Goal: Task Accomplishment & Management: Manage account settings

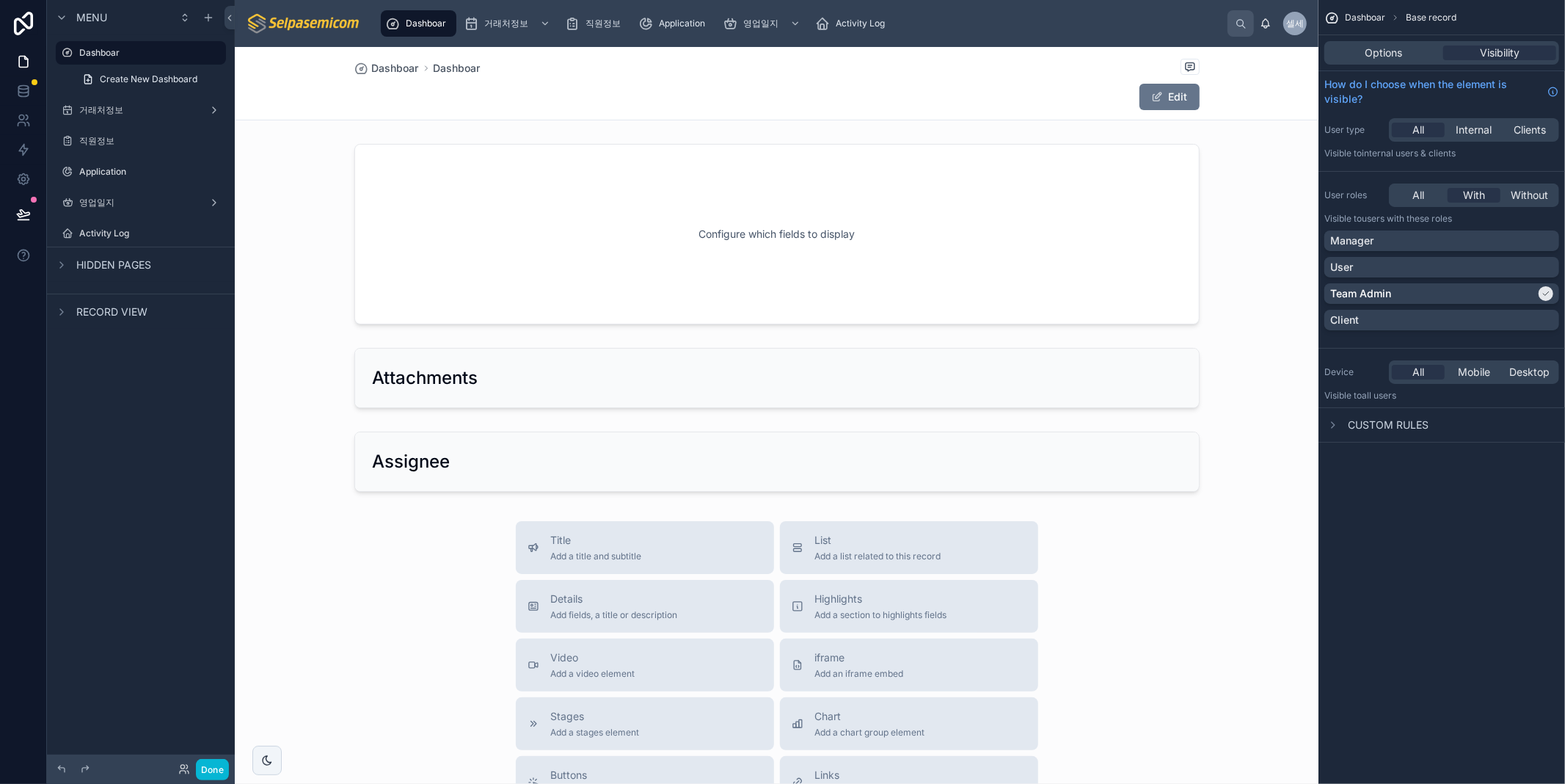
click at [748, 279] on div at bounding box center [777, 604] width 1084 height 1114
click at [443, 68] on span "Dashboar" at bounding box center [457, 68] width 47 height 15
click at [392, 66] on span "Dashboar" at bounding box center [395, 68] width 47 height 15
click at [434, 66] on span "Dashboar" at bounding box center [457, 68] width 47 height 15
click at [115, 47] on label "Dashboar" at bounding box center [138, 53] width 117 height 12
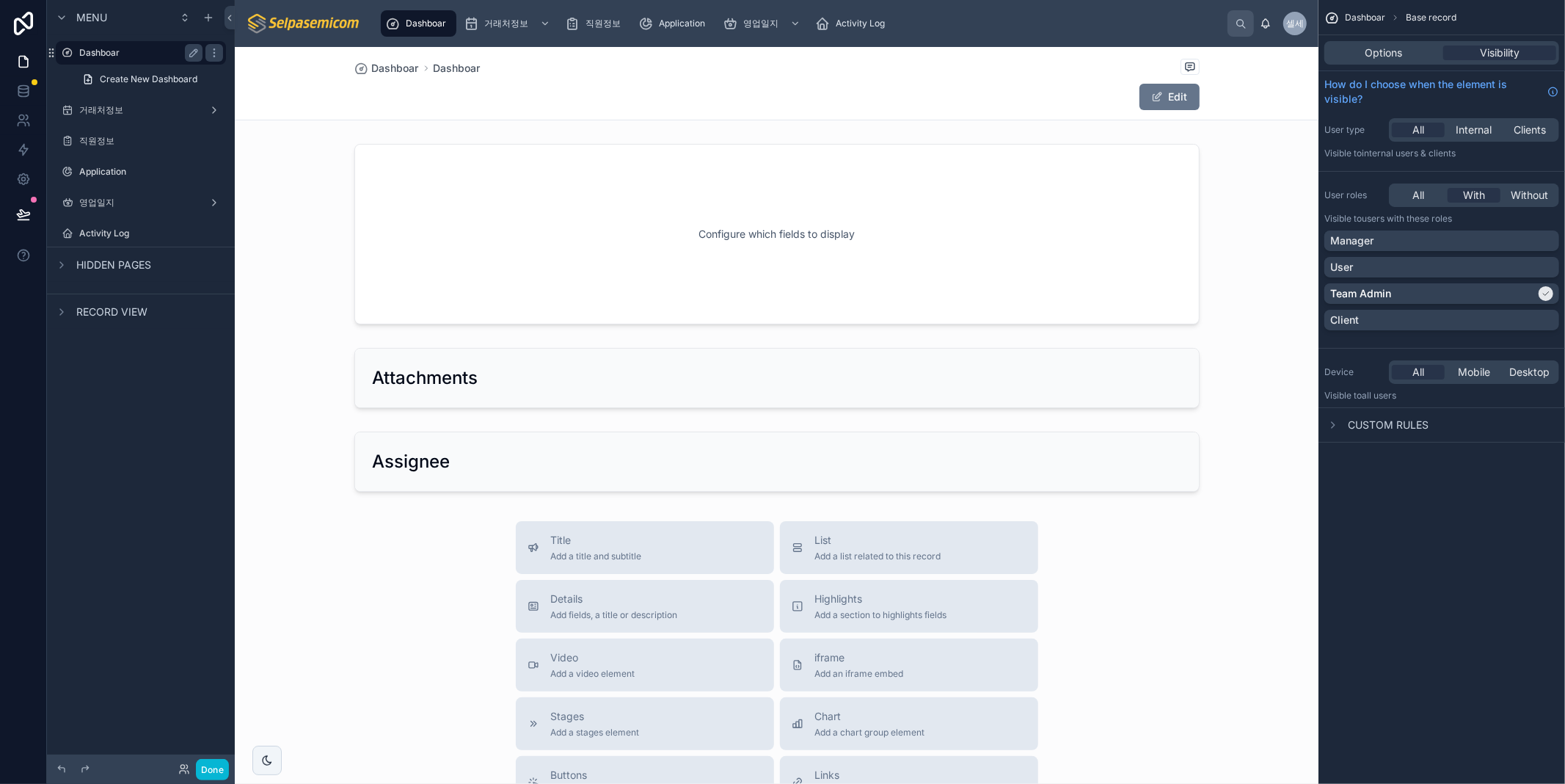
click at [111, 51] on label "Dashboar" at bounding box center [138, 53] width 117 height 12
click at [458, 61] on span "Dashboar" at bounding box center [457, 68] width 47 height 15
click at [184, 83] on span "Create New Dashboard" at bounding box center [149, 80] width 97 height 12
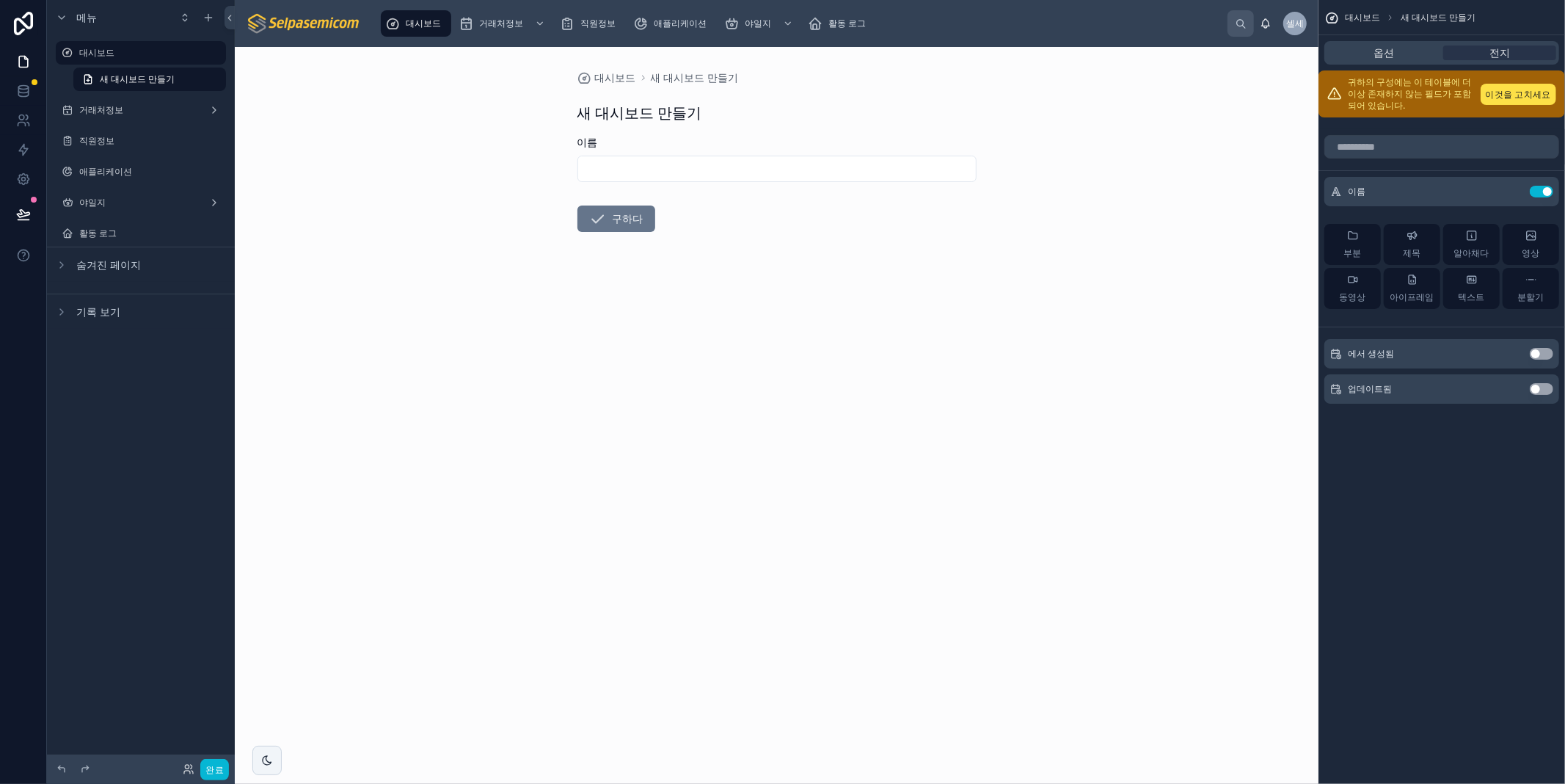
click at [1251, 133] on div "대시보드 새 대시보드 만들기 새 대시보드 만들기 이름 구하다" at bounding box center [777, 416] width 1084 height 737
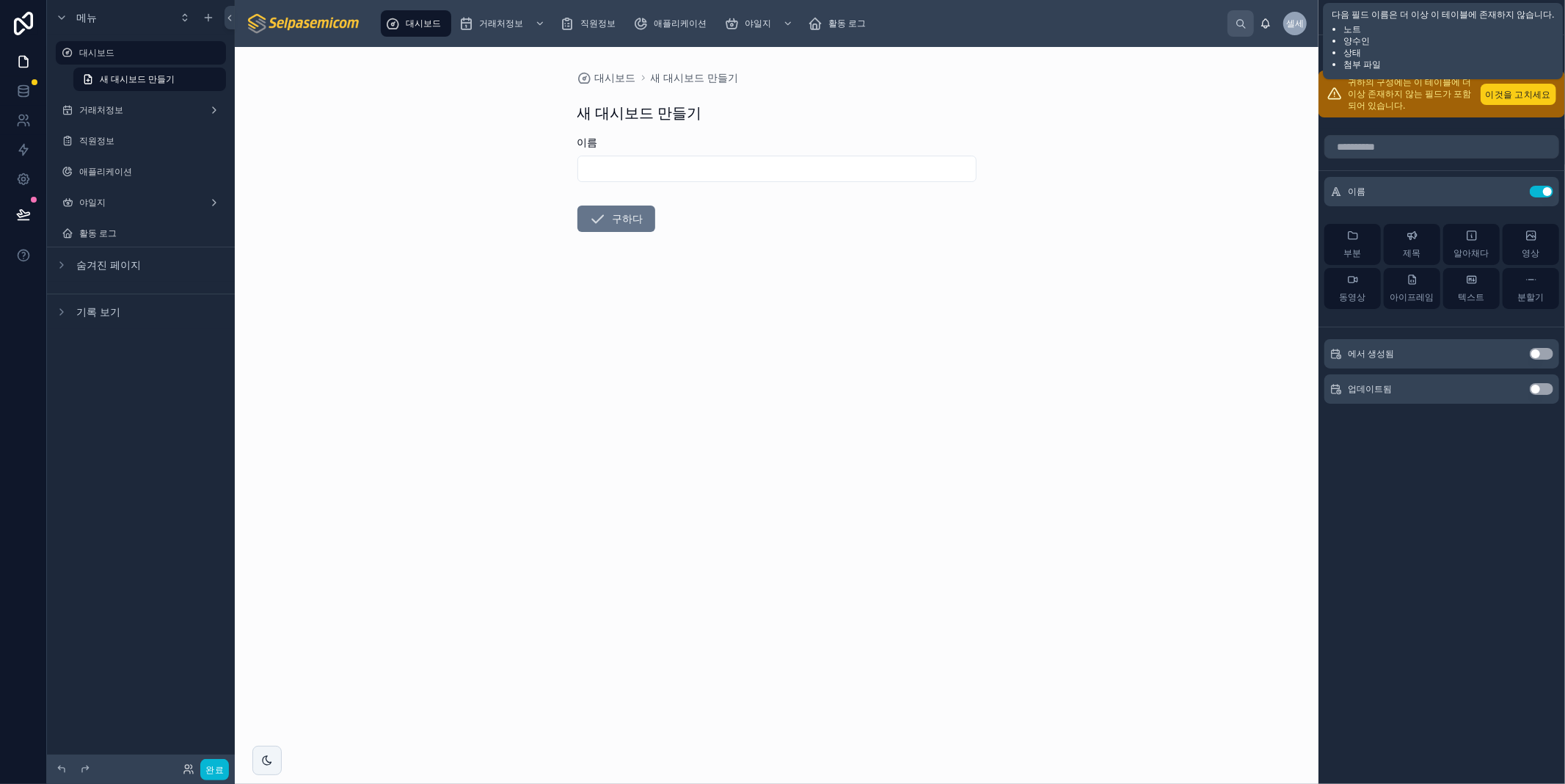
click at [1509, 98] on font "이것을 고치세요" at bounding box center [1519, 94] width 65 height 11
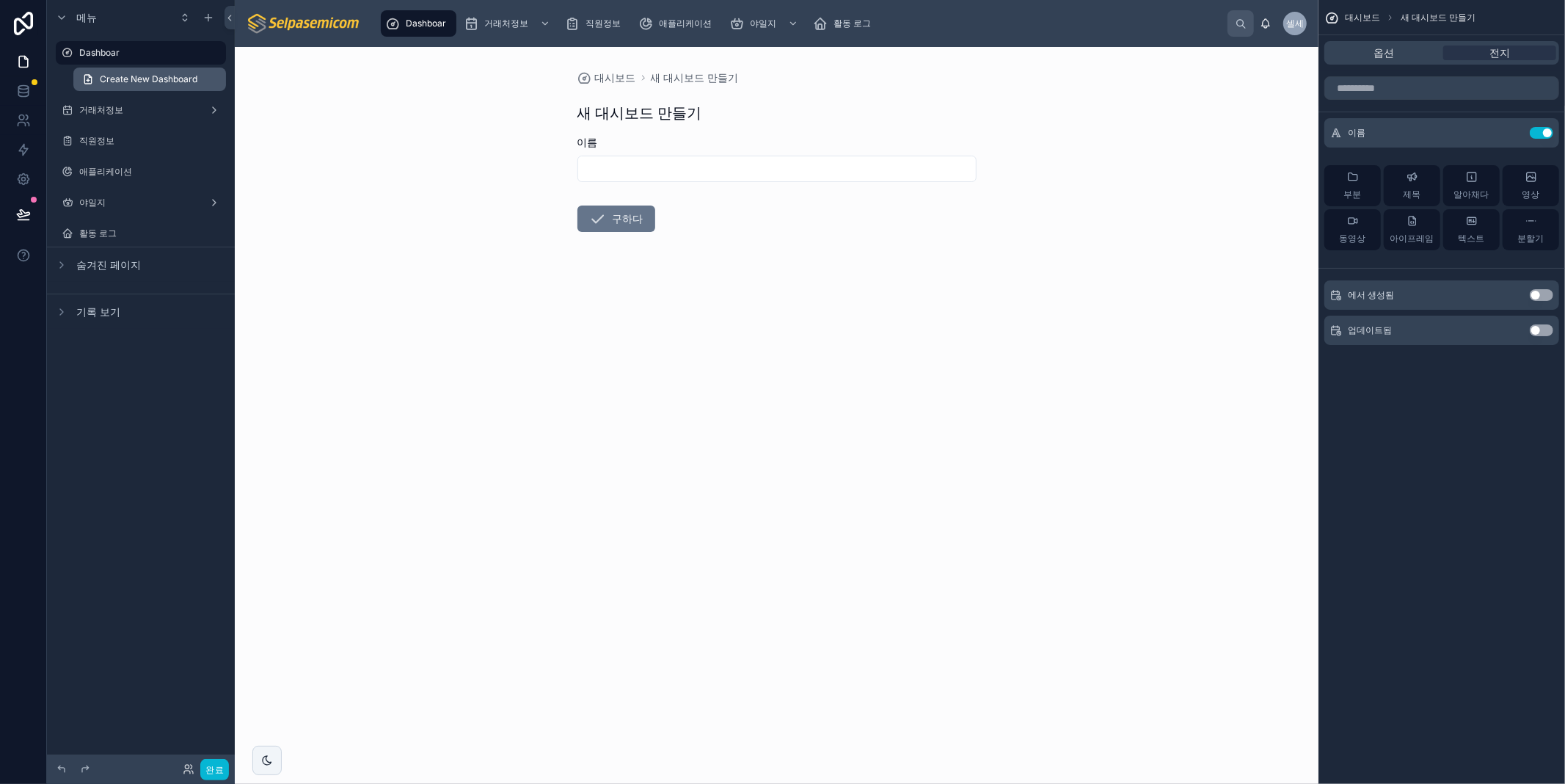
click at [164, 74] on span "Create New Dashboard" at bounding box center [149, 80] width 97 height 12
click at [92, 54] on label "Dashboar" at bounding box center [138, 53] width 117 height 12
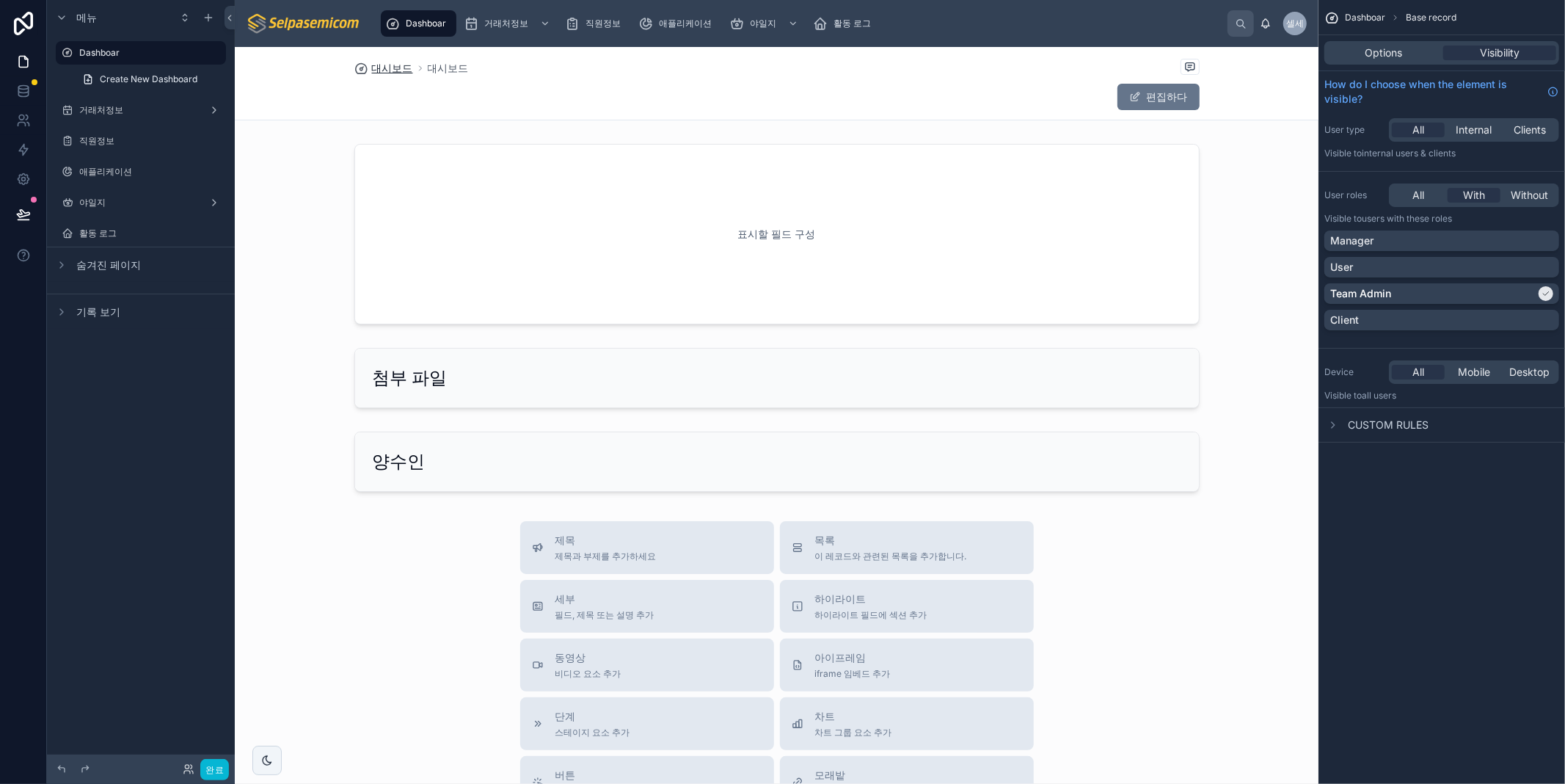
click at [387, 63] on font "대시보드" at bounding box center [393, 68] width 41 height 13
click at [451, 72] on font "대시보드" at bounding box center [448, 68] width 41 height 13
click at [375, 70] on font "대시보드" at bounding box center [393, 68] width 41 height 13
click at [449, 70] on font "대시보드" at bounding box center [448, 68] width 41 height 13
click at [381, 68] on font "대시보드" at bounding box center [393, 68] width 41 height 13
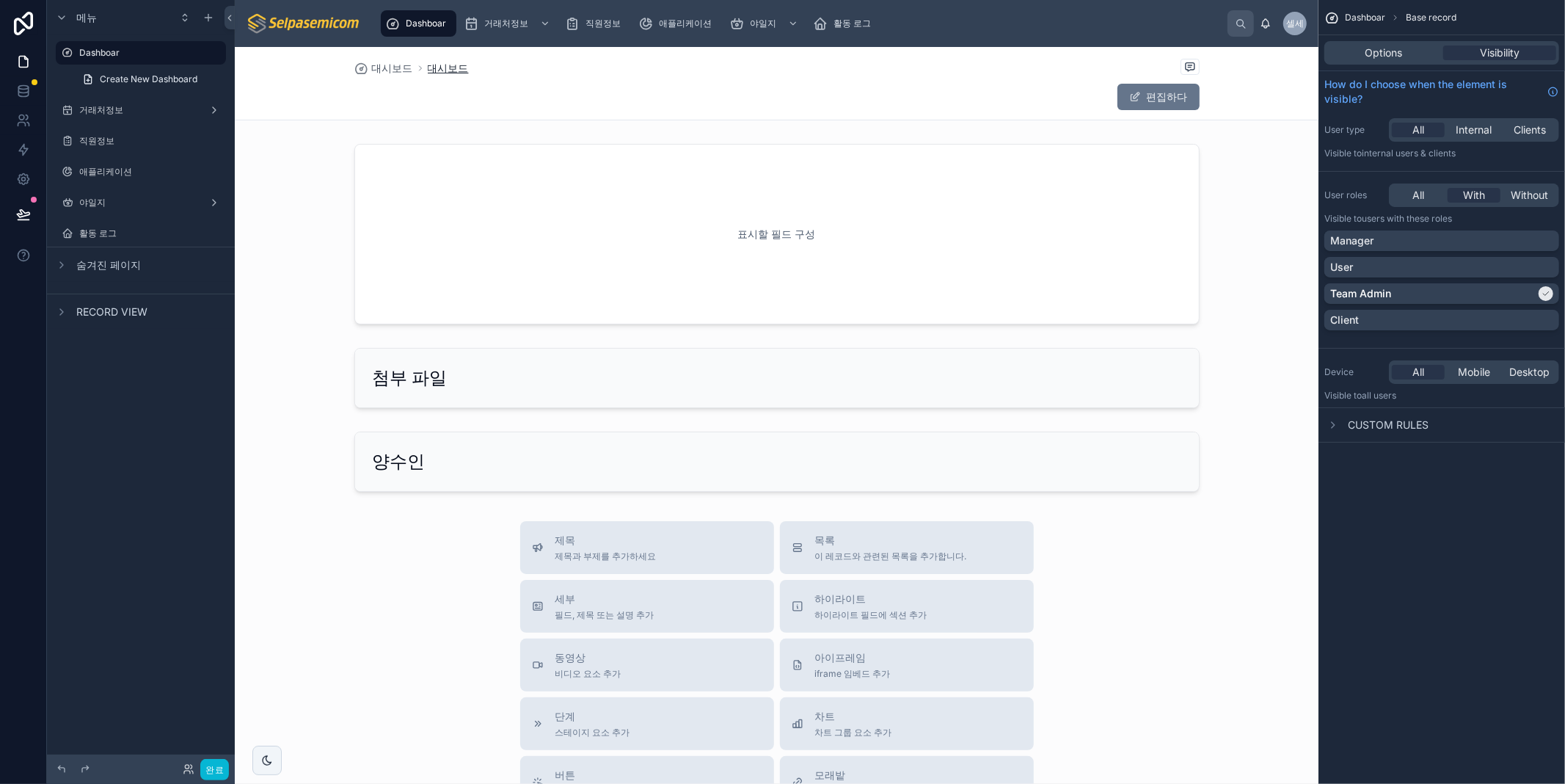
click at [438, 69] on font "대시보드" at bounding box center [448, 68] width 41 height 13
click at [372, 64] on font "대시보드" at bounding box center [393, 68] width 41 height 13
click at [438, 68] on font "대시보드" at bounding box center [448, 68] width 41 height 13
click at [382, 67] on font "대시보드" at bounding box center [393, 68] width 41 height 13
click at [440, 70] on font "대시보드" at bounding box center [448, 68] width 41 height 13
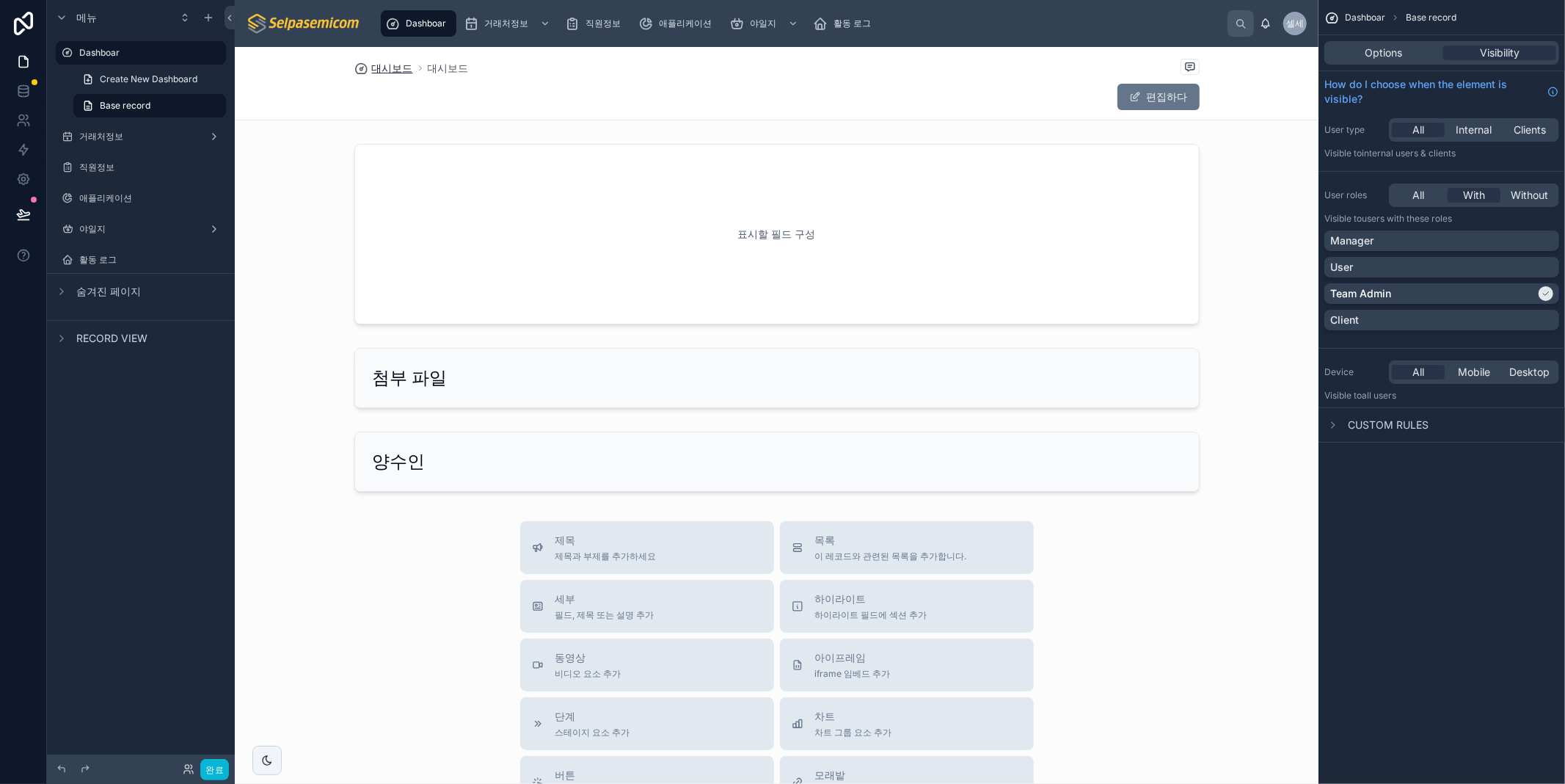
click at [372, 70] on font "대시보드" at bounding box center [393, 68] width 41 height 13
click at [898, 97] on div "편집하다" at bounding box center [777, 97] width 846 height 28
click at [836, 196] on div at bounding box center [777, 233] width 1084 height 192
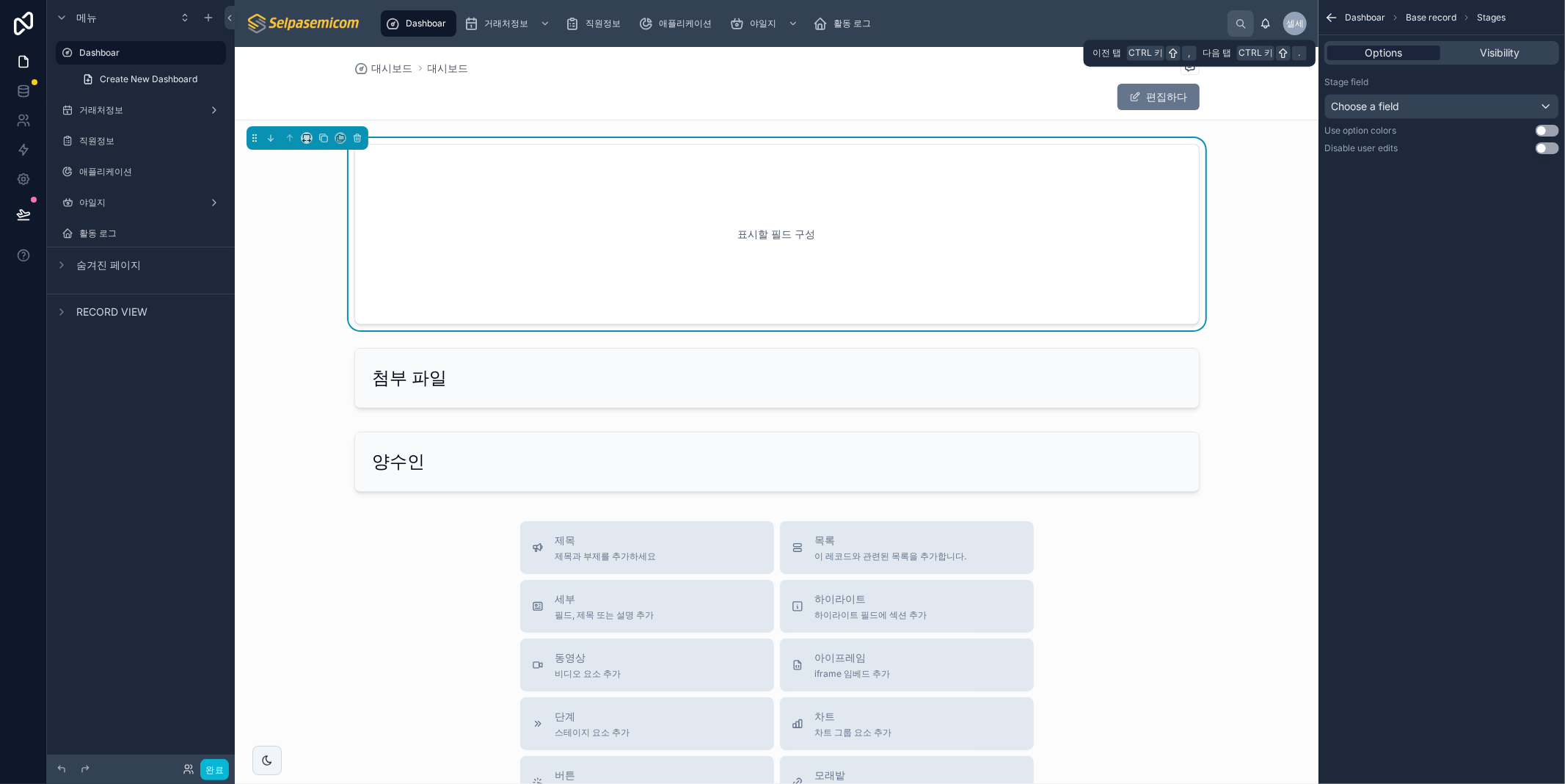
click at [1397, 56] on span "Options" at bounding box center [1385, 52] width 38 height 15
click at [1503, 54] on span "Visibility" at bounding box center [1500, 52] width 39 height 15
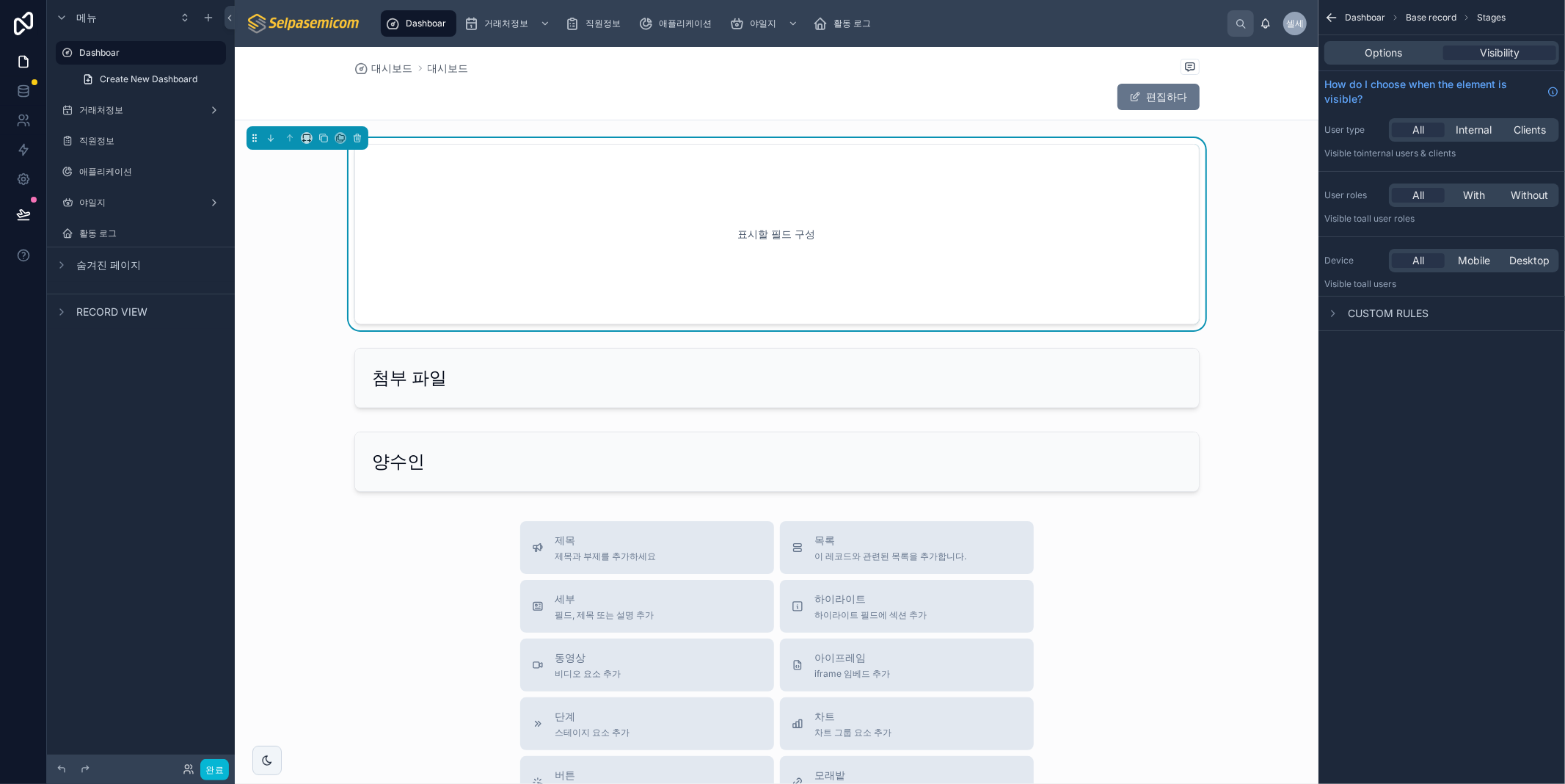
click at [953, 215] on div "표시할 필드 구성" at bounding box center [777, 234] width 797 height 132
click at [954, 215] on div "표시할 필드 구성" at bounding box center [777, 234] width 797 height 132
click at [1384, 55] on span "Options" at bounding box center [1385, 52] width 38 height 15
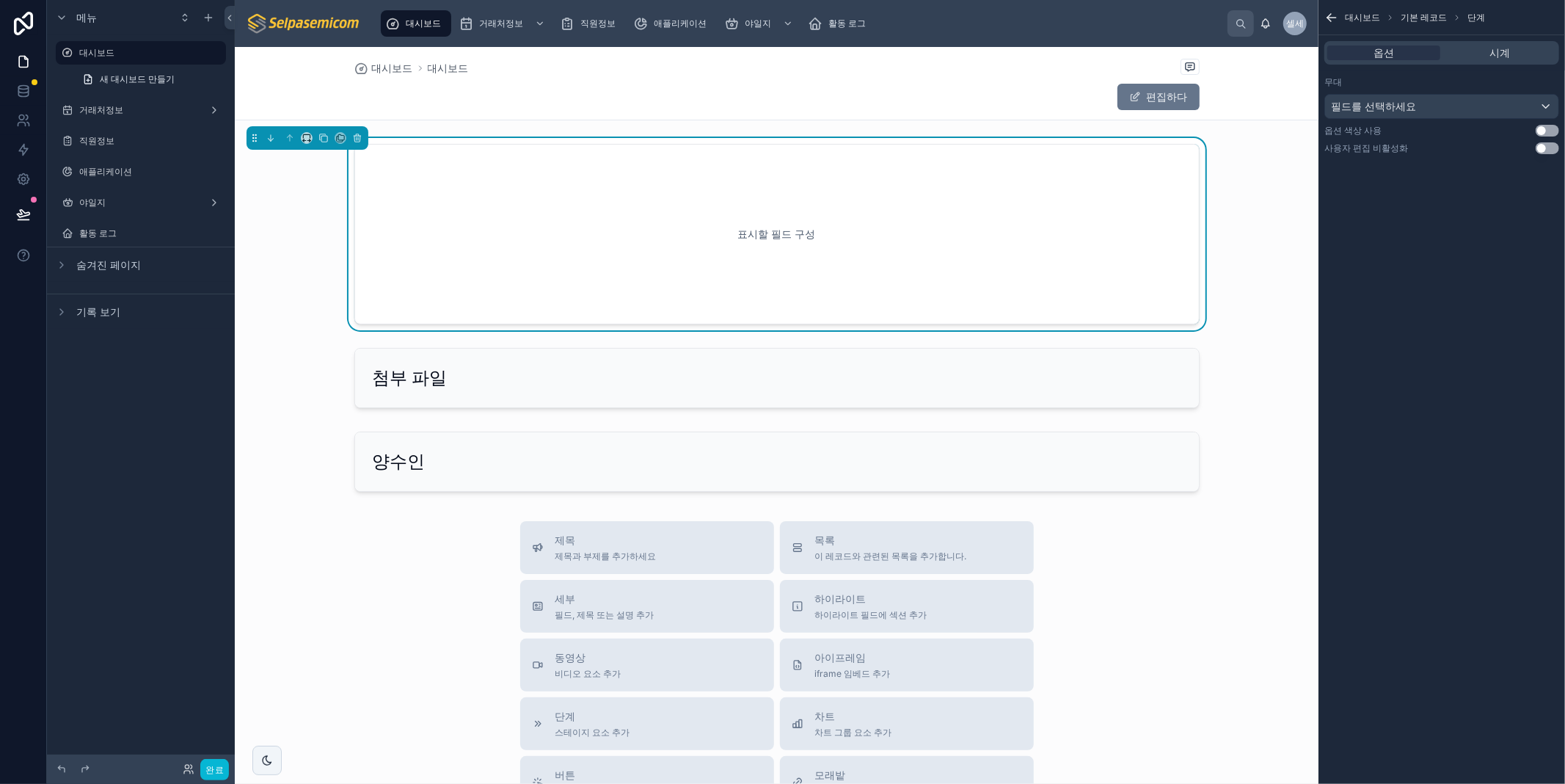
click at [1260, 262] on div "표시할 필드 구성" at bounding box center [777, 233] width 1084 height 192
click at [1368, 108] on font "필드를 선택하세요" at bounding box center [1374, 106] width 86 height 13
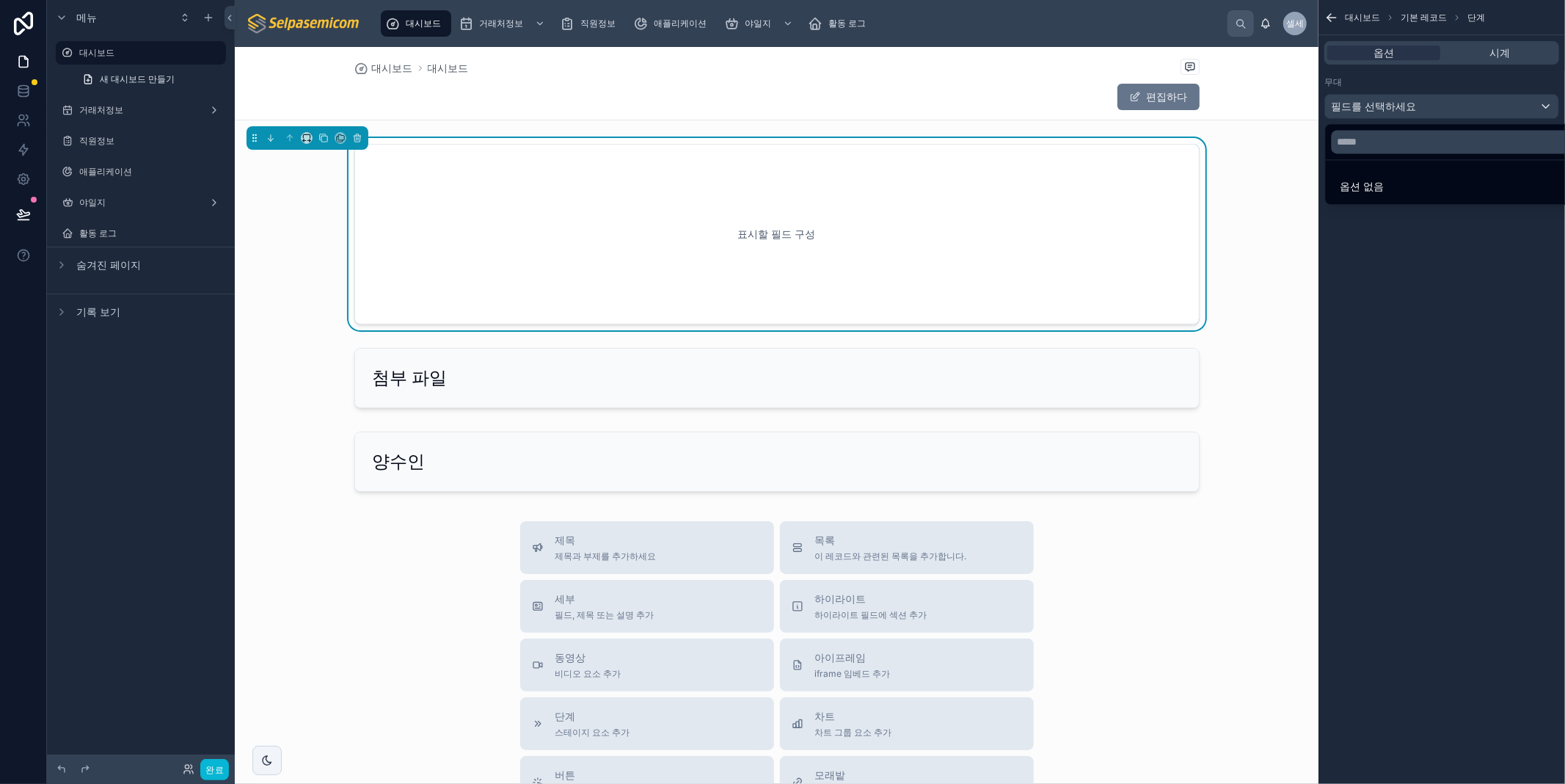
click at [1369, 187] on font "옵션 없음" at bounding box center [1362, 186] width 44 height 13
drag, startPoint x: 1394, startPoint y: 253, endPoint x: 1399, endPoint y: 165, distance: 88.1
click at [1393, 252] on div "스크롤 가능한 콘텐츠" at bounding box center [782, 392] width 1565 height 784
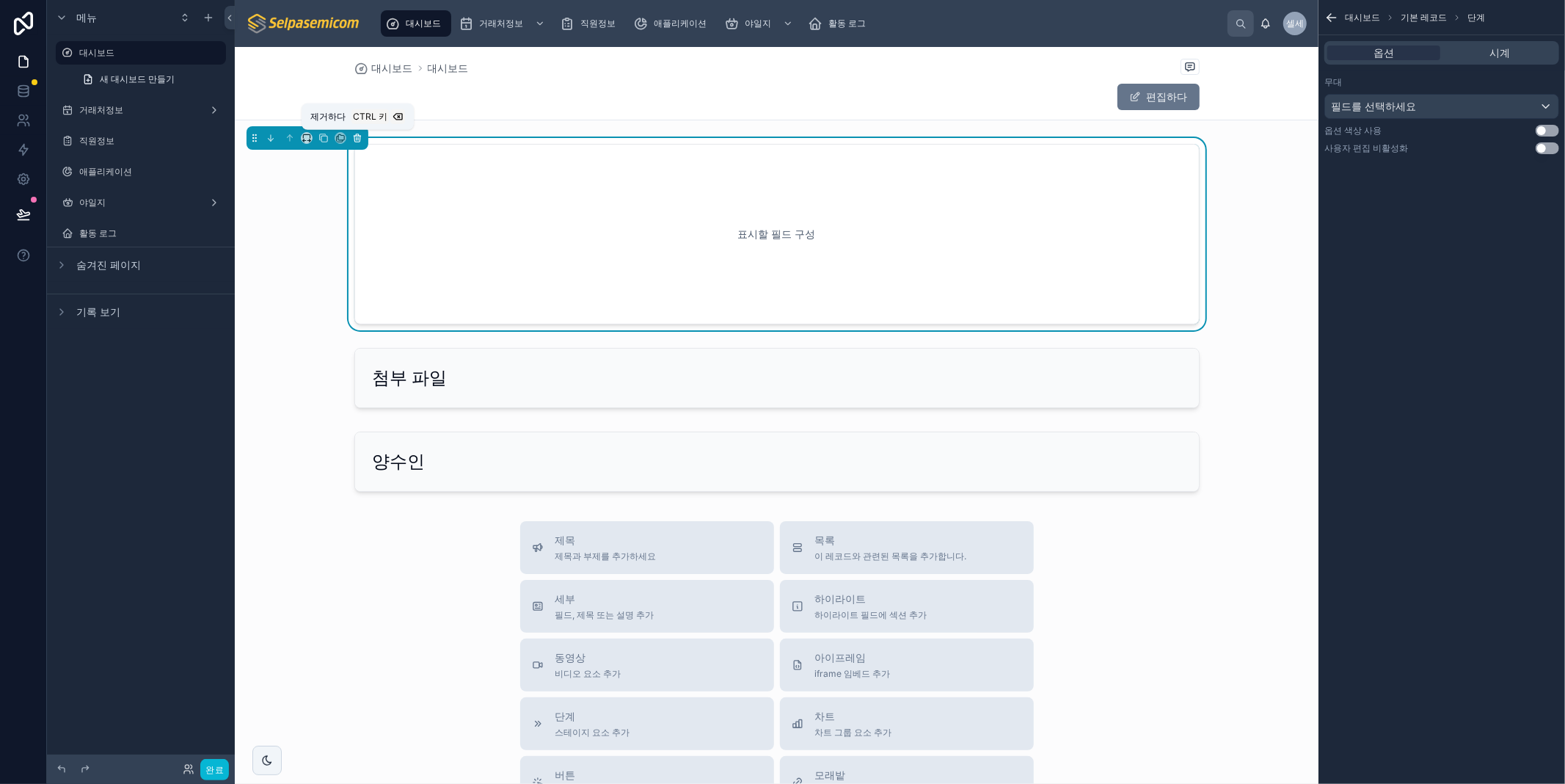
click at [357, 131] on button at bounding box center [357, 138] width 16 height 16
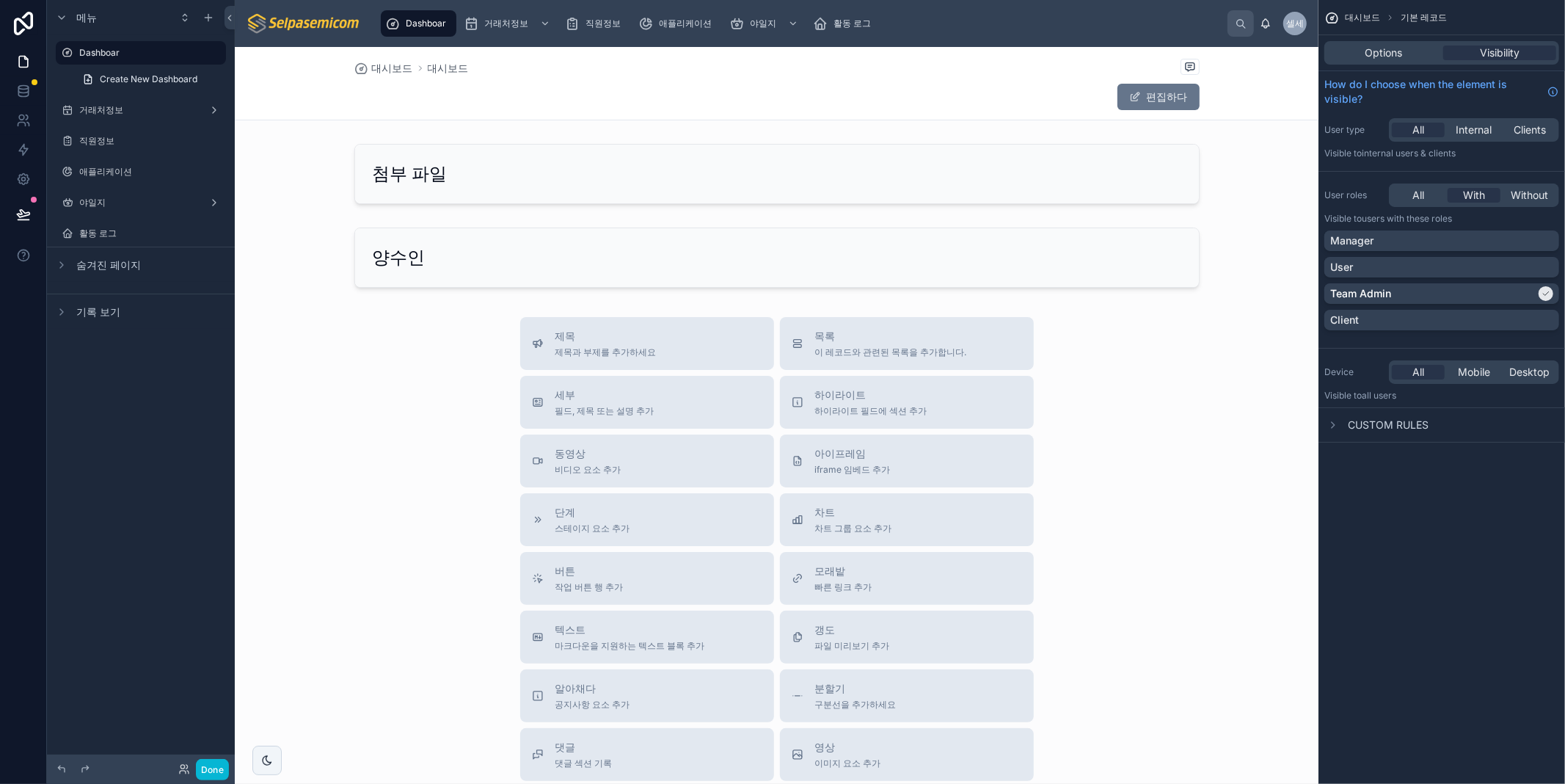
click at [381, 179] on div at bounding box center [777, 502] width 1084 height 910
click at [432, 178] on div at bounding box center [777, 174] width 1084 height 72
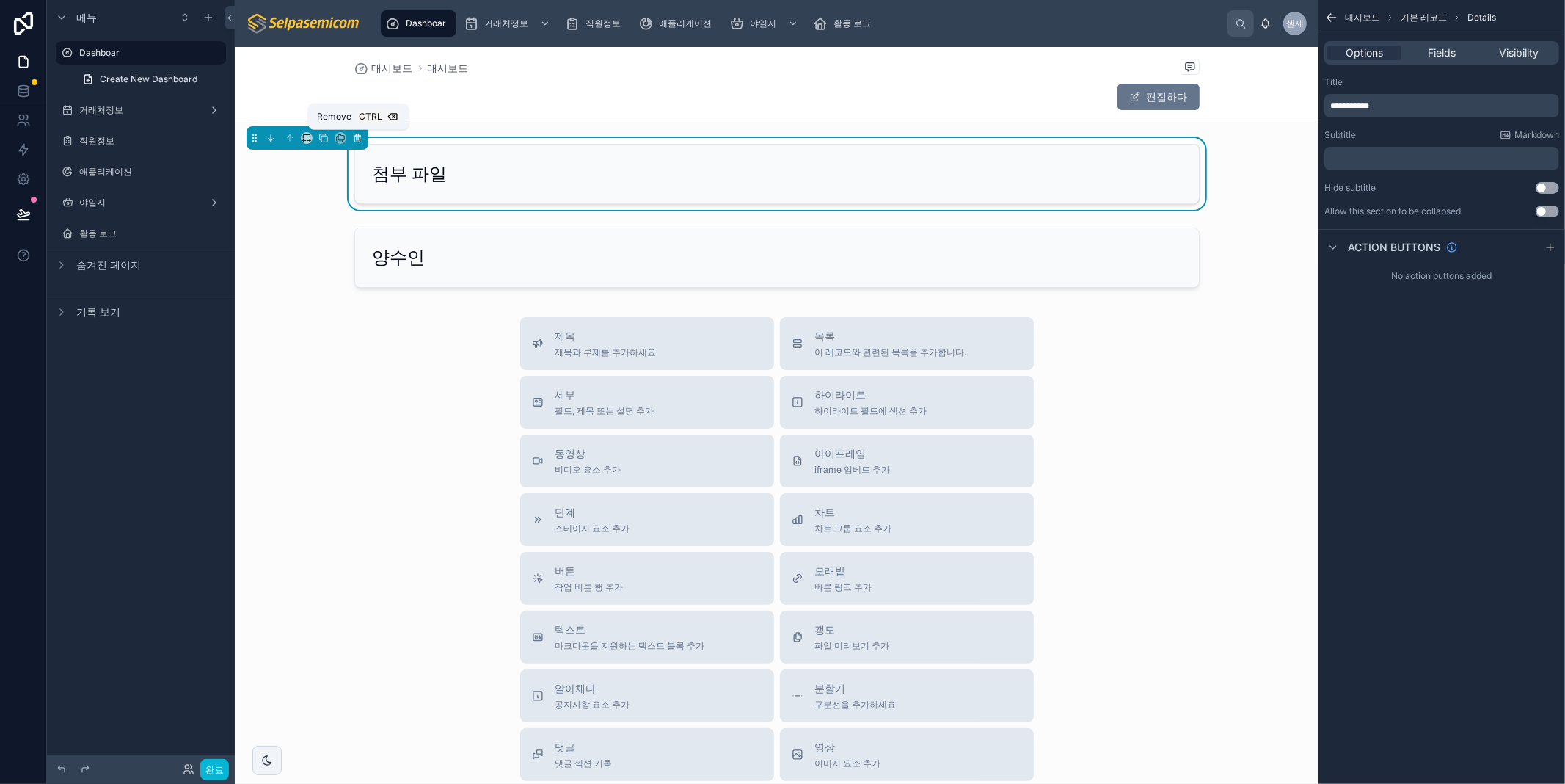
click at [360, 135] on icon at bounding box center [357, 138] width 10 height 10
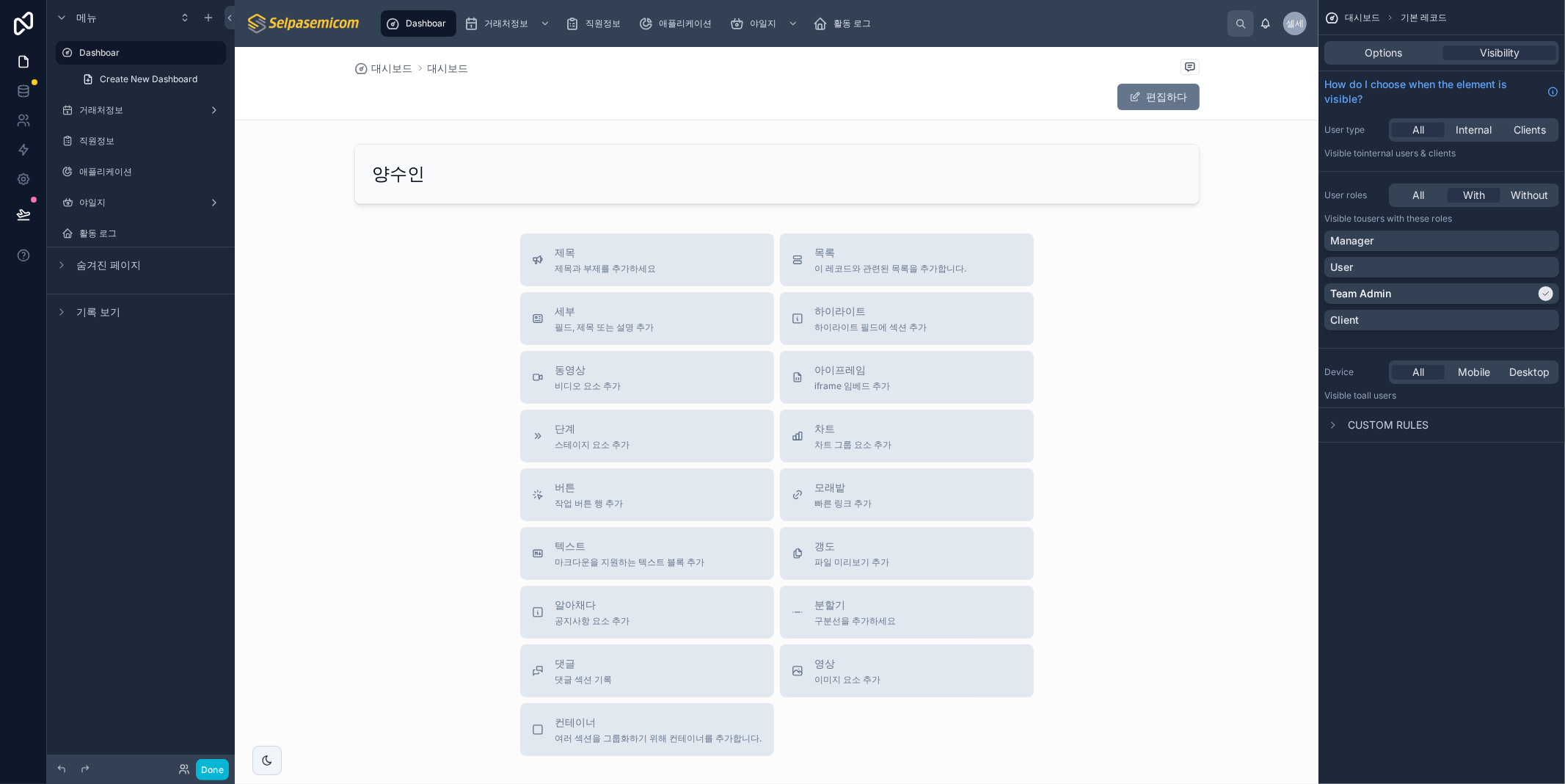
click at [409, 165] on div at bounding box center [777, 460] width 1084 height 826
click at [433, 172] on div at bounding box center [777, 174] width 1084 height 72
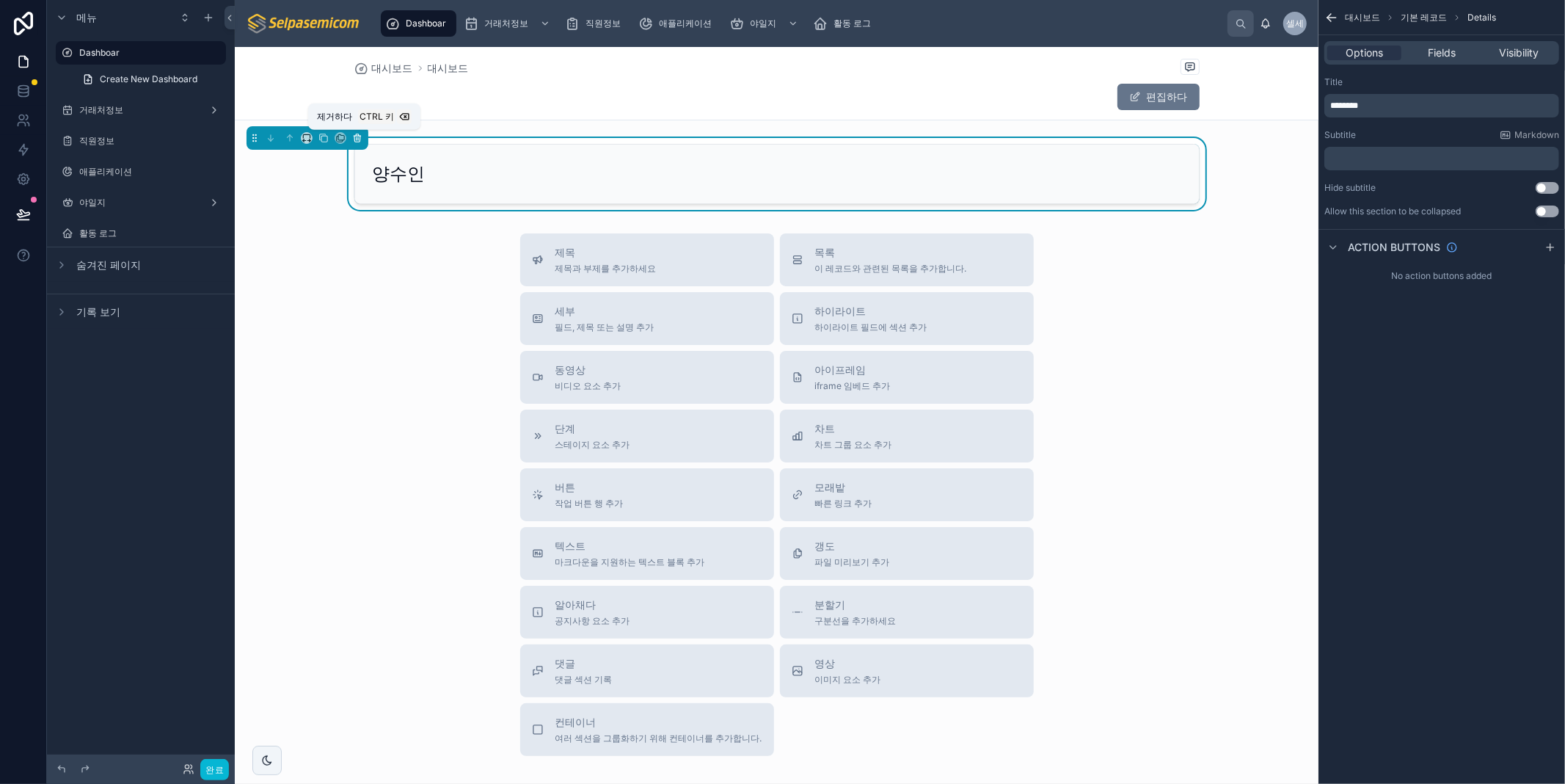
click at [357, 140] on icon at bounding box center [357, 138] width 0 height 3
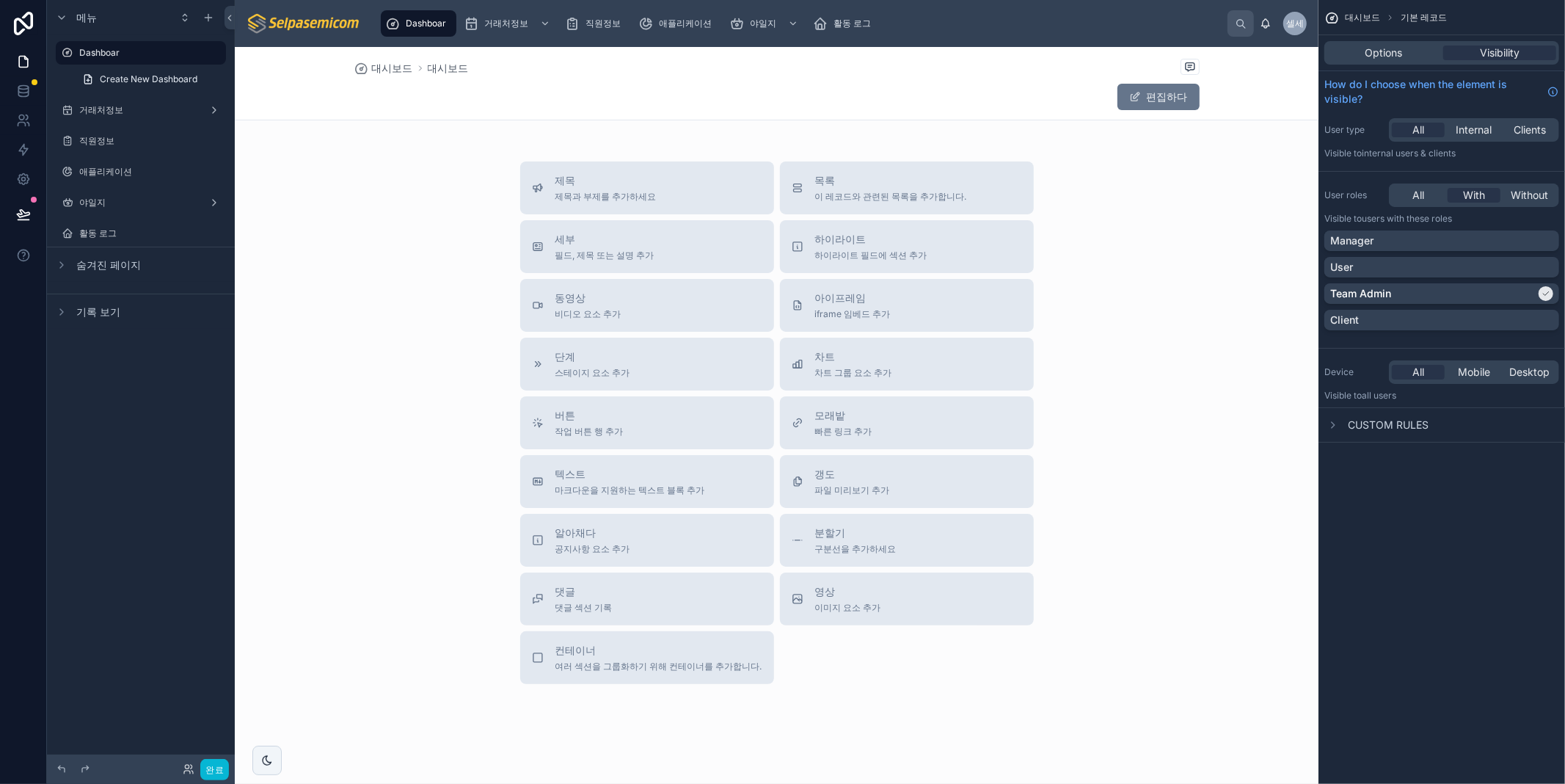
click at [1151, 318] on div at bounding box center [777, 424] width 1084 height 754
click at [871, 174] on span "목록" at bounding box center [891, 180] width 152 height 15
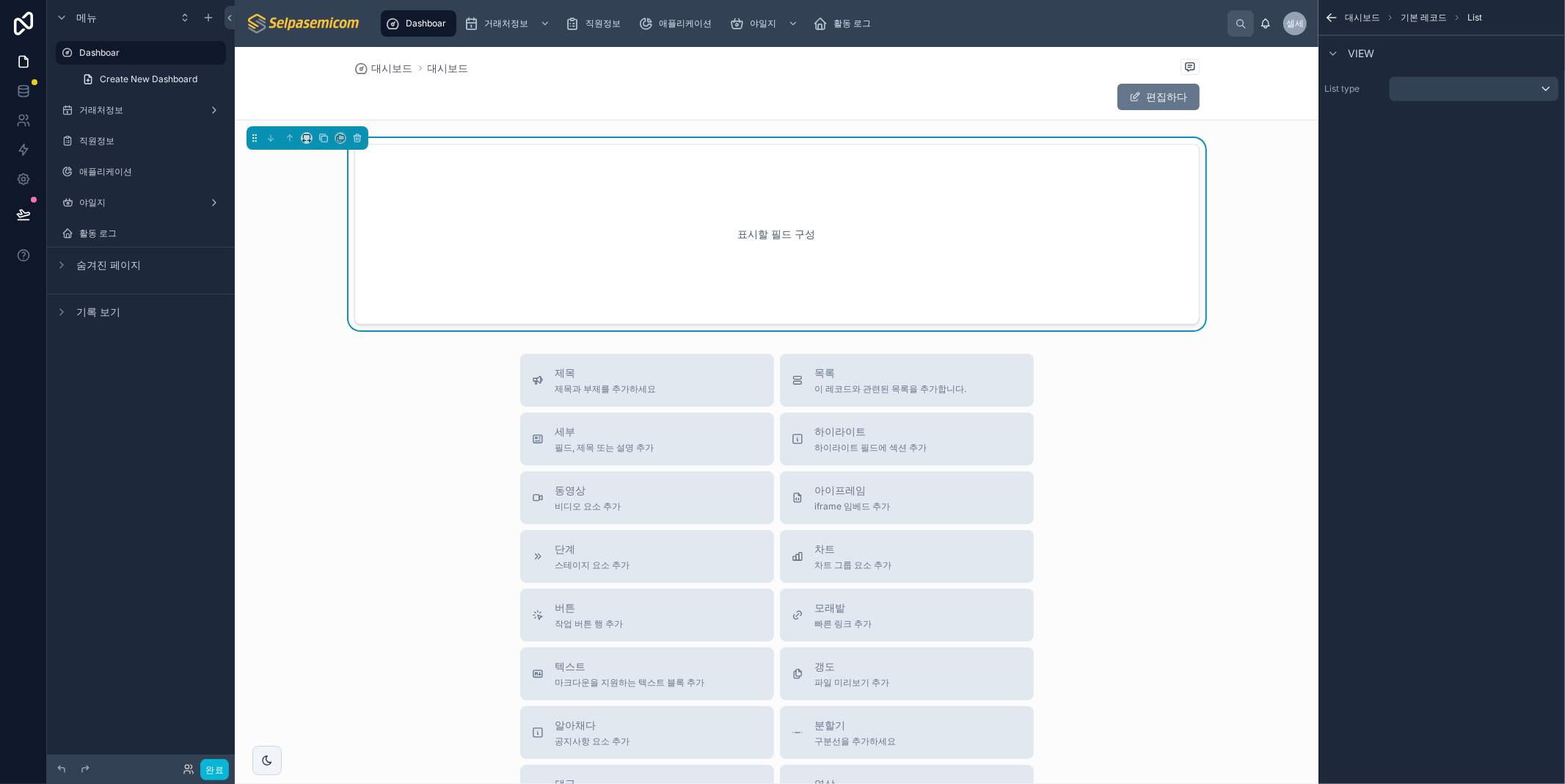
click at [833, 201] on div "표시할 필드 구성" at bounding box center [777, 234] width 797 height 132
click at [1446, 85] on div "스크롤 가능한 콘텐츠" at bounding box center [1473, 88] width 168 height 23
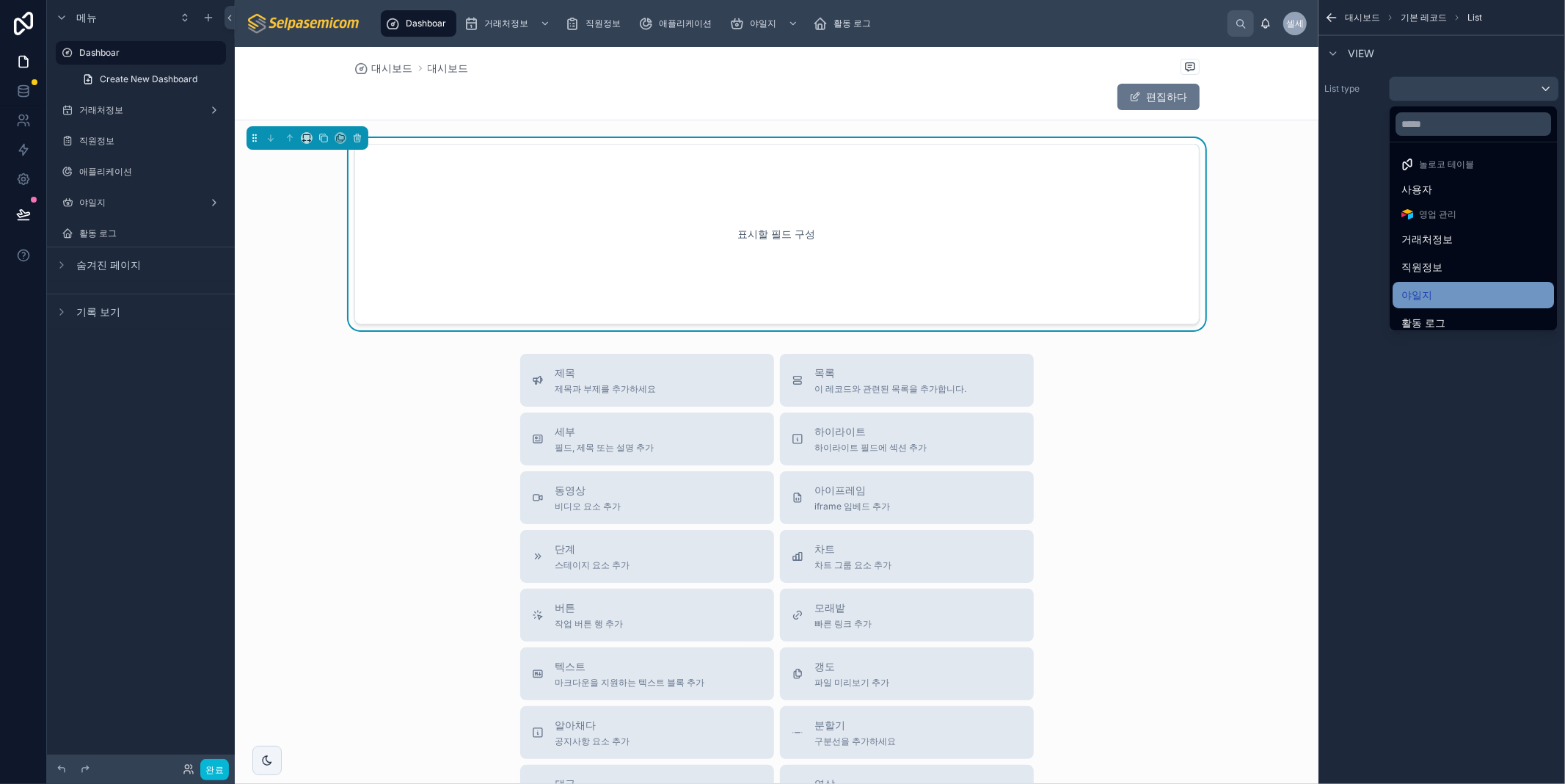
click at [1440, 296] on div "야일지" at bounding box center [1473, 295] width 144 height 18
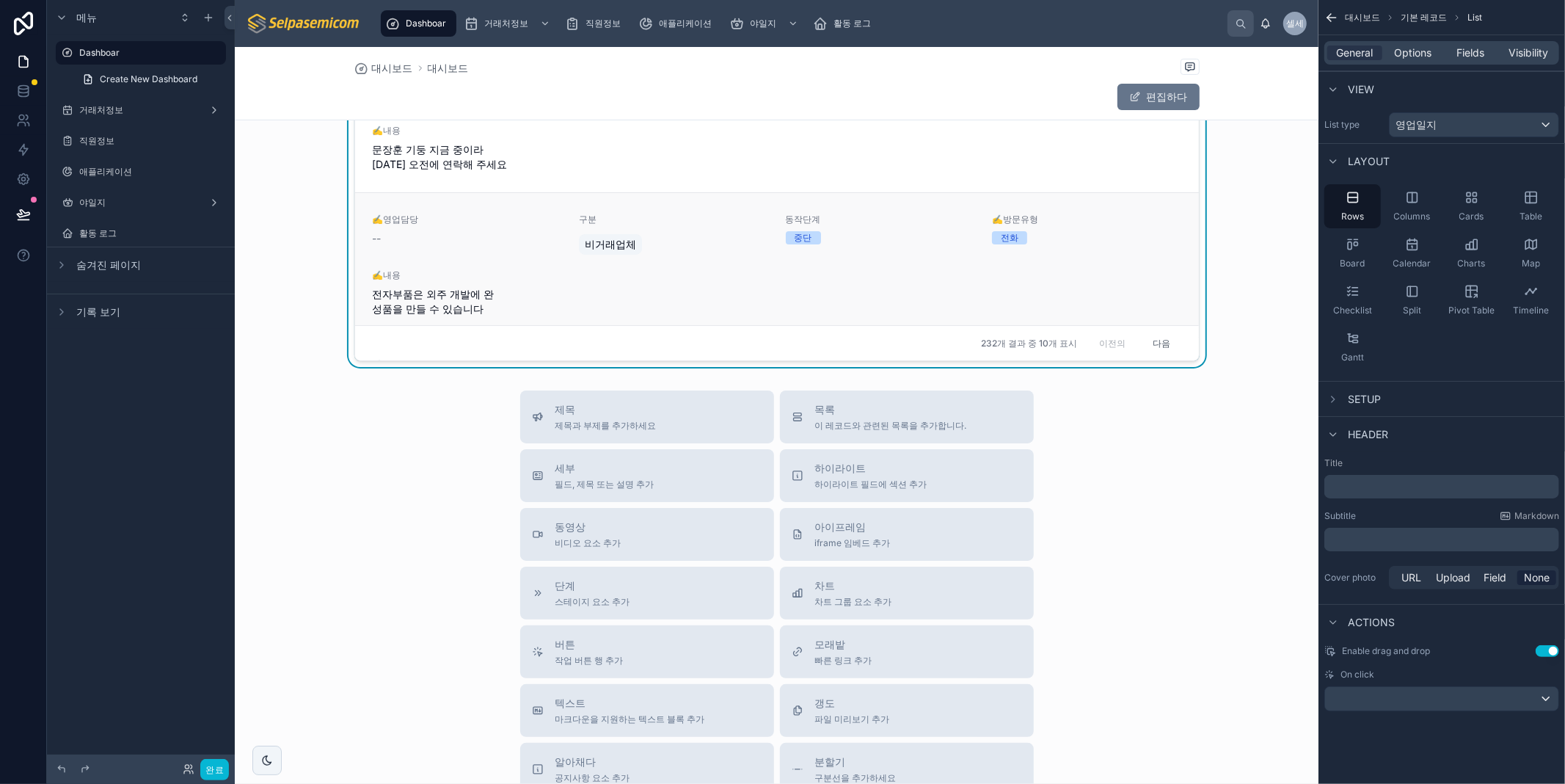
drag, startPoint x: 1104, startPoint y: 287, endPoint x: 1152, endPoint y: 275, distance: 49.5
click at [1104, 287] on div "✍️영업담당 -- 구분 비거래업체 동작단계 중단 ✍️방문유형 전화 ✍️내용 전자부품은 외주 개발에 완성품을 만들 수 있습니다" at bounding box center [777, 265] width 809 height 103
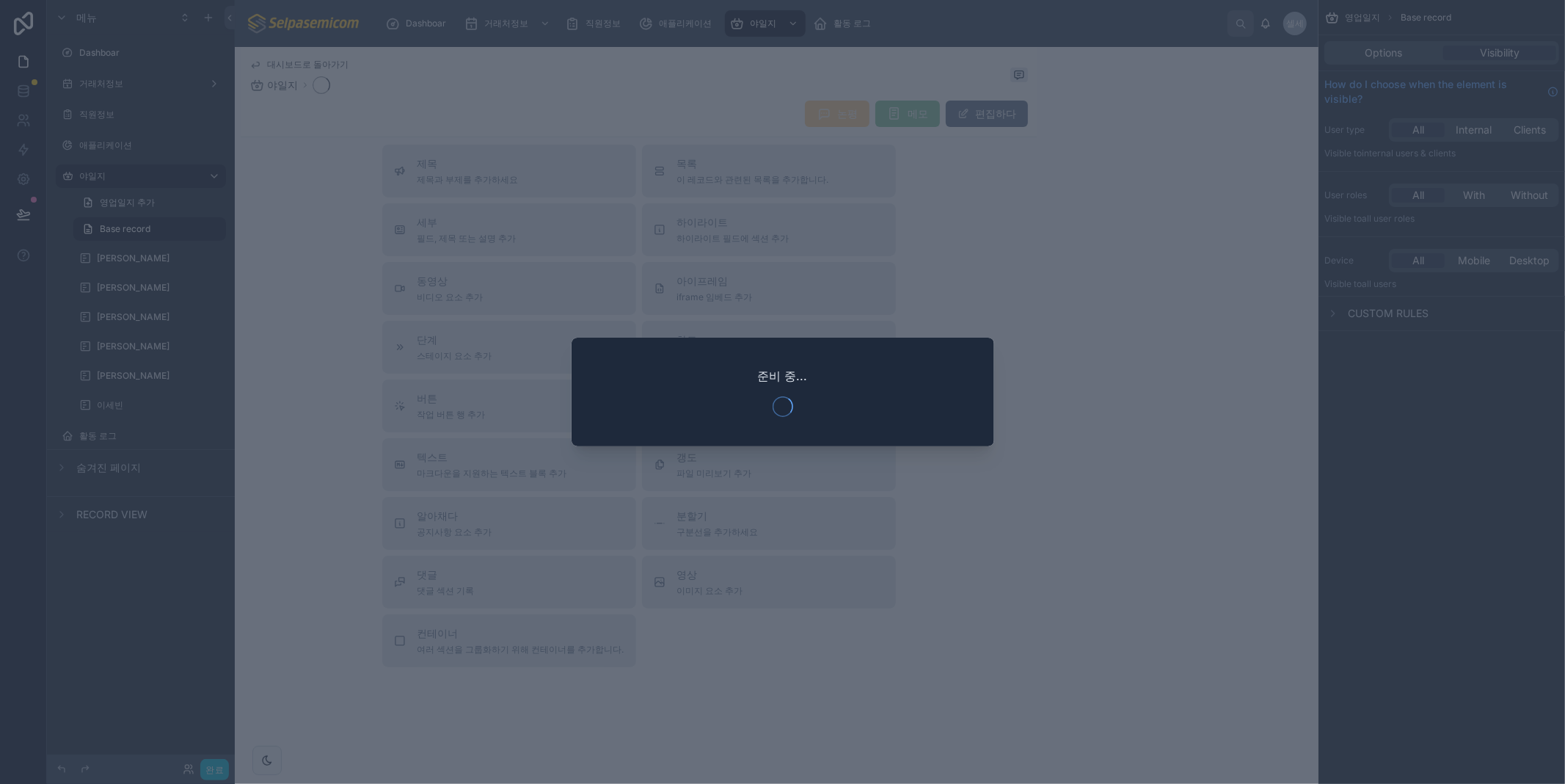
scroll to position [262, 0]
click at [944, 535] on div at bounding box center [782, 392] width 1565 height 784
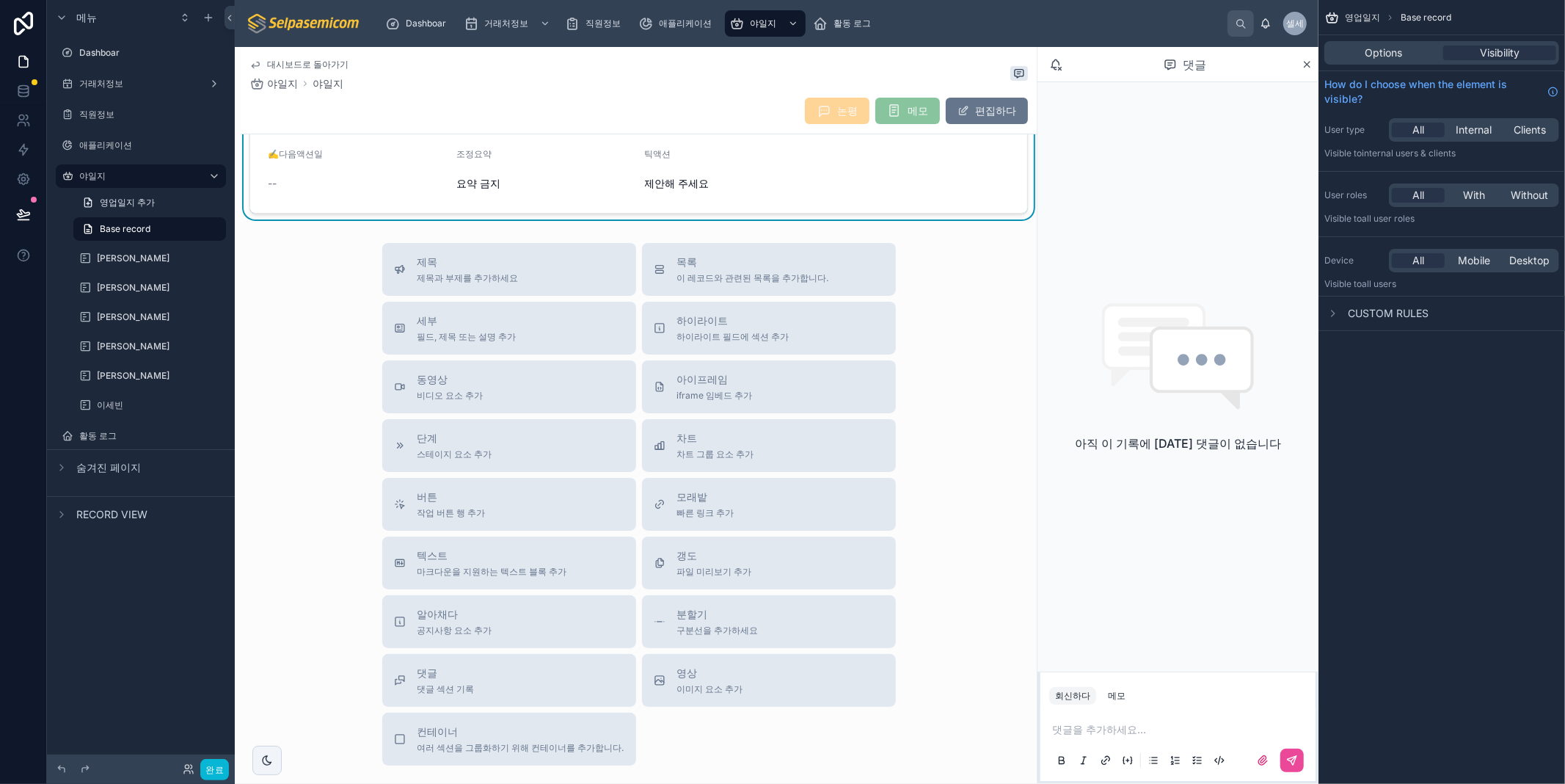
click at [301, 60] on font "대시보드로 돌아가기" at bounding box center [307, 64] width 81 height 11
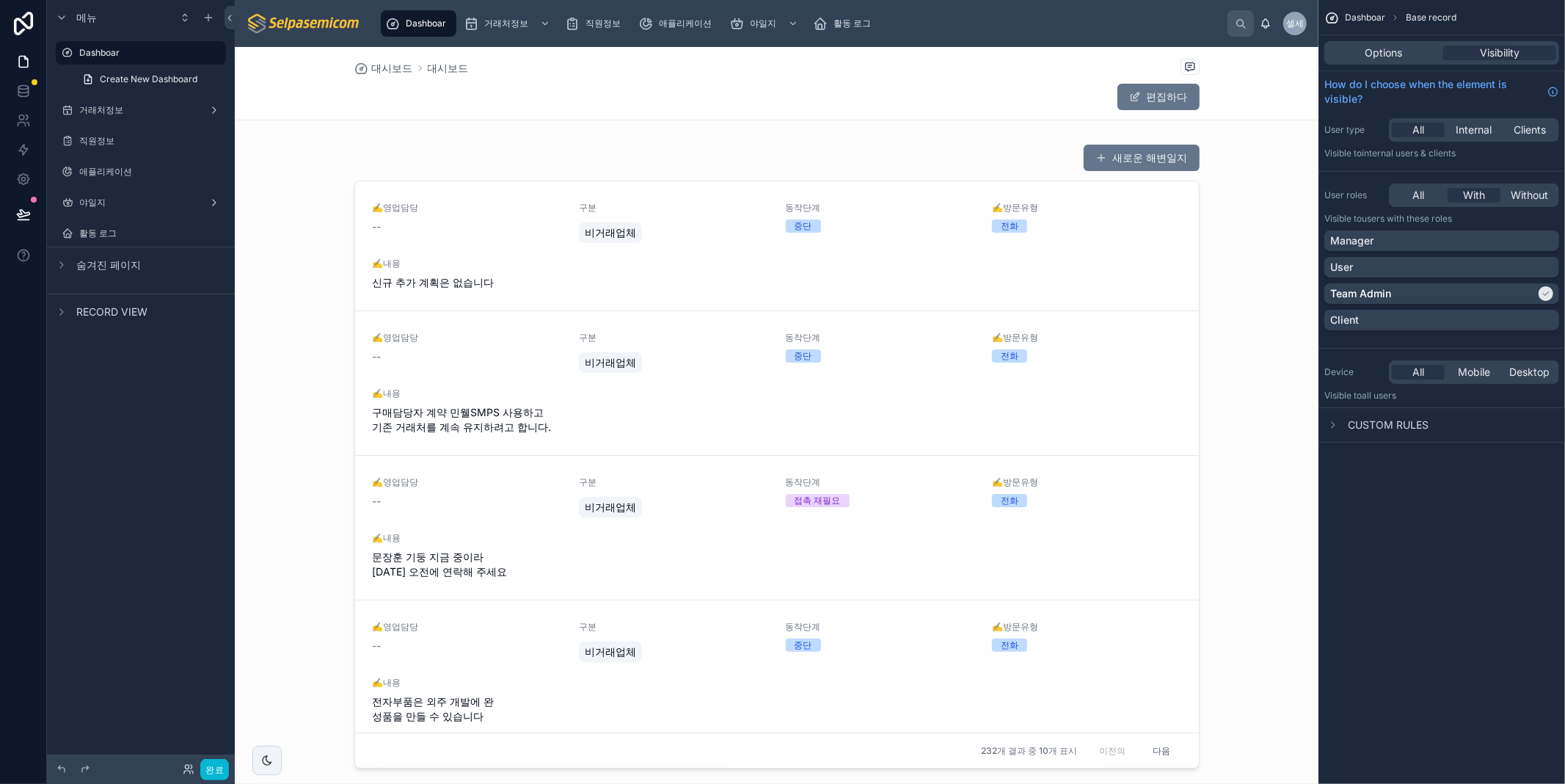
click at [1260, 247] on div at bounding box center [777, 742] width 1084 height 1390
click at [375, 158] on div at bounding box center [777, 456] width 1084 height 636
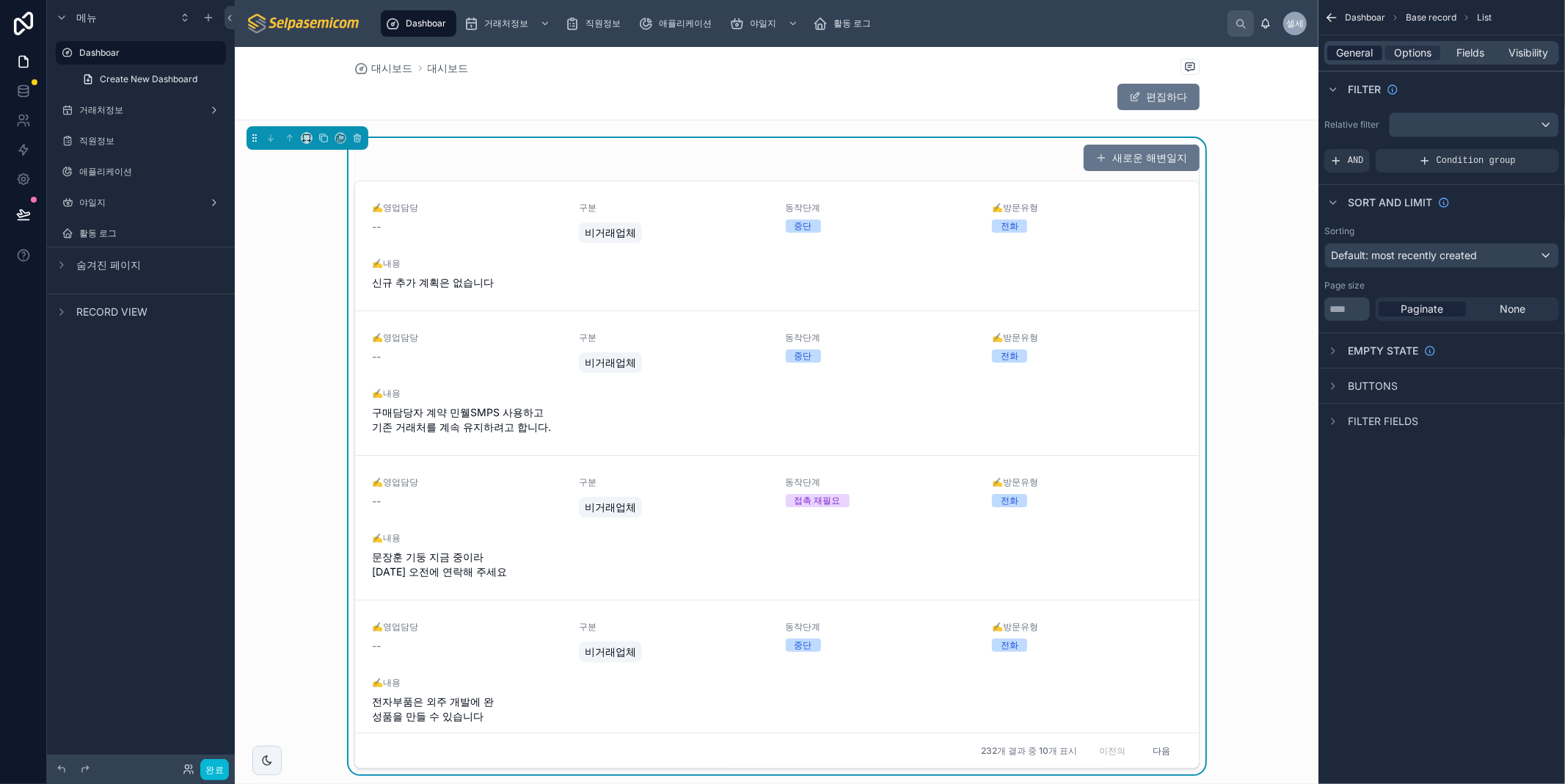
drag, startPoint x: 1403, startPoint y: 53, endPoint x: 1349, endPoint y: 57, distance: 54.1
click at [1403, 54] on span "Options" at bounding box center [1413, 52] width 38 height 15
click at [1349, 57] on span "General" at bounding box center [1355, 52] width 37 height 15
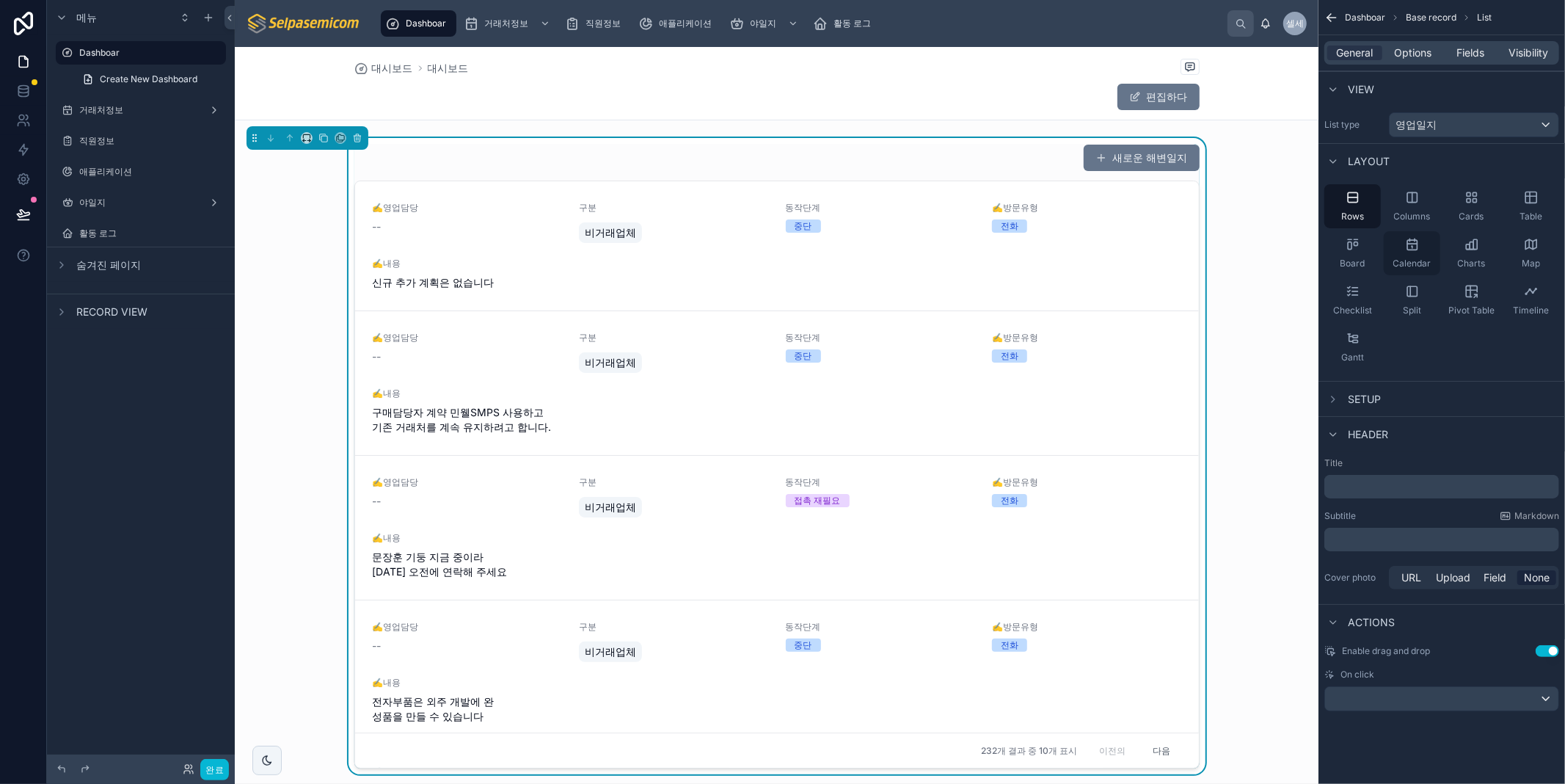
click at [1425, 253] on div "Calendar" at bounding box center [1412, 252] width 56 height 44
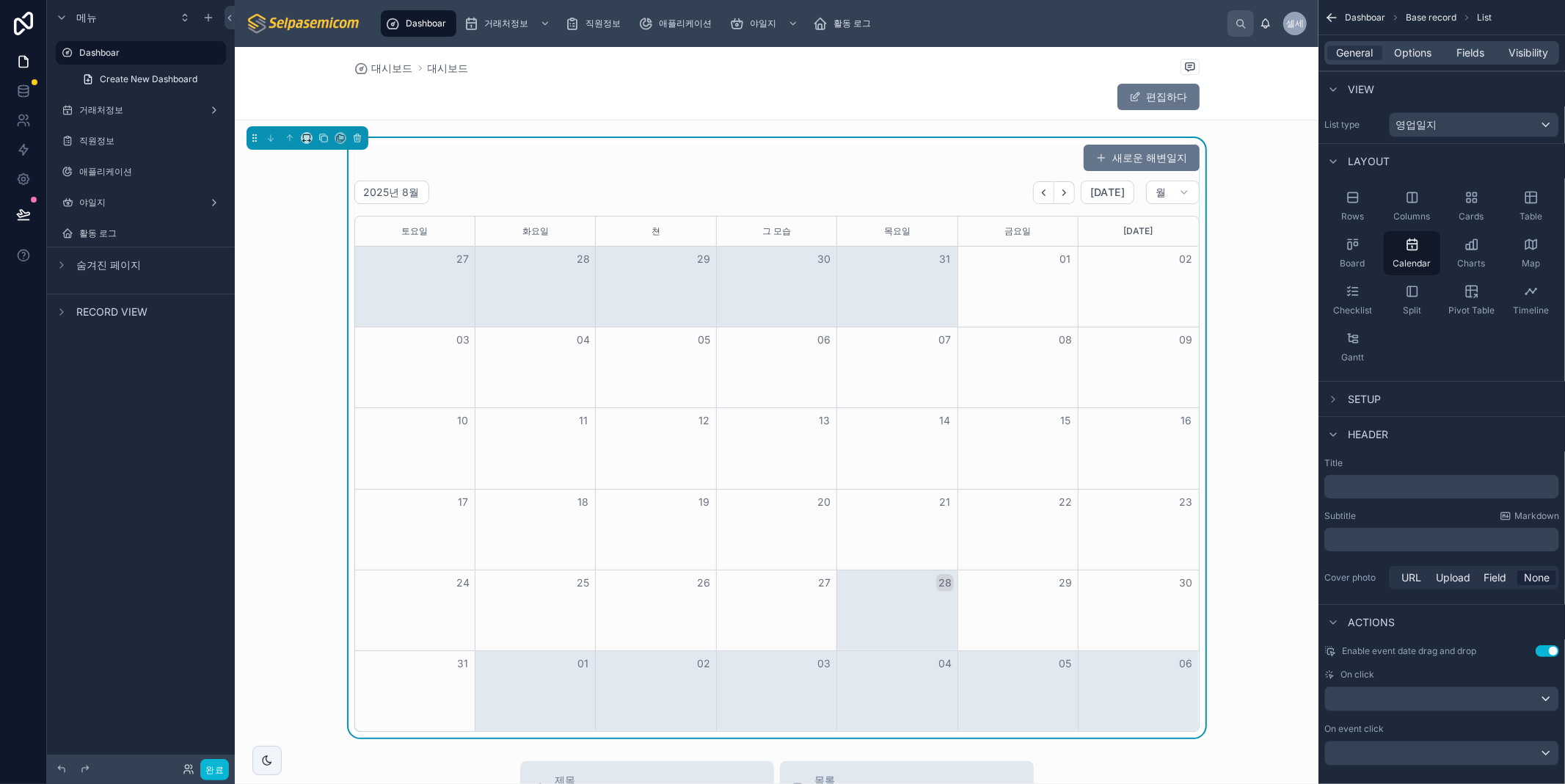
click at [940, 584] on font "28" at bounding box center [945, 582] width 13 height 13
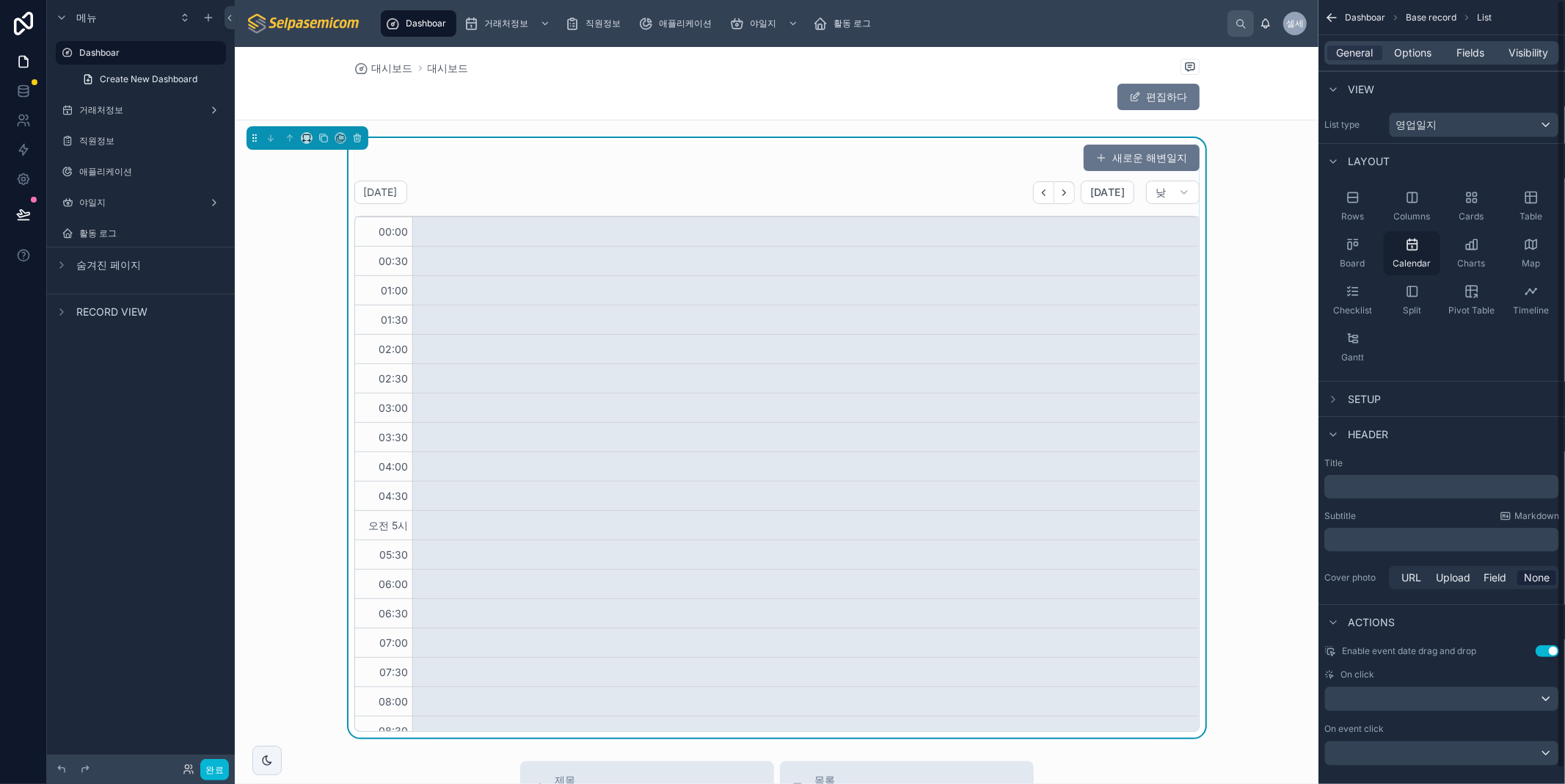
click at [1403, 244] on div "Calendar" at bounding box center [1412, 252] width 56 height 44
click at [1054, 189] on button "뒤쪽에" at bounding box center [1043, 192] width 21 height 23
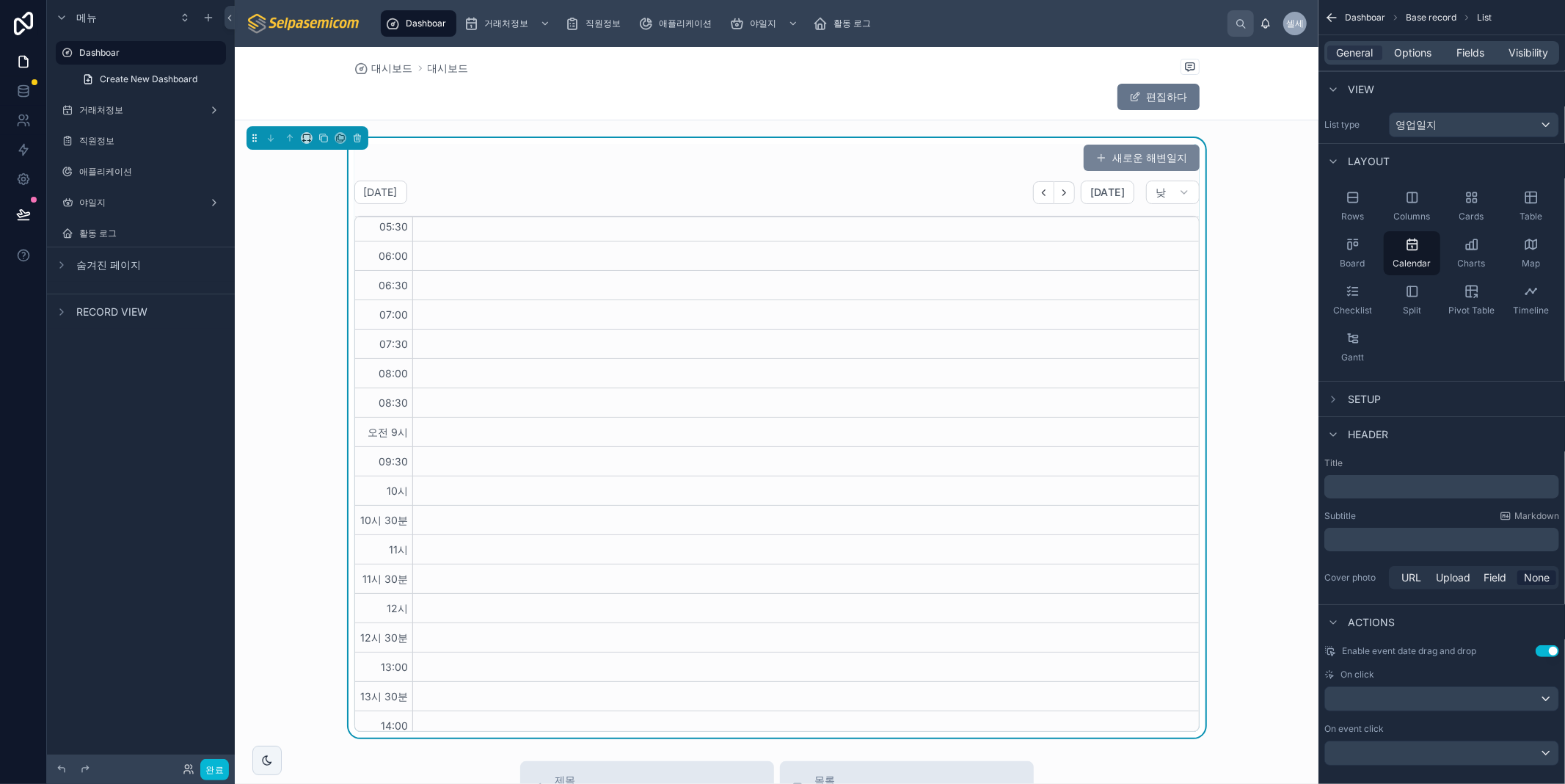
scroll to position [326, 0]
click at [1070, 192] on icon "다음" at bounding box center [1064, 192] width 11 height 11
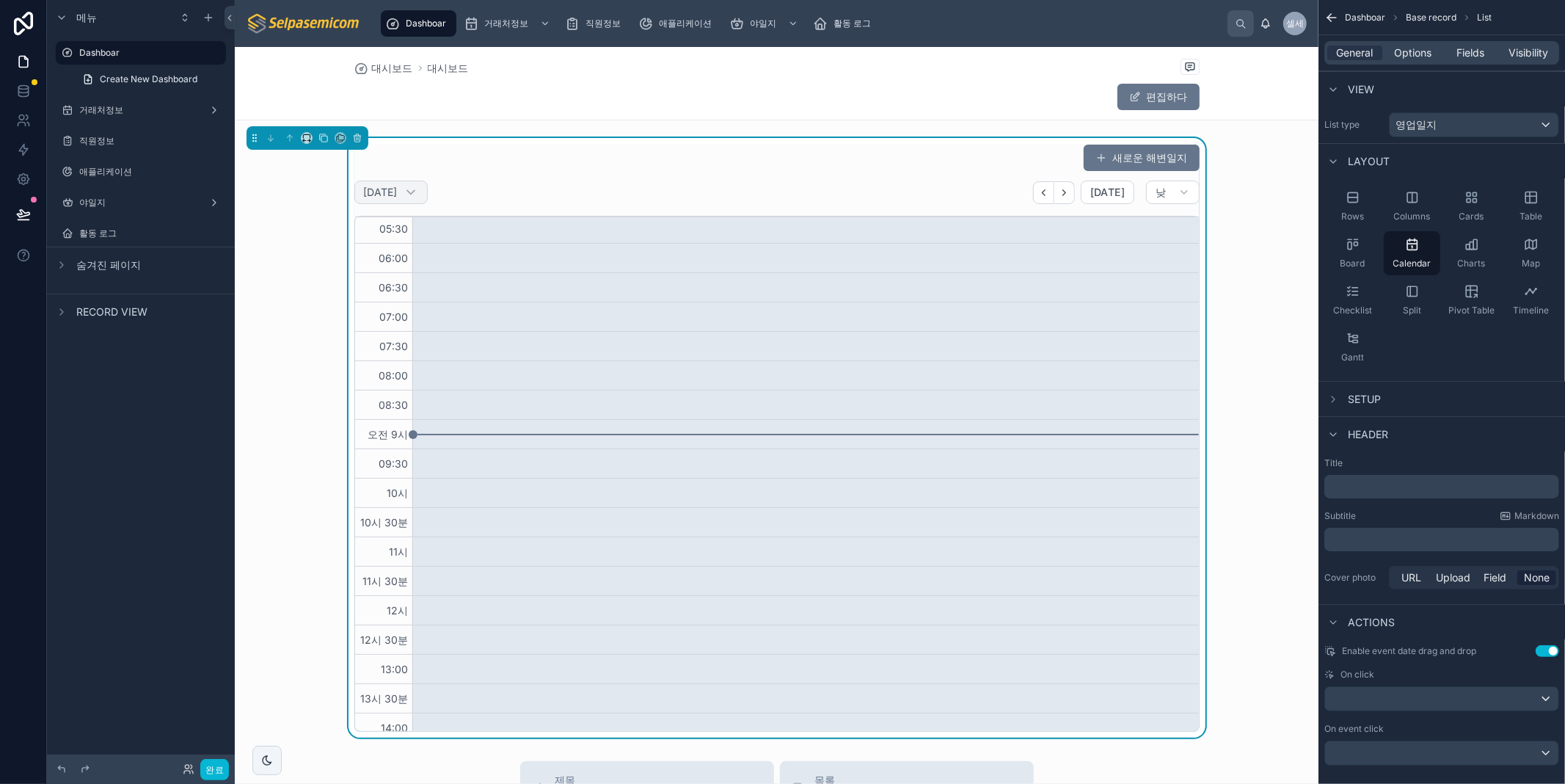
click at [364, 189] on font "8월 28일" at bounding box center [381, 192] width 33 height 13
select select "****"
select select "*"
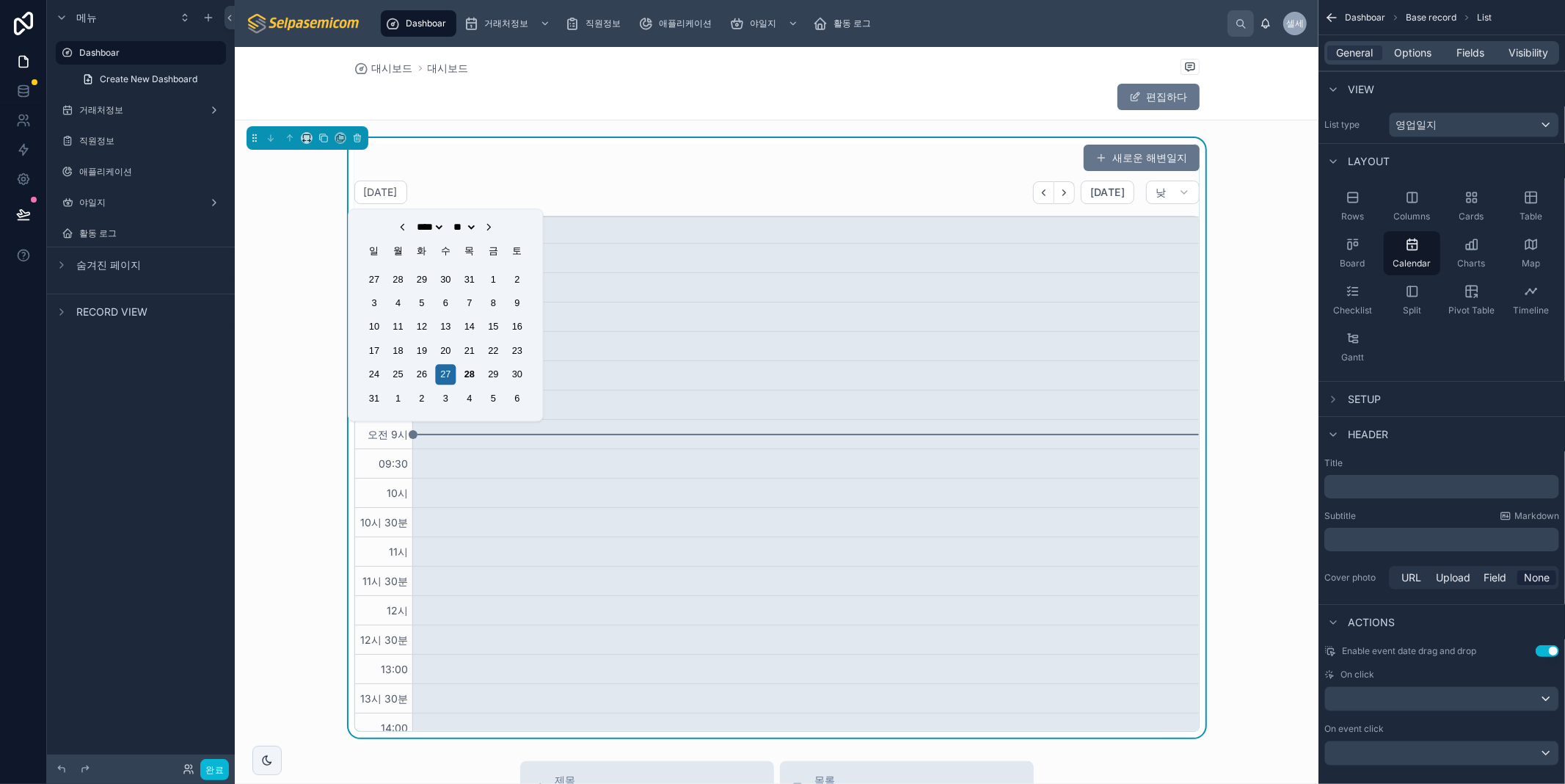
drag, startPoint x: 804, startPoint y: 194, endPoint x: 944, endPoint y: 202, distance: 140.2
click at [813, 197] on div "8월 28일 오늘 낮" at bounding box center [777, 192] width 846 height 23
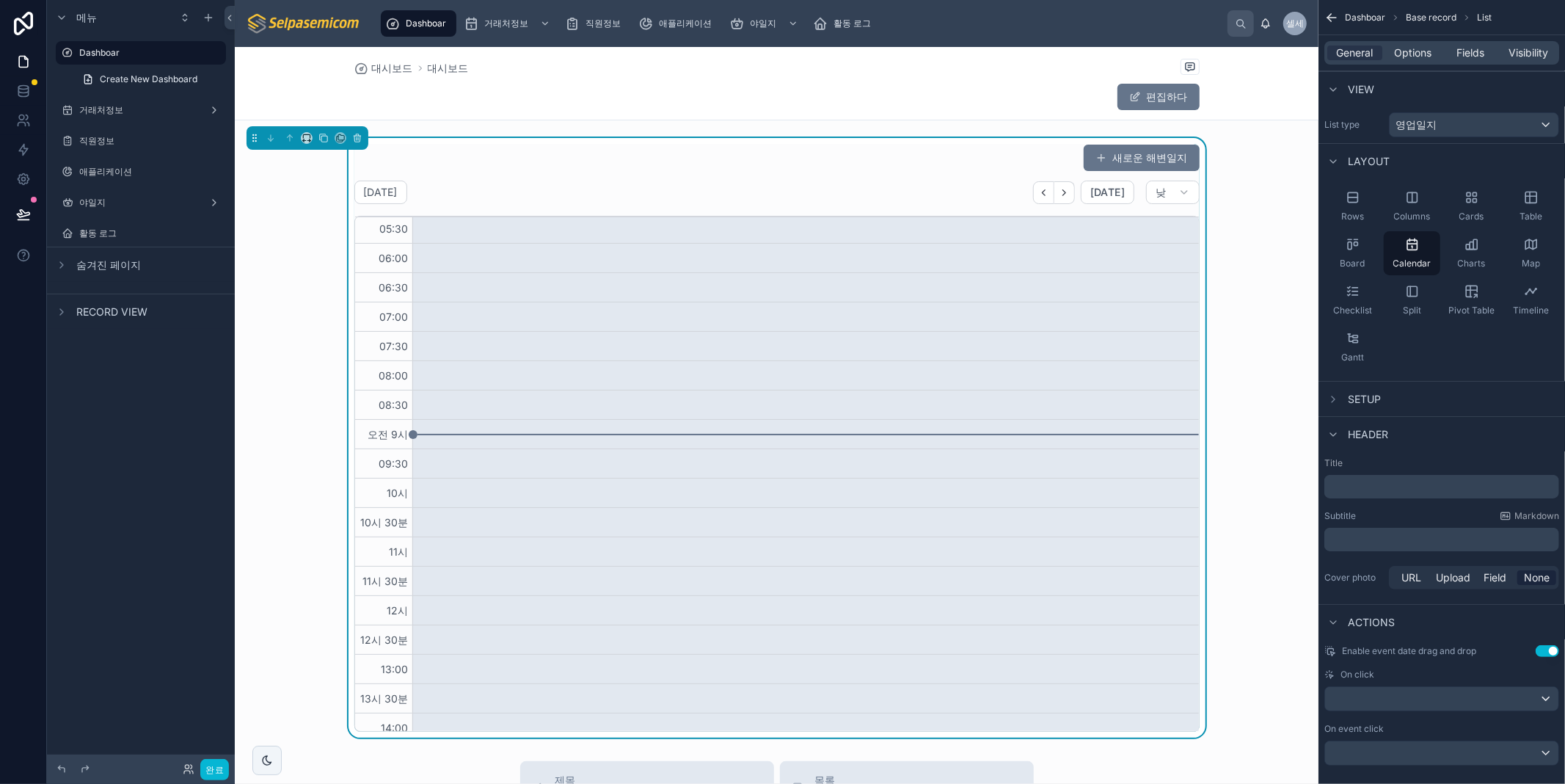
click at [1136, 193] on div "오늘 낮" at bounding box center [1116, 192] width 166 height 23
click at [1160, 195] on font "낮" at bounding box center [1161, 192] width 10 height 13
click at [1113, 196] on font "오늘" at bounding box center [1107, 192] width 34 height 13
click at [1113, 195] on font "오늘" at bounding box center [1107, 192] width 34 height 13
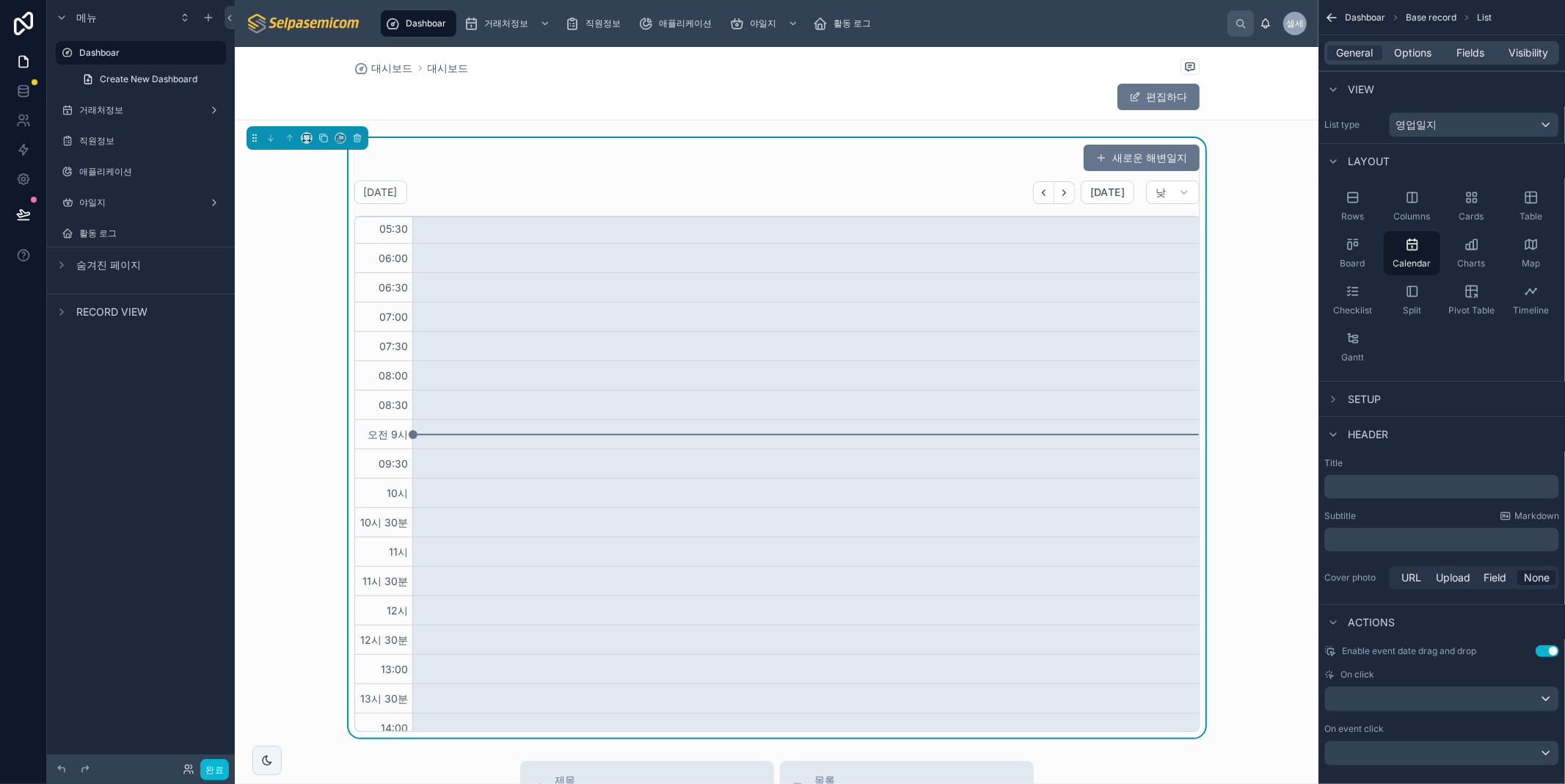
click at [705, 179] on div "새로운 해변일지 8월 28일 오늘 낮 28 목 00:00 00:30 01:00 01:30 02:00 02:30 03:00 03:30 04:00…" at bounding box center [777, 437] width 846 height 587
click at [356, 143] on button at bounding box center [357, 138] width 16 height 16
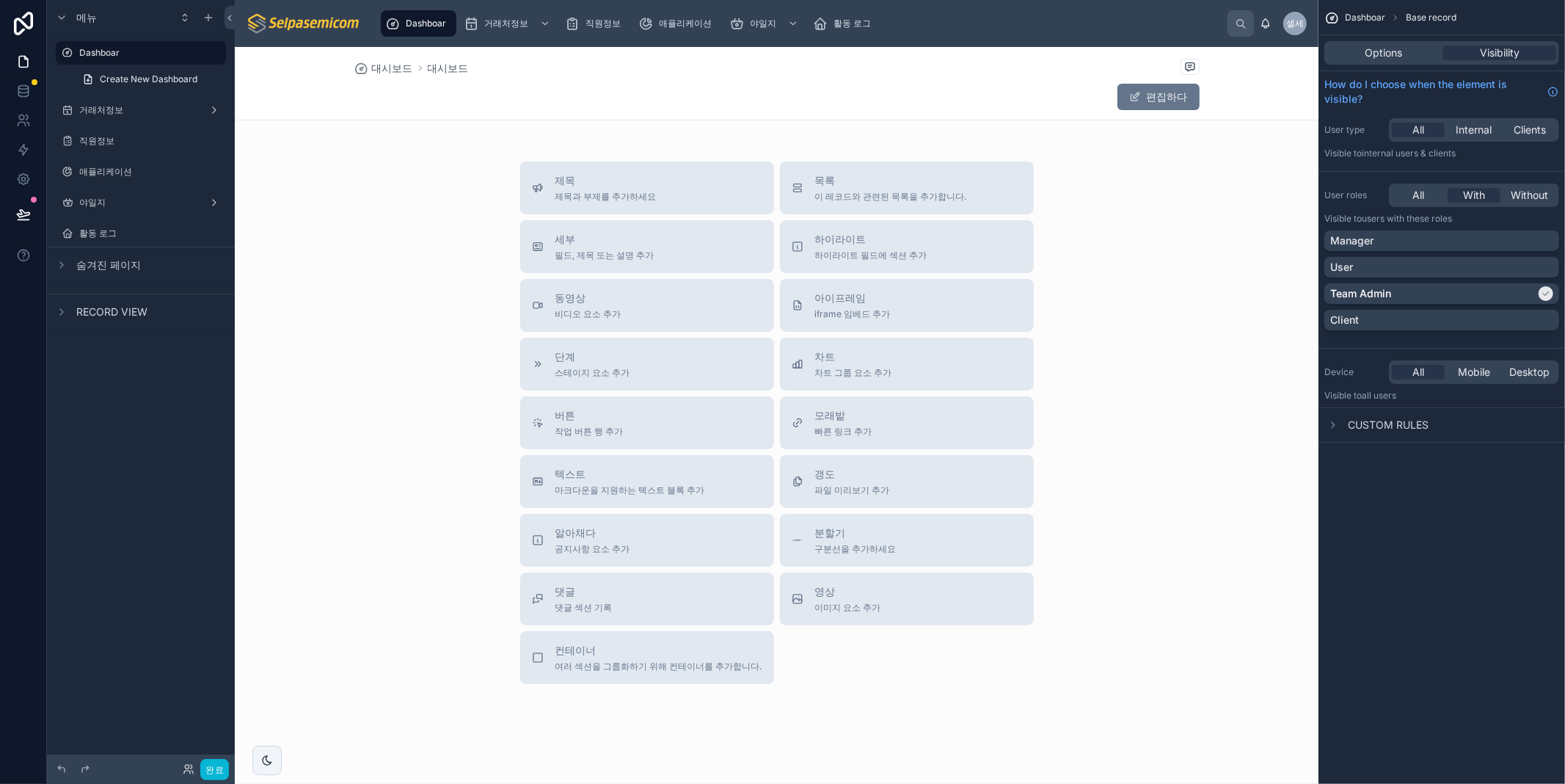
click at [1153, 392] on div at bounding box center [777, 424] width 1084 height 754
click at [847, 194] on font "이 레코드와 관련된 목록을 추가합니다." at bounding box center [891, 196] width 152 height 11
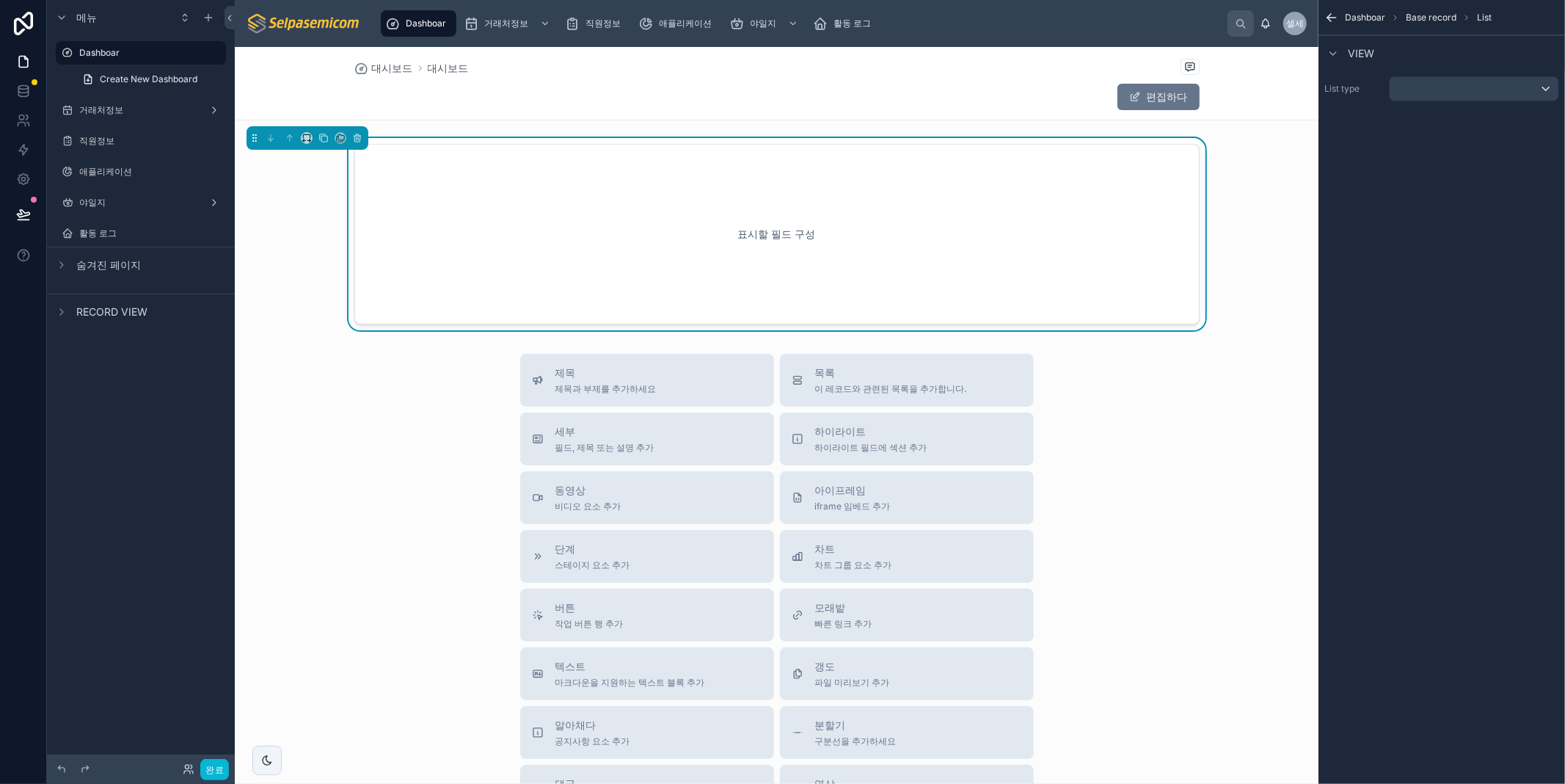
click at [955, 221] on div "표시할 필드 구성" at bounding box center [777, 234] width 797 height 132
click at [1425, 92] on div "스크롤 가능한 콘텐츠" at bounding box center [1473, 88] width 168 height 23
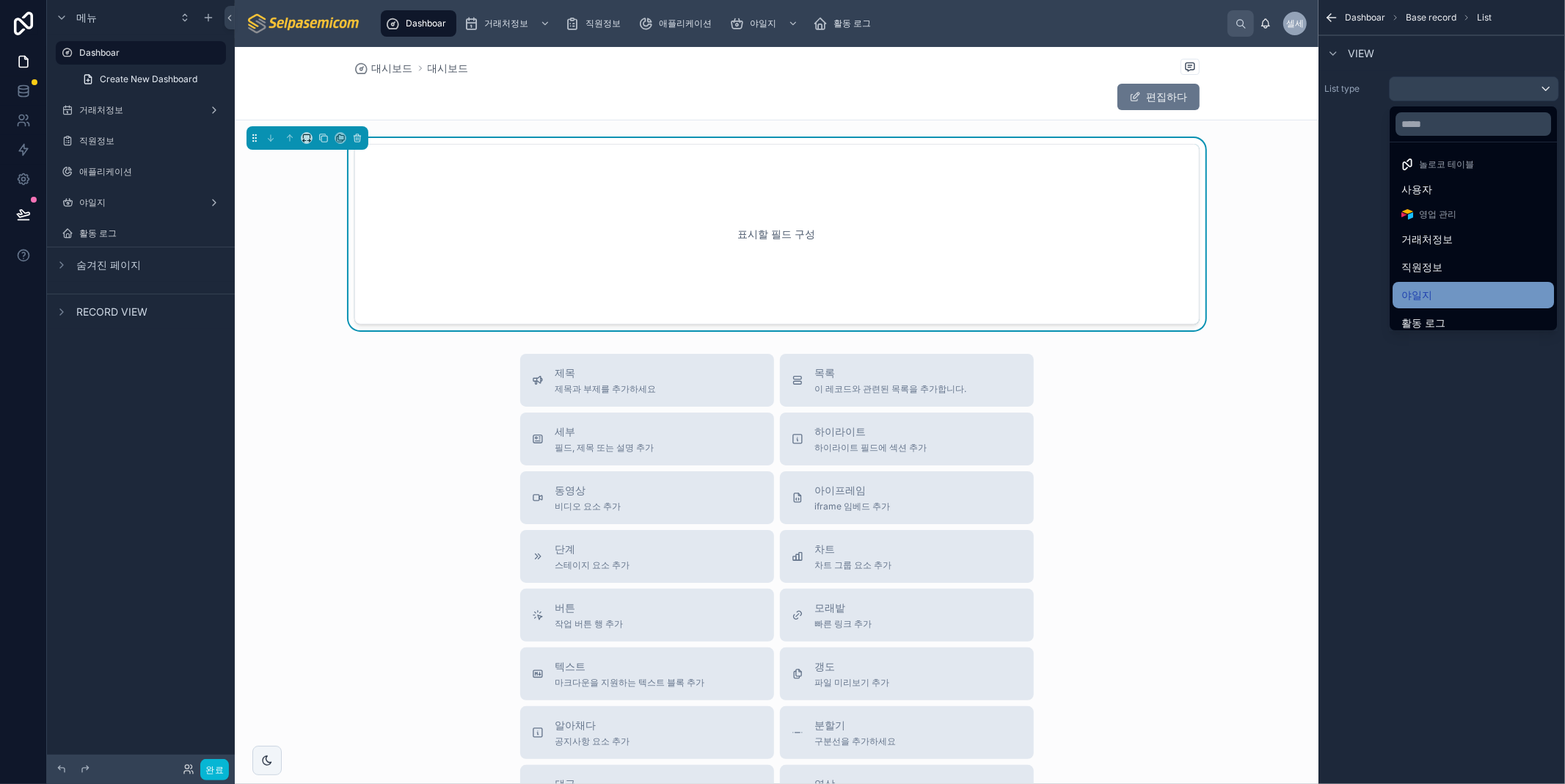
click at [1436, 297] on div "야일지" at bounding box center [1473, 295] width 144 height 18
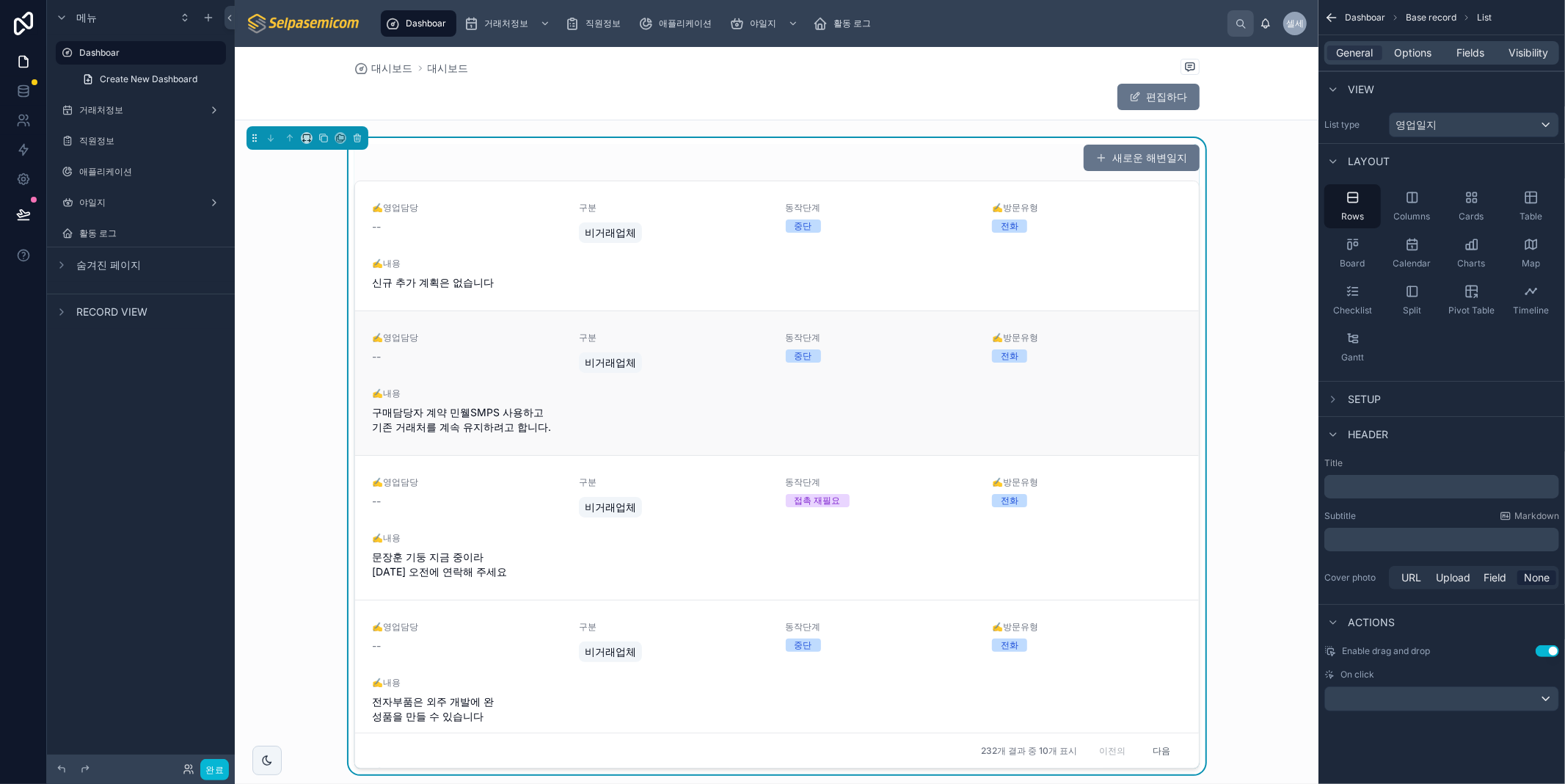
click at [1094, 352] on div "전화" at bounding box center [1086, 355] width 189 height 13
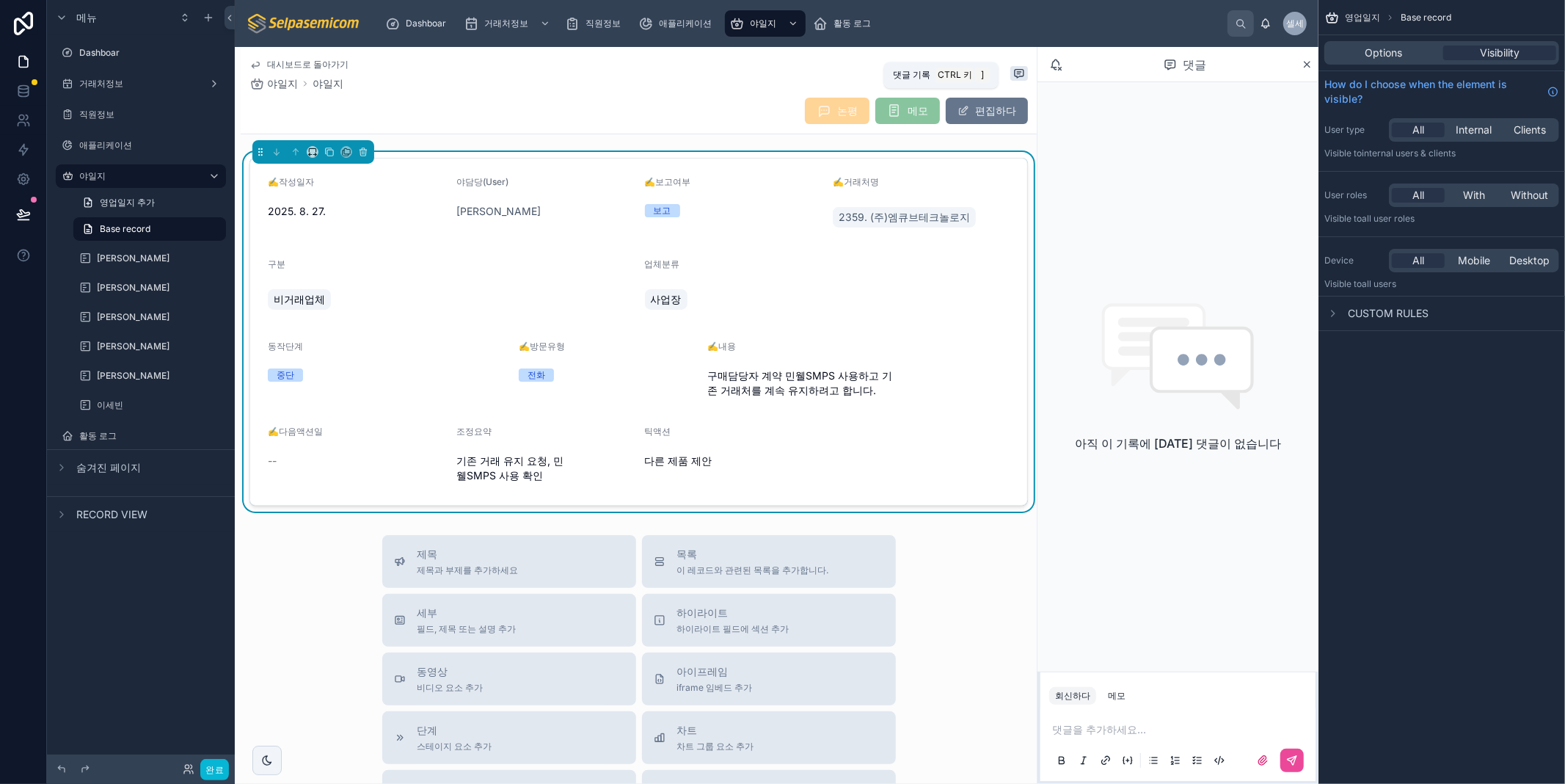
click at [1013, 69] on icon at bounding box center [1019, 74] width 12 height 12
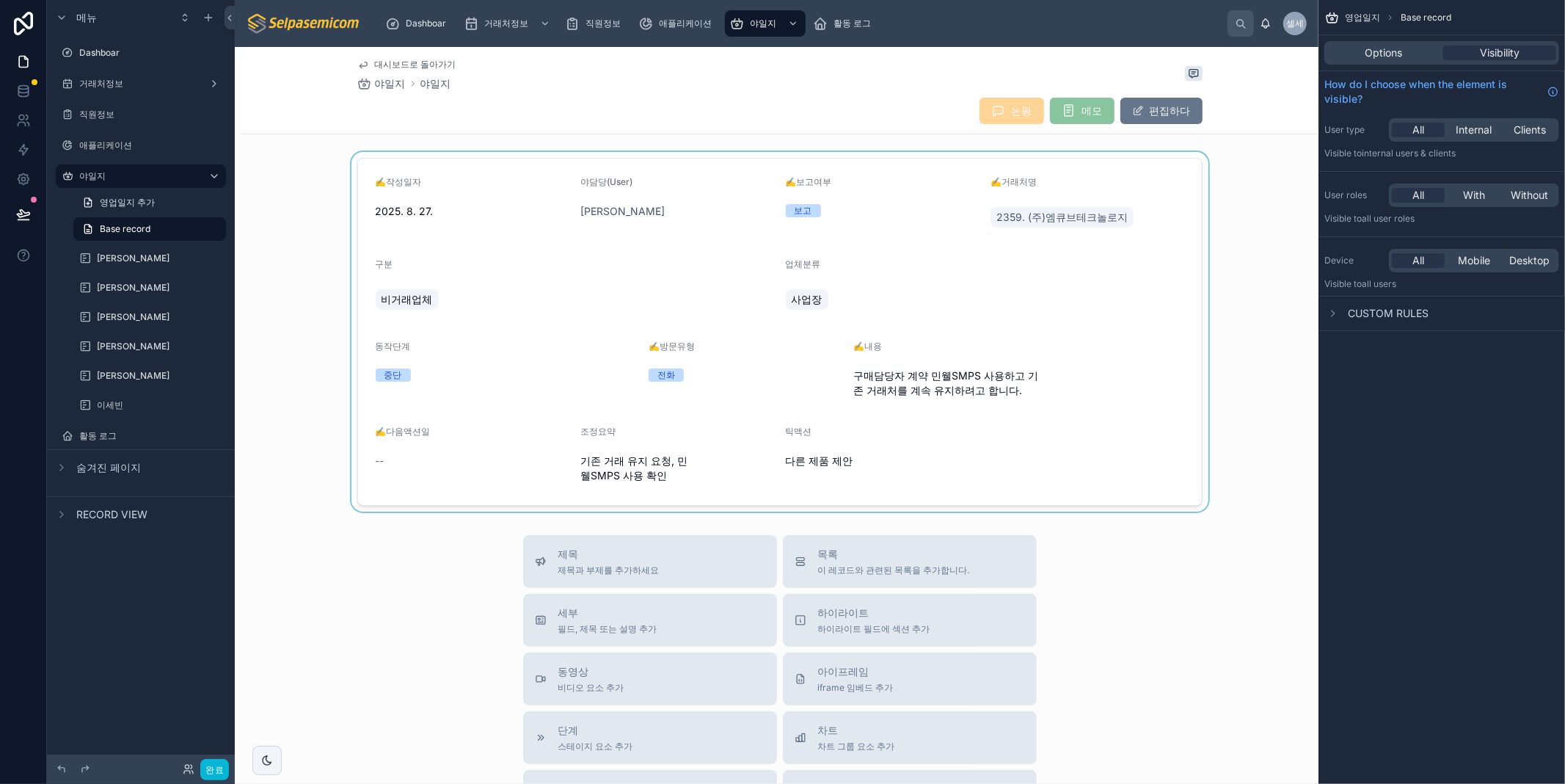
click at [1161, 311] on div at bounding box center [779, 332] width 1078 height 359
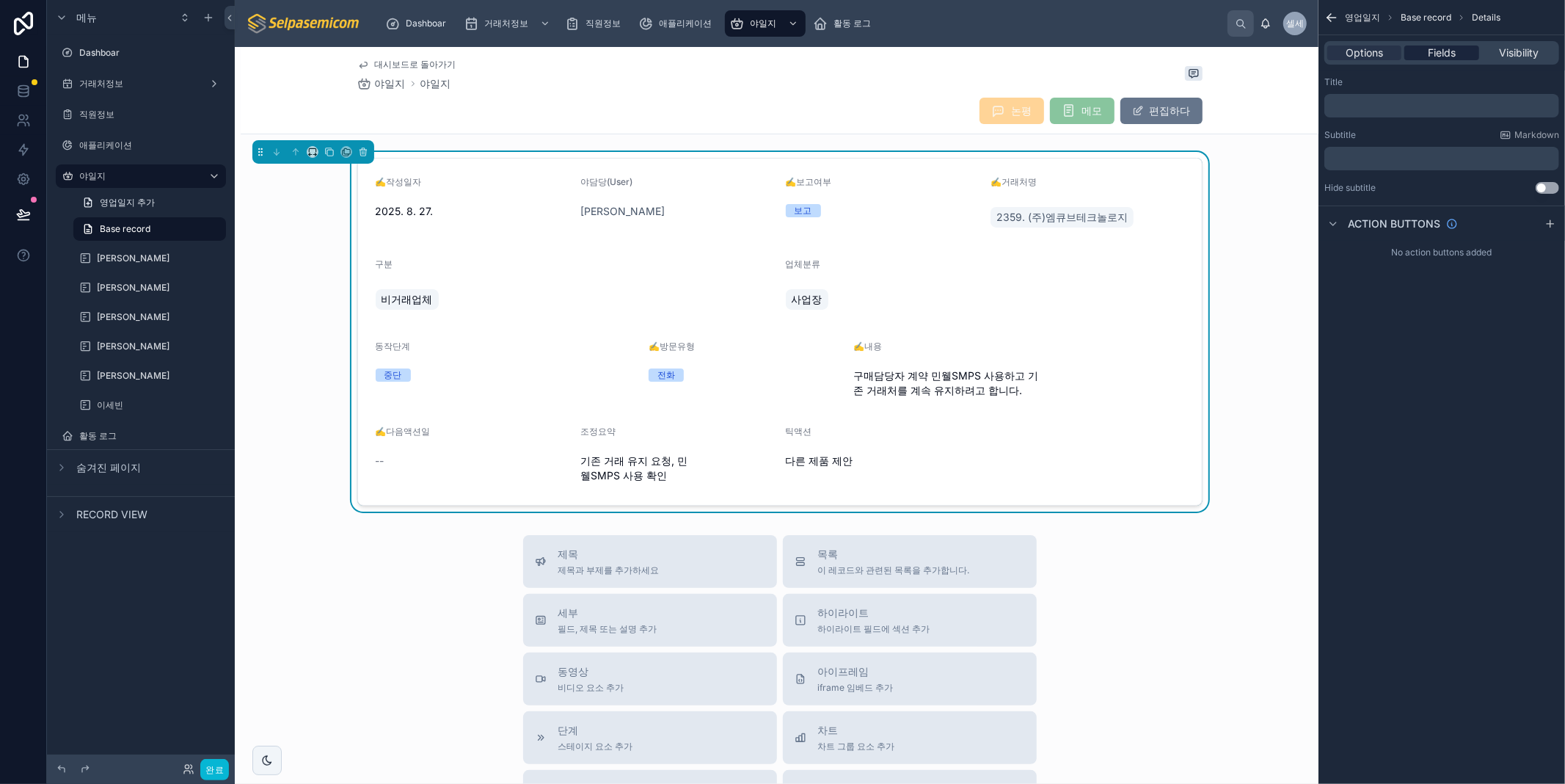
click at [1429, 46] on span "Fields" at bounding box center [1442, 52] width 28 height 15
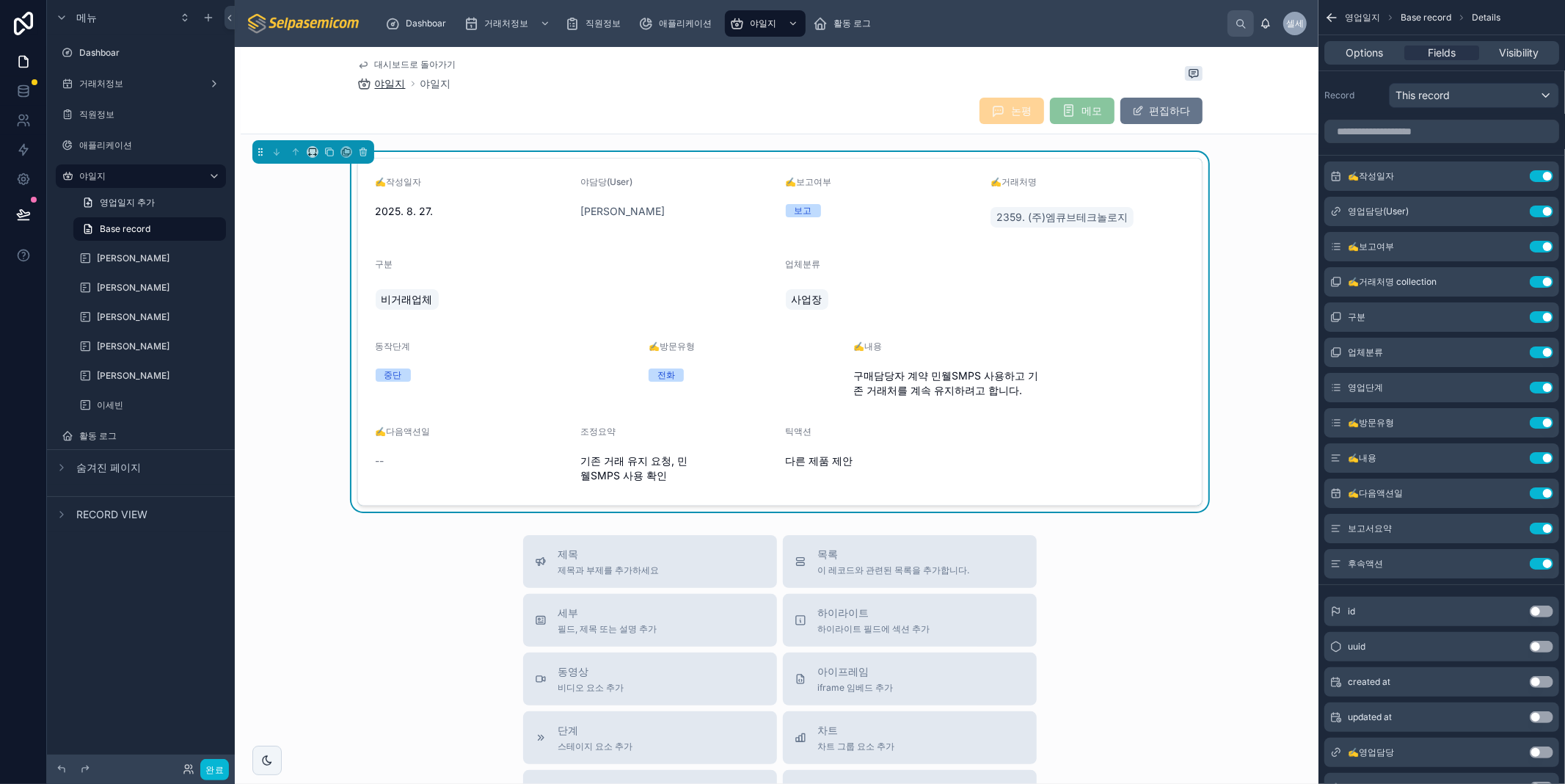
click at [391, 85] on font "야일지" at bounding box center [391, 83] width 31 height 13
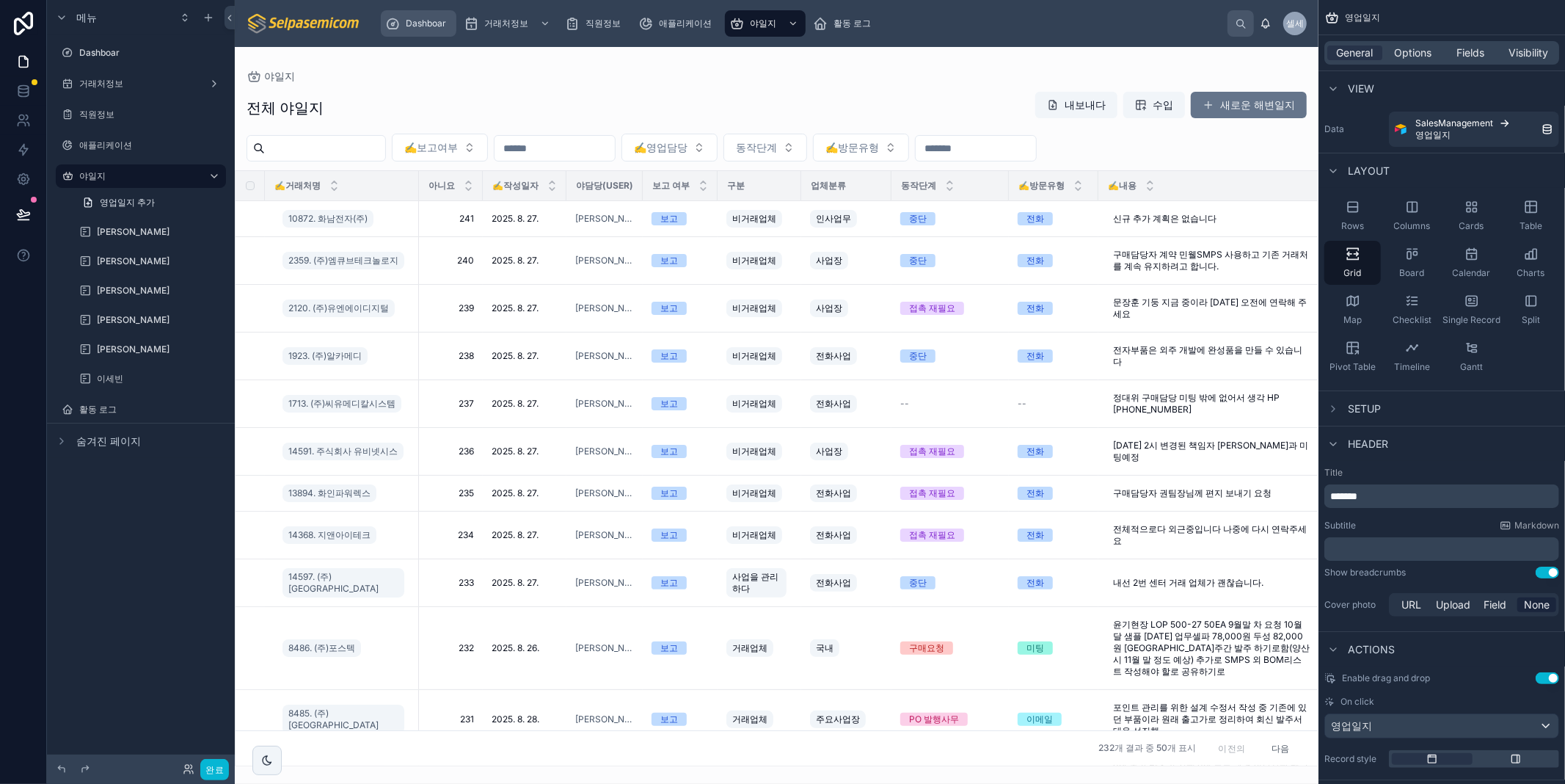
click at [418, 23] on span "Dashboar" at bounding box center [426, 24] width 40 height 12
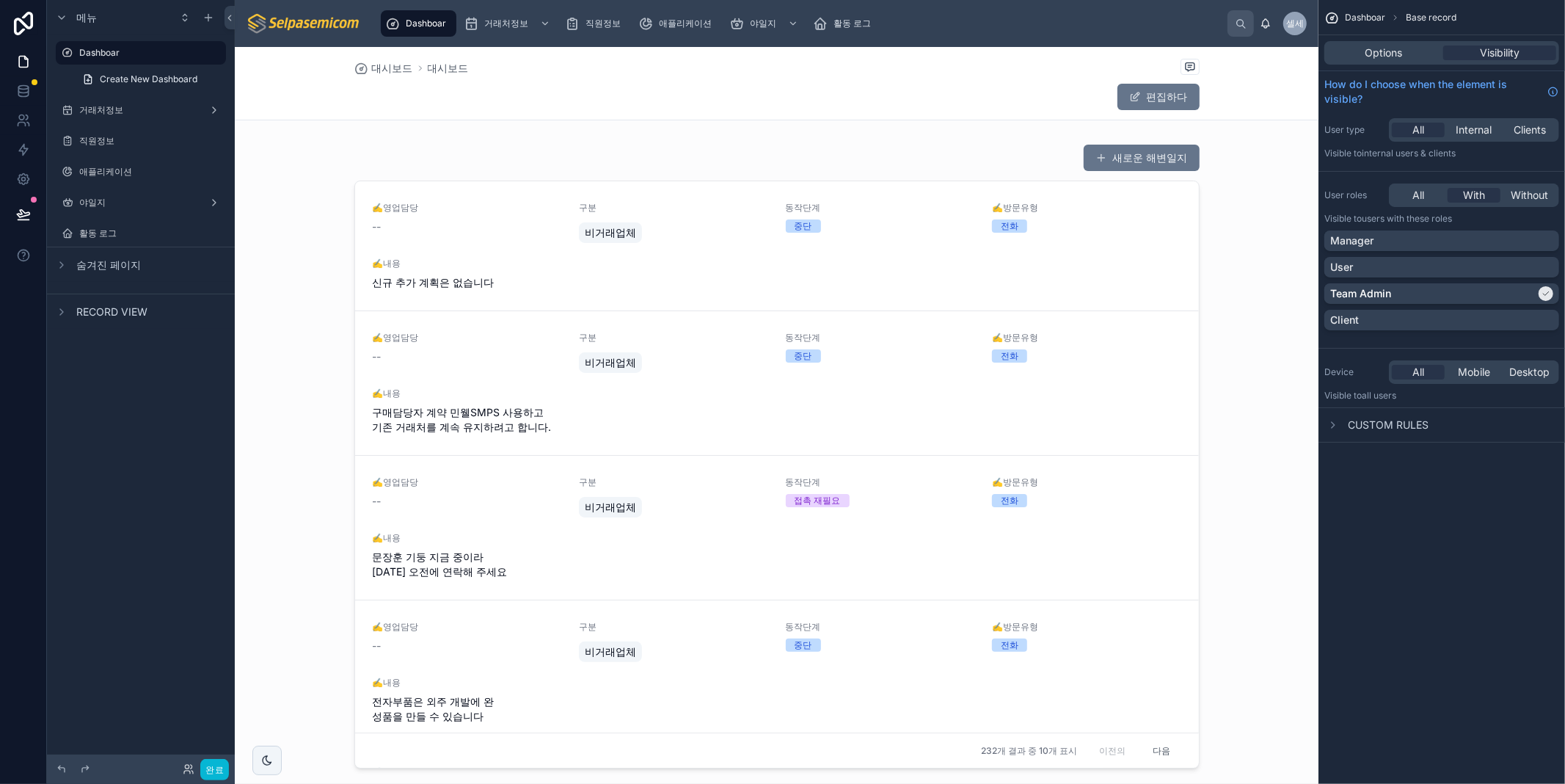
click at [928, 267] on div at bounding box center [777, 742] width 1084 height 1390
click at [892, 267] on div at bounding box center [777, 456] width 1084 height 636
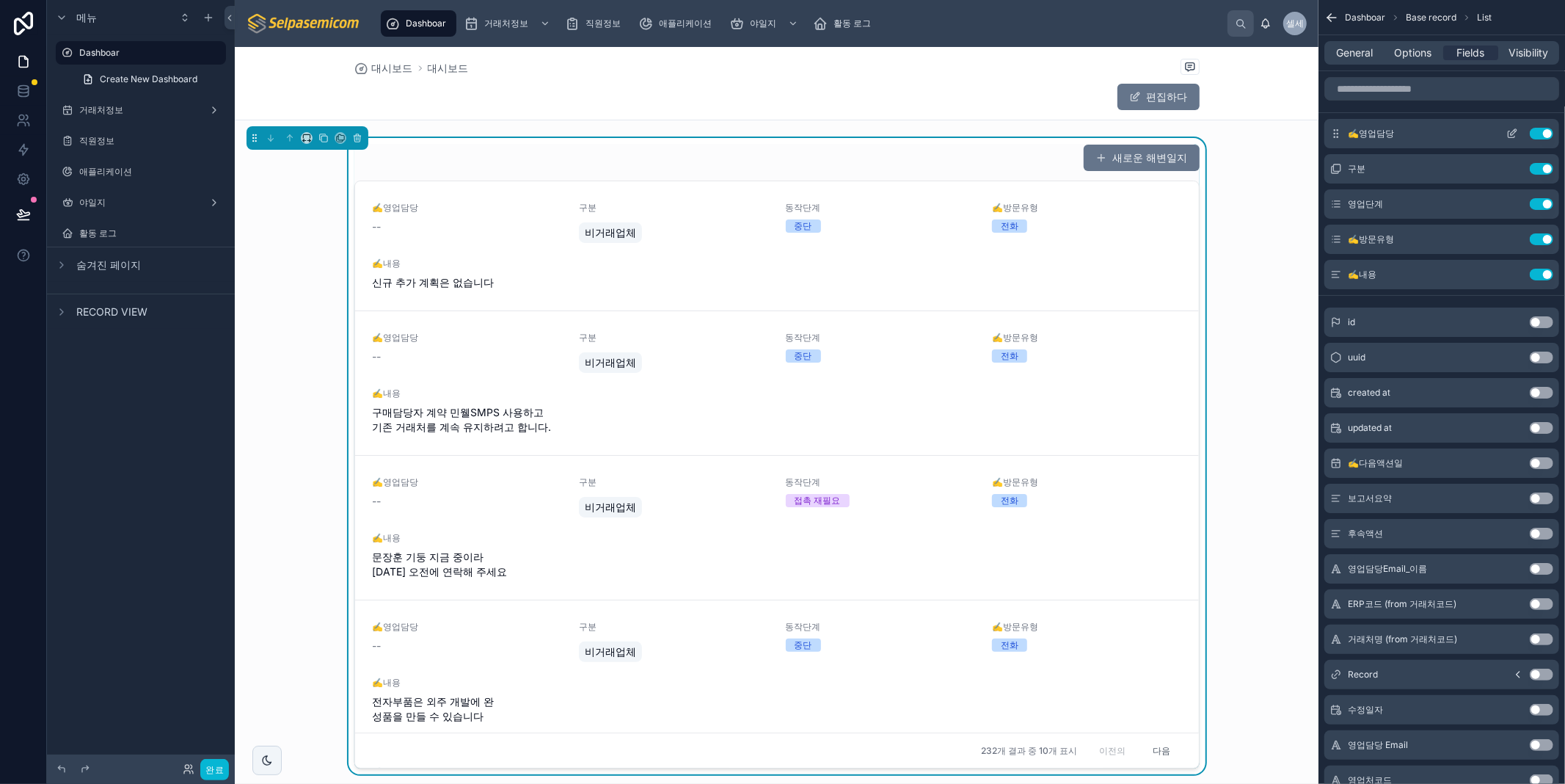
click at [1542, 134] on button "Use setting" at bounding box center [1541, 133] width 23 height 12
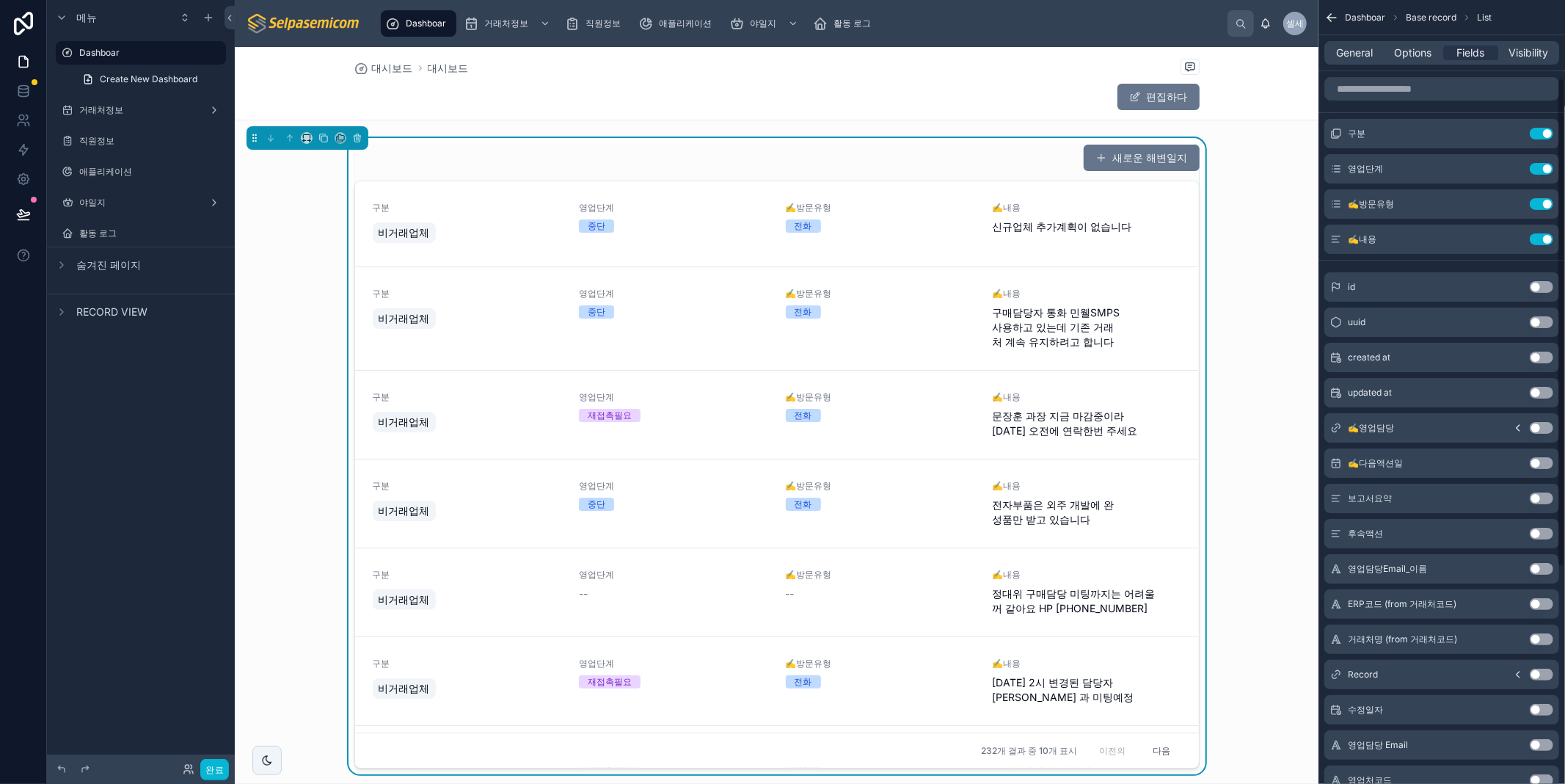
scroll to position [474, 0]
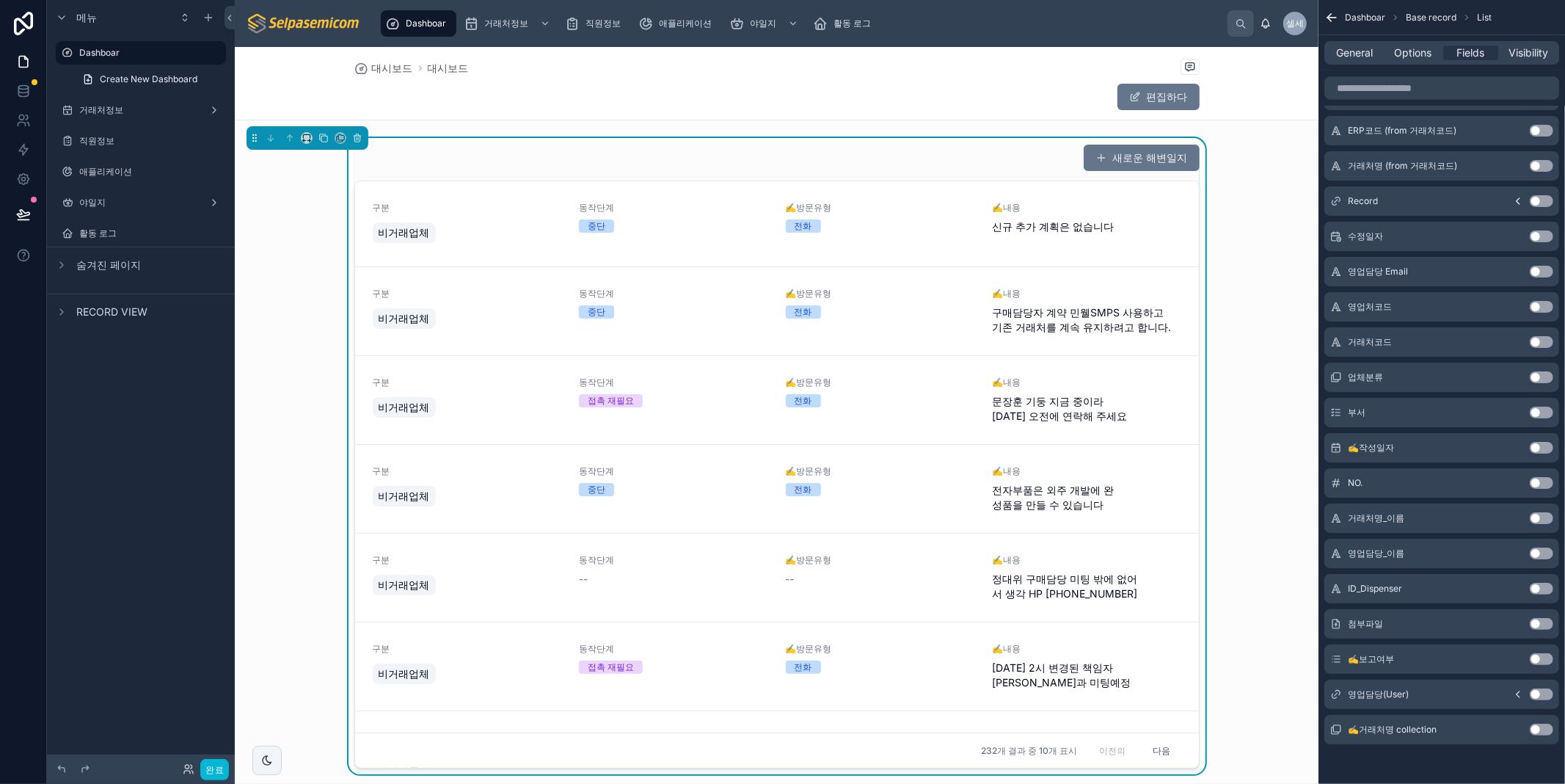
click at [1534, 694] on button "Use setting" at bounding box center [1541, 694] width 23 height 12
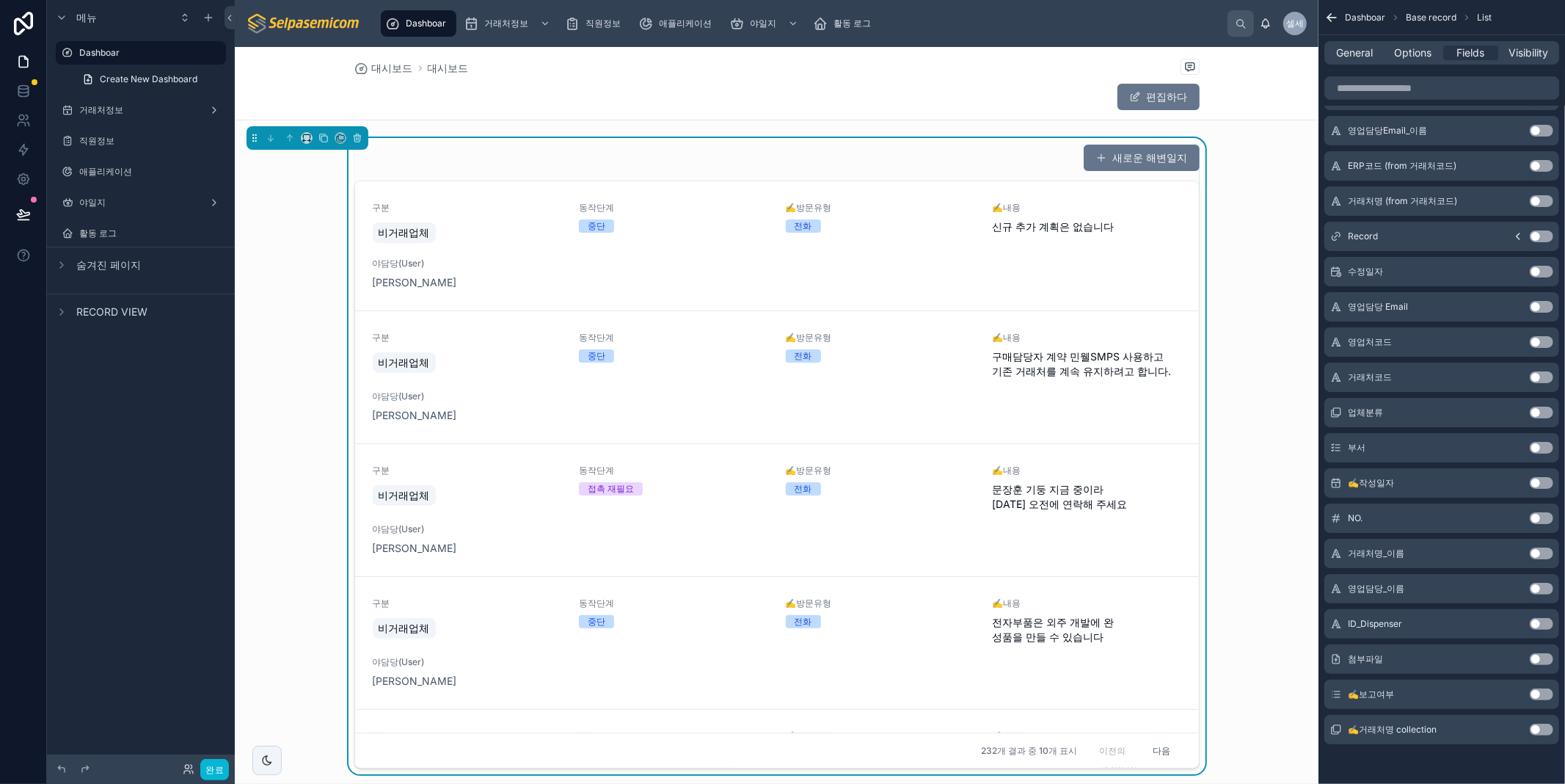
click at [1537, 724] on button "Use setting" at bounding box center [1541, 729] width 23 height 12
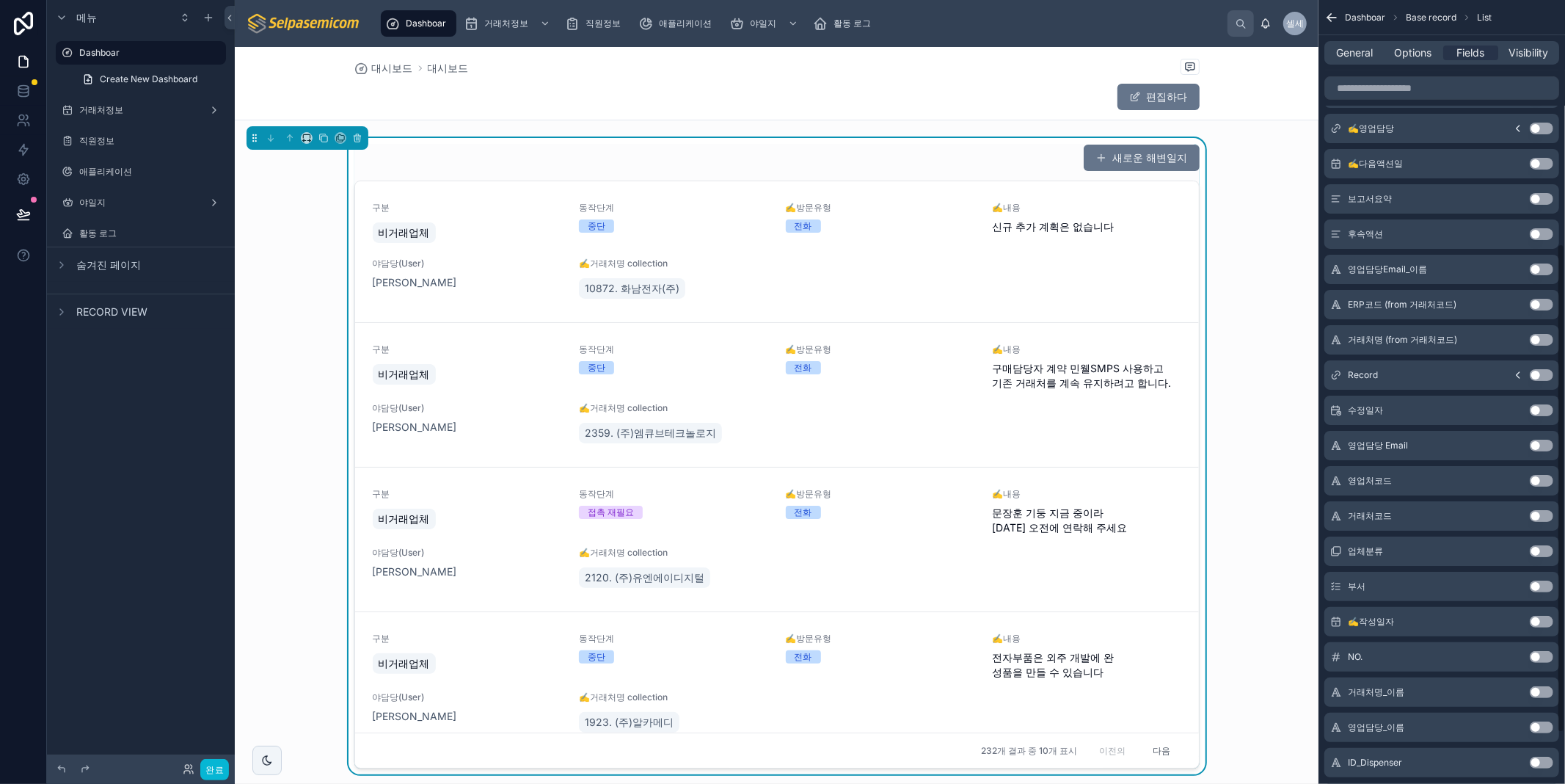
scroll to position [407, 0]
click at [1533, 583] on button "Use setting" at bounding box center [1541, 584] width 23 height 12
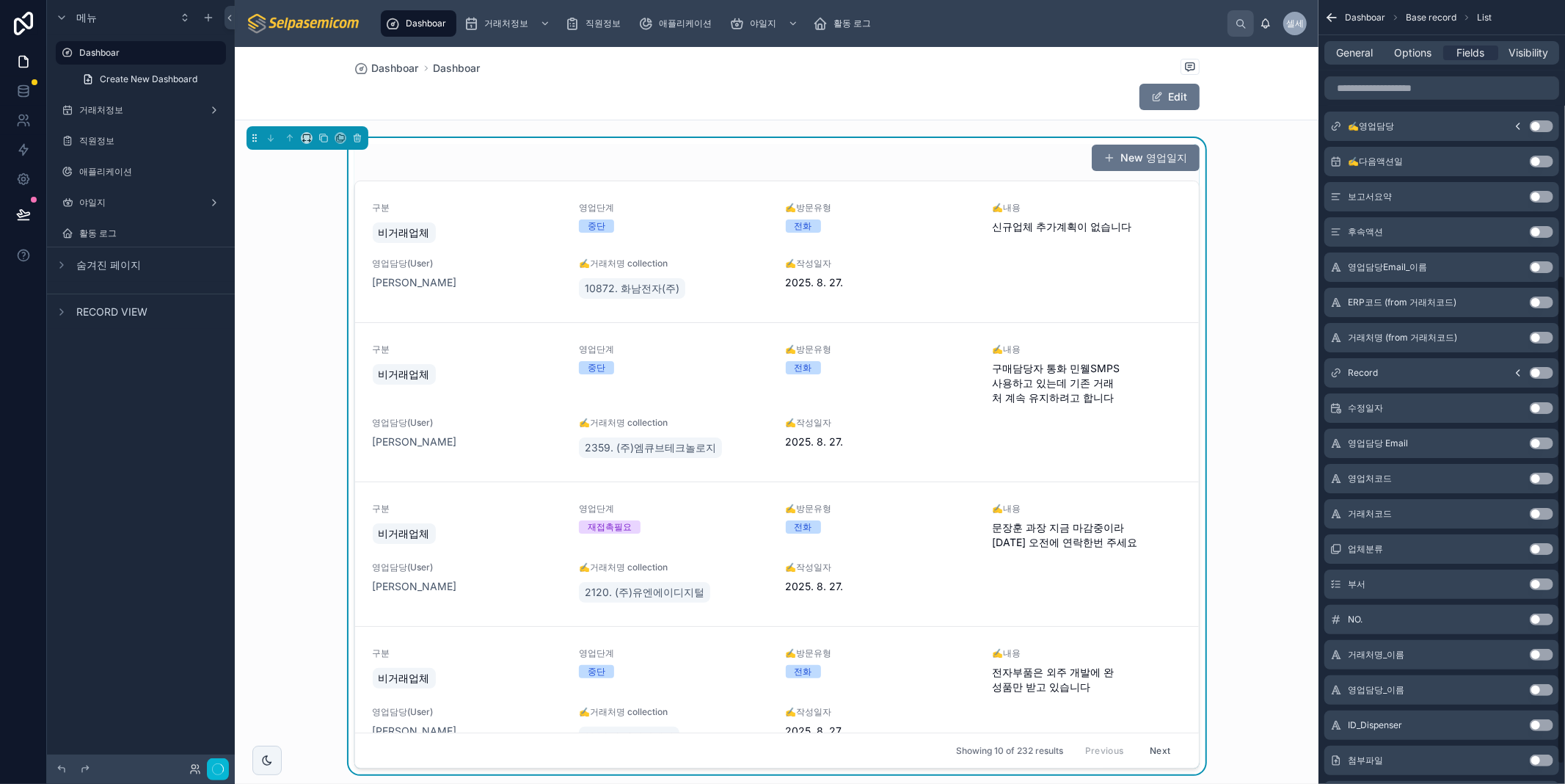
scroll to position [442, 0]
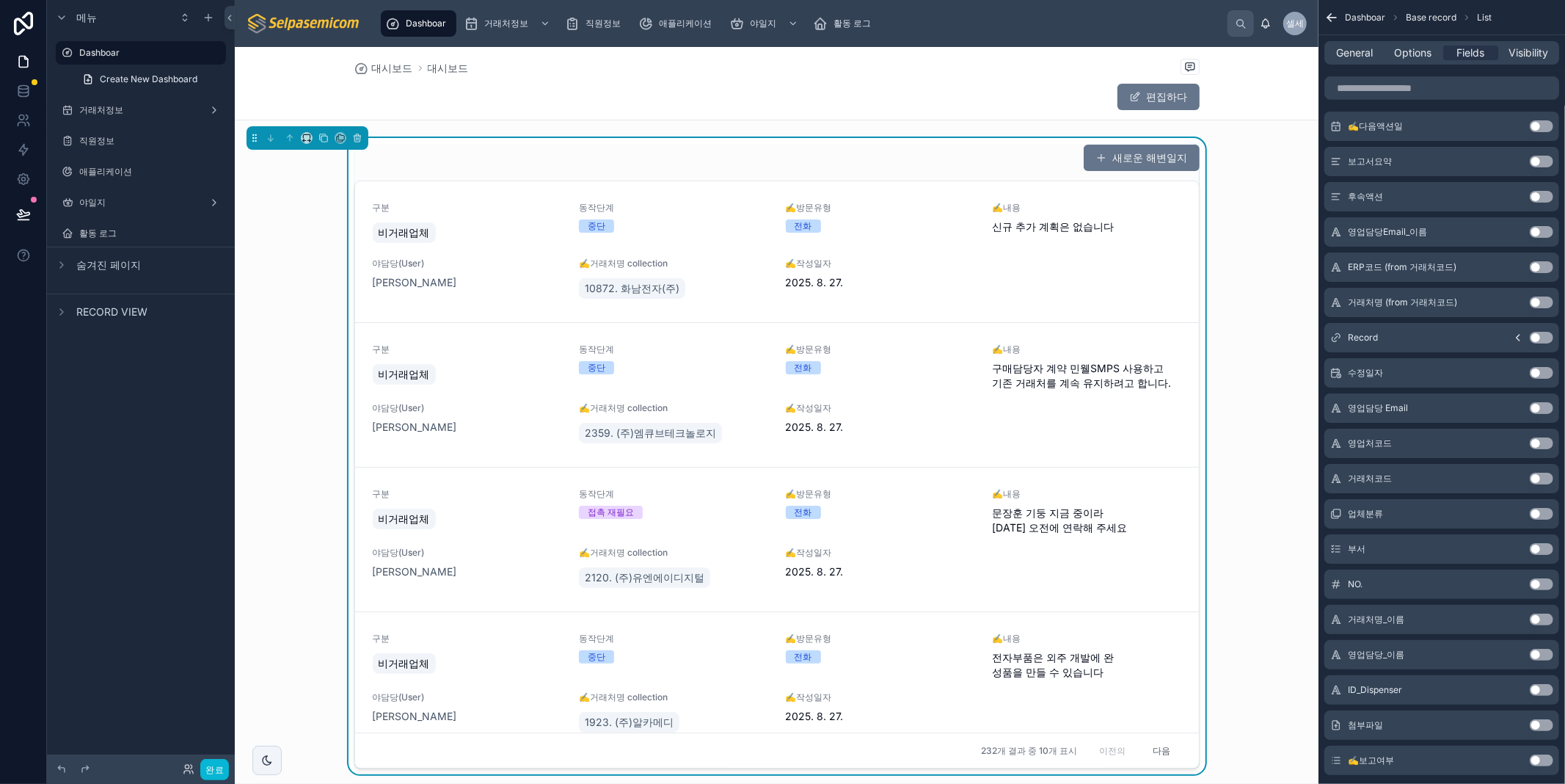
click at [1534, 515] on button "Use setting" at bounding box center [1541, 514] width 23 height 12
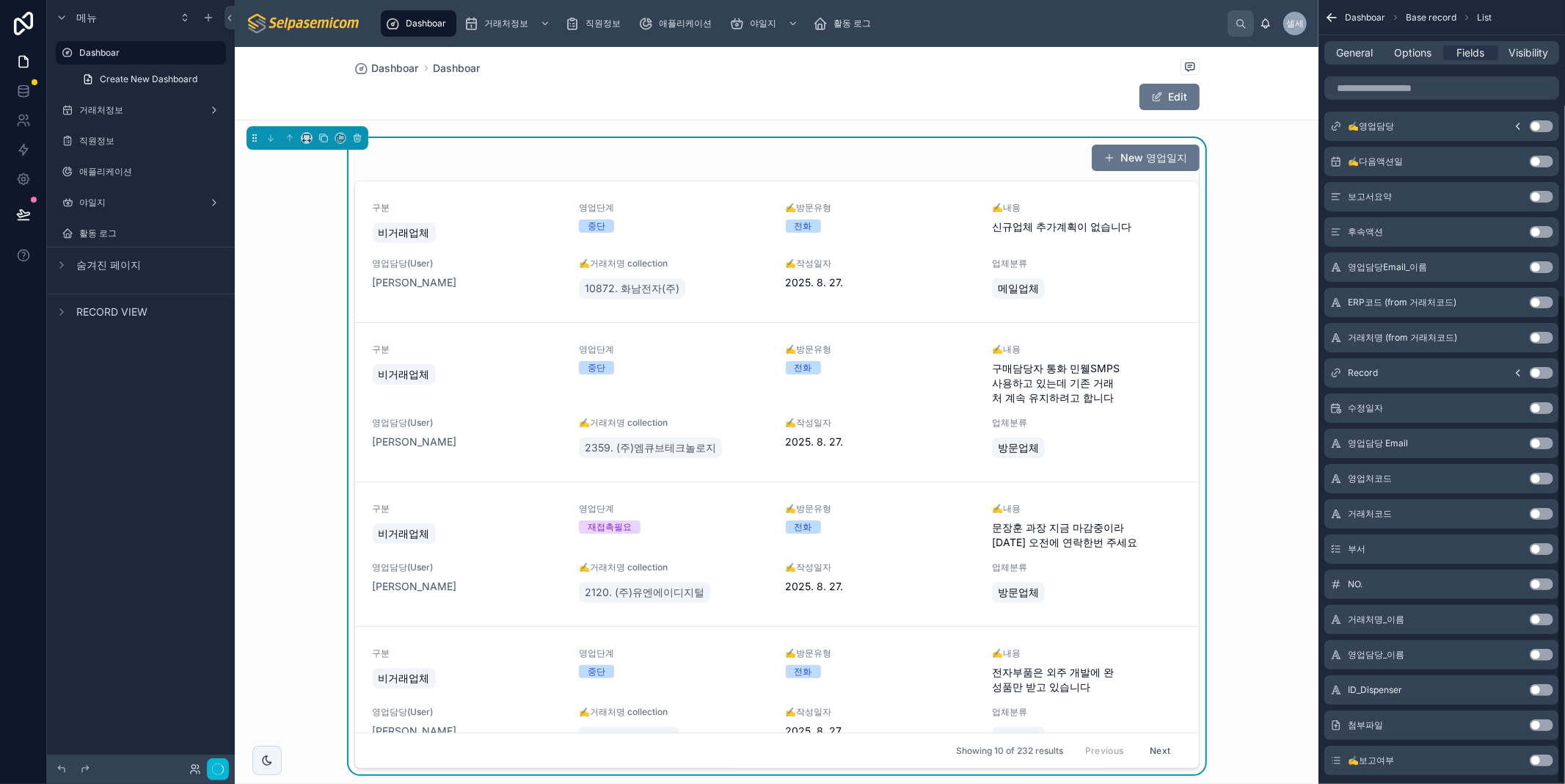
scroll to position [474, 0]
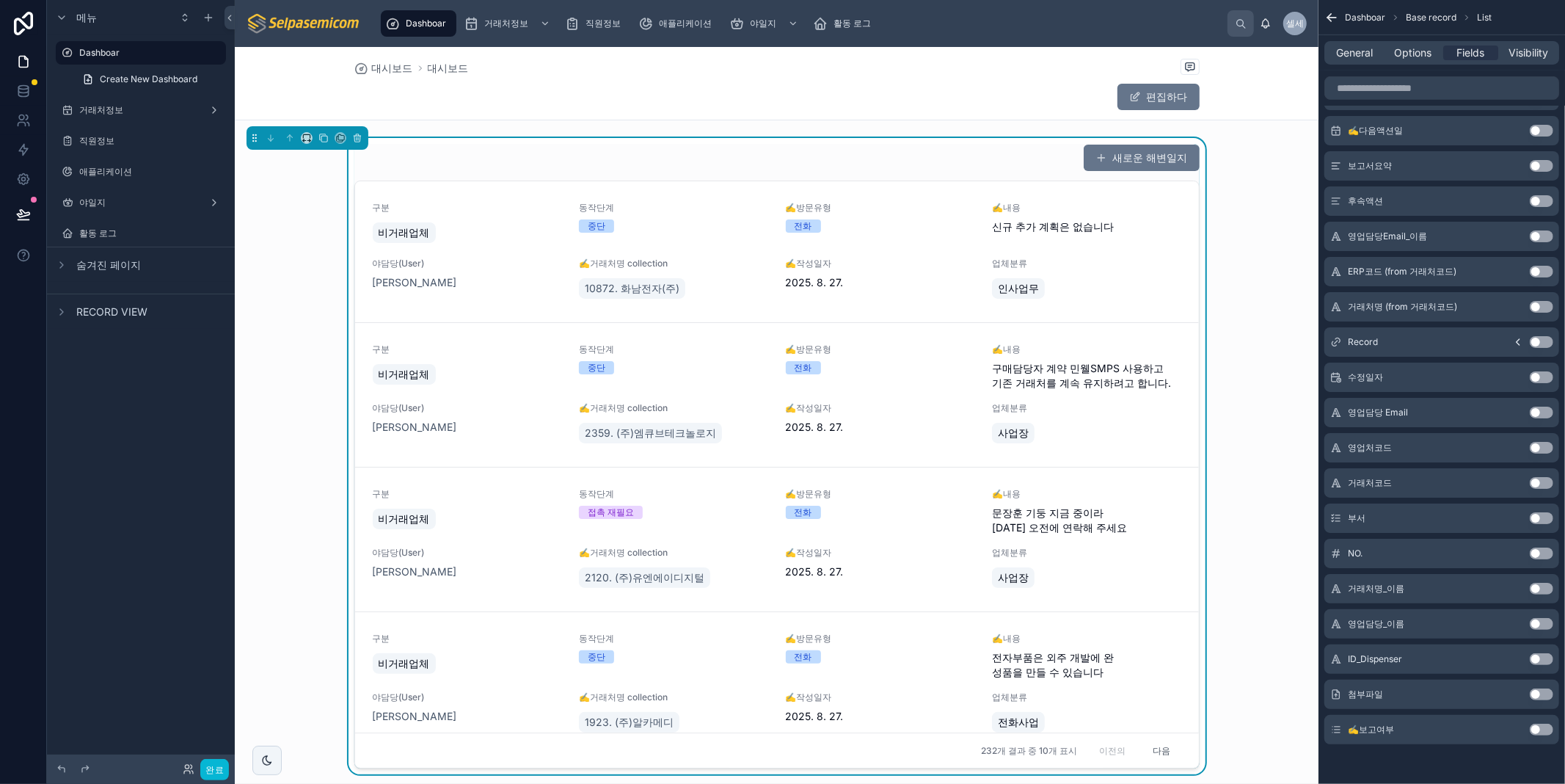
click at [1533, 694] on button "Use setting" at bounding box center [1541, 694] width 23 height 12
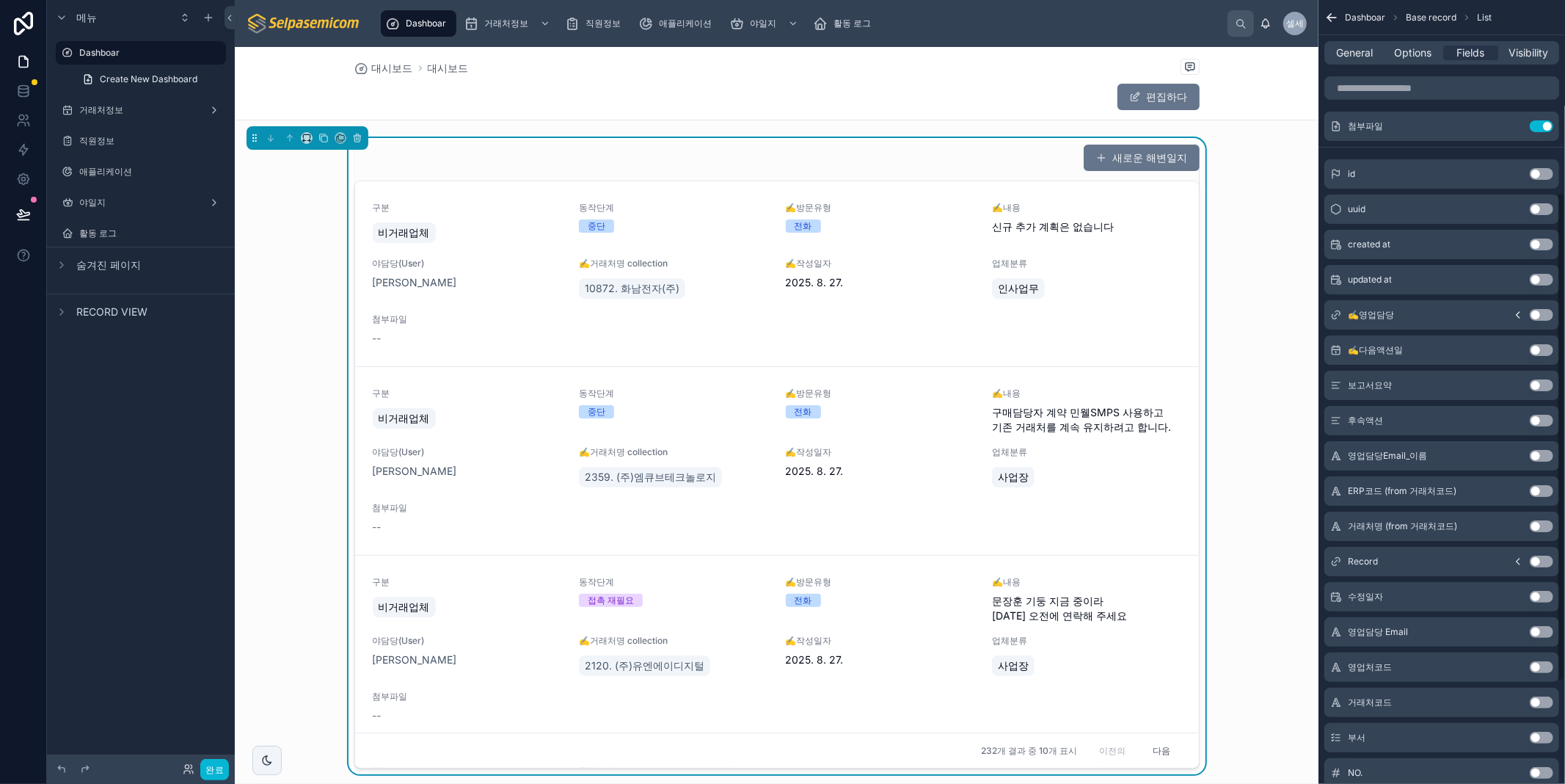
scroll to position [229, 0]
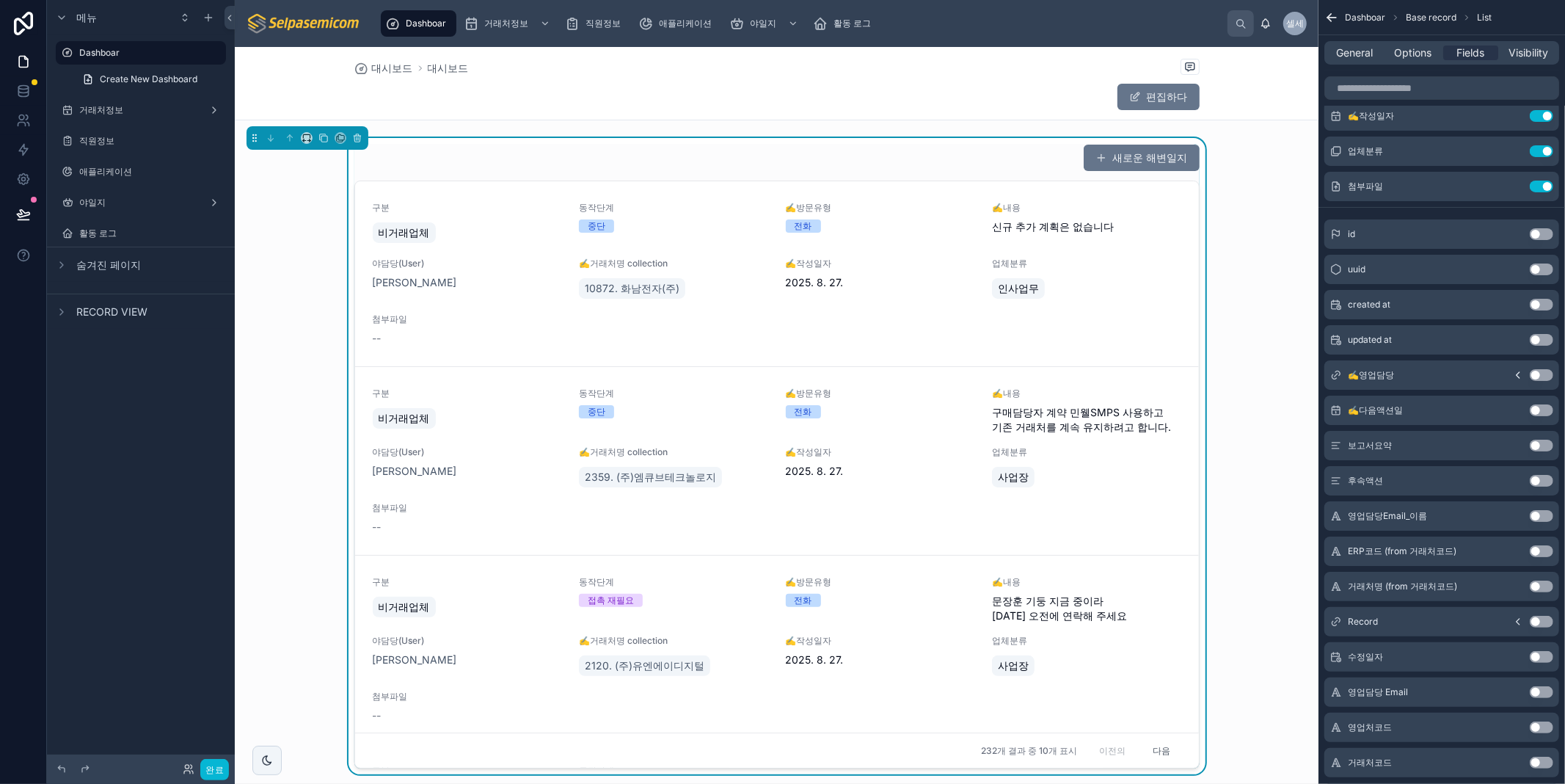
click at [1534, 411] on button "Use setting" at bounding box center [1541, 410] width 23 height 12
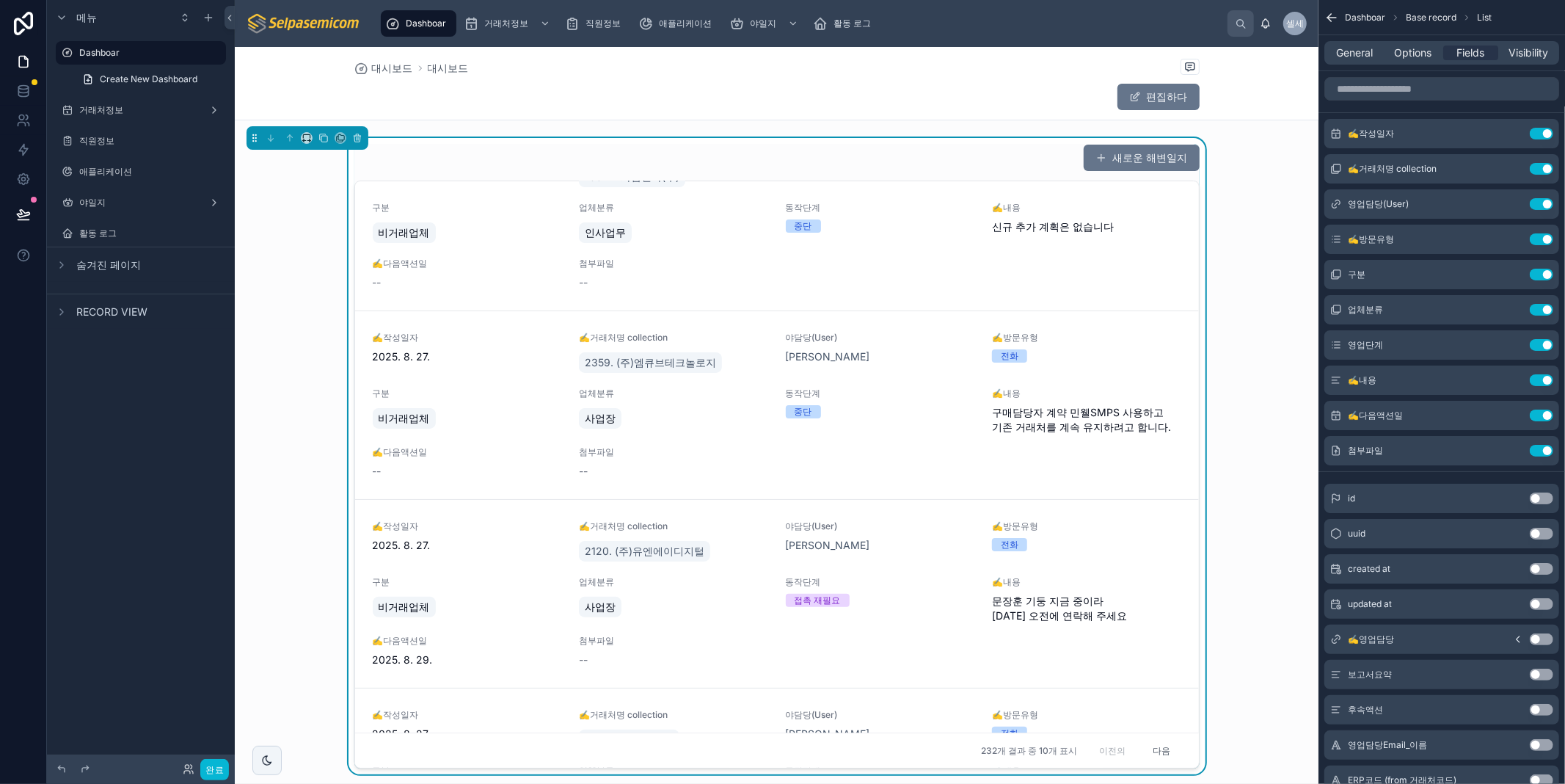
scroll to position [0, 0]
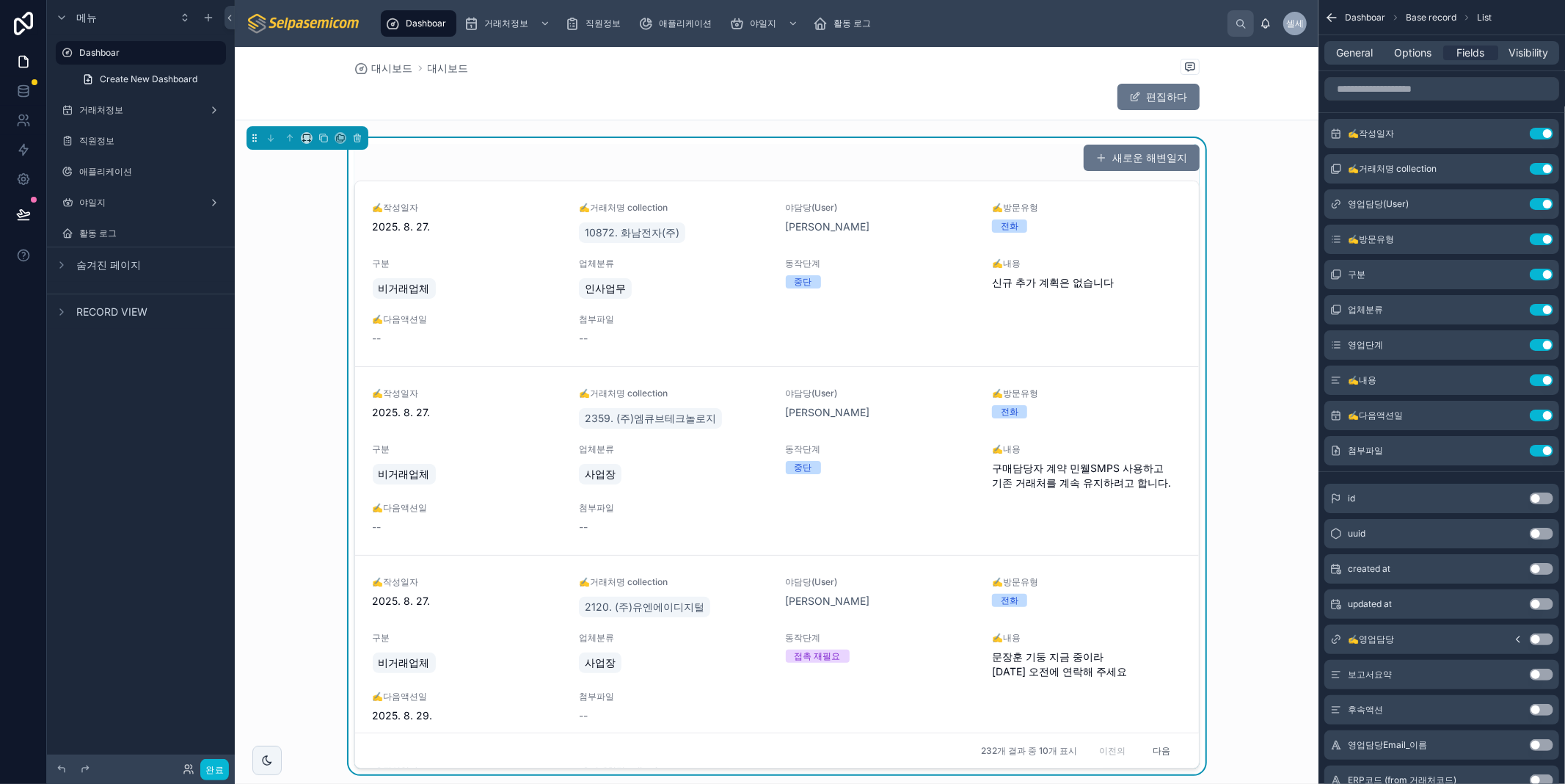
click at [977, 152] on div "새로운 해변일지" at bounding box center [777, 157] width 846 height 28
click at [1343, 60] on span "General" at bounding box center [1355, 52] width 37 height 15
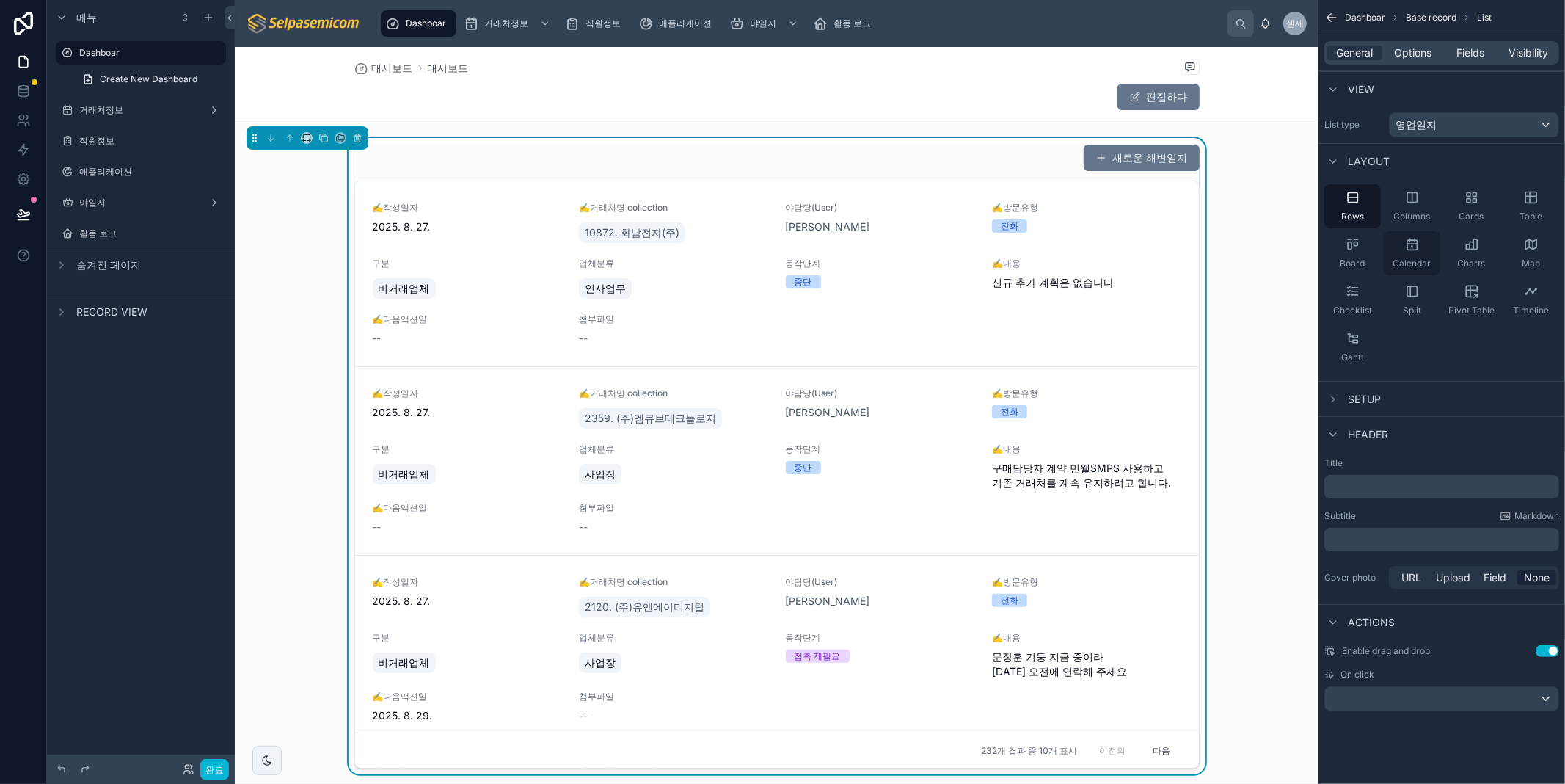
click at [1413, 248] on icon "스크롤 가능한 콘텐츠" at bounding box center [1412, 244] width 15 height 15
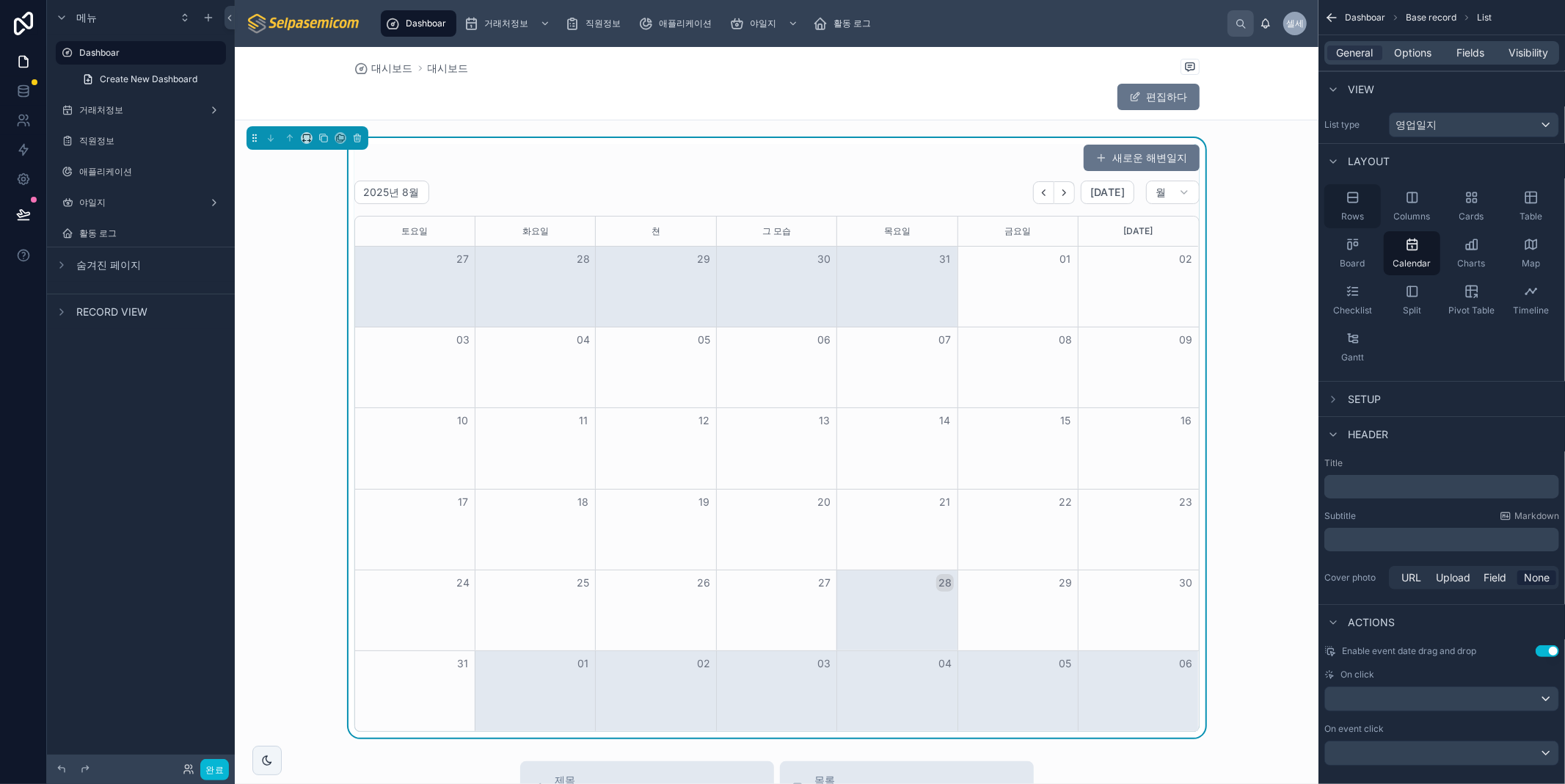
click at [1352, 207] on div "Rows" at bounding box center [1353, 205] width 56 height 44
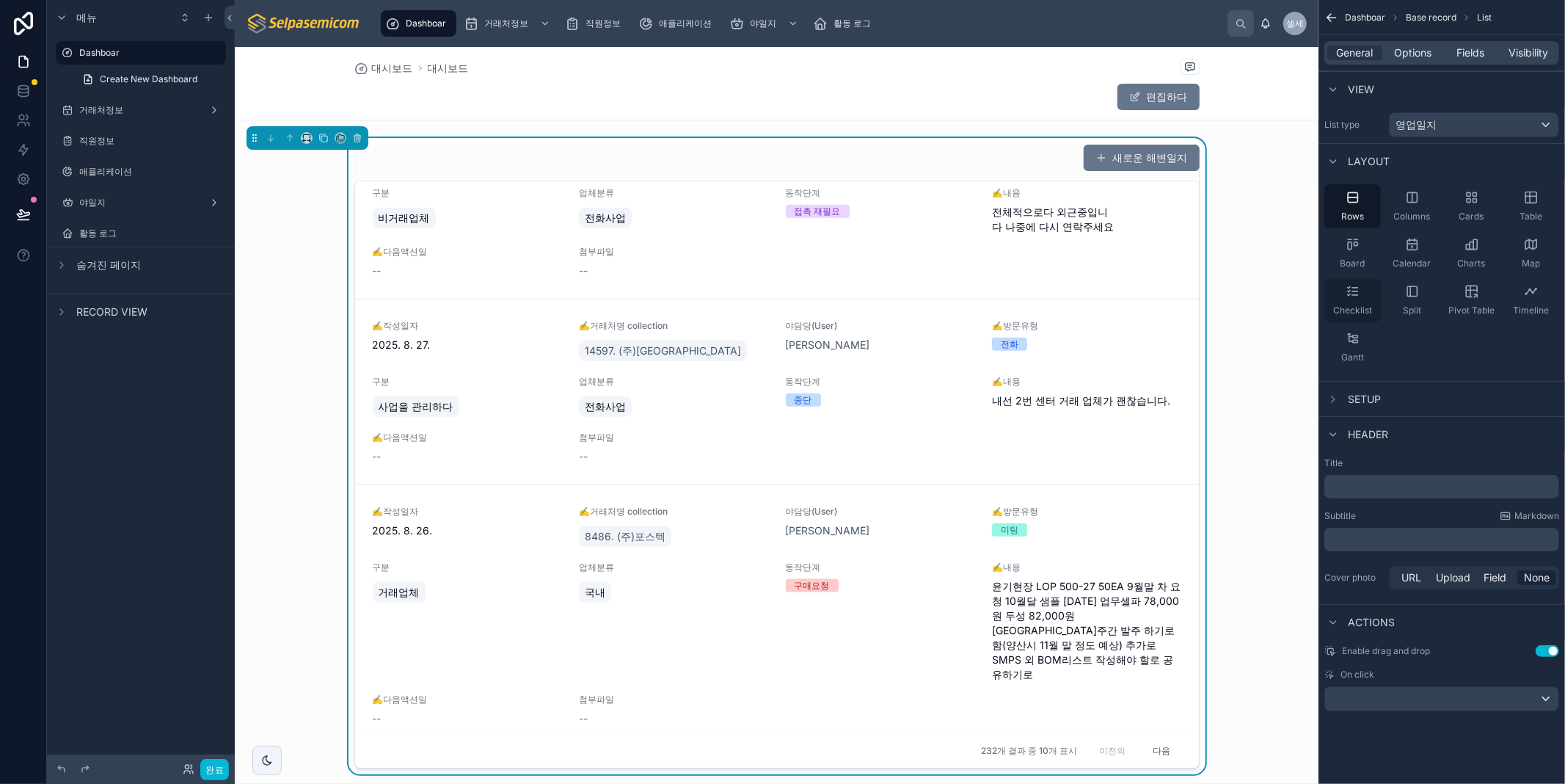
click at [1361, 292] on div "Checklist" at bounding box center [1353, 299] width 56 height 44
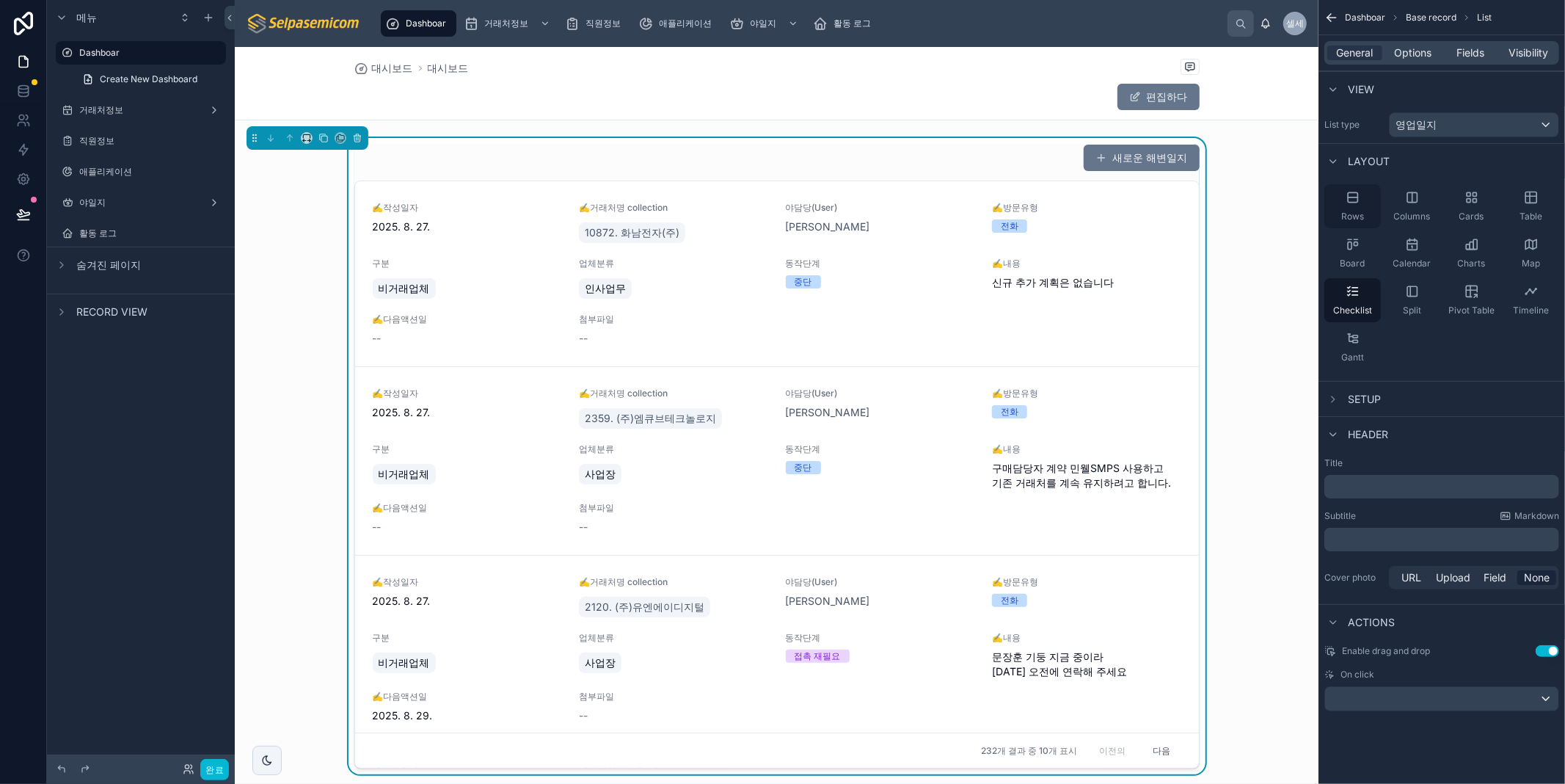
click at [1353, 199] on icon "스크롤 가능한 콘텐츠" at bounding box center [1353, 197] width 15 height 15
click at [1416, 204] on div "Columns" at bounding box center [1412, 205] width 56 height 44
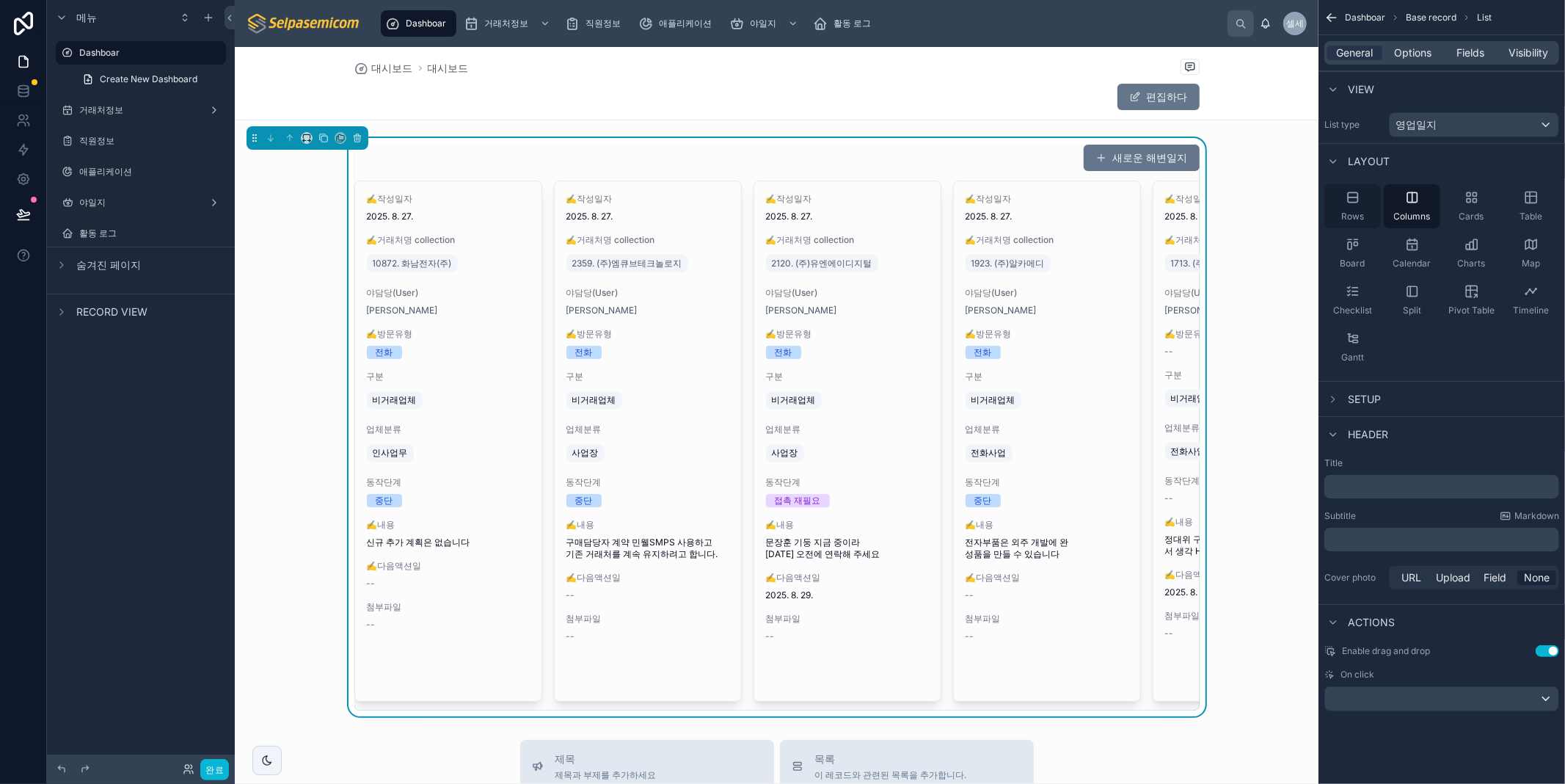
click at [1344, 192] on div "Rows" at bounding box center [1353, 205] width 56 height 44
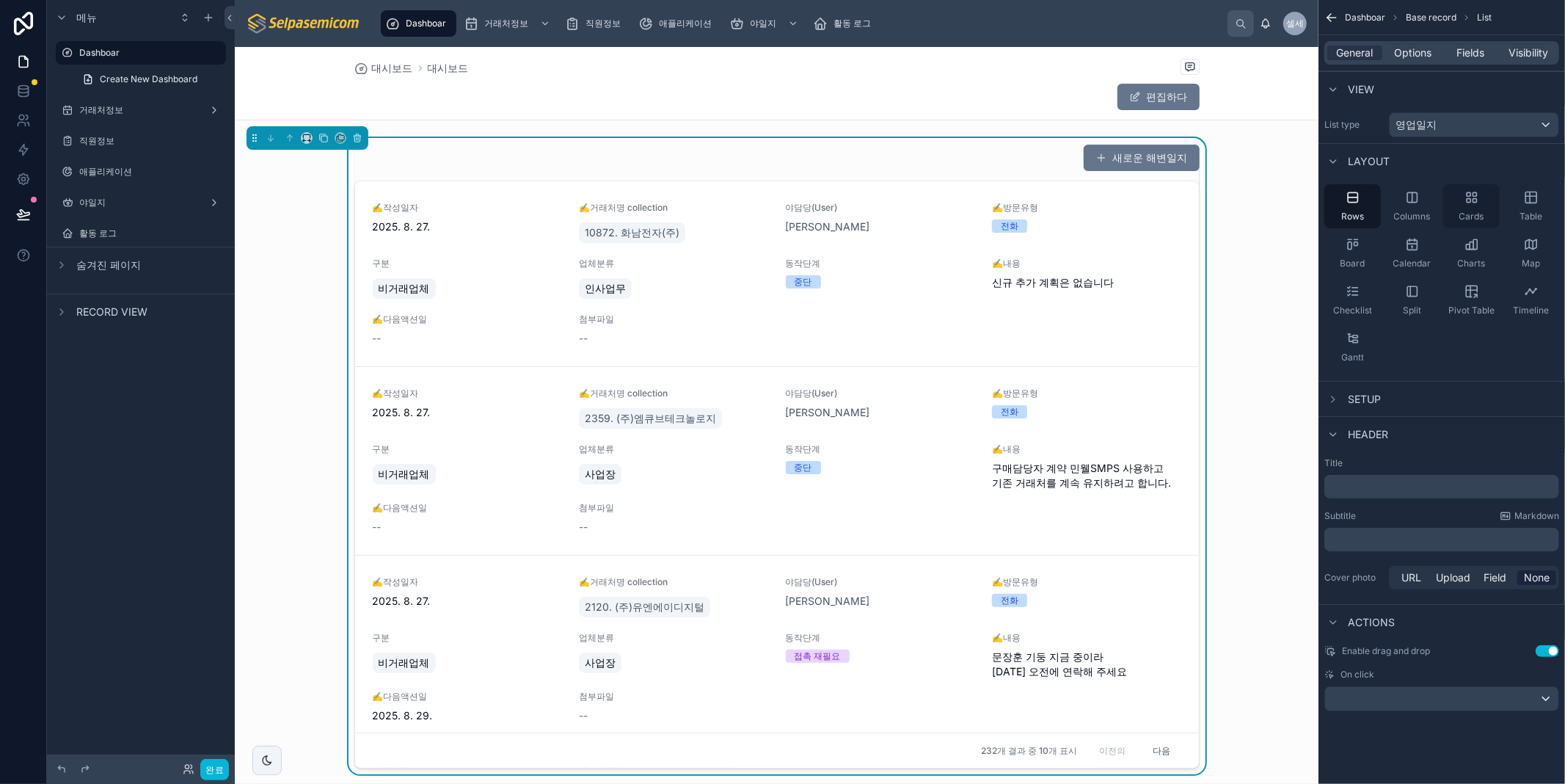
click at [1480, 217] on span "Cards" at bounding box center [1472, 216] width 25 height 12
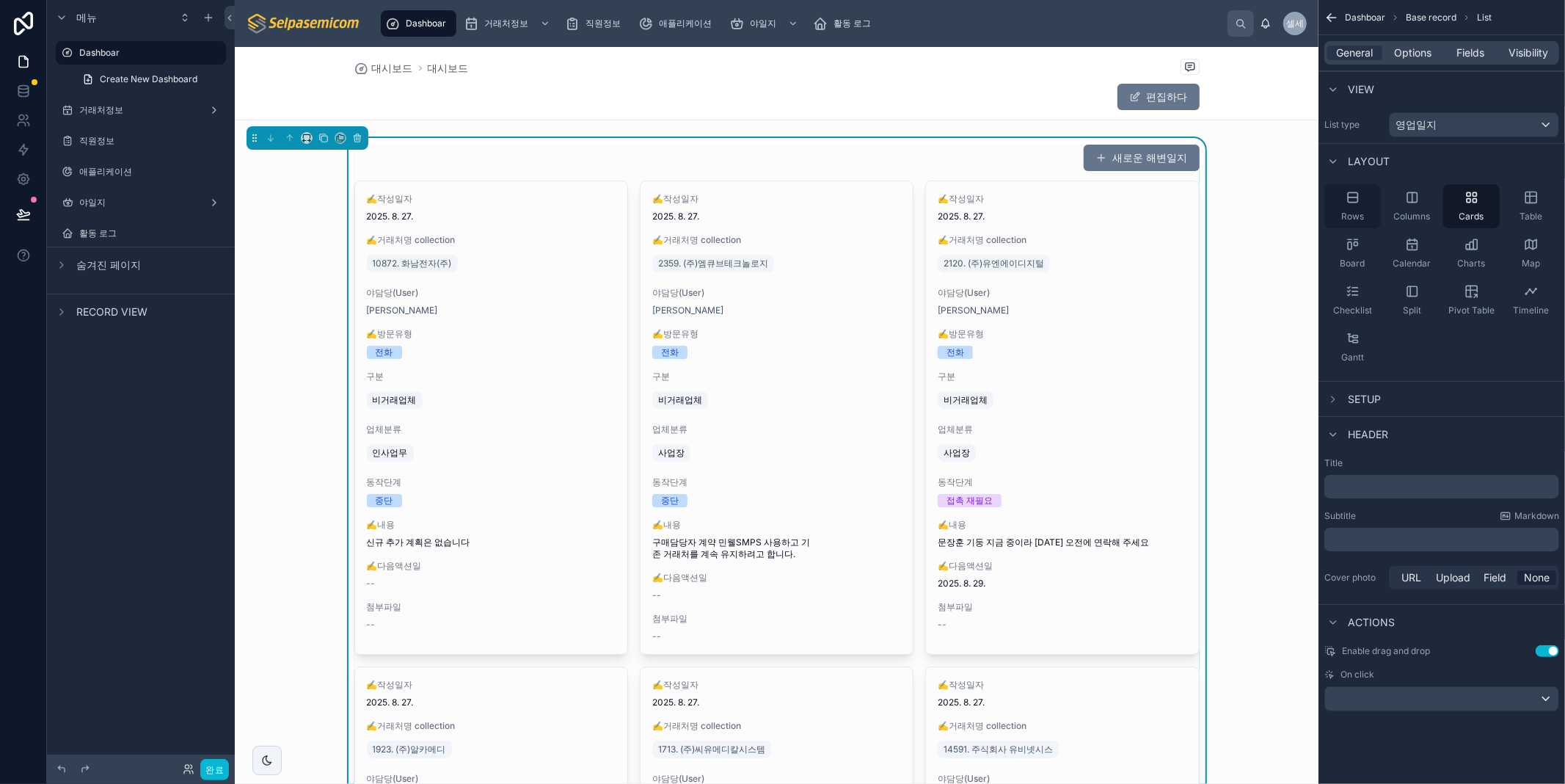
click at [1348, 210] on span "Rows" at bounding box center [1353, 216] width 23 height 12
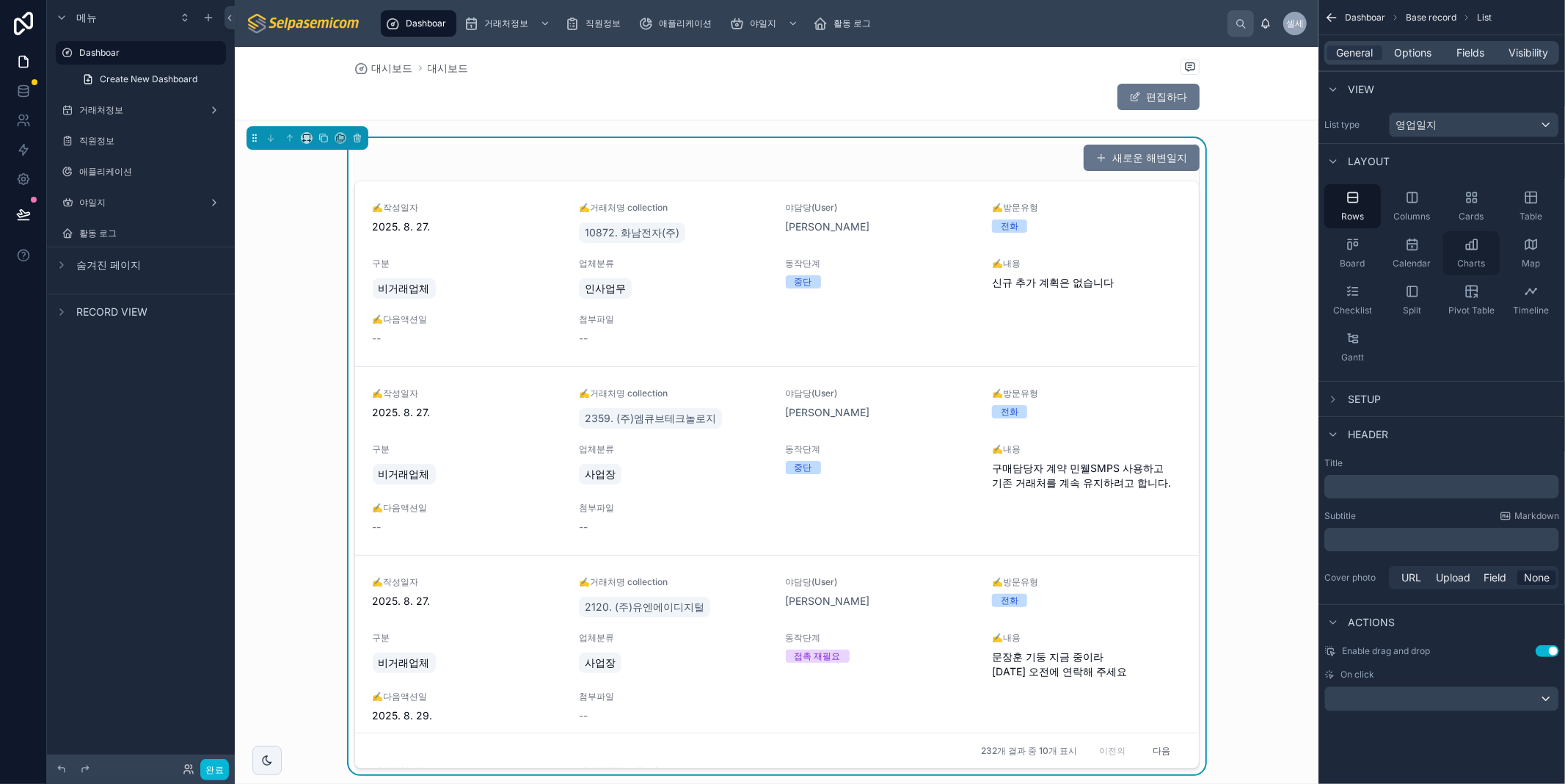
click at [1467, 256] on div "Charts" at bounding box center [1472, 252] width 56 height 44
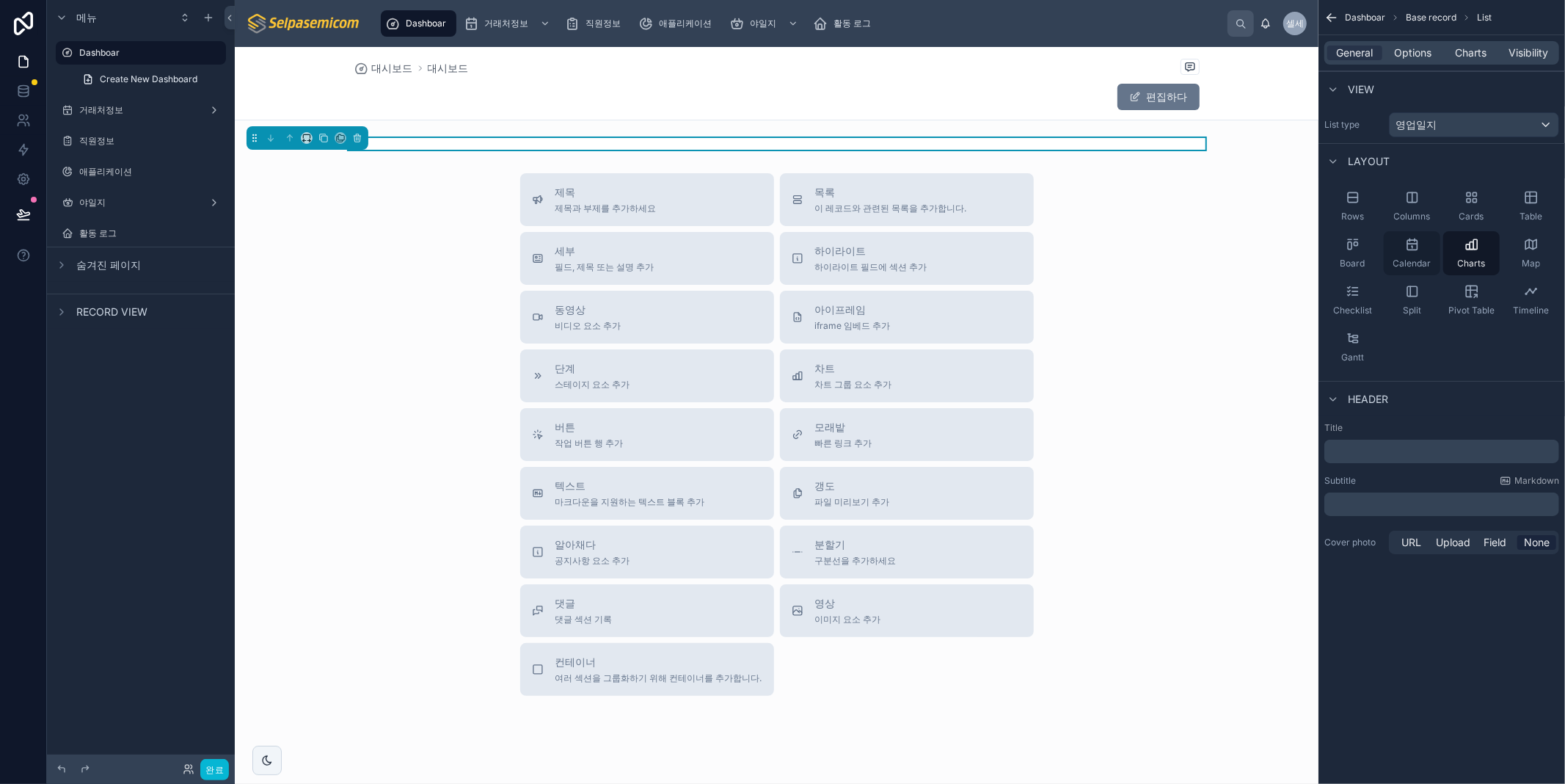
click at [1419, 240] on icon "스크롤 가능한 콘텐츠" at bounding box center [1412, 244] width 15 height 15
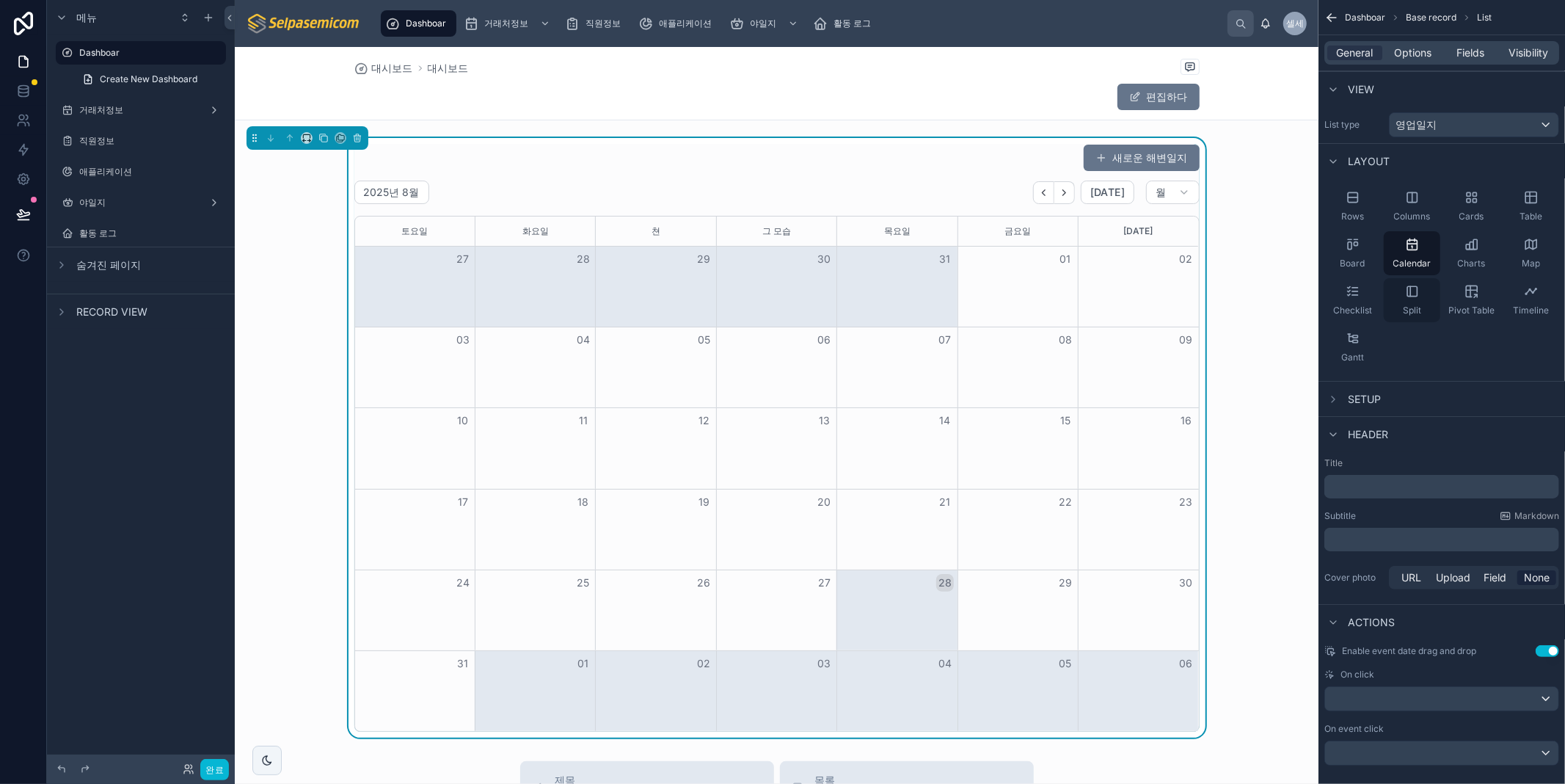
click at [1412, 295] on icon "스크롤 가능한 콘텐츠" at bounding box center [1412, 291] width 15 height 15
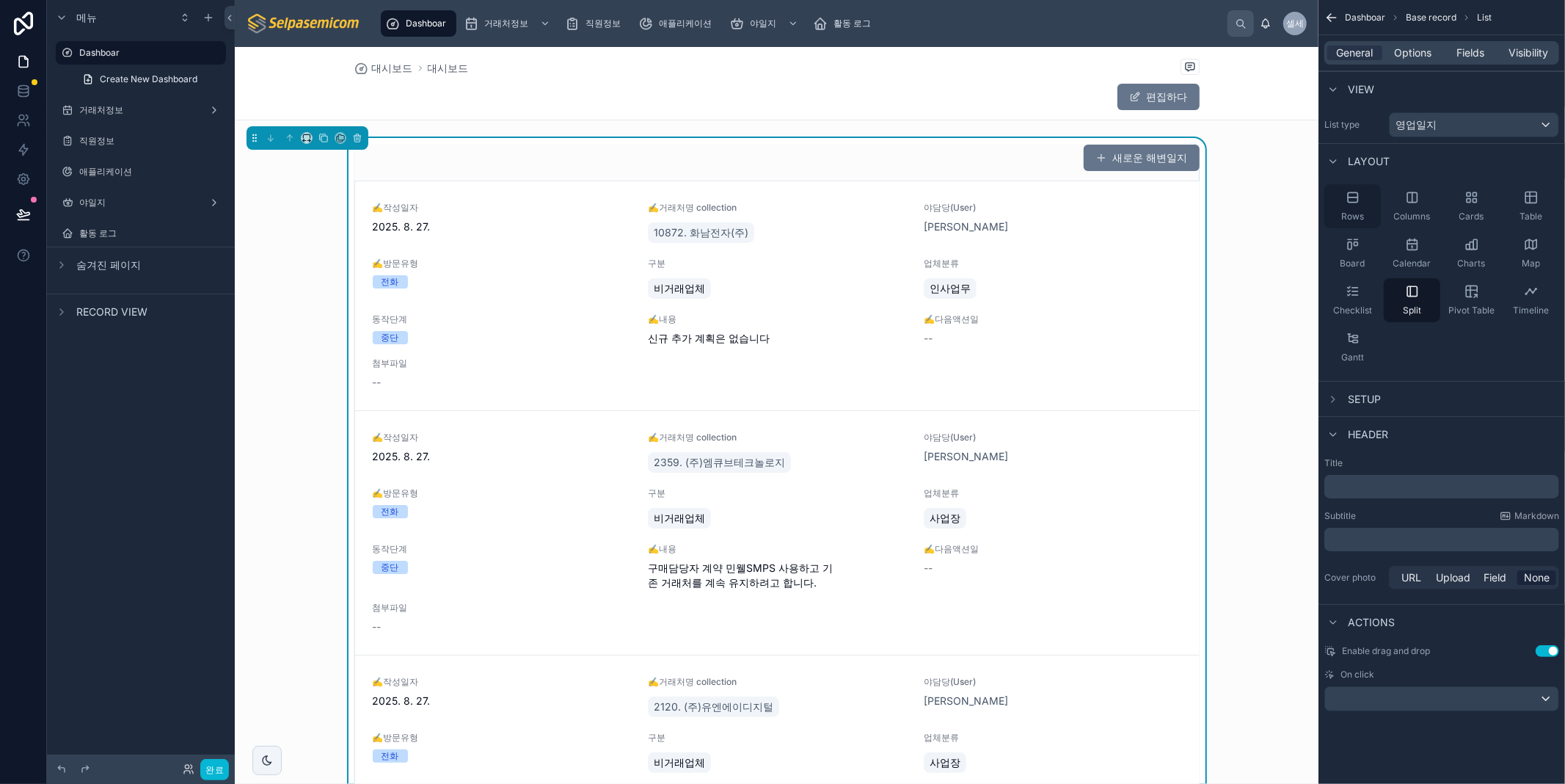
click at [1358, 204] on icon "스크롤 가능한 콘텐츠" at bounding box center [1353, 197] width 15 height 15
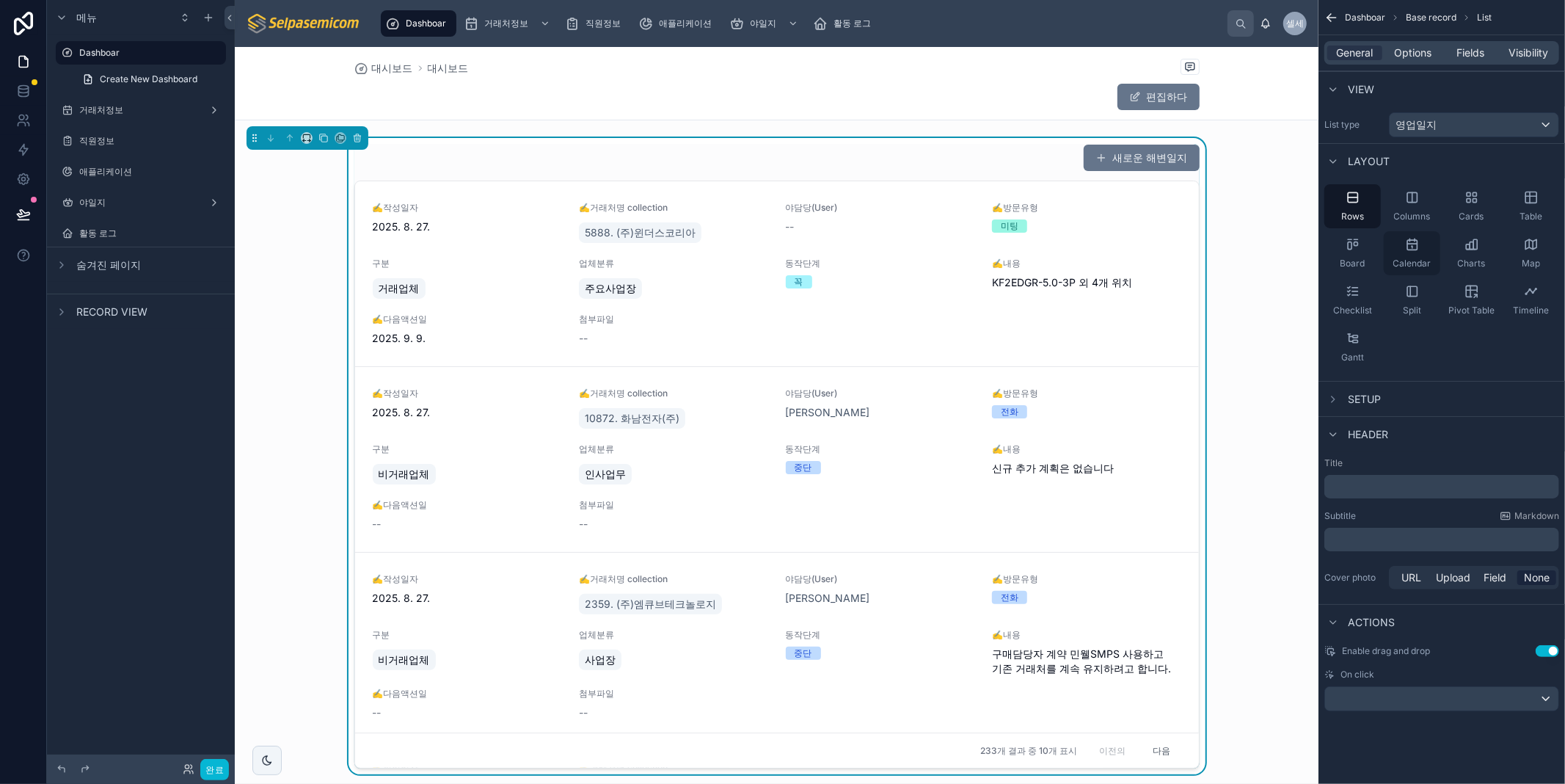
click at [1412, 254] on div "Calendar" at bounding box center [1412, 252] width 56 height 44
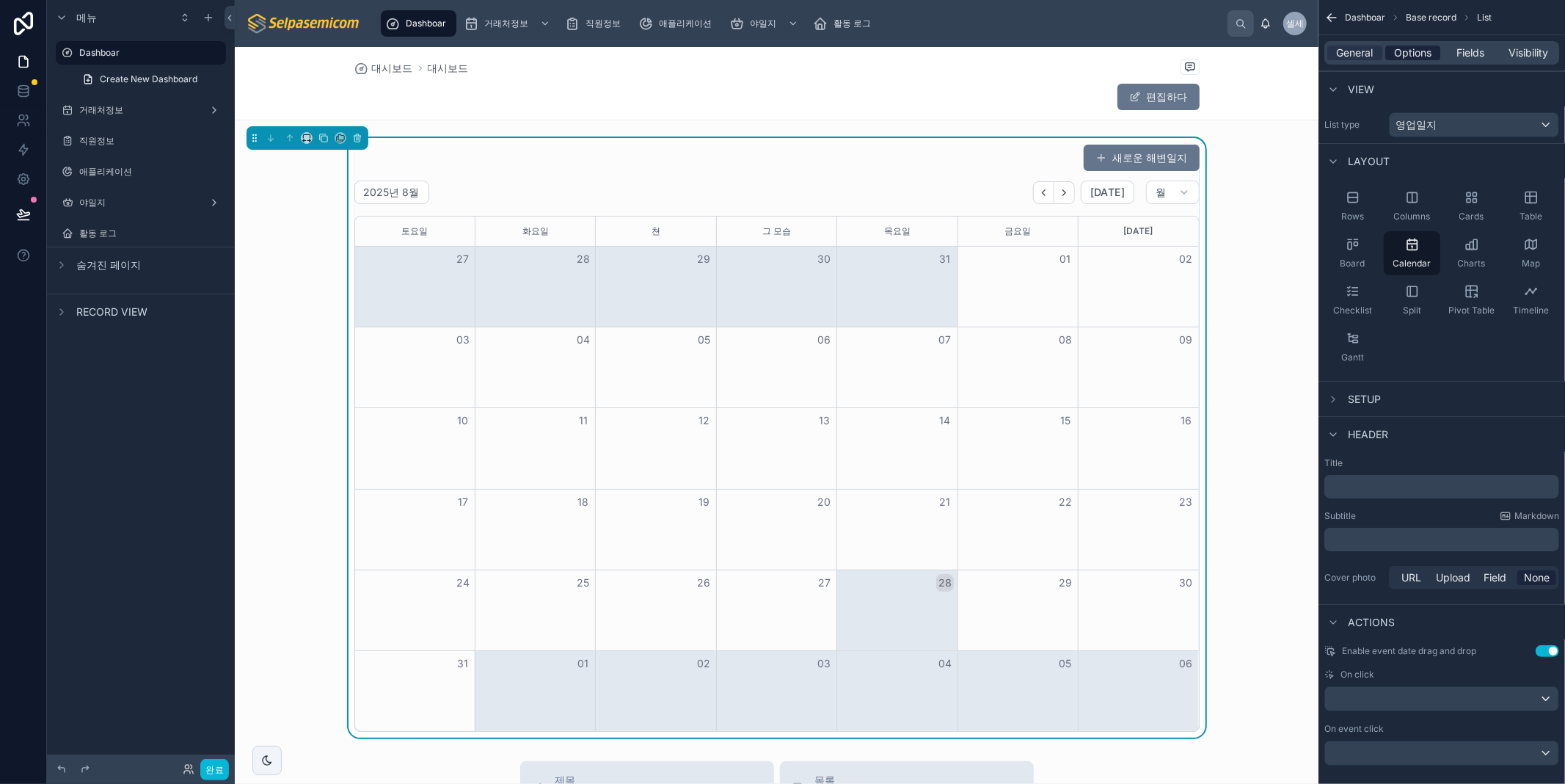
click at [1404, 55] on span "Options" at bounding box center [1413, 52] width 38 height 15
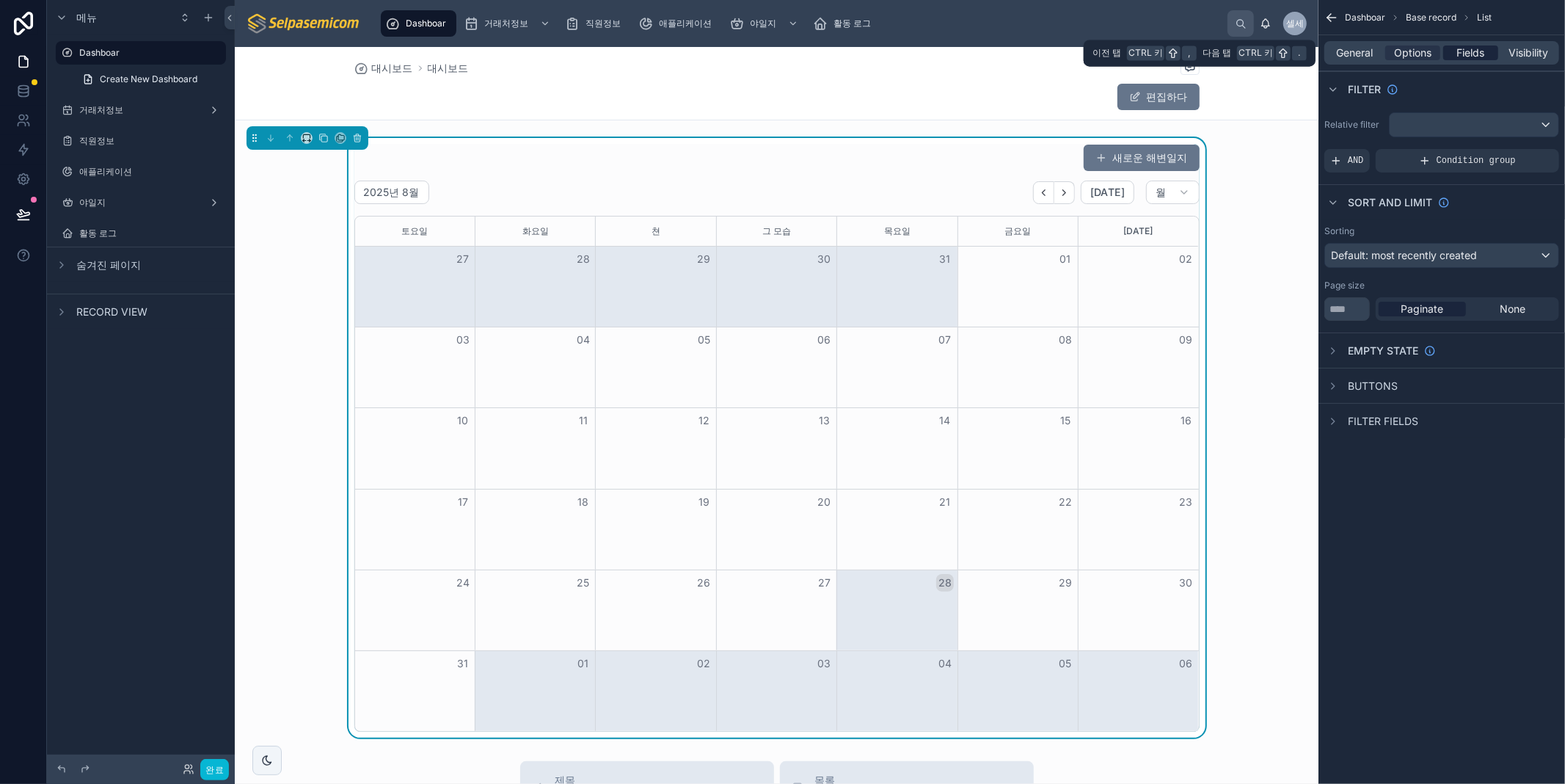
click at [1464, 52] on span "Fields" at bounding box center [1471, 52] width 28 height 15
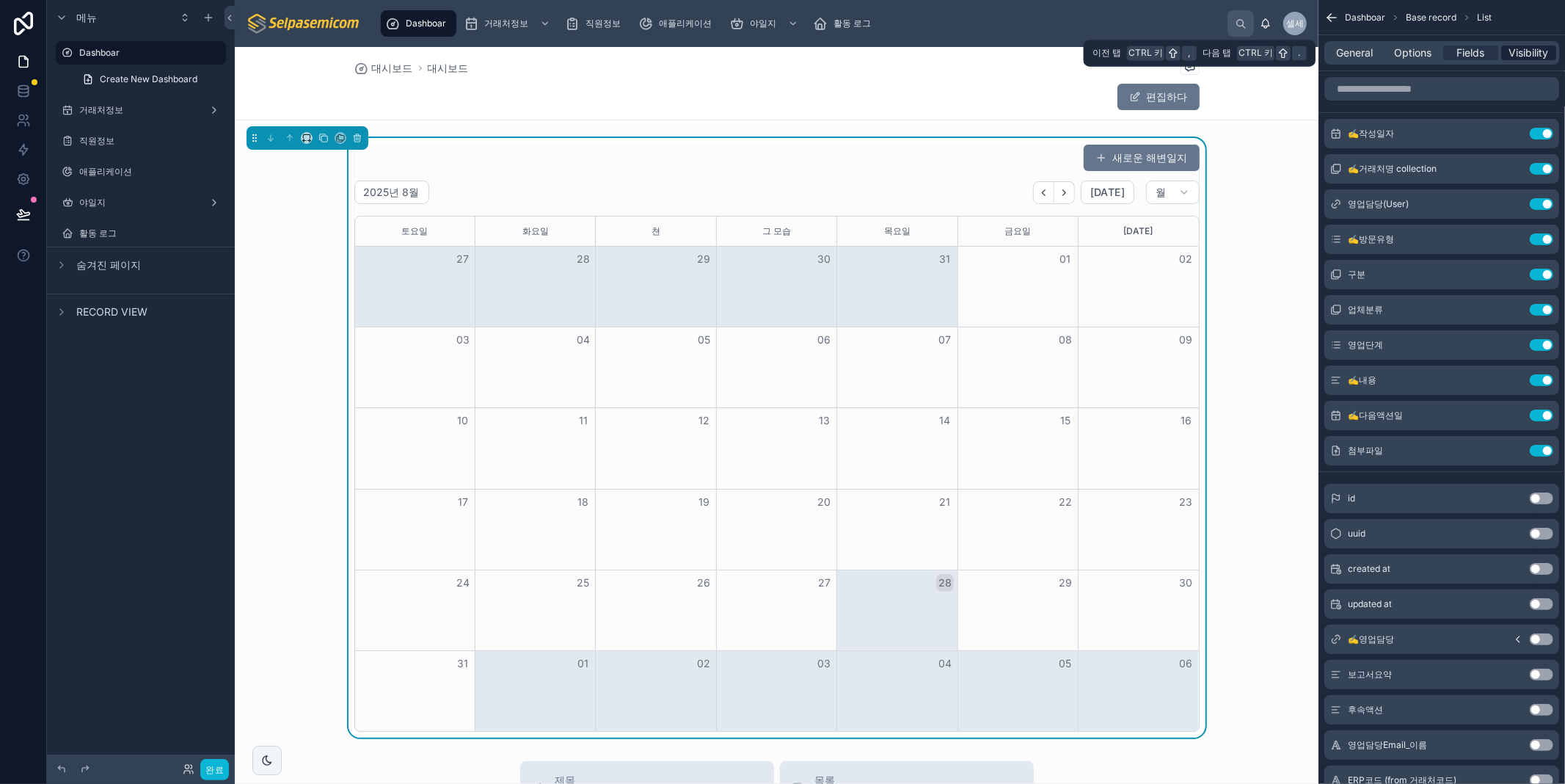
click at [1534, 49] on span "Visibility" at bounding box center [1529, 52] width 39 height 15
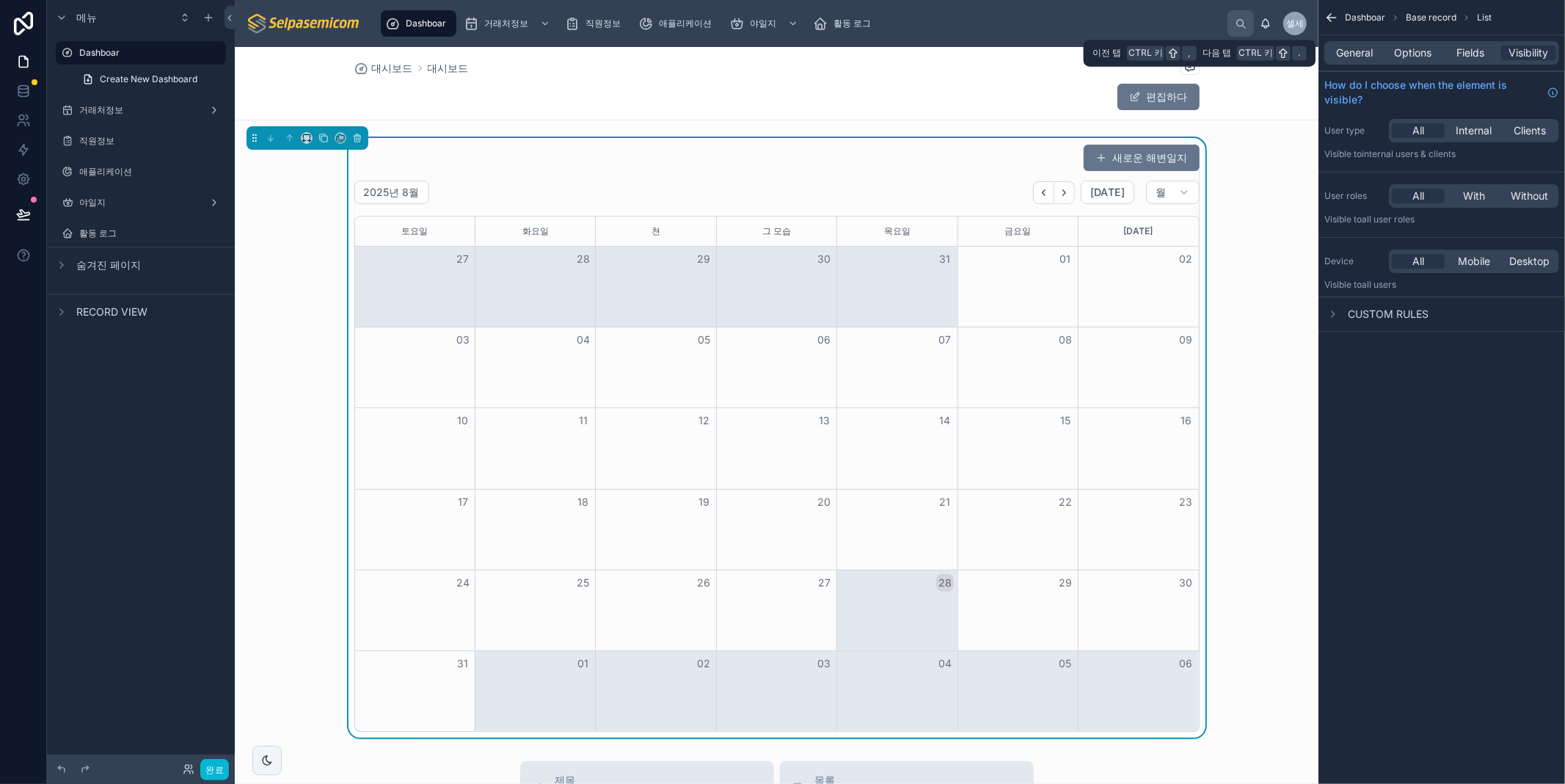
click at [1346, 60] on div "General Options Fields Visibility" at bounding box center [1442, 52] width 235 height 23
click at [1345, 53] on span "General" at bounding box center [1355, 52] width 37 height 15
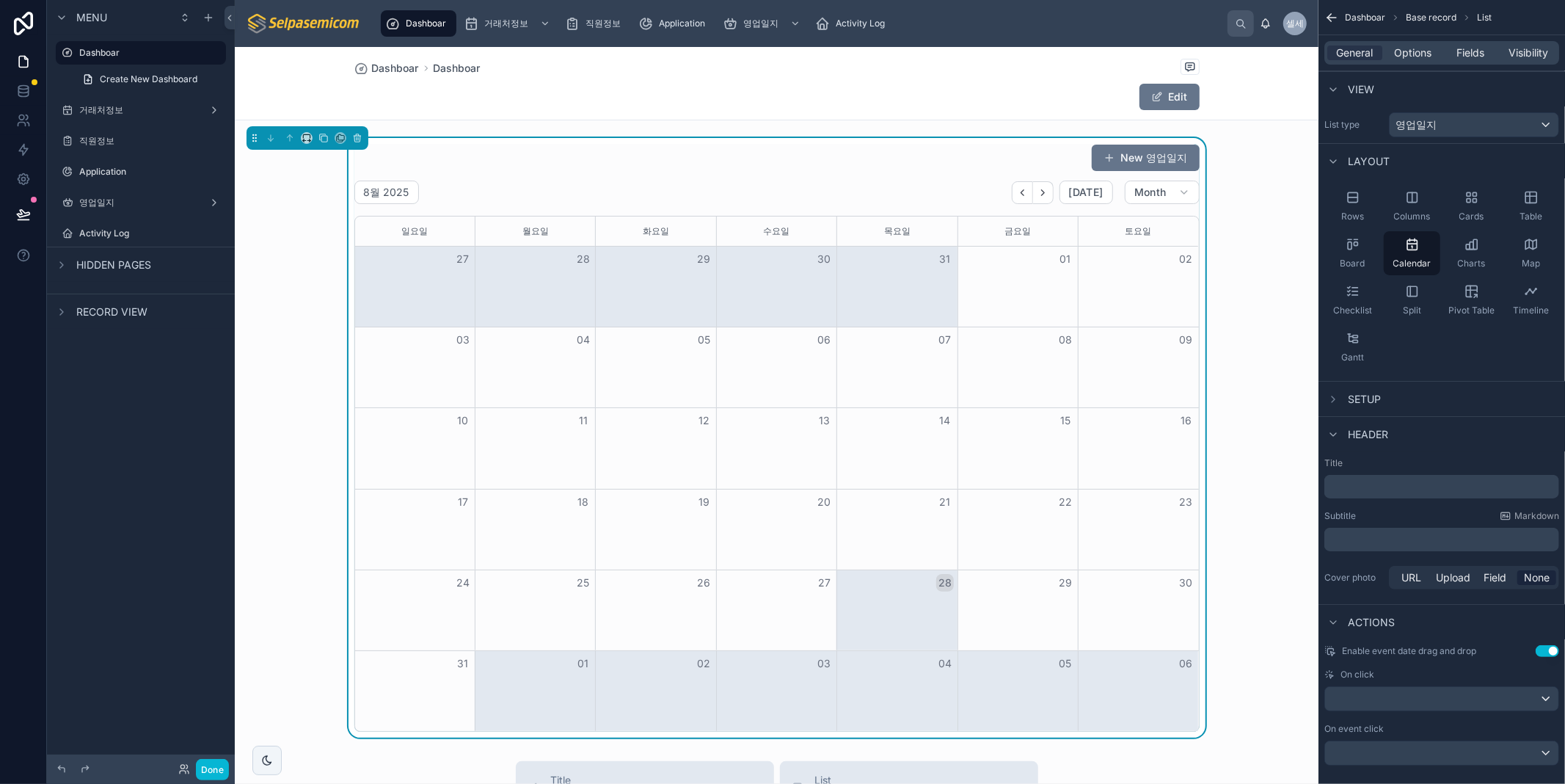
click at [1288, 179] on div "New 영업일지 8월 2025 Today Month 일요일 월요일 화요일 수요일 목요일 금요일 토요일 27 28 29 30 31 01 02 0…" at bounding box center [777, 437] width 1084 height 599
click at [1415, 44] on div "General Options Fields Visibility" at bounding box center [1442, 52] width 235 height 23
click at [1416, 49] on span "Options" at bounding box center [1413, 52] width 38 height 15
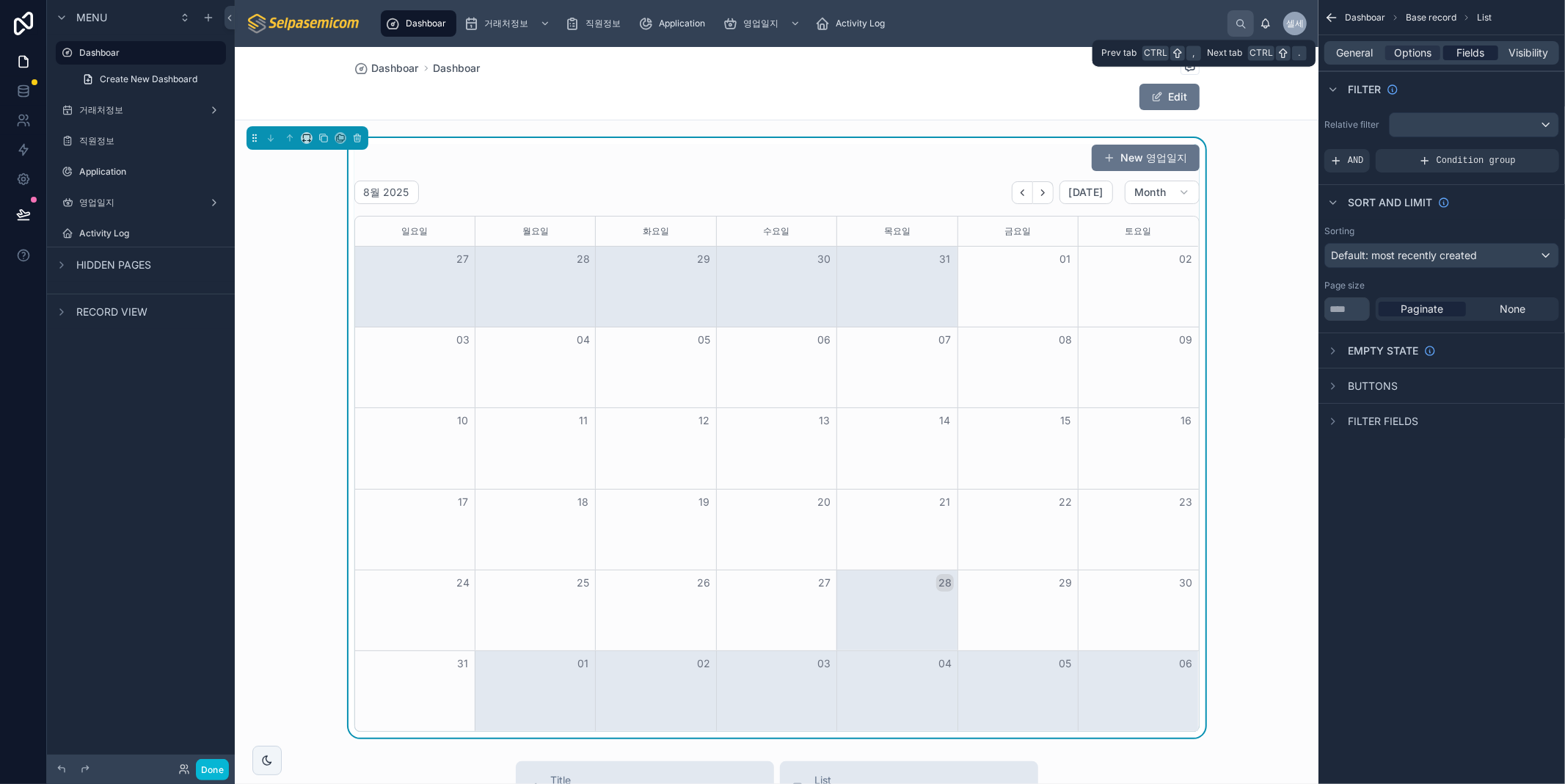
click at [1458, 50] on span "Fields" at bounding box center [1471, 52] width 28 height 15
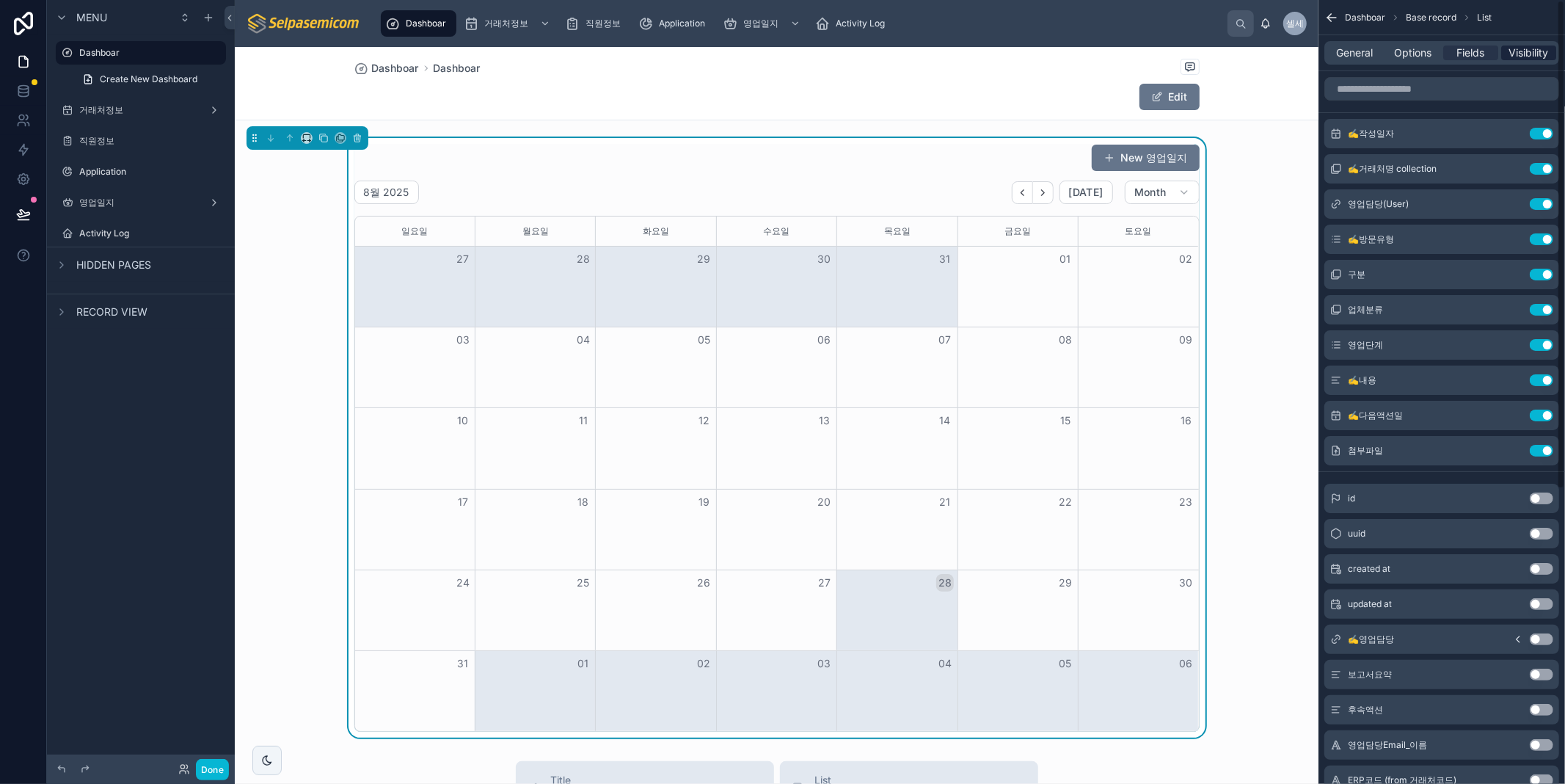
click at [1543, 53] on span "Visibility" at bounding box center [1529, 52] width 39 height 15
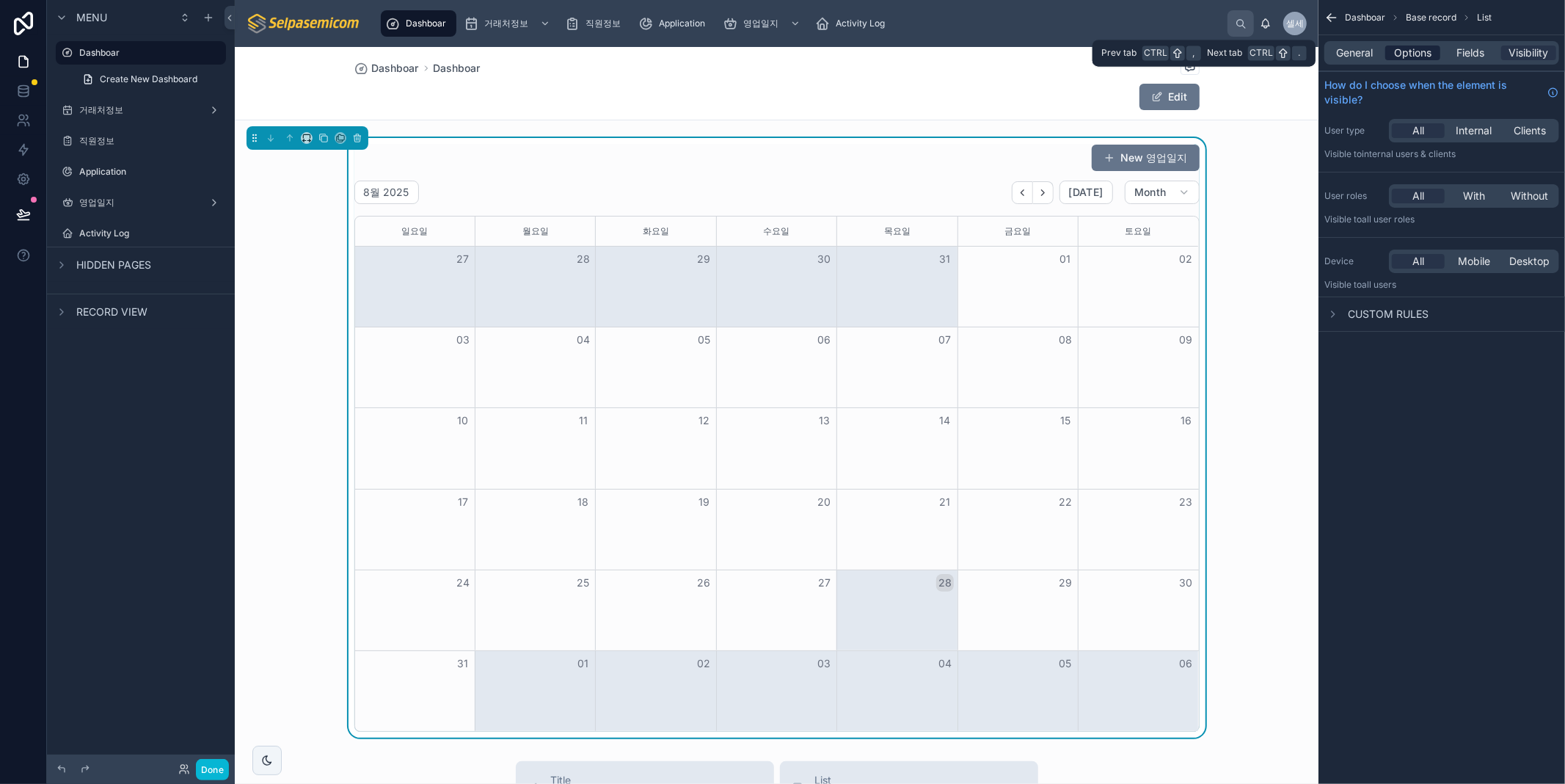
click at [1428, 48] on span "Options" at bounding box center [1413, 52] width 38 height 15
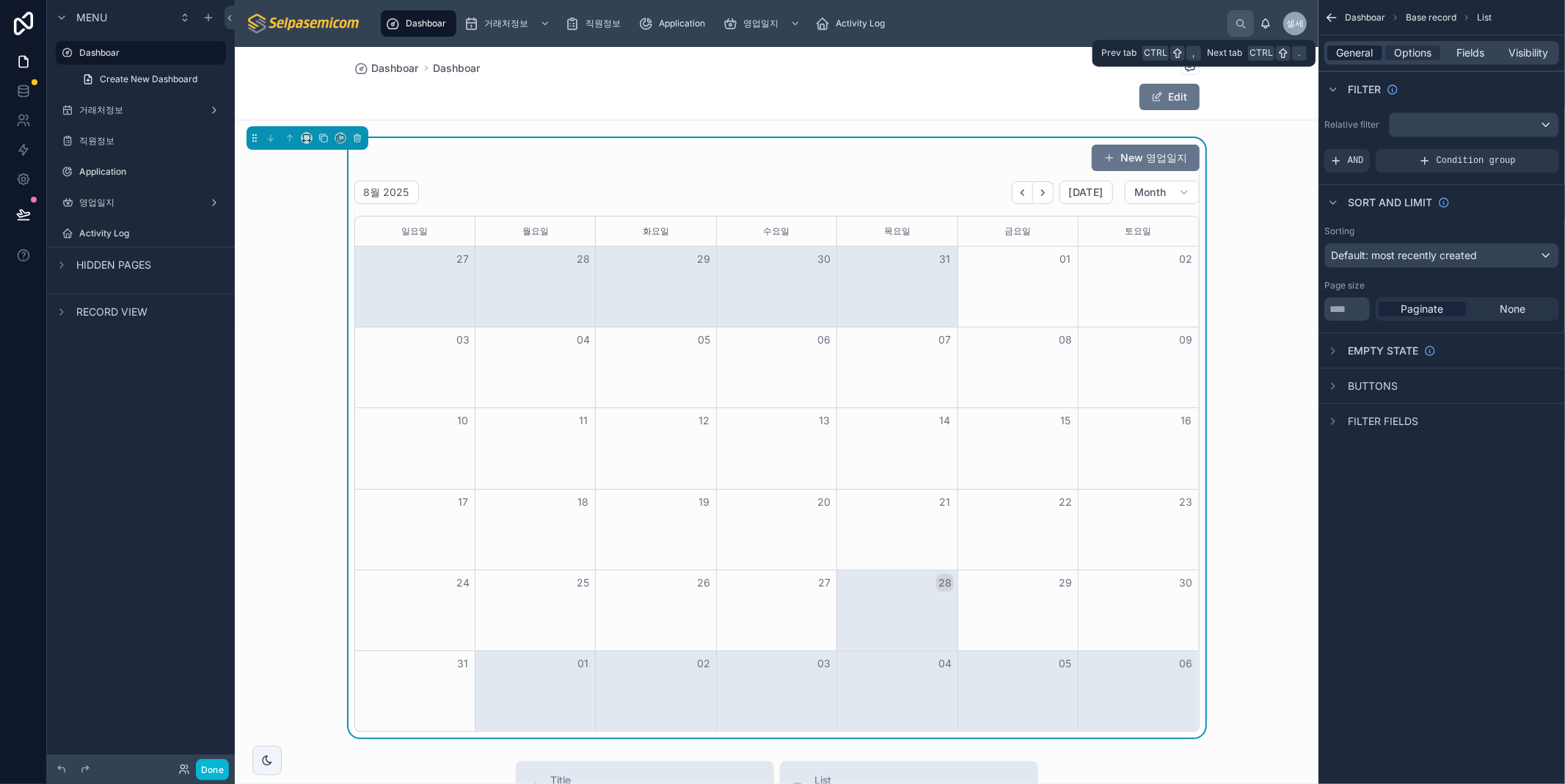
click at [1348, 51] on span "General" at bounding box center [1355, 52] width 37 height 15
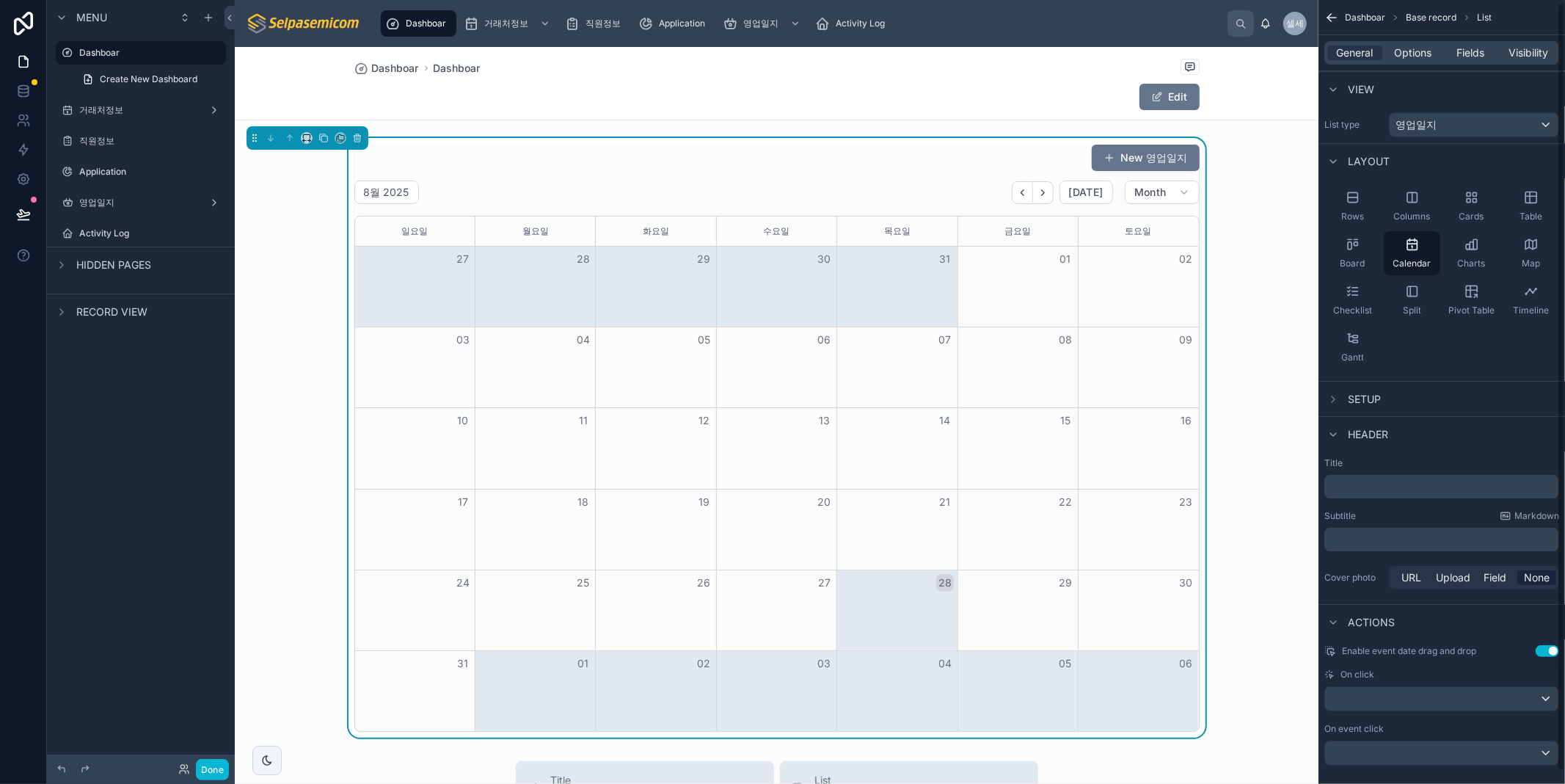
scroll to position [16, 0]
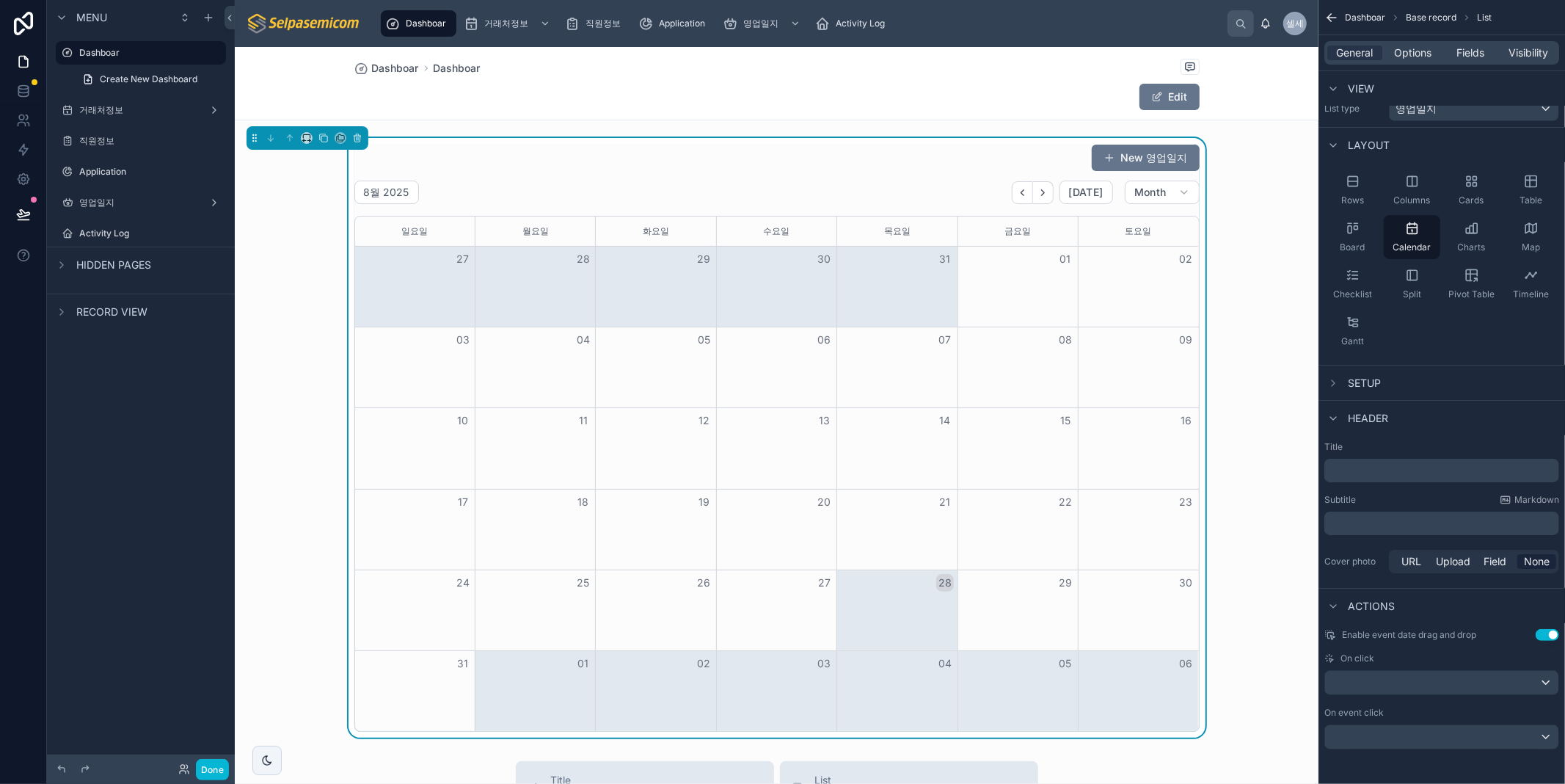
click at [629, 156] on div "New 영업일지" at bounding box center [777, 157] width 846 height 28
click at [826, 174] on div "New 영업일지 8월 2025 Today Month 일요일 월요일 화요일 수요일 목요일 금요일 토요일 27 28 29 30 31 01 02 0…" at bounding box center [777, 437] width 846 height 587
click at [1405, 49] on span "Options" at bounding box center [1413, 52] width 38 height 15
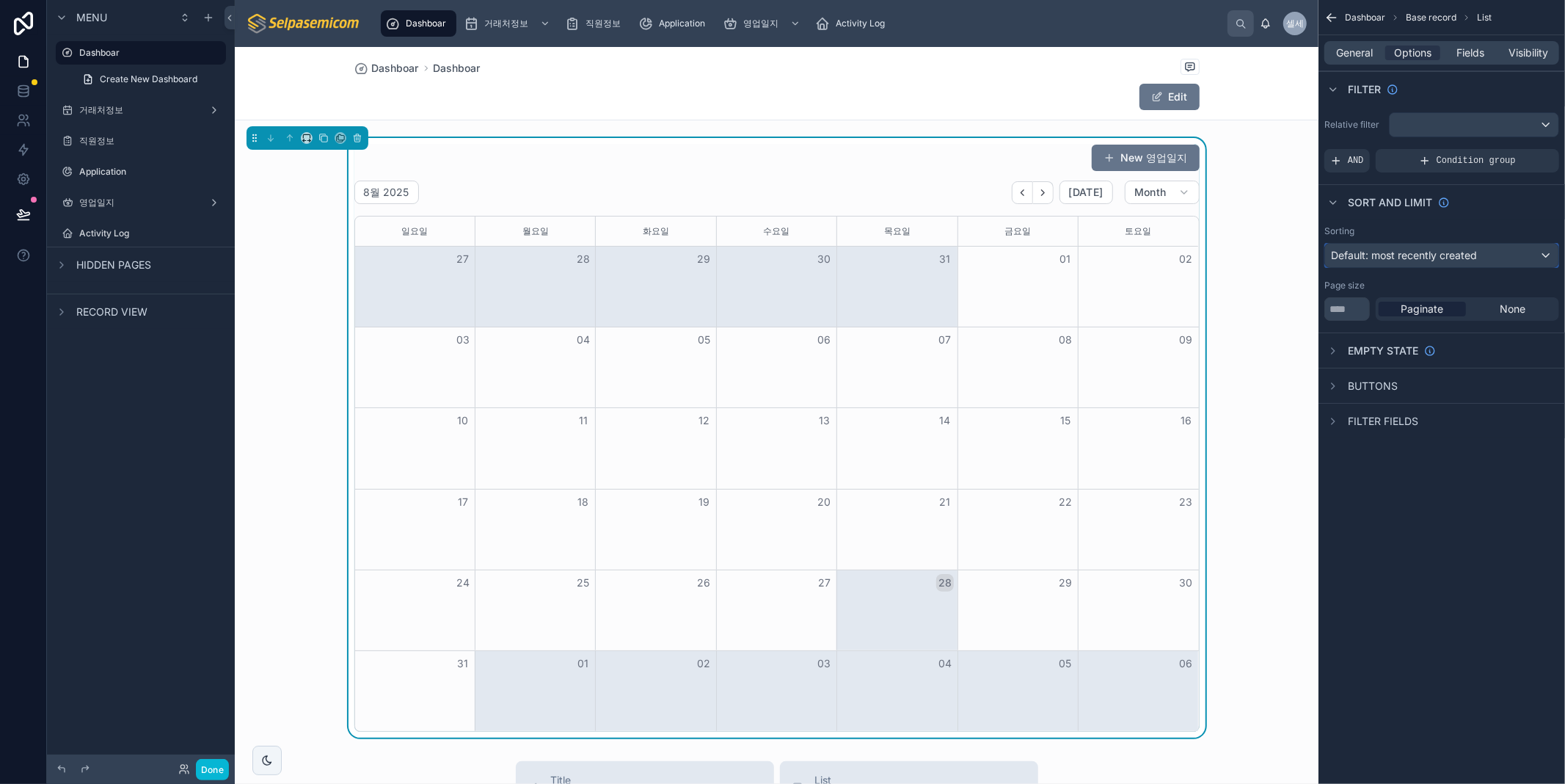
click at [1462, 255] on span "Default: most recently created" at bounding box center [1404, 255] width 146 height 13
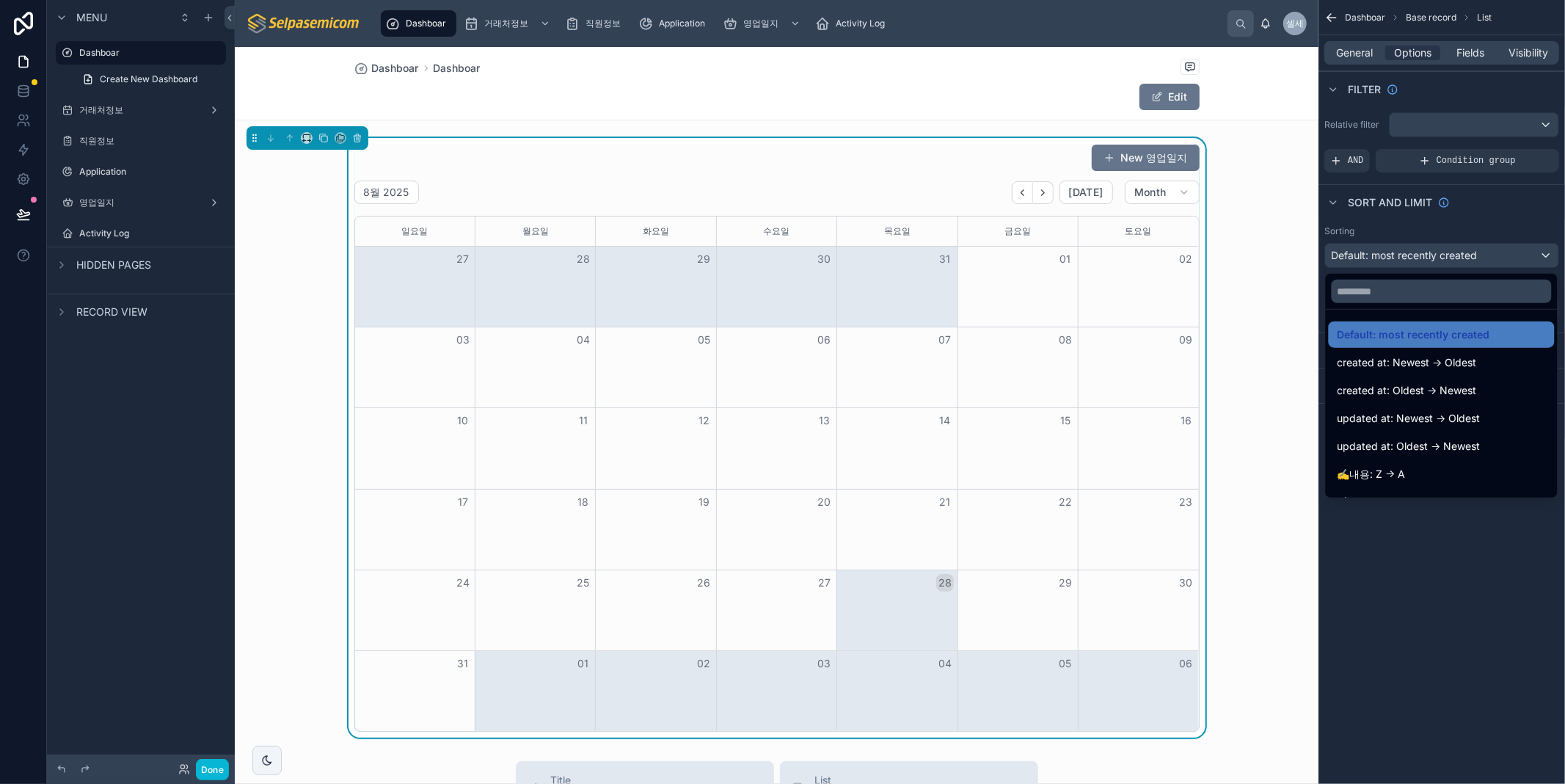
click at [1462, 255] on div "scrollable content" at bounding box center [782, 392] width 1565 height 784
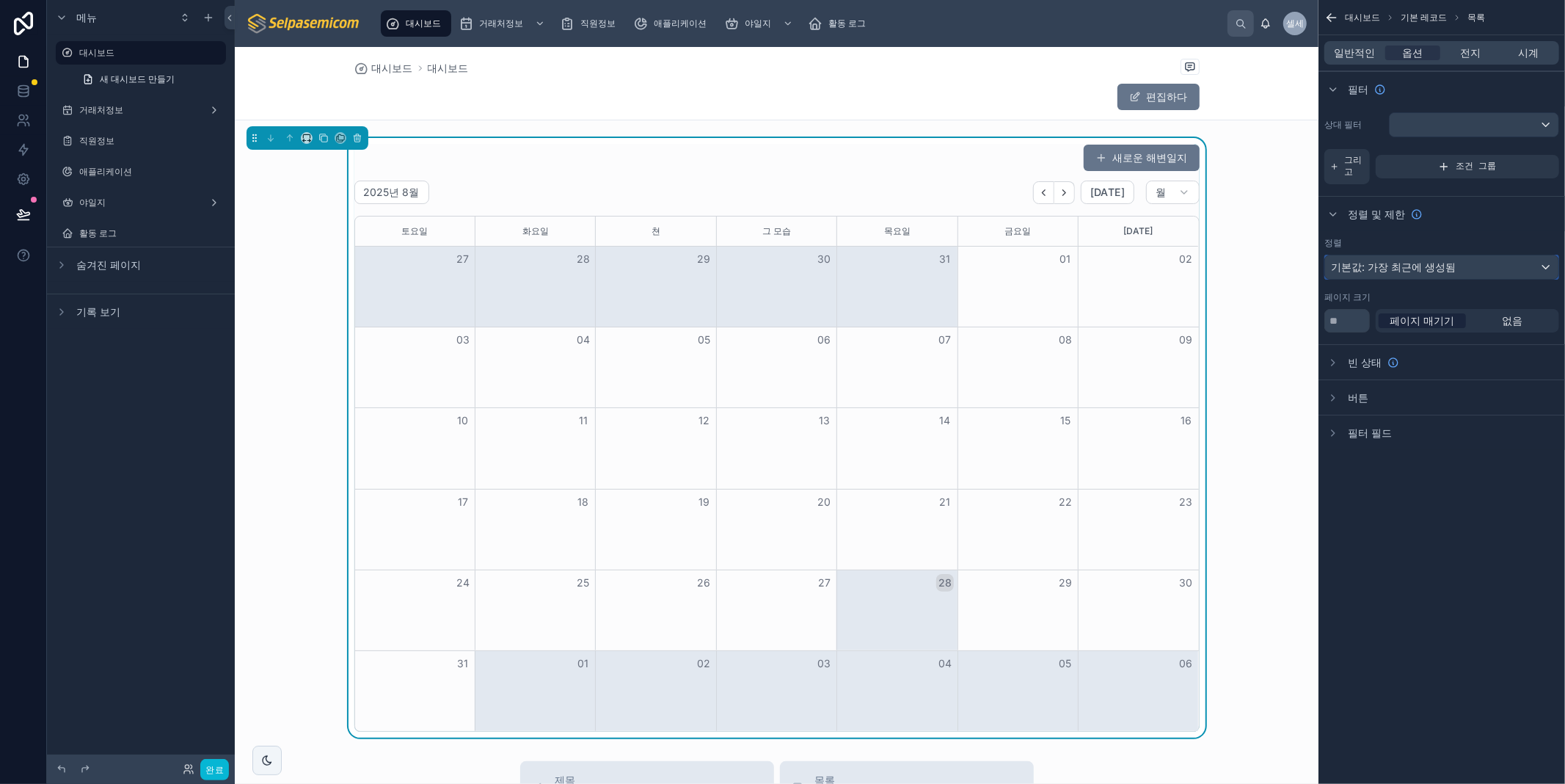
click at [1393, 272] on font "기본값: 가장 최근에 생성됨" at bounding box center [1394, 267] width 125 height 13
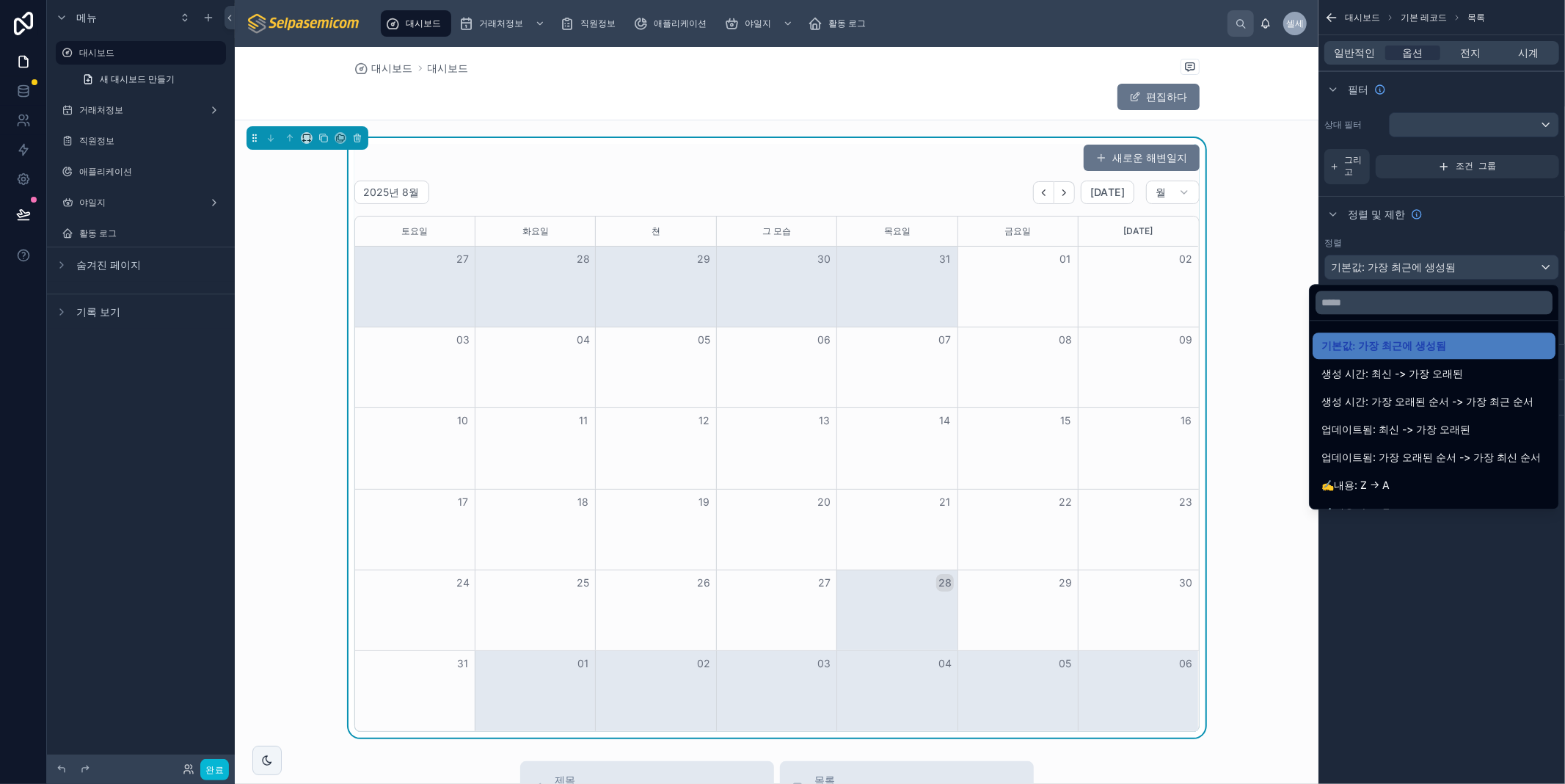
click at [1441, 596] on div "스크롤 가능한 콘텐츠" at bounding box center [782, 392] width 1565 height 784
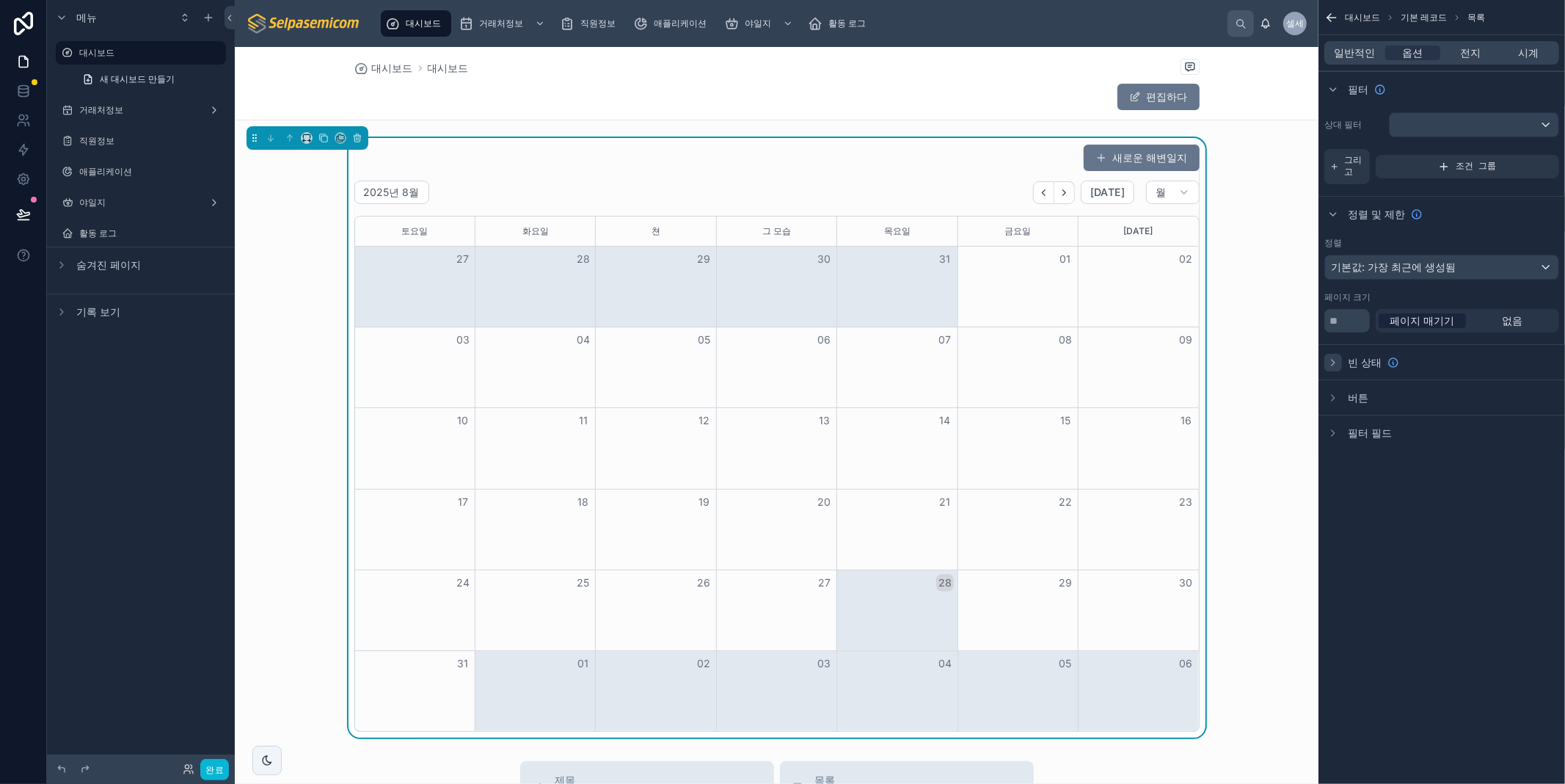
click at [1332, 363] on icon "스크롤 가능한 콘텐츠" at bounding box center [1333, 363] width 12 height 12
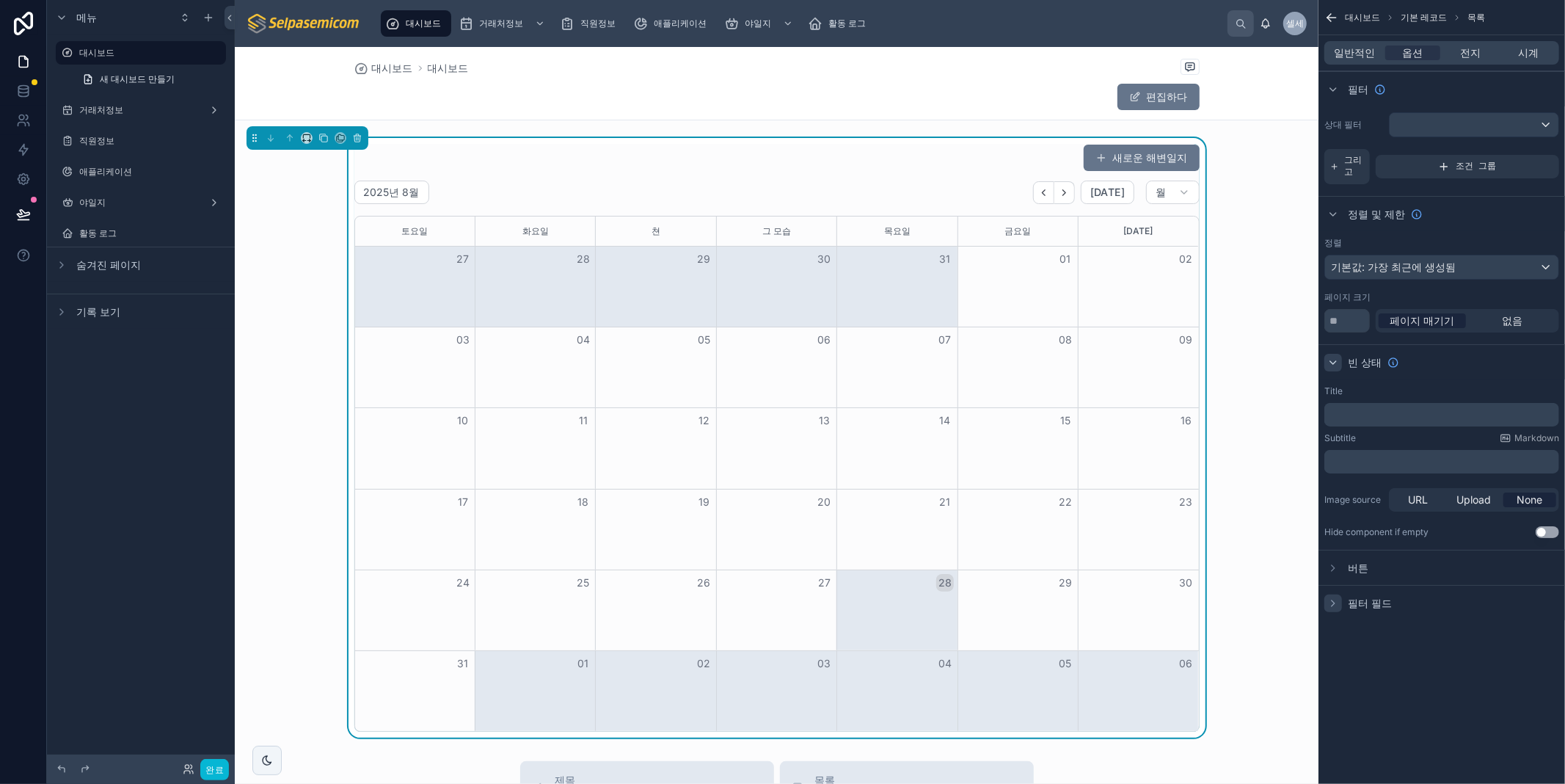
click at [1338, 602] on icon "스크롤 가능한 콘텐츠" at bounding box center [1333, 604] width 12 height 12
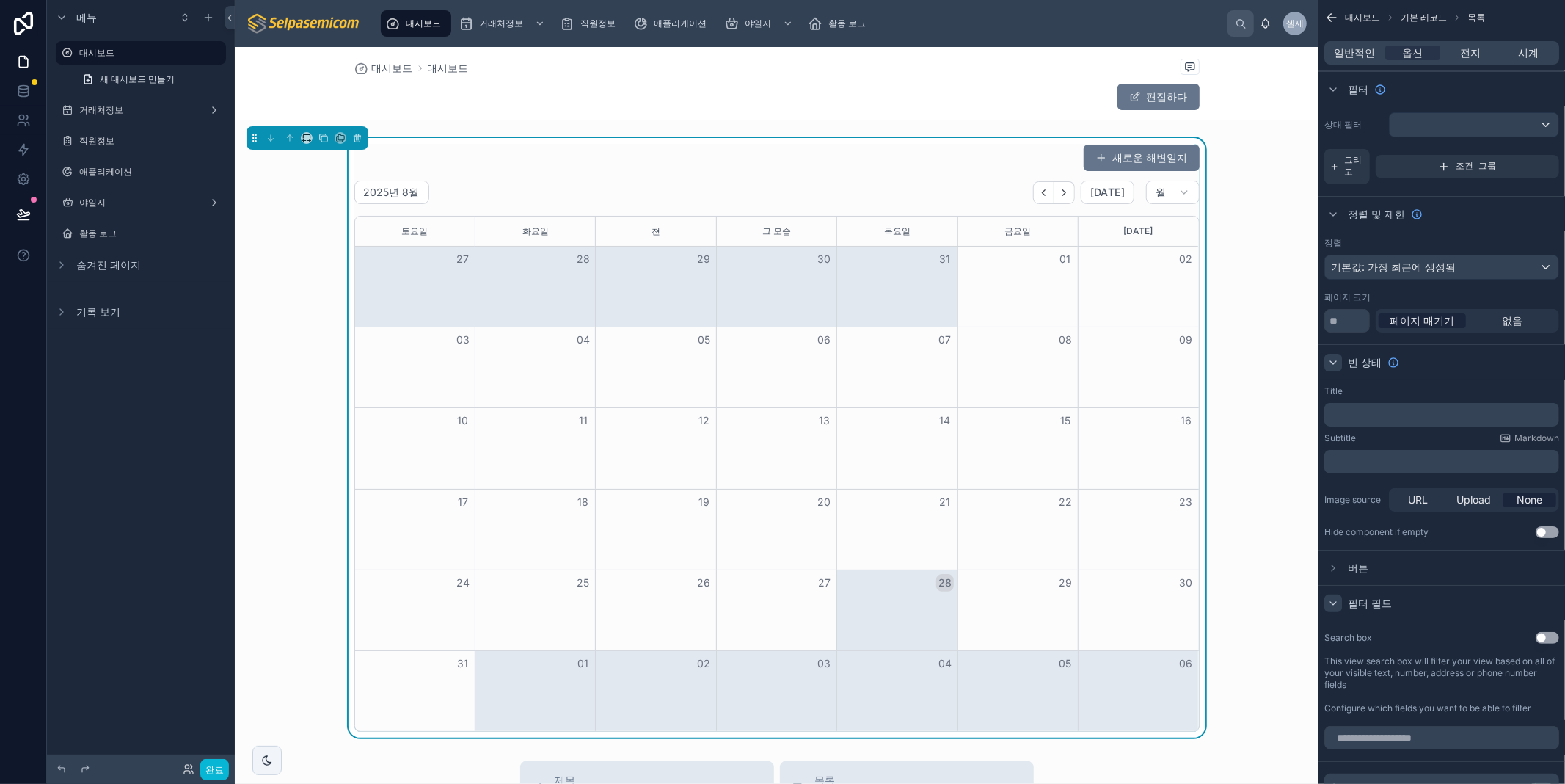
click at [1336, 603] on icon "스크롤 가능한 콘텐츠" at bounding box center [1333, 604] width 12 height 12
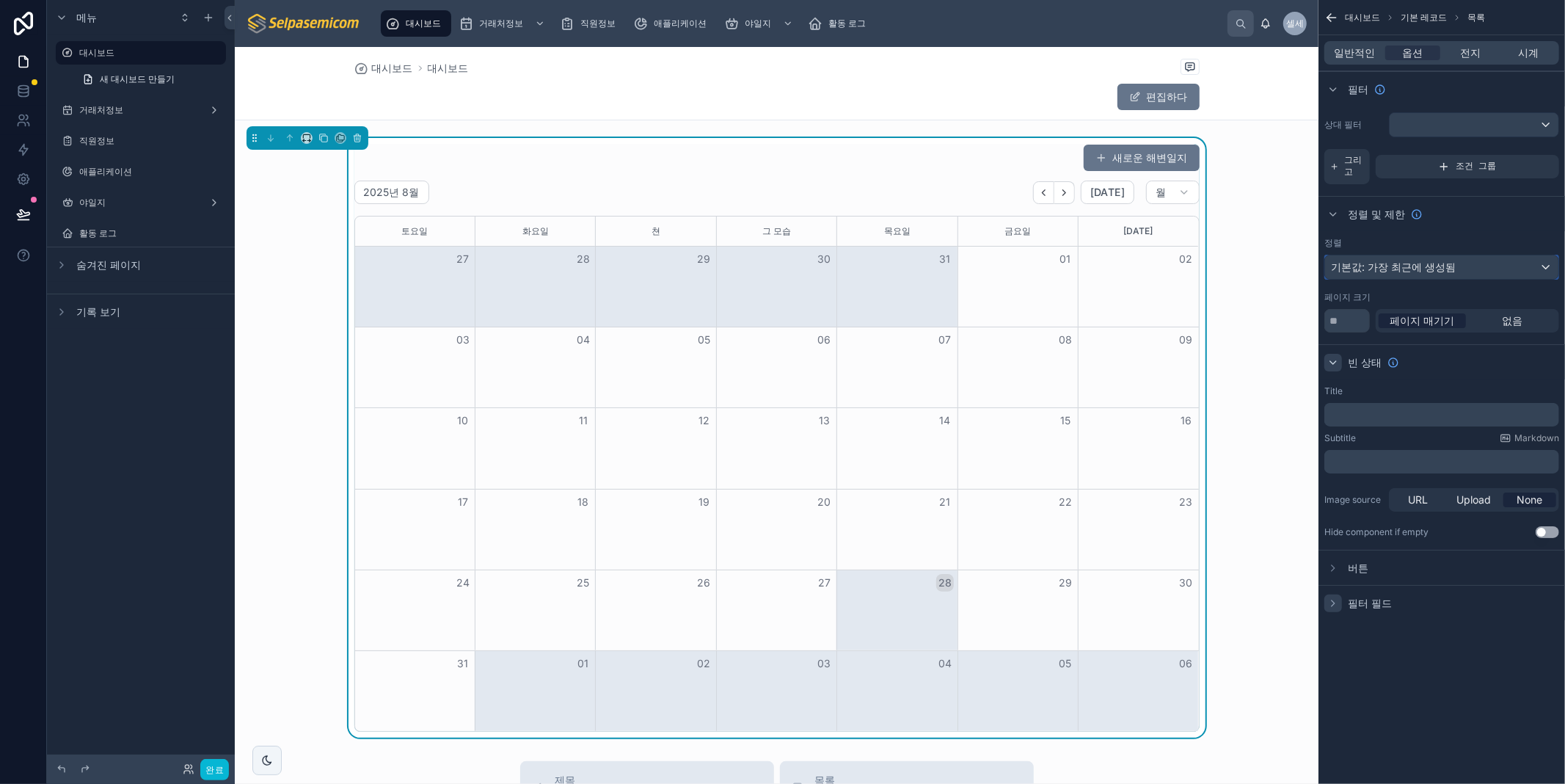
click at [1384, 275] on div "기본값: 가장 최근에 생성됨" at bounding box center [1442, 267] width 233 height 23
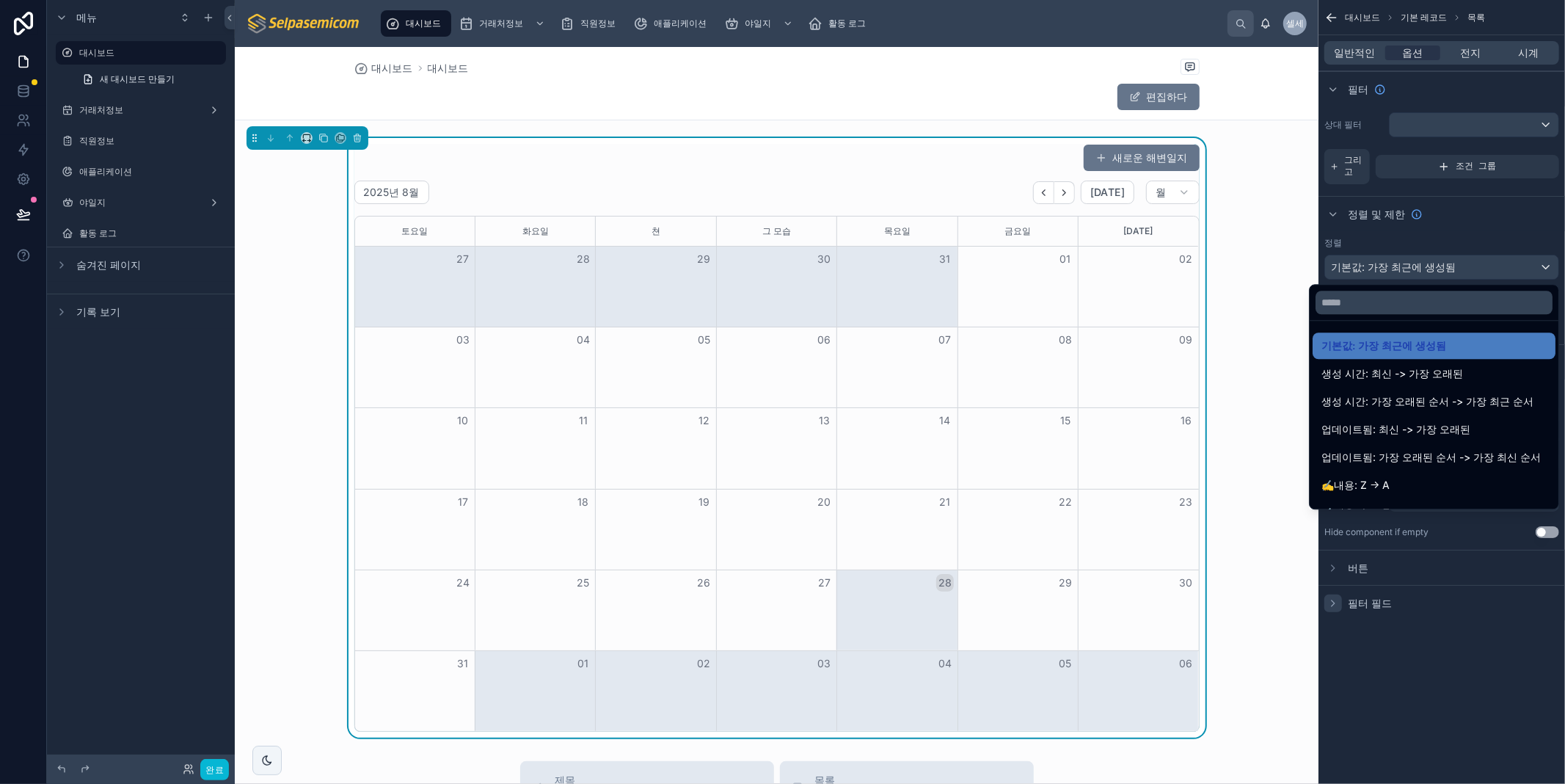
click at [945, 162] on div "새로운 해변일지" at bounding box center [777, 157] width 846 height 28
click at [1342, 52] on div "스크롤 가능한 콘텐츠" at bounding box center [782, 392] width 1565 height 784
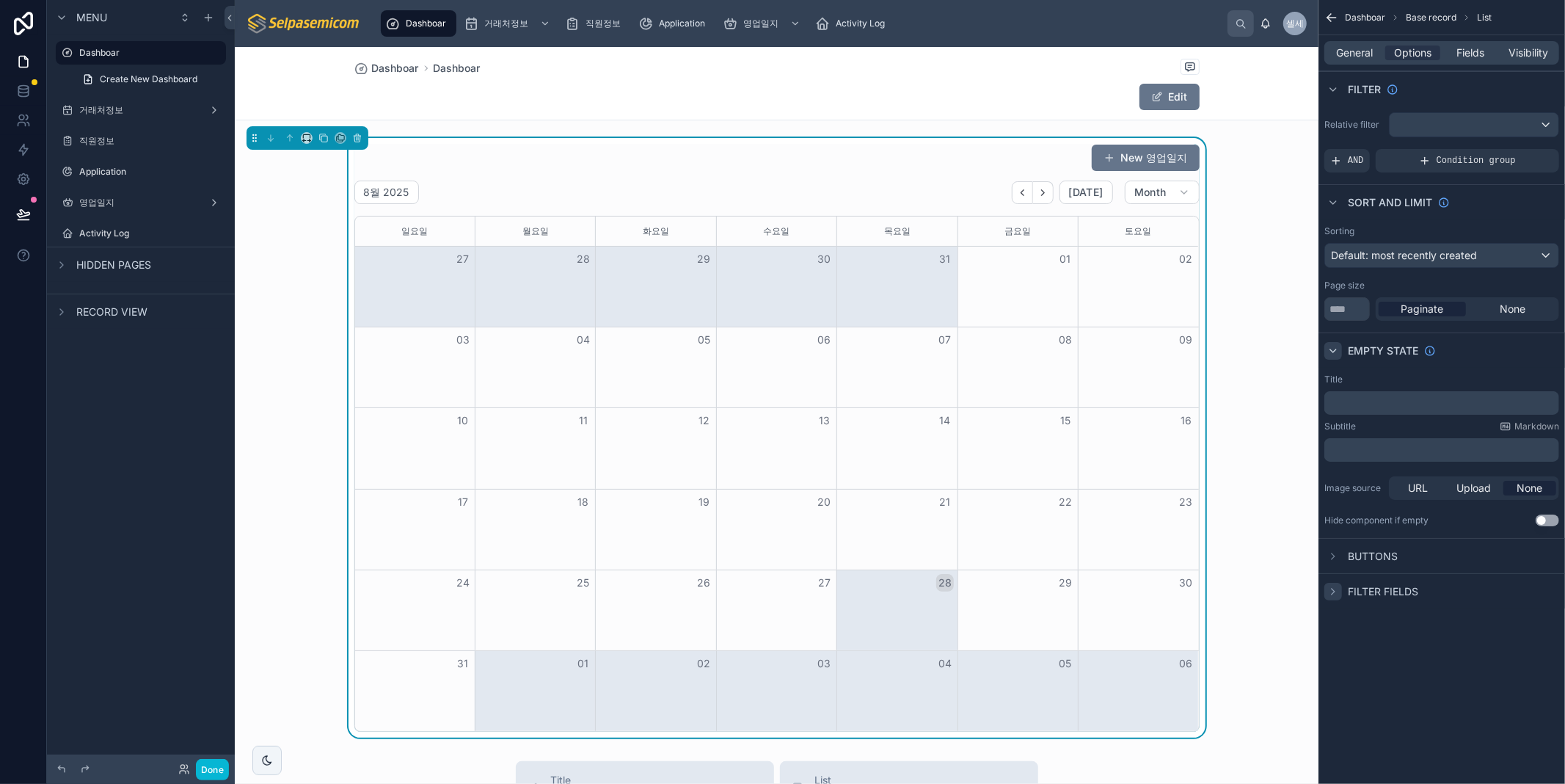
click at [1456, 706] on div "Dashboar Base record List General Options Fields Visibility Filter Relative fil…" at bounding box center [1442, 392] width 246 height 784
click at [1332, 556] on icon "scrollable content" at bounding box center [1333, 557] width 12 height 12
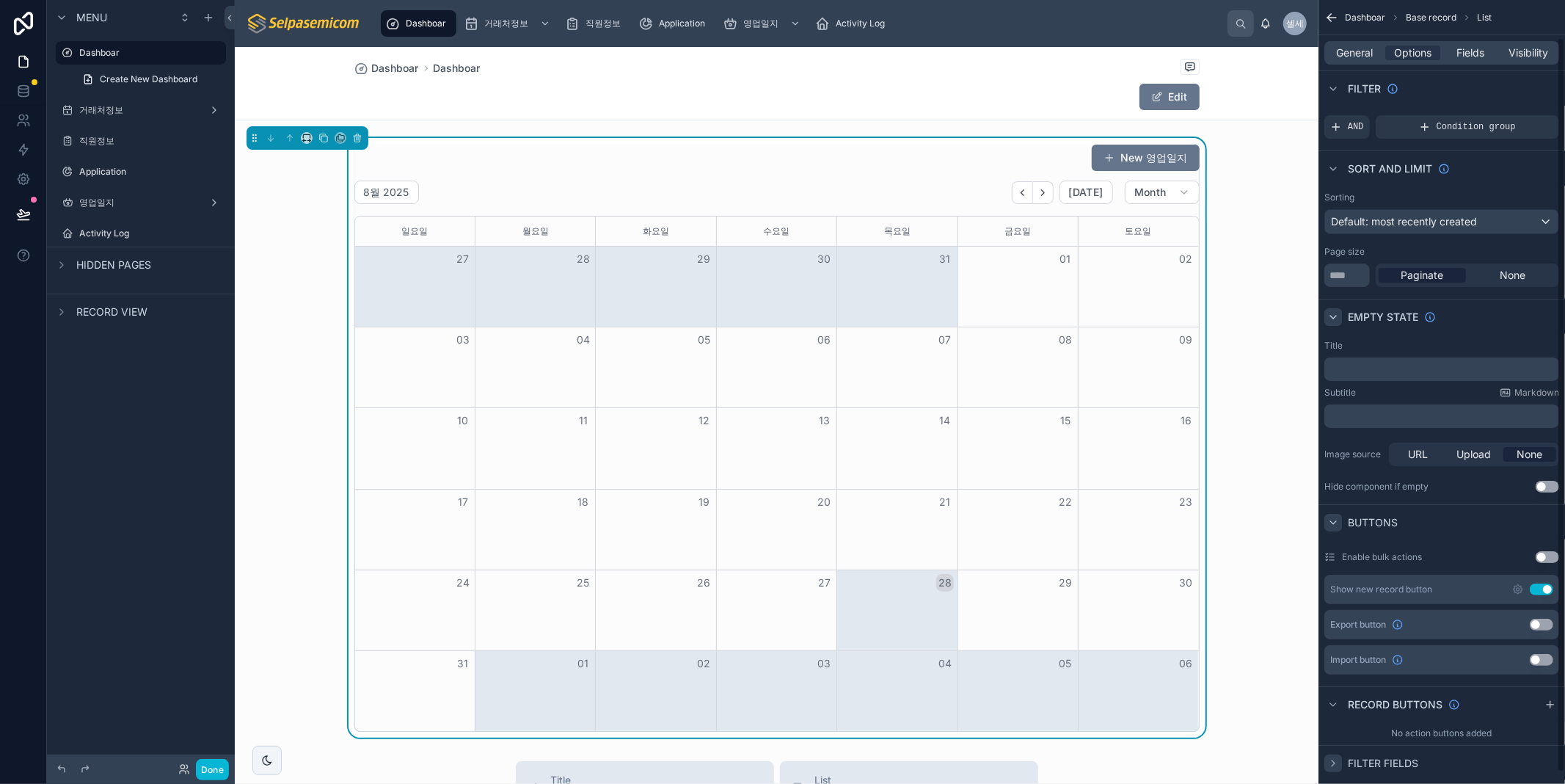
scroll to position [53, 0]
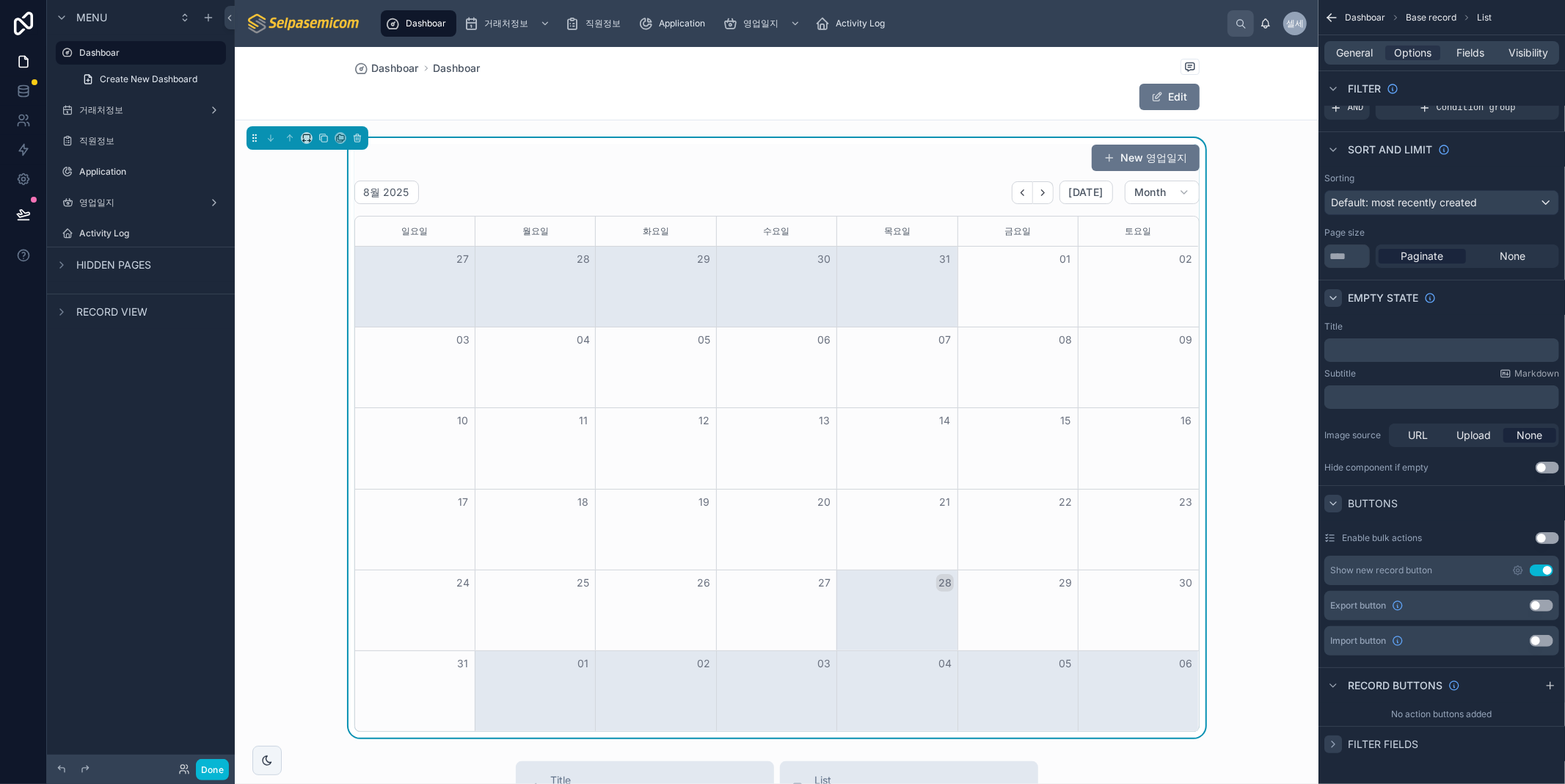
click at [1336, 687] on icon "scrollable content" at bounding box center [1333, 686] width 12 height 12
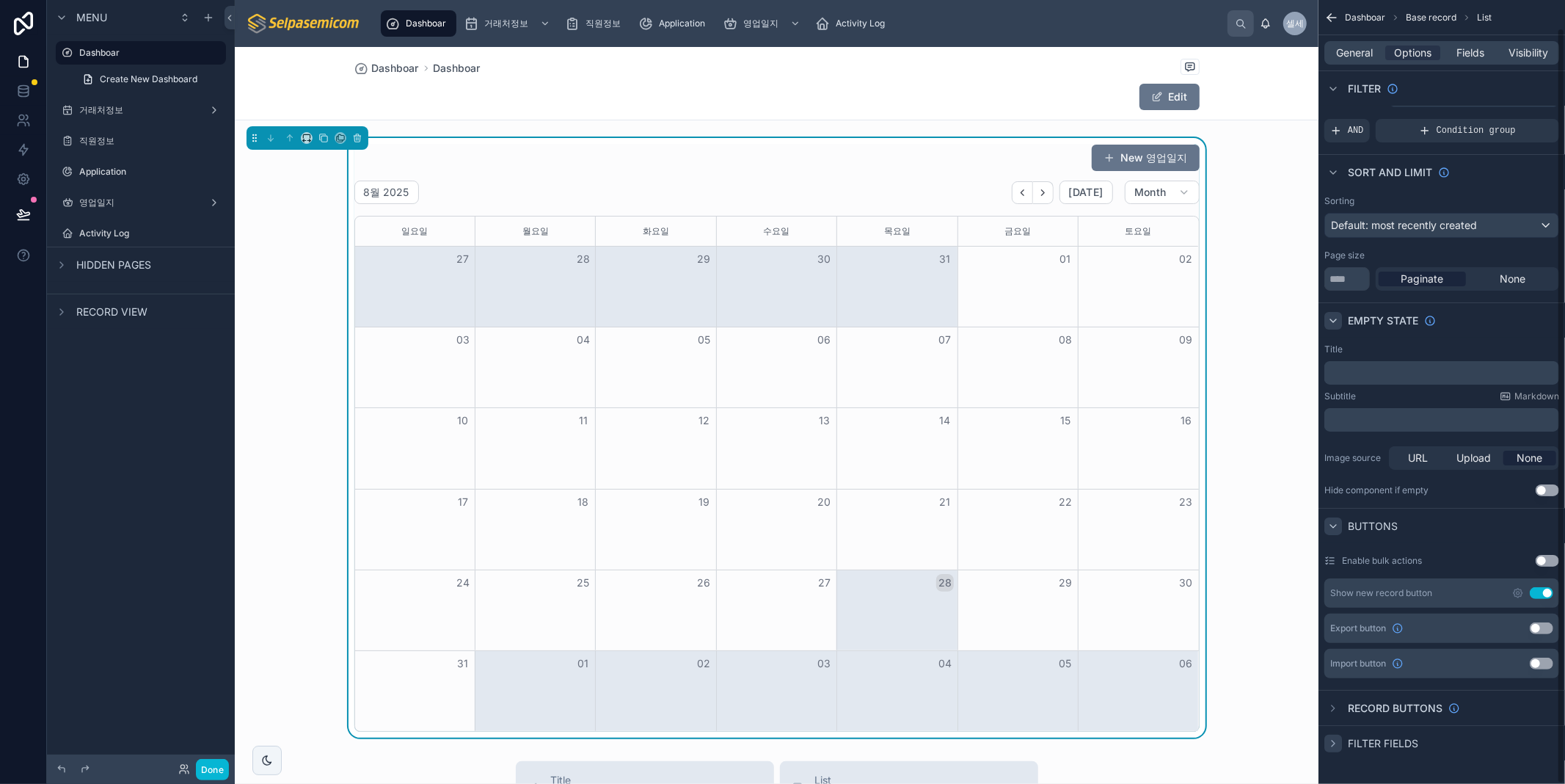
scroll to position [29, 0]
click at [1330, 744] on icon "scrollable content" at bounding box center [1333, 744] width 12 height 12
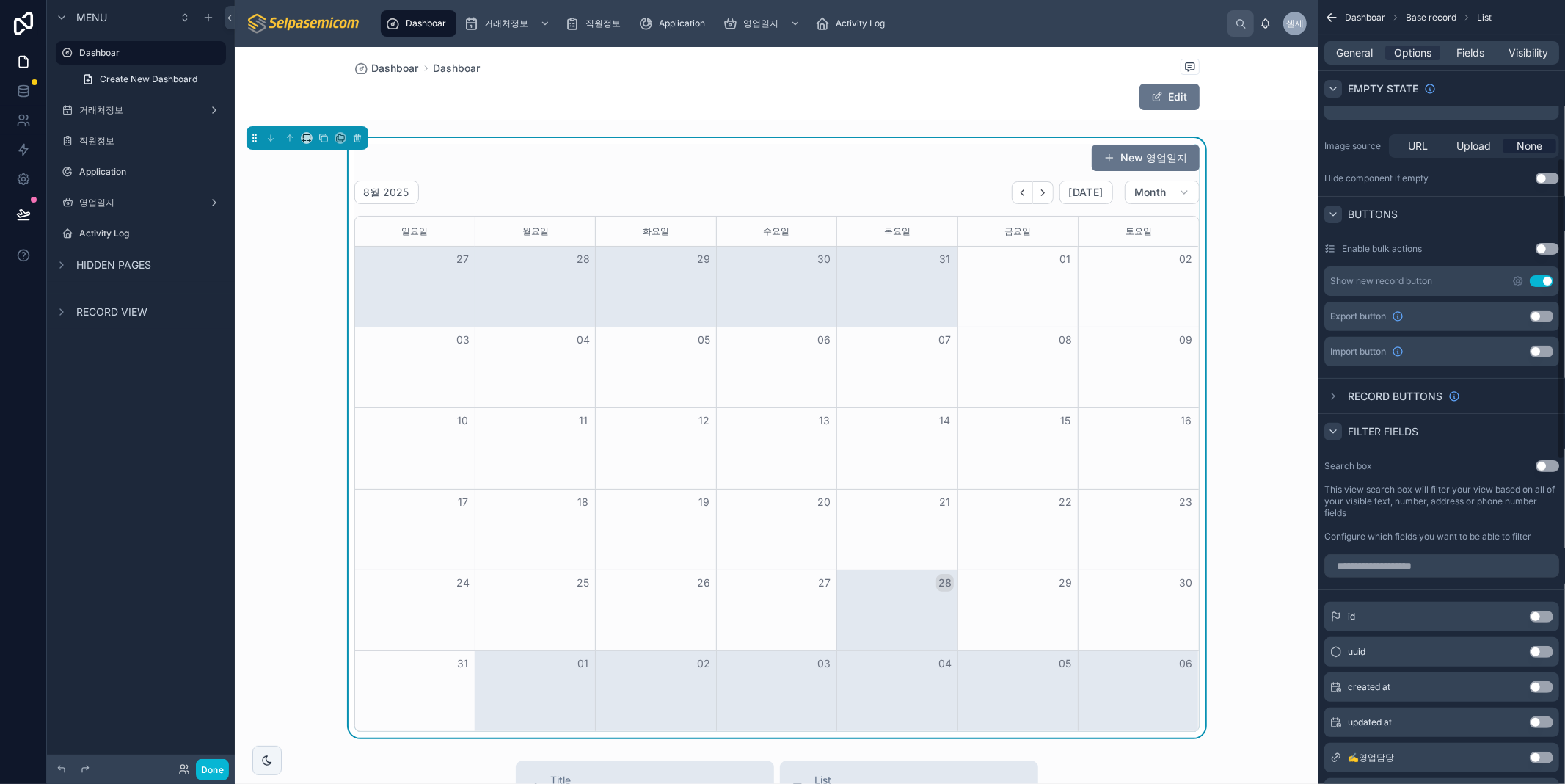
scroll to position [331, 0]
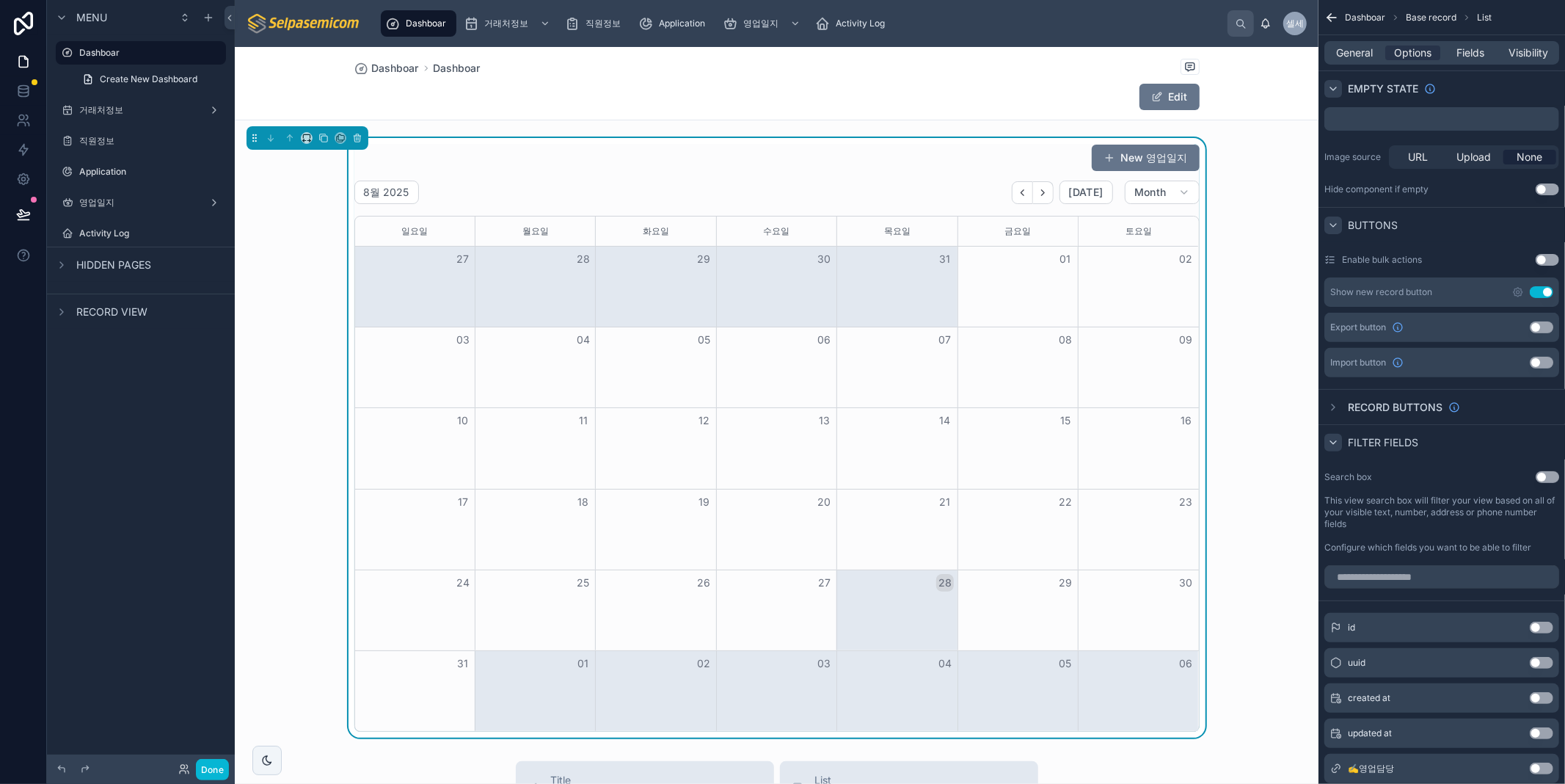
click at [1329, 448] on div "scrollable content" at bounding box center [1333, 442] width 18 height 18
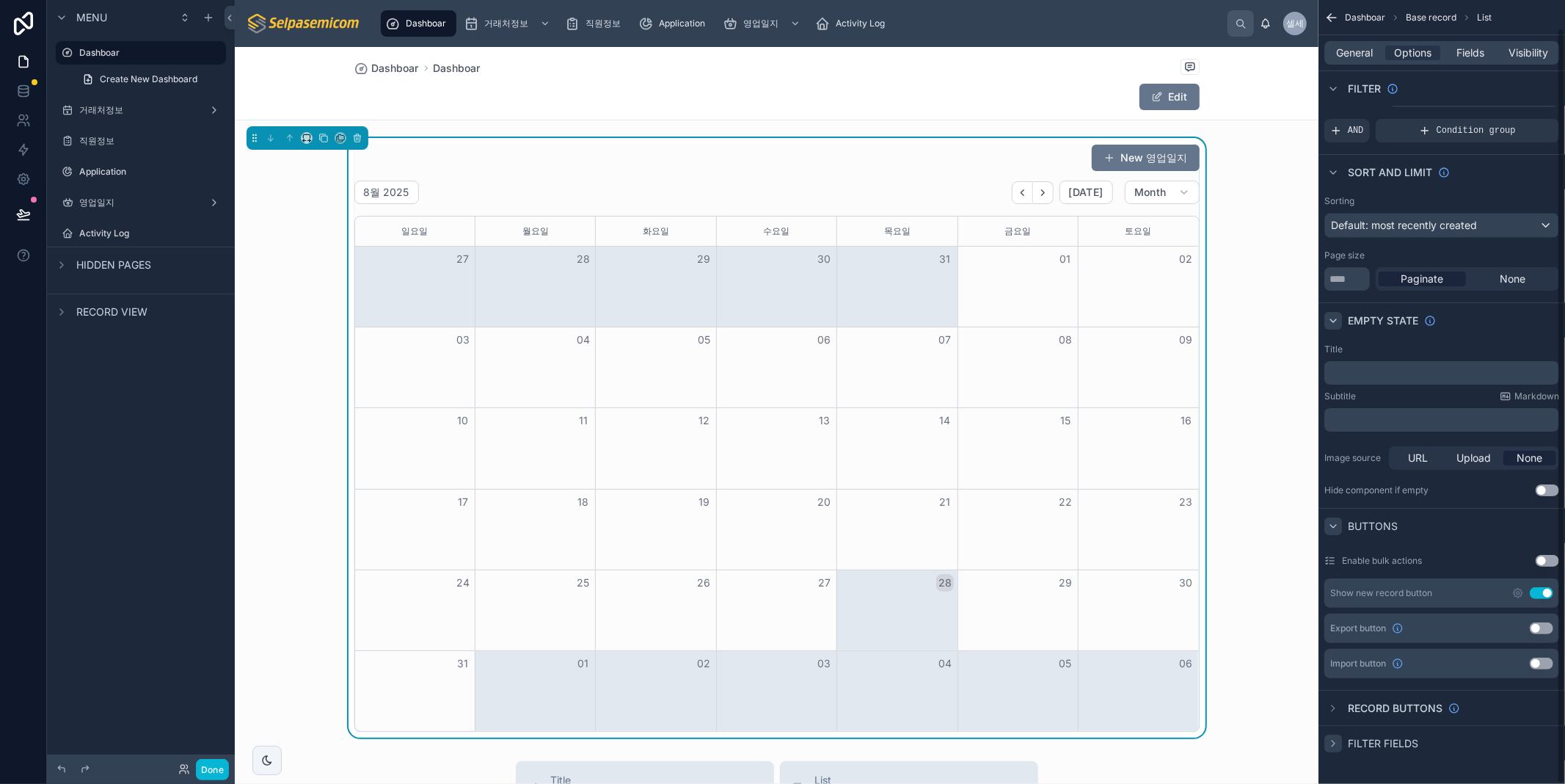
scroll to position [29, 0]
click at [1332, 746] on icon "scrollable content" at bounding box center [1333, 744] width 3 height 6
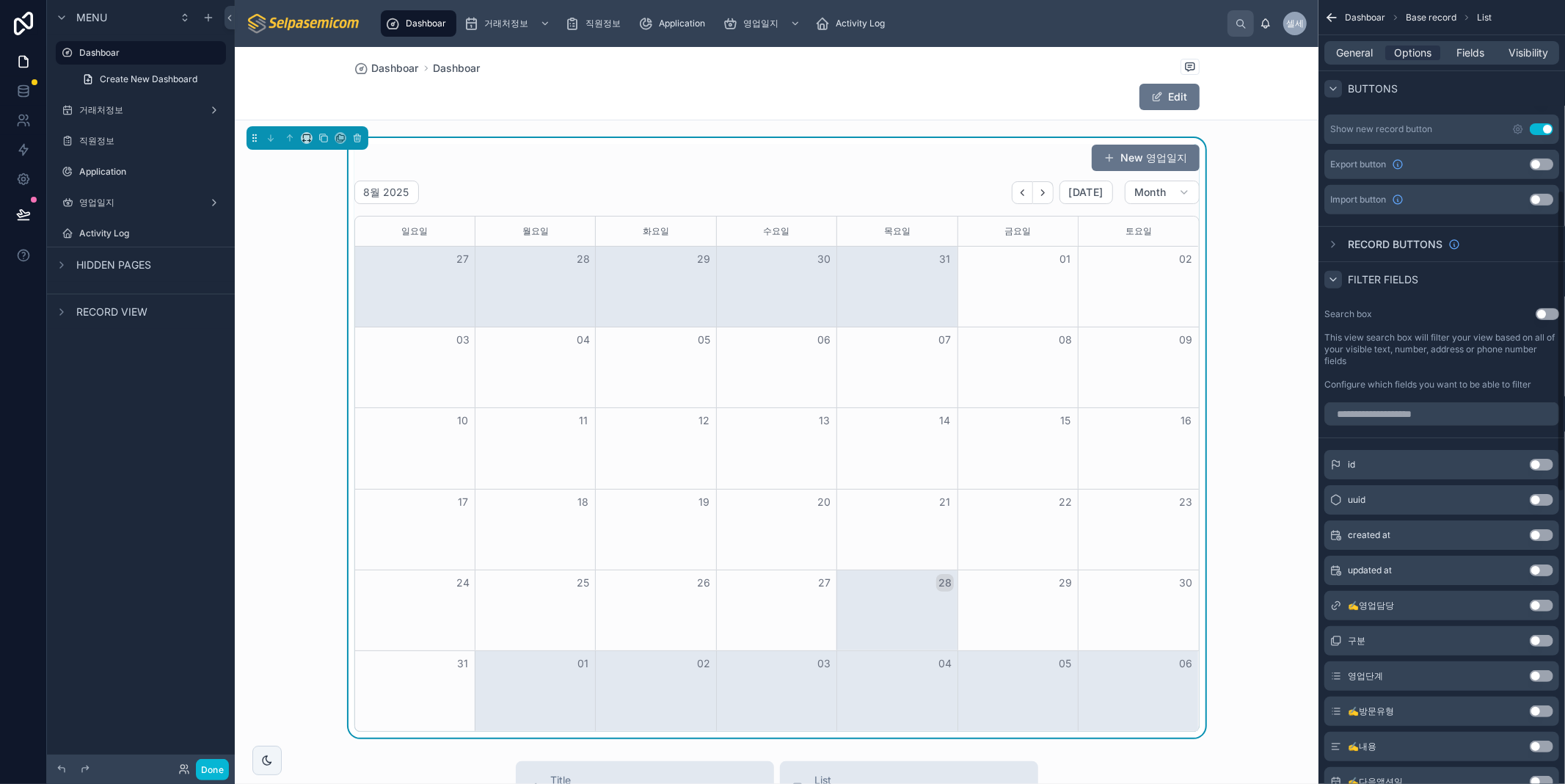
click at [1338, 282] on icon "scrollable content" at bounding box center [1333, 280] width 12 height 12
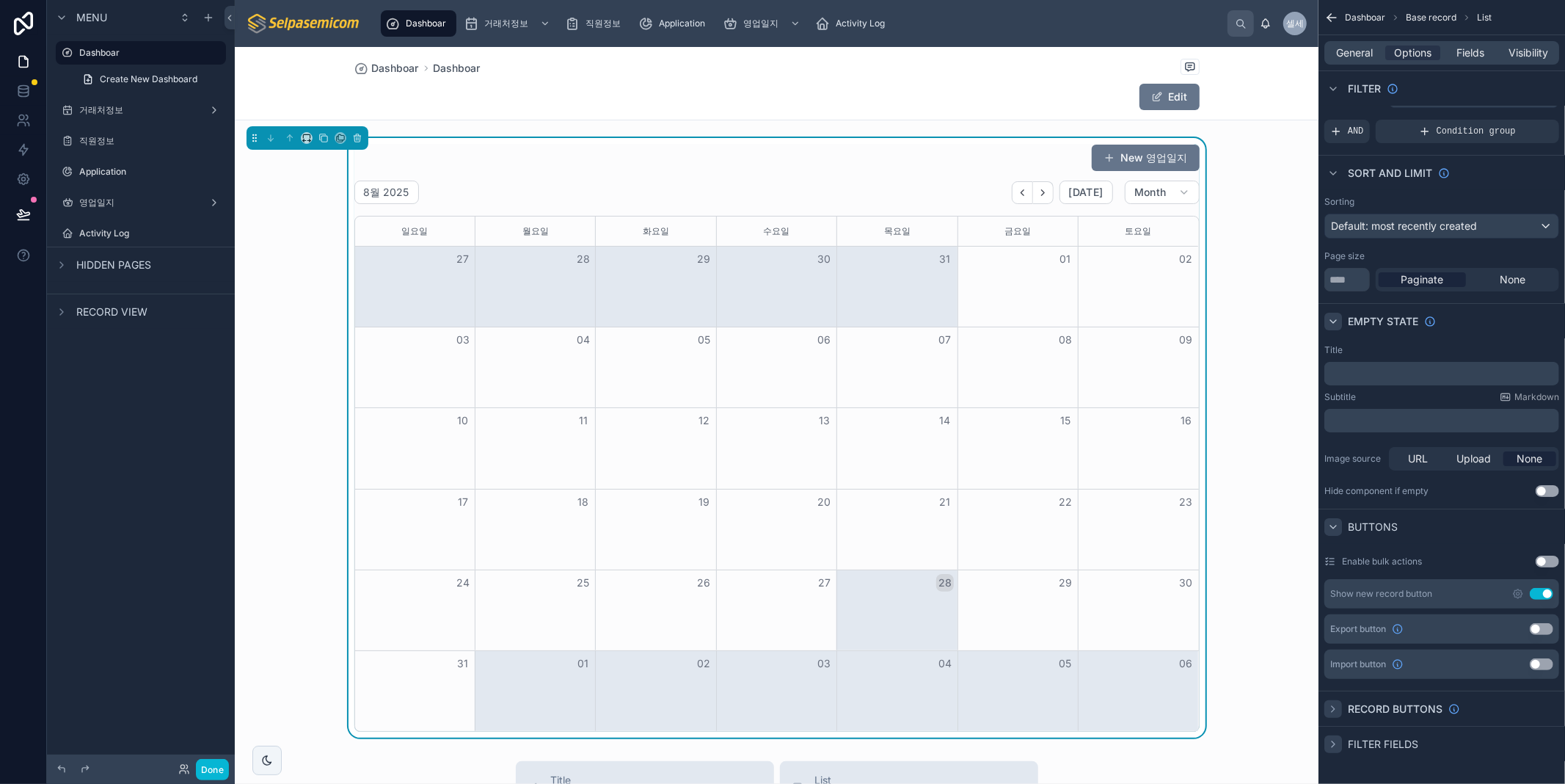
click at [1332, 703] on div "scrollable content" at bounding box center [1333, 709] width 18 height 18
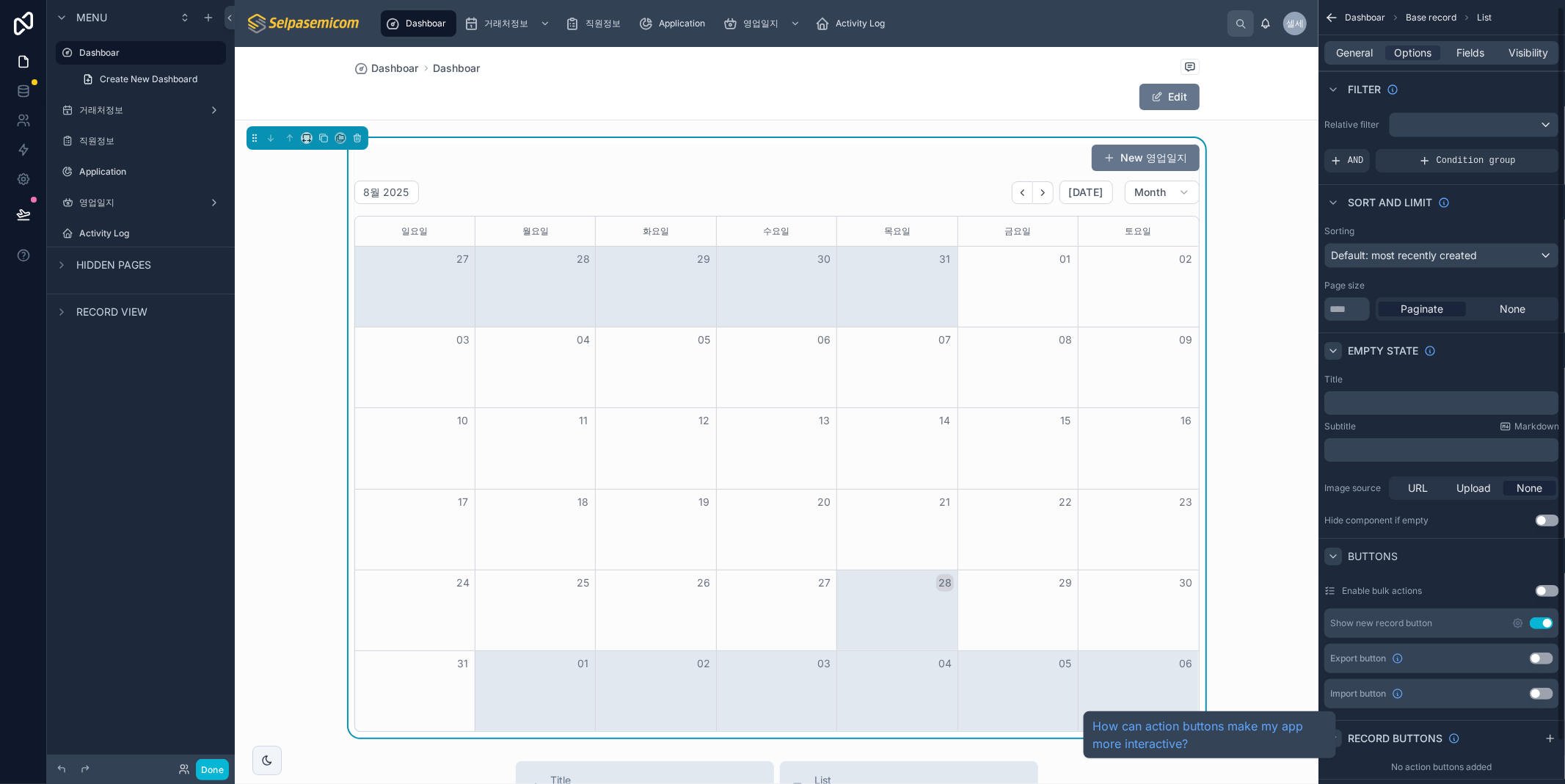
scroll to position [53, 0]
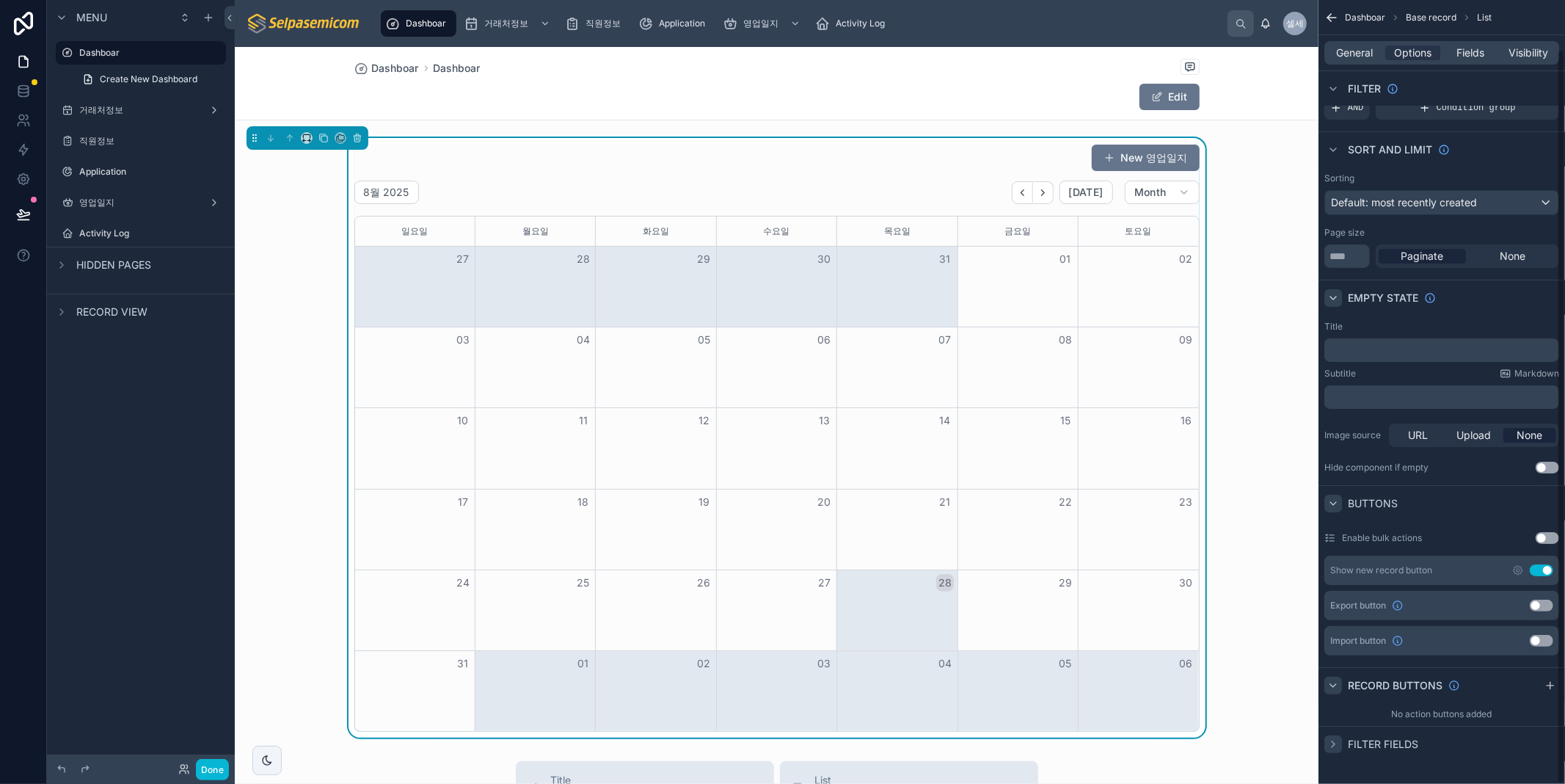
click at [1330, 688] on icon "scrollable content" at bounding box center [1333, 686] width 12 height 12
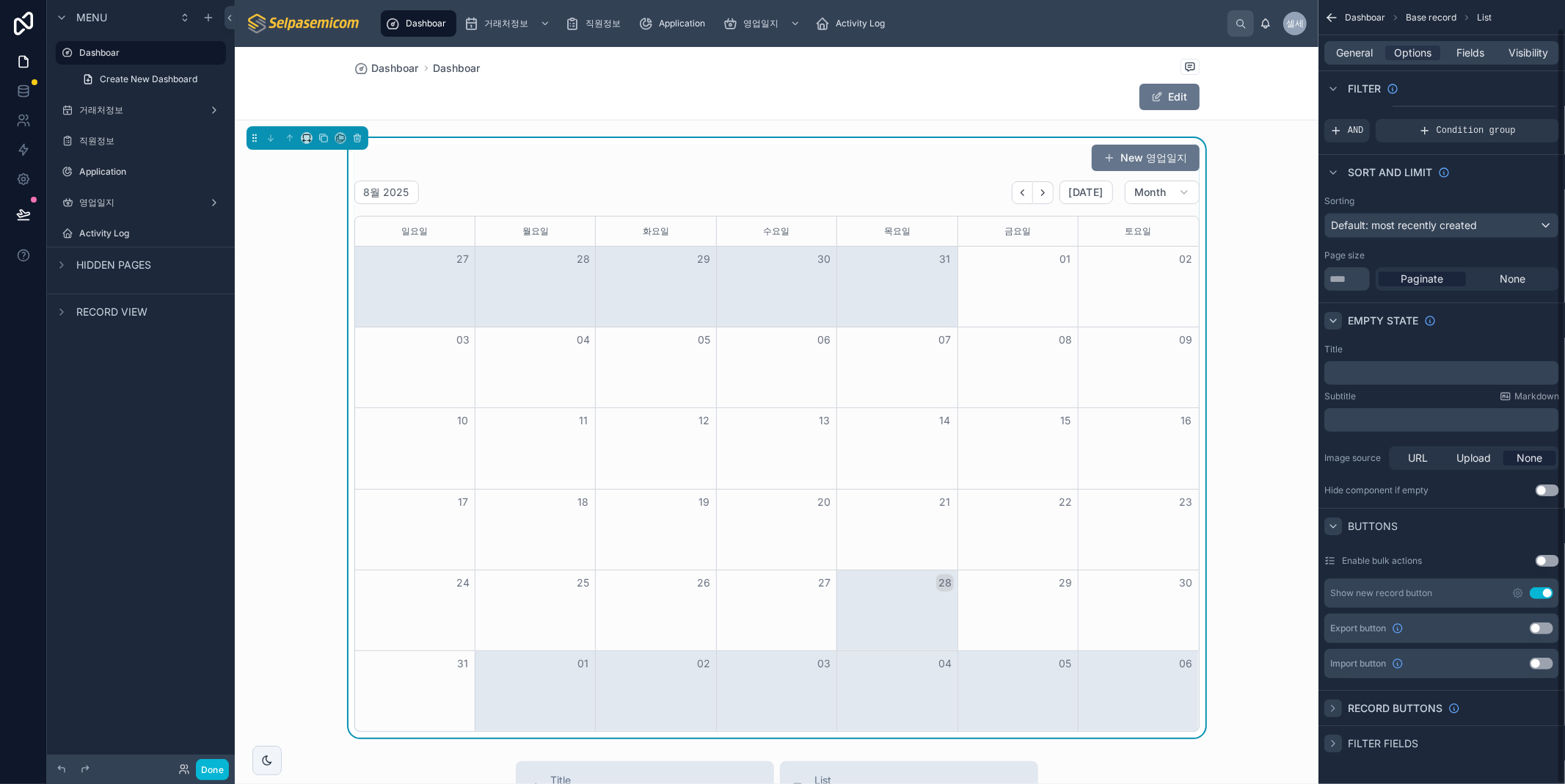
scroll to position [29, 0]
click at [1333, 707] on icon "scrollable content" at bounding box center [1333, 709] width 3 height 6
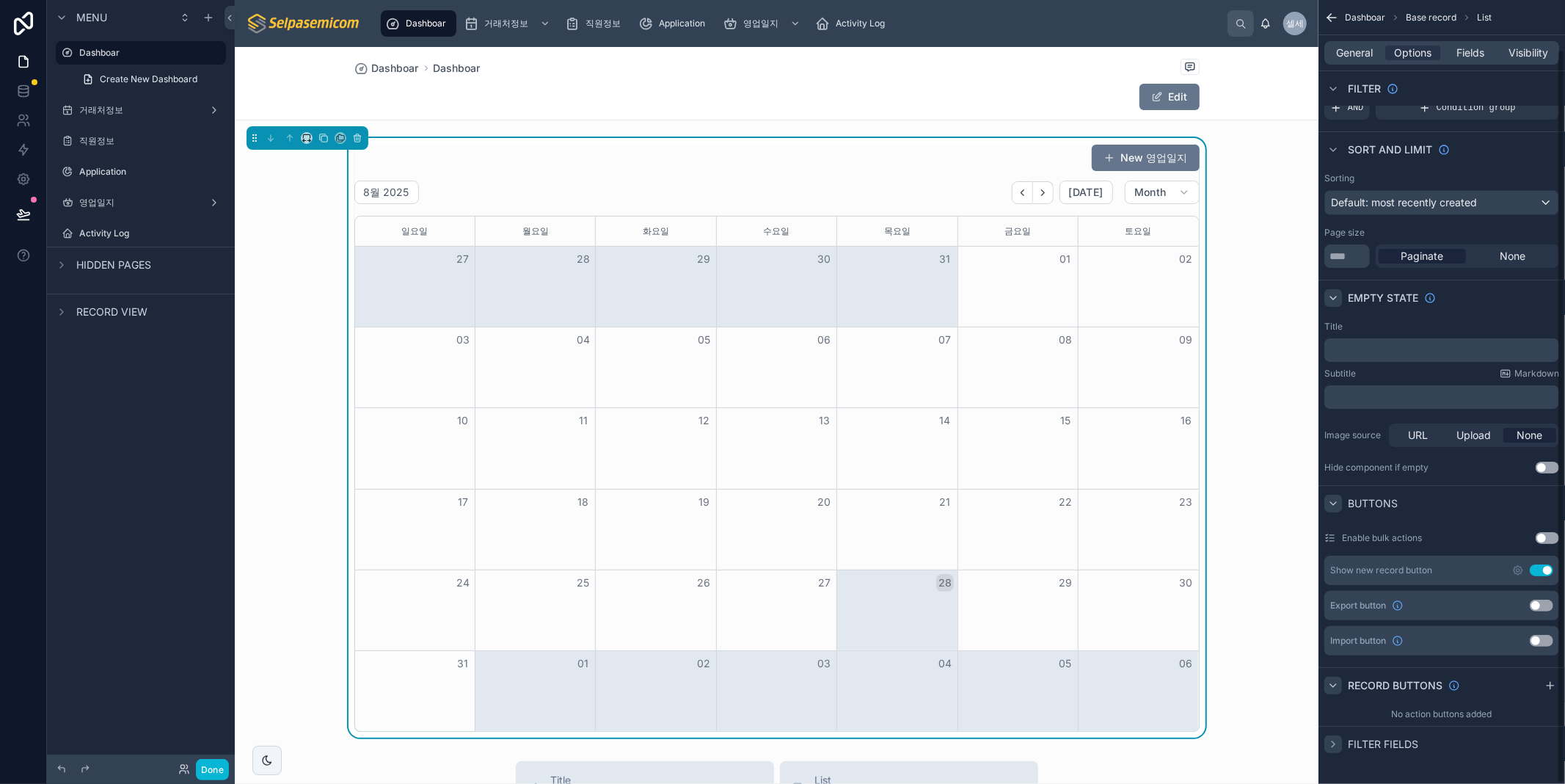
scroll to position [0, 0]
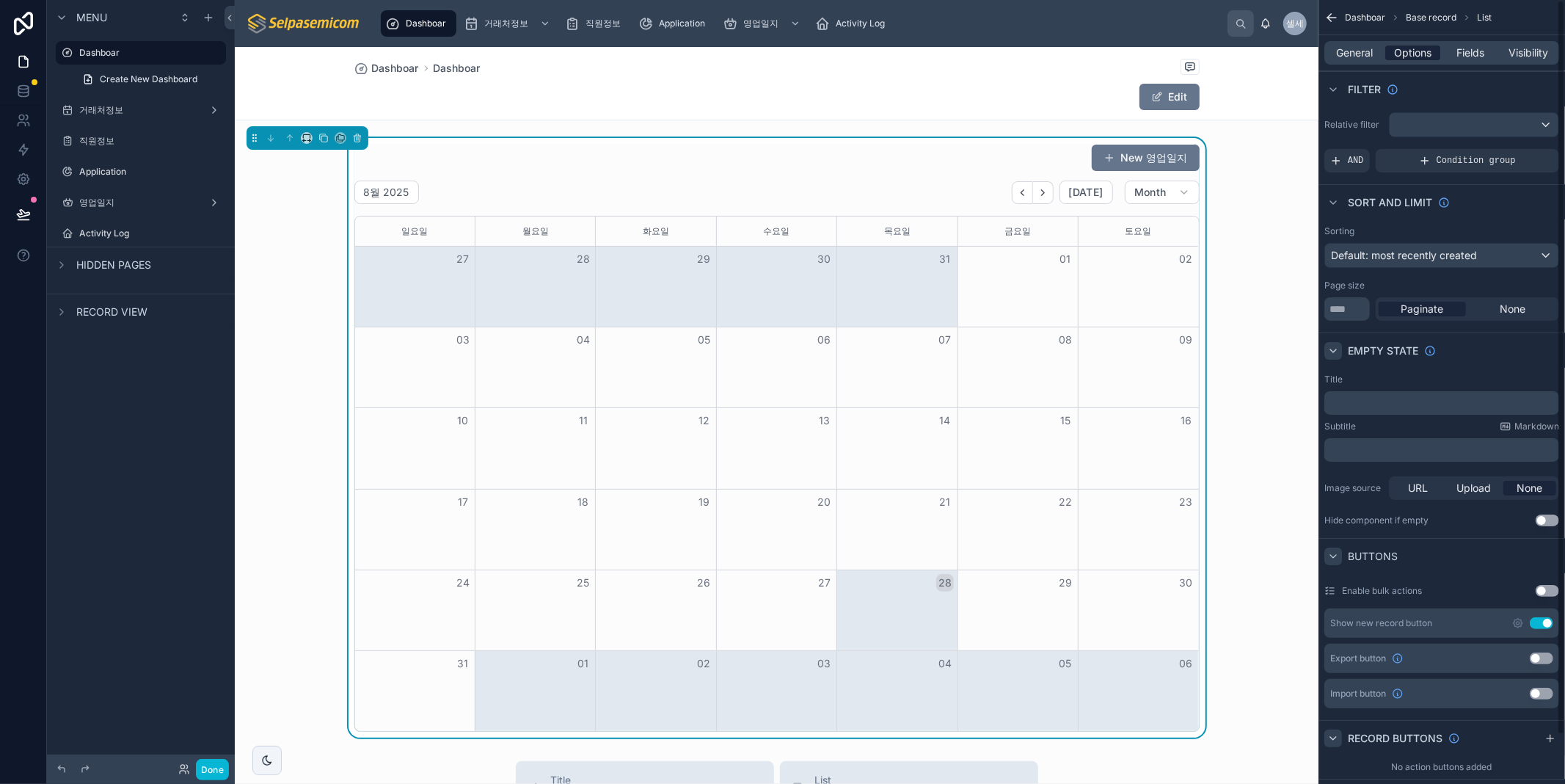
click at [1408, 52] on span "Options" at bounding box center [1413, 52] width 38 height 15
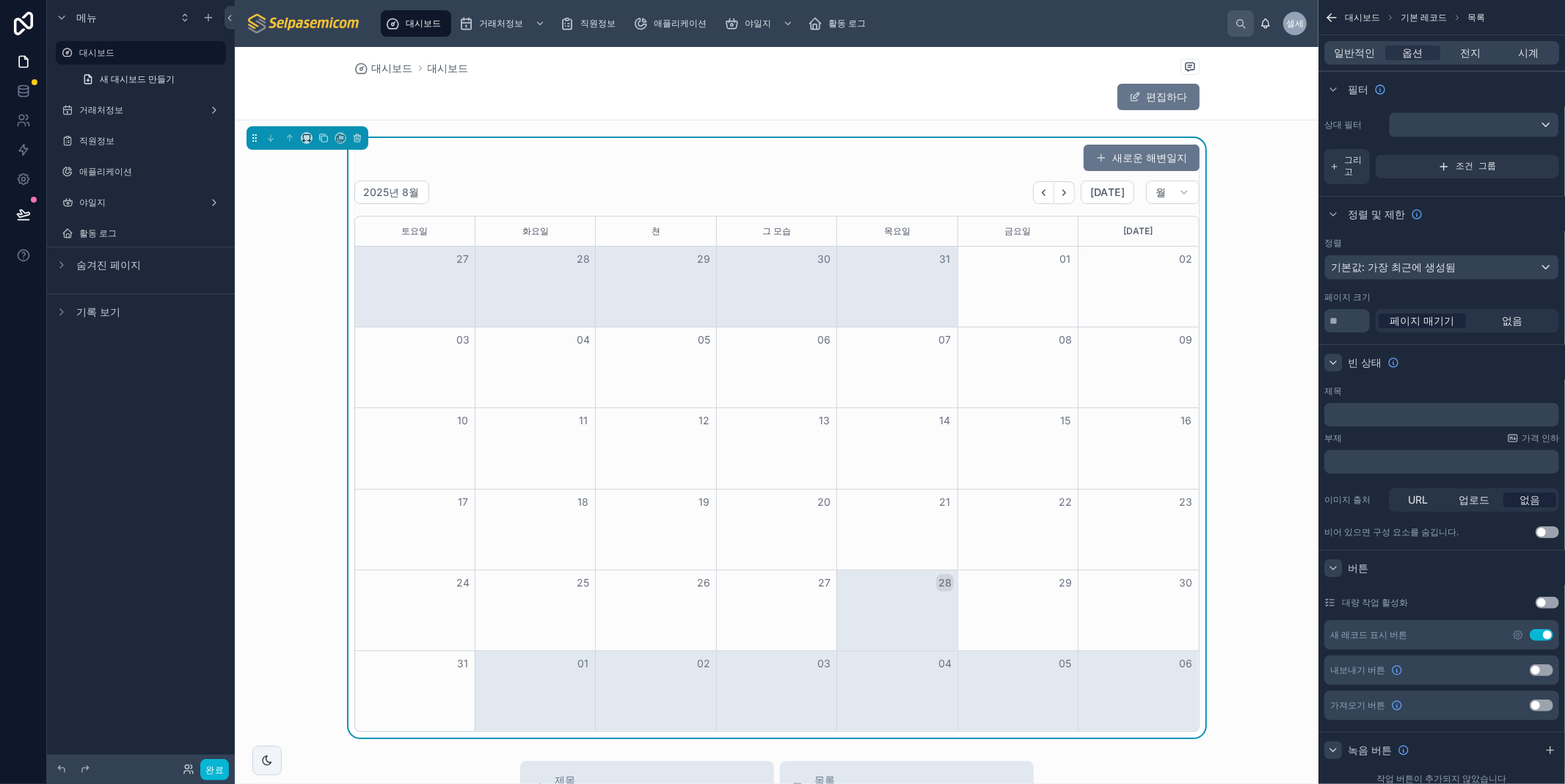
click at [1331, 362] on icon "스크롤 가능한 콘텐츠" at bounding box center [1333, 363] width 12 height 12
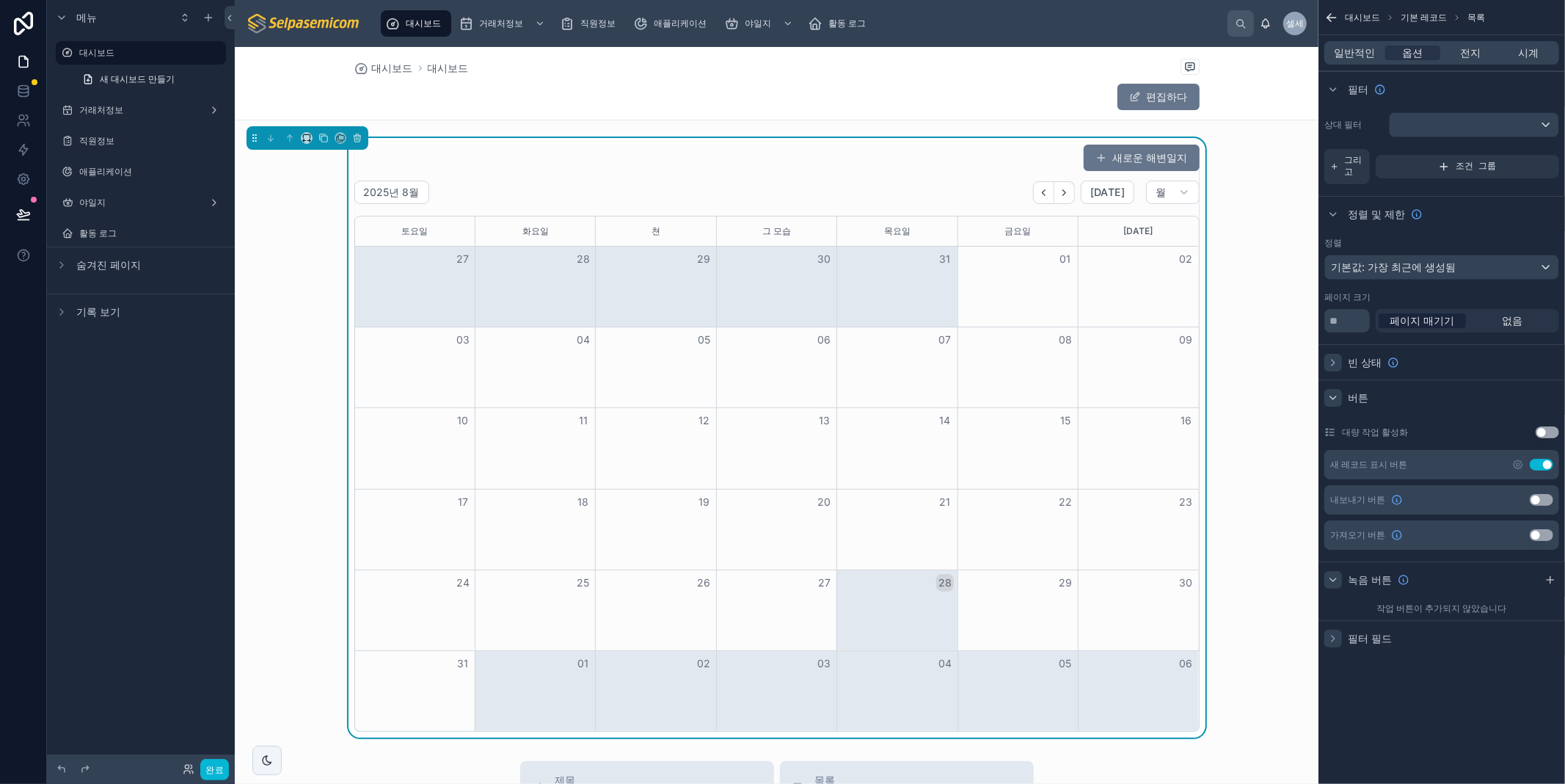
click at [1331, 362] on icon "스크롤 가능한 콘텐츠" at bounding box center [1333, 363] width 12 height 12
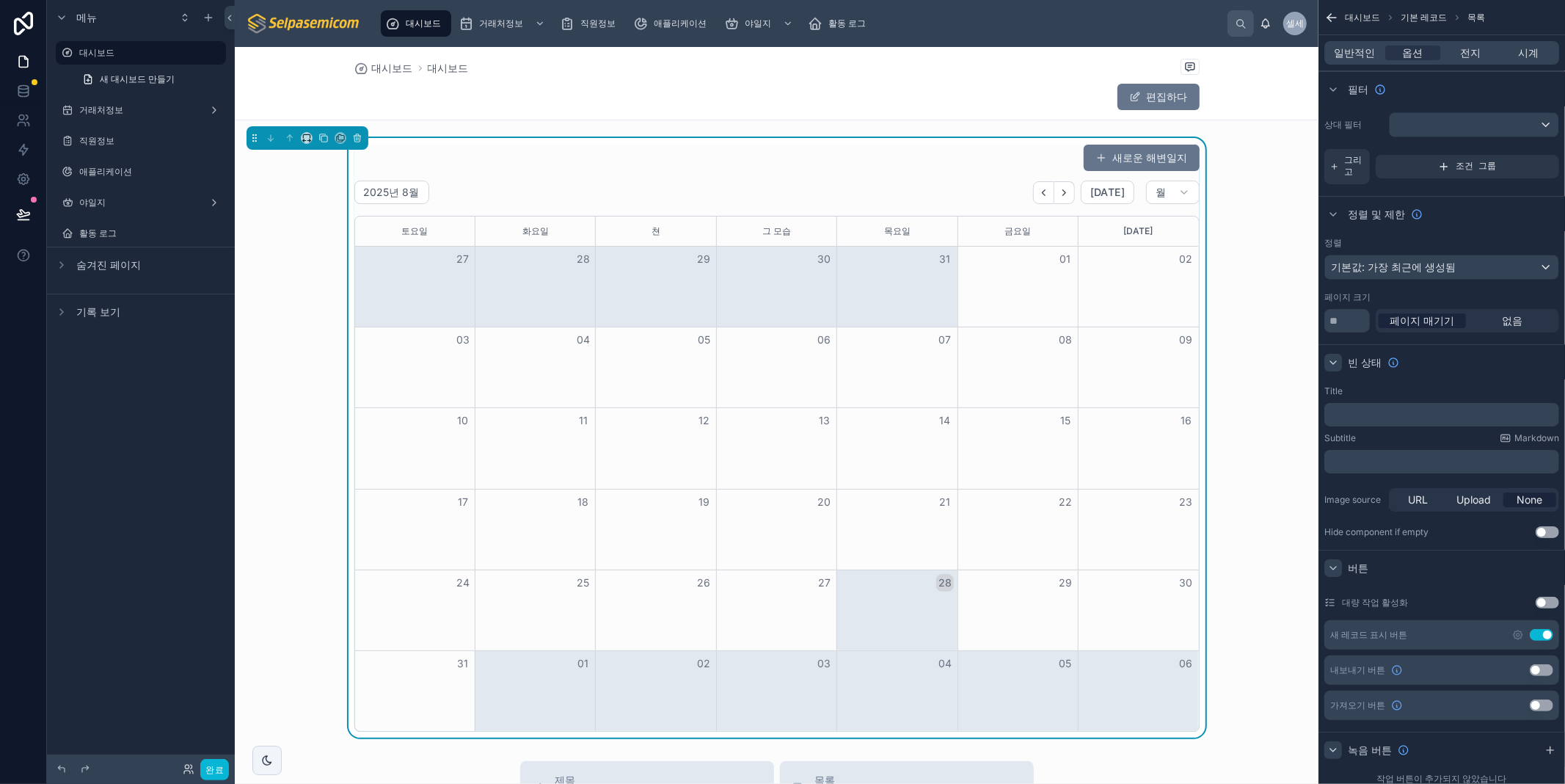
click at [1348, 497] on label "Image source" at bounding box center [1354, 500] width 59 height 12
click at [1363, 535] on div "Hide component if empty" at bounding box center [1377, 532] width 104 height 12
click at [1330, 563] on icon "스크롤 가능한 콘텐츠" at bounding box center [1333, 568] width 12 height 12
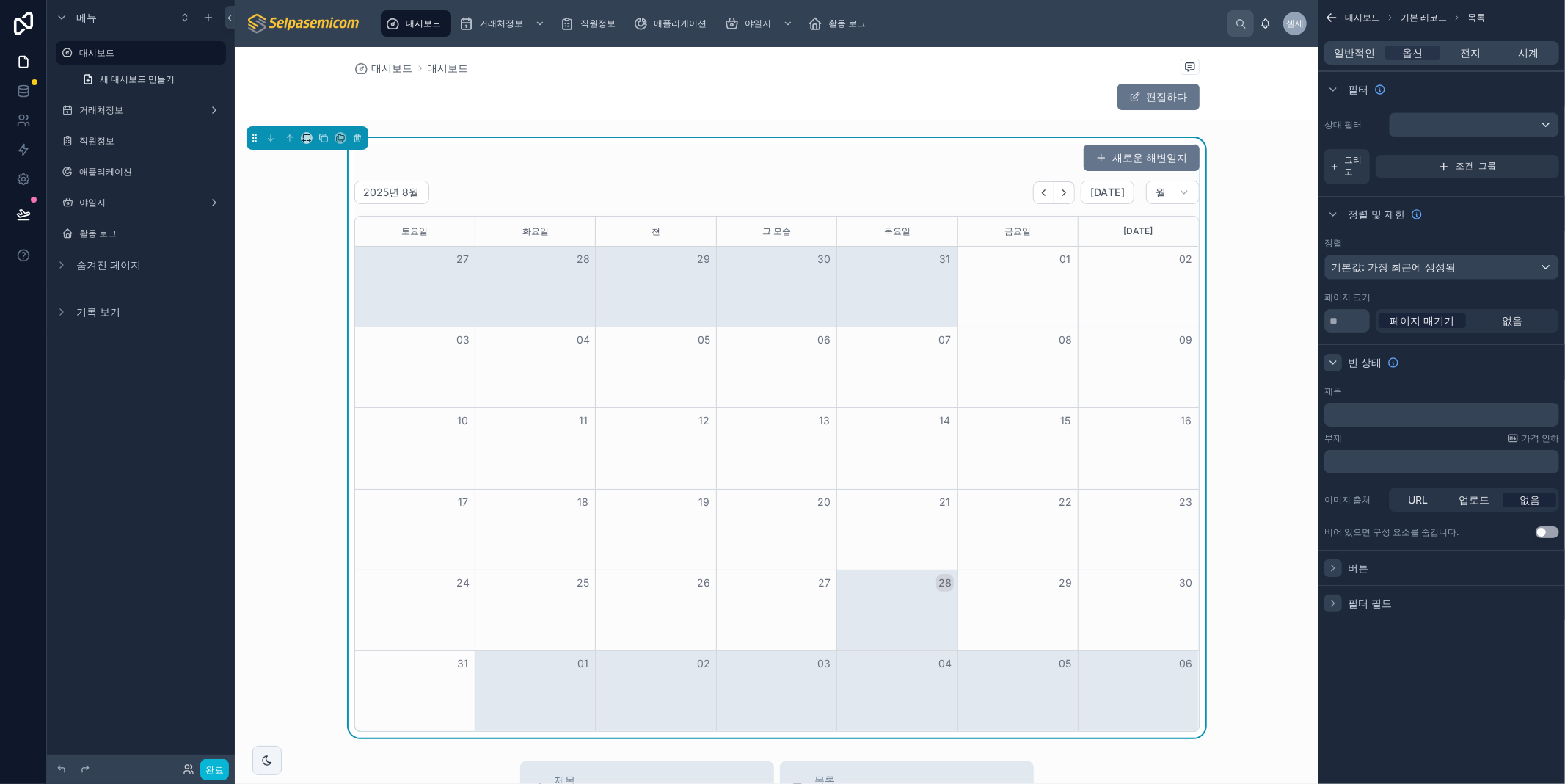
click at [896, 176] on div "새로운 해변일지 2025년 8월 오늘 월 토요일 화요일 쳔 그 모습 목요일 금요일 오늘 27 28 29 30 31 01 02 03 04 05 …" at bounding box center [777, 437] width 846 height 587
click at [1102, 167] on button "새로운 해변일지" at bounding box center [1142, 157] width 116 height 27
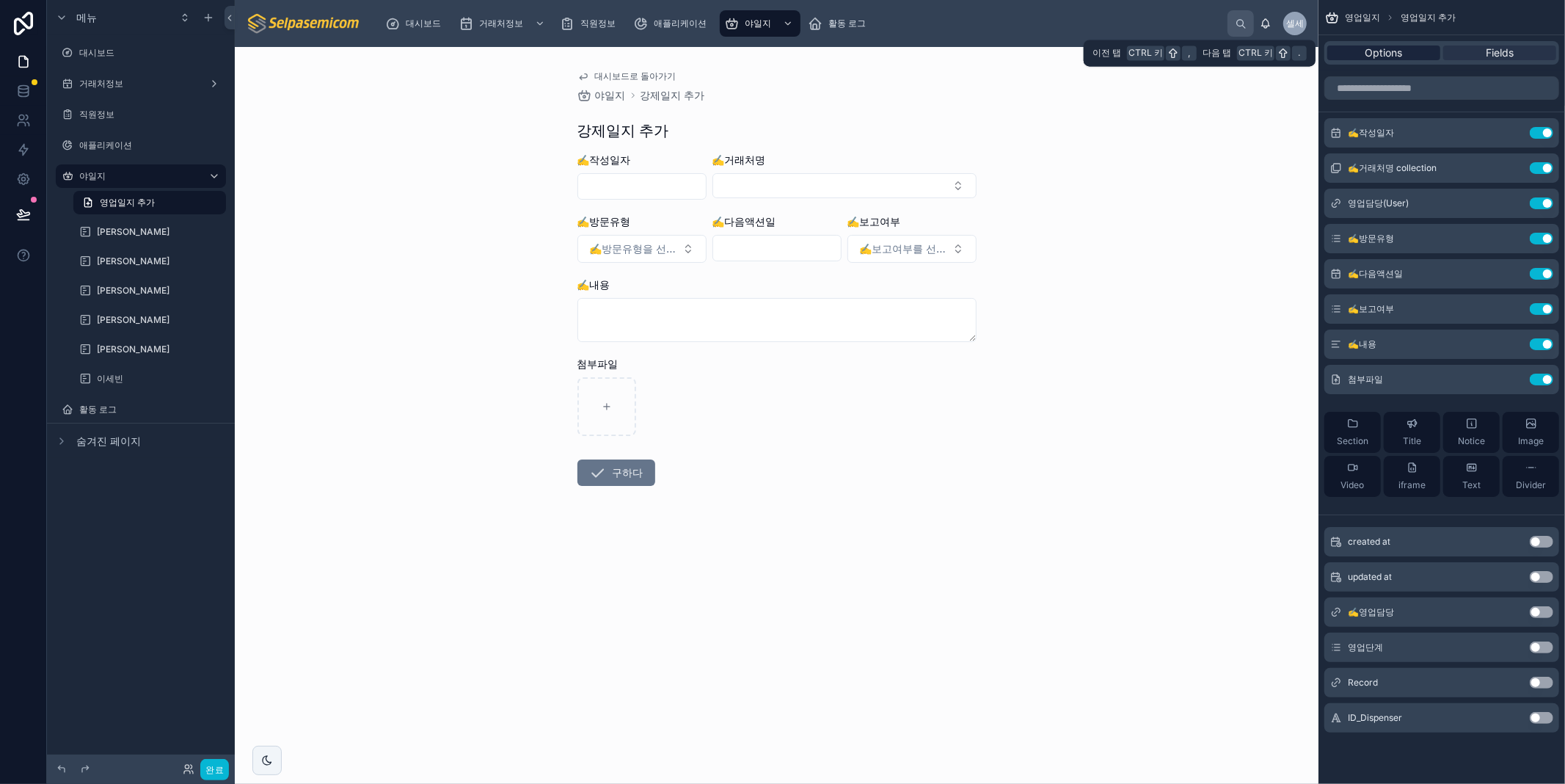
click at [1389, 53] on span "Options" at bounding box center [1385, 52] width 38 height 15
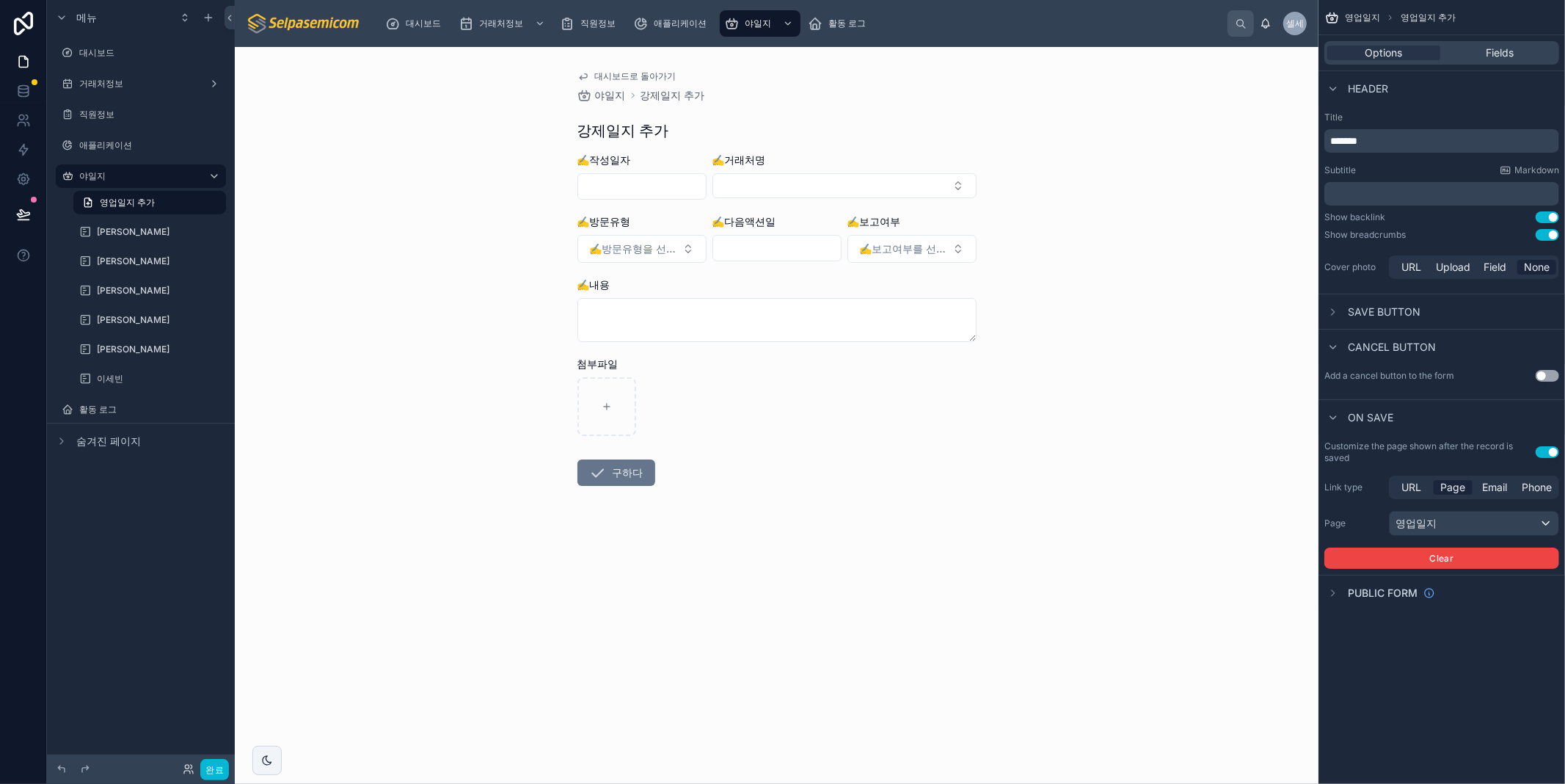
click at [1495, 61] on div "Options Fields" at bounding box center [1442, 52] width 235 height 23
click at [1495, 53] on span "Fields" at bounding box center [1500, 52] width 28 height 15
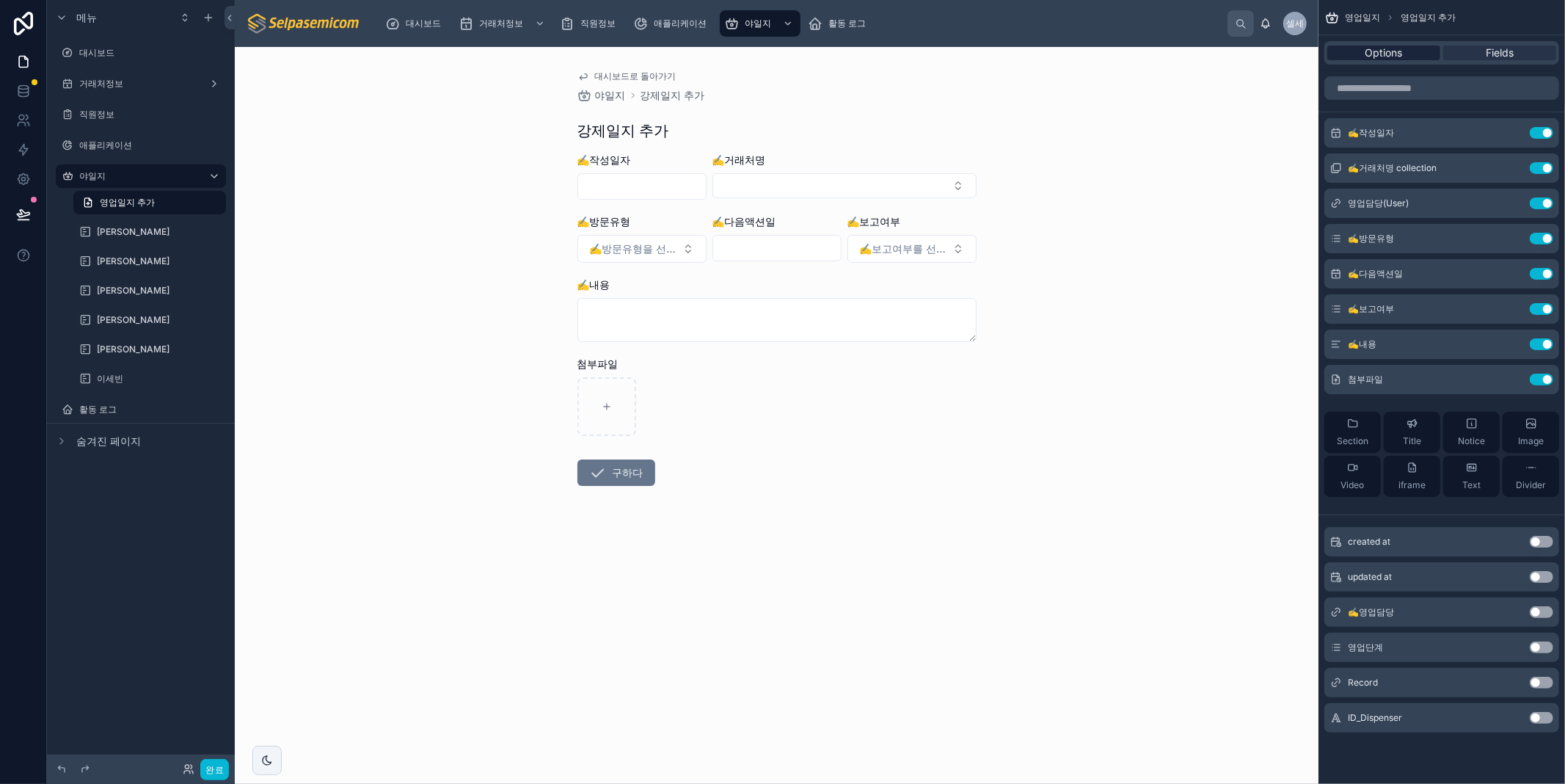
click at [1400, 56] on span "Options" at bounding box center [1385, 52] width 38 height 15
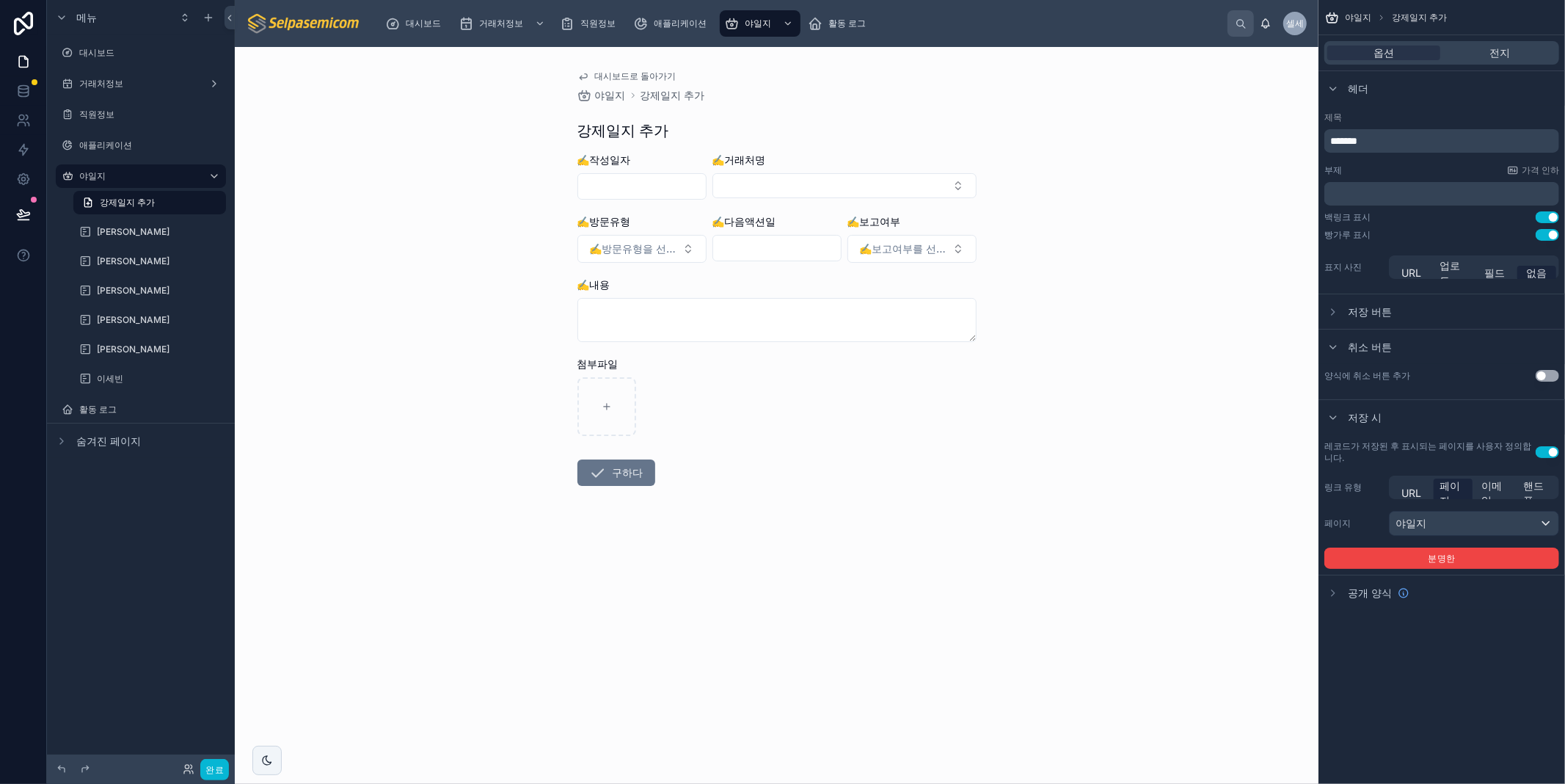
click at [1166, 226] on div "대시보드로 돌아가기 야일지 강제일지 추가 강제일지 추가 ✍️작성일자 ✍️거래처명 ✍️방문유형 ✍️방문유형을 선택하세요 ✍️다음액션일 ✍️보고여…" at bounding box center [777, 416] width 1084 height 737
click at [610, 71] on font "대시보드로 돌아가기" at bounding box center [635, 75] width 81 height 11
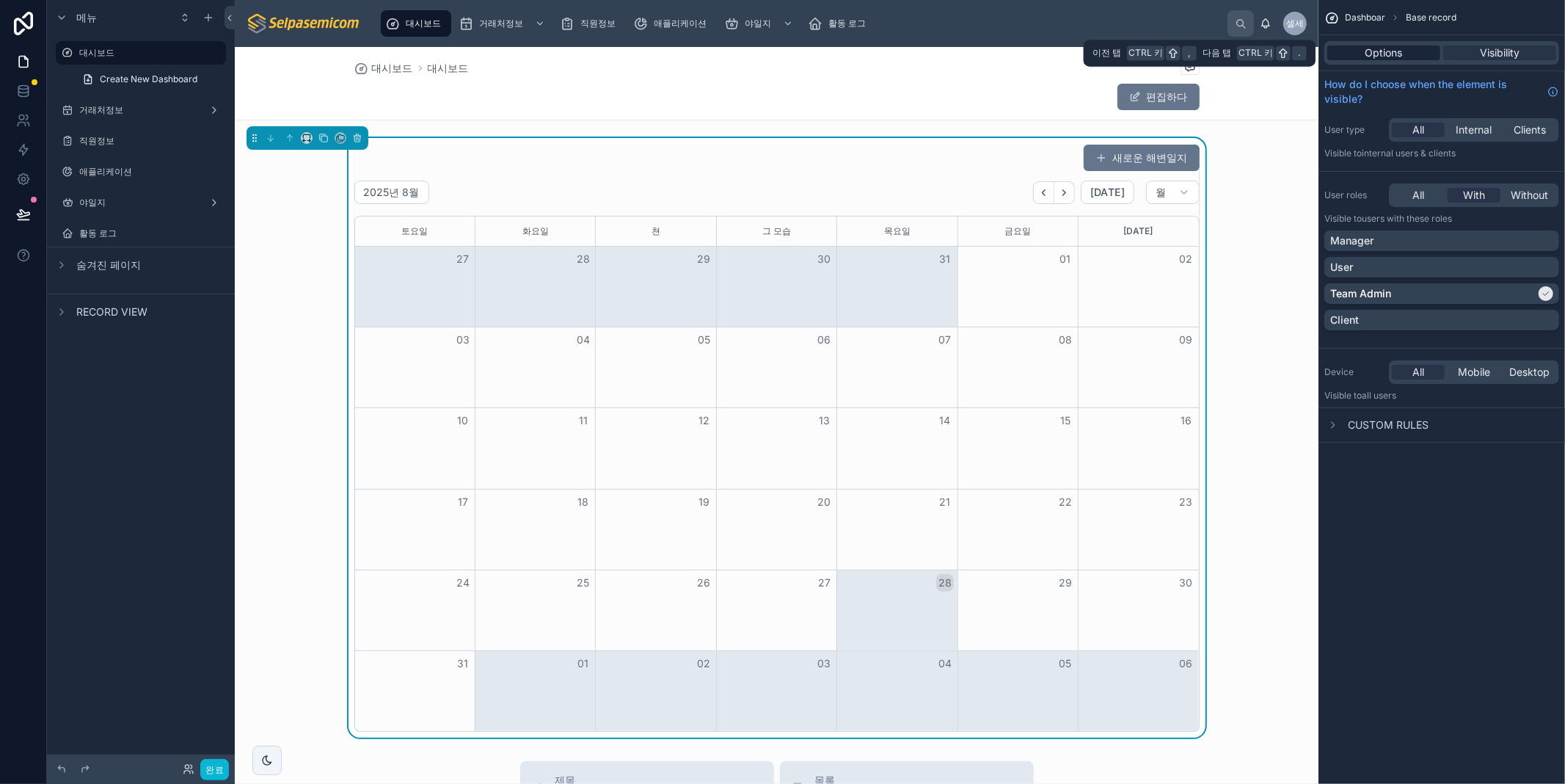
click at [1385, 52] on span "Options" at bounding box center [1385, 52] width 38 height 15
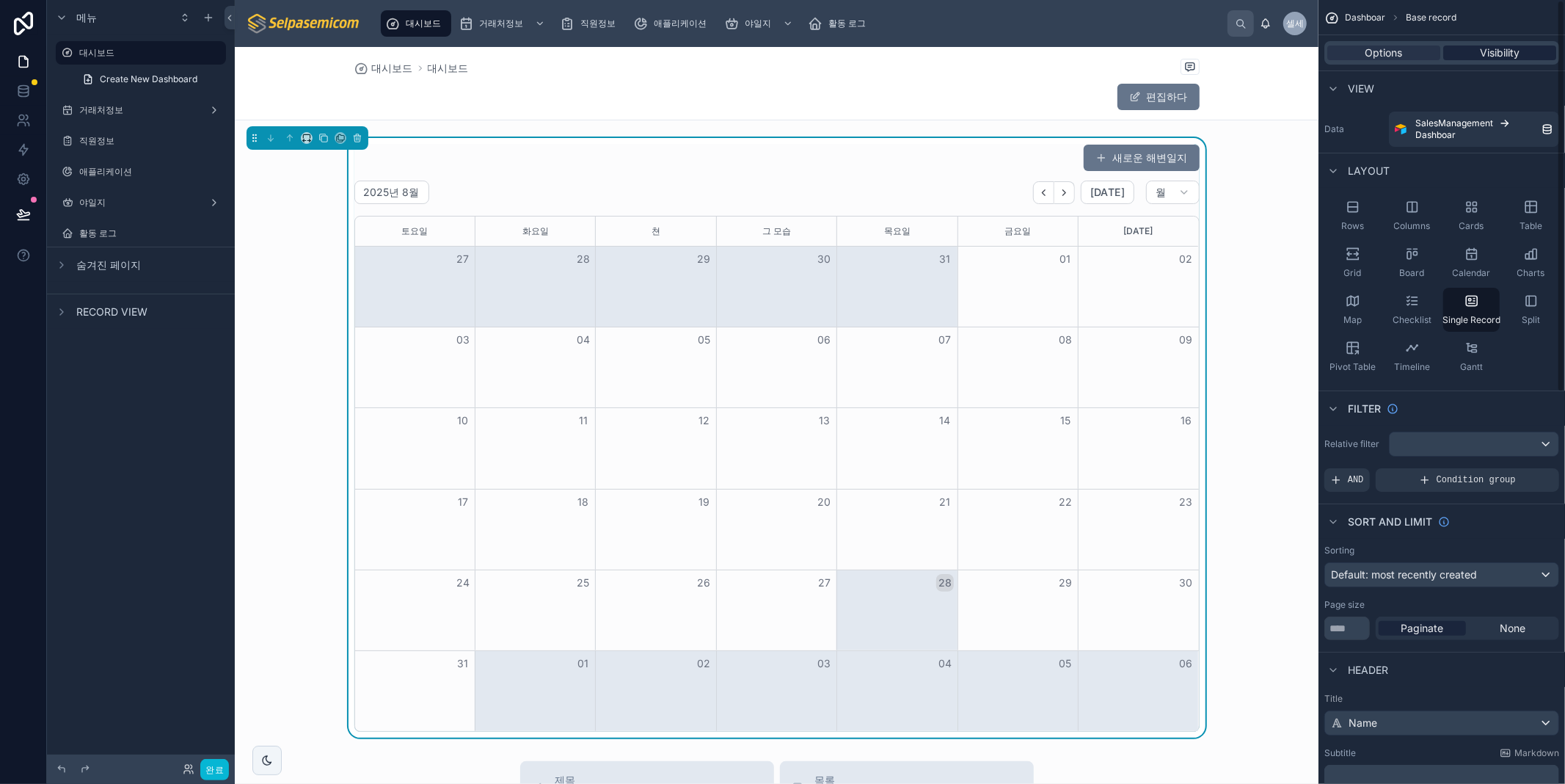
click at [1510, 55] on span "Visibility" at bounding box center [1500, 52] width 39 height 15
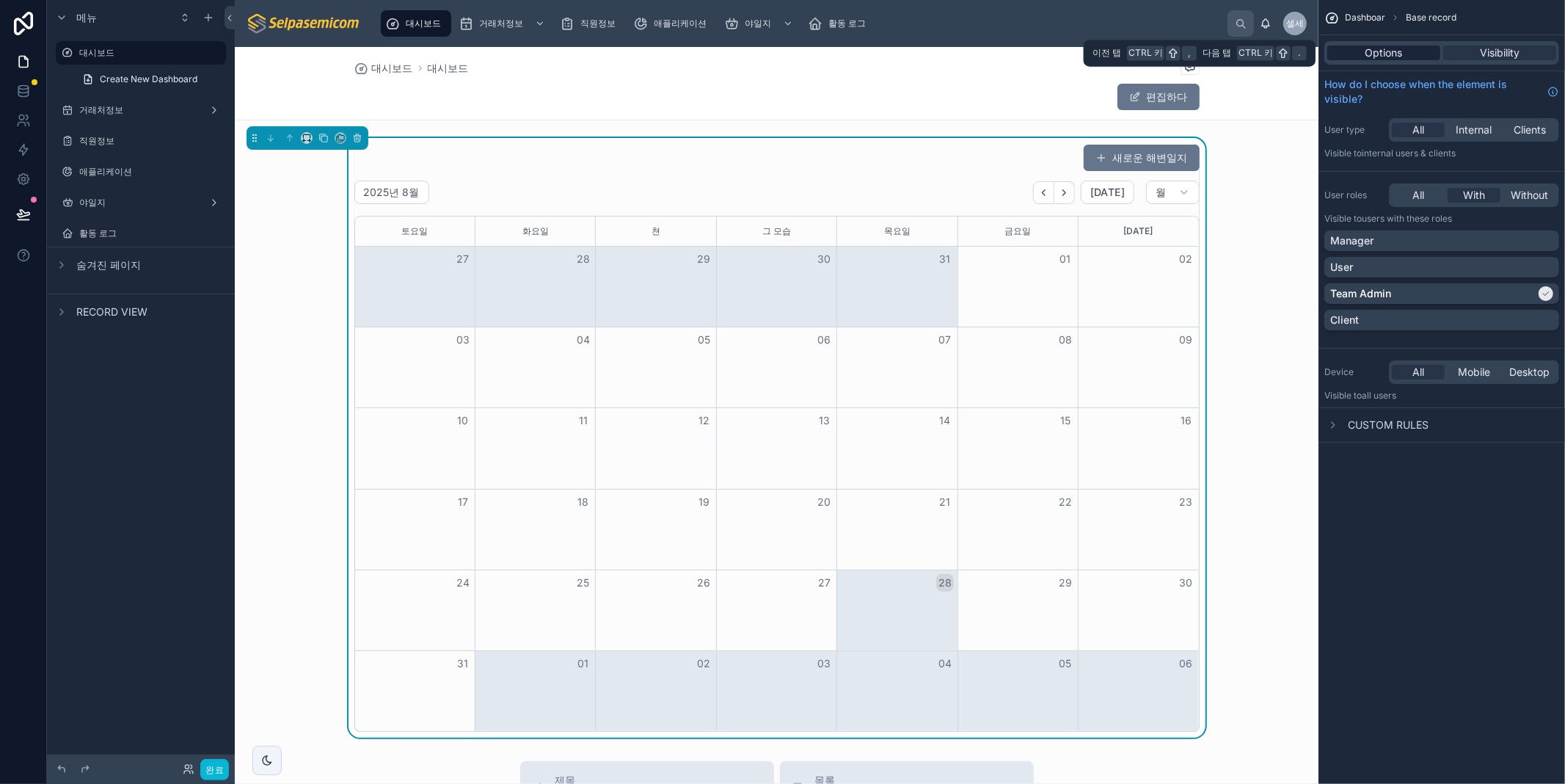
click at [1382, 48] on span "Options" at bounding box center [1385, 52] width 38 height 15
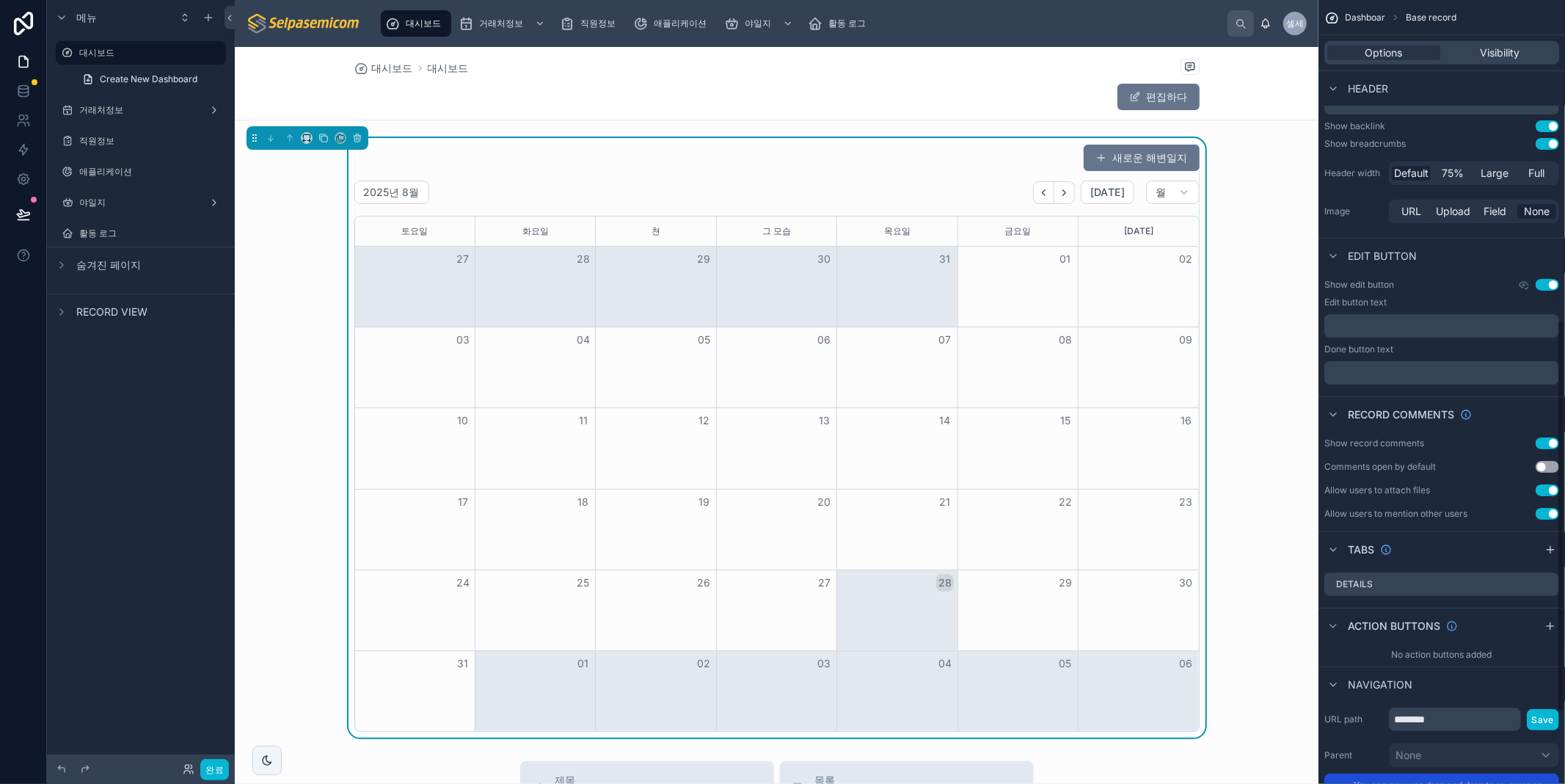
scroll to position [786, 0]
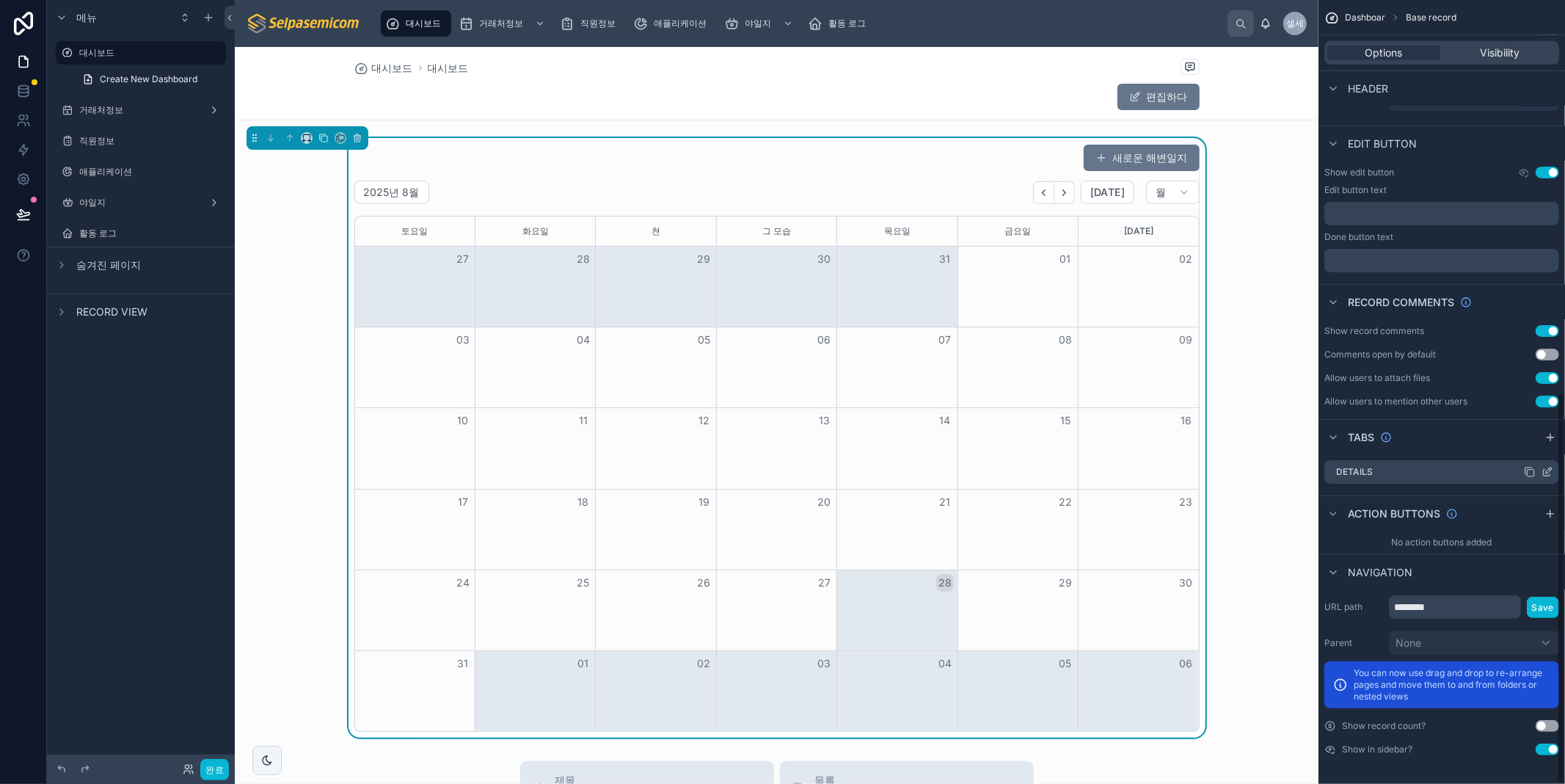
click at [1349, 474] on label "Details" at bounding box center [1355, 472] width 37 height 12
click at [1531, 469] on icon "스크롤 가능한 콘텐츠" at bounding box center [1532, 473] width 7 height 7
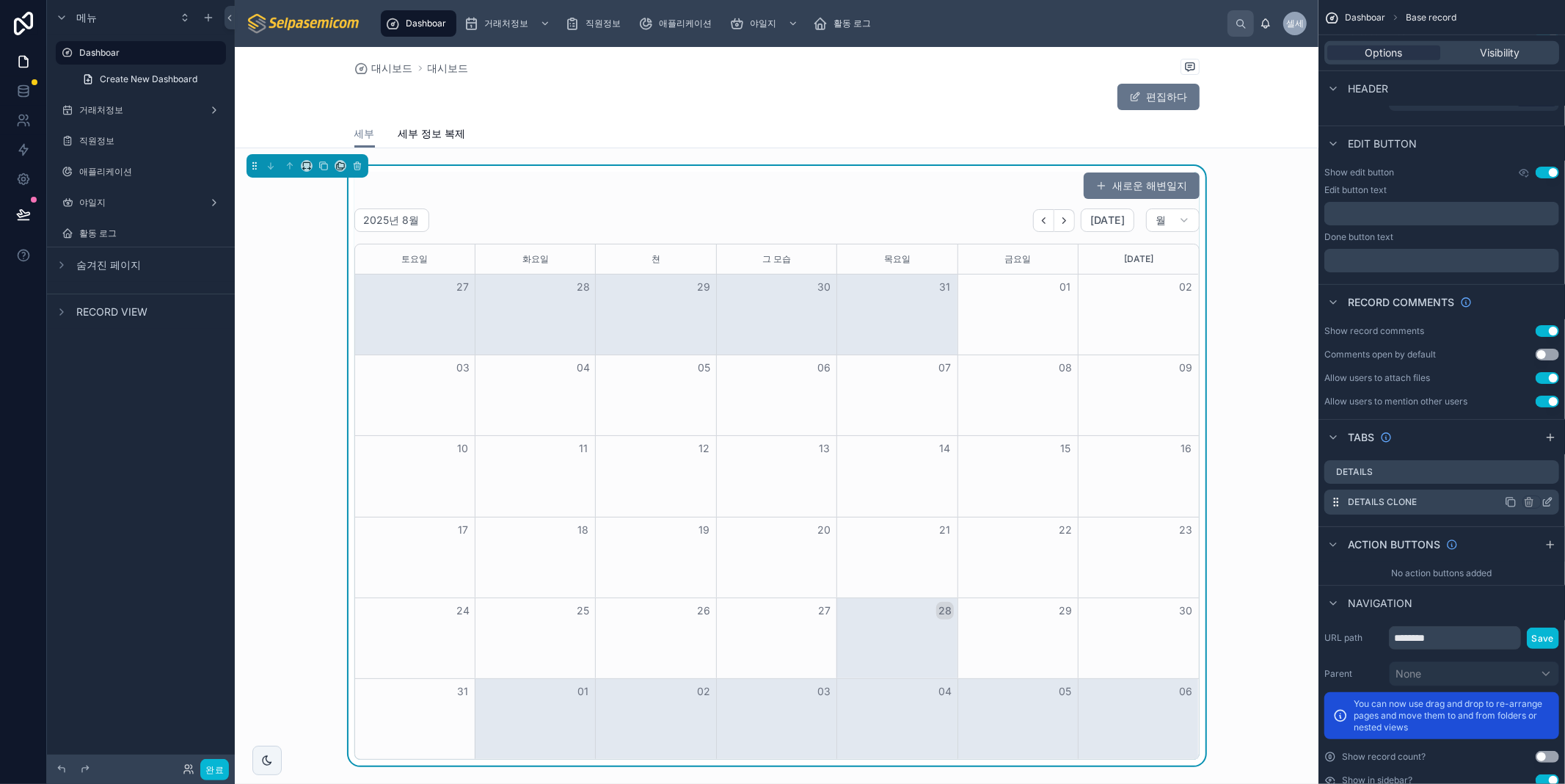
click at [1550, 503] on icon "스크롤 가능한 콘텐츠" at bounding box center [1548, 502] width 12 height 12
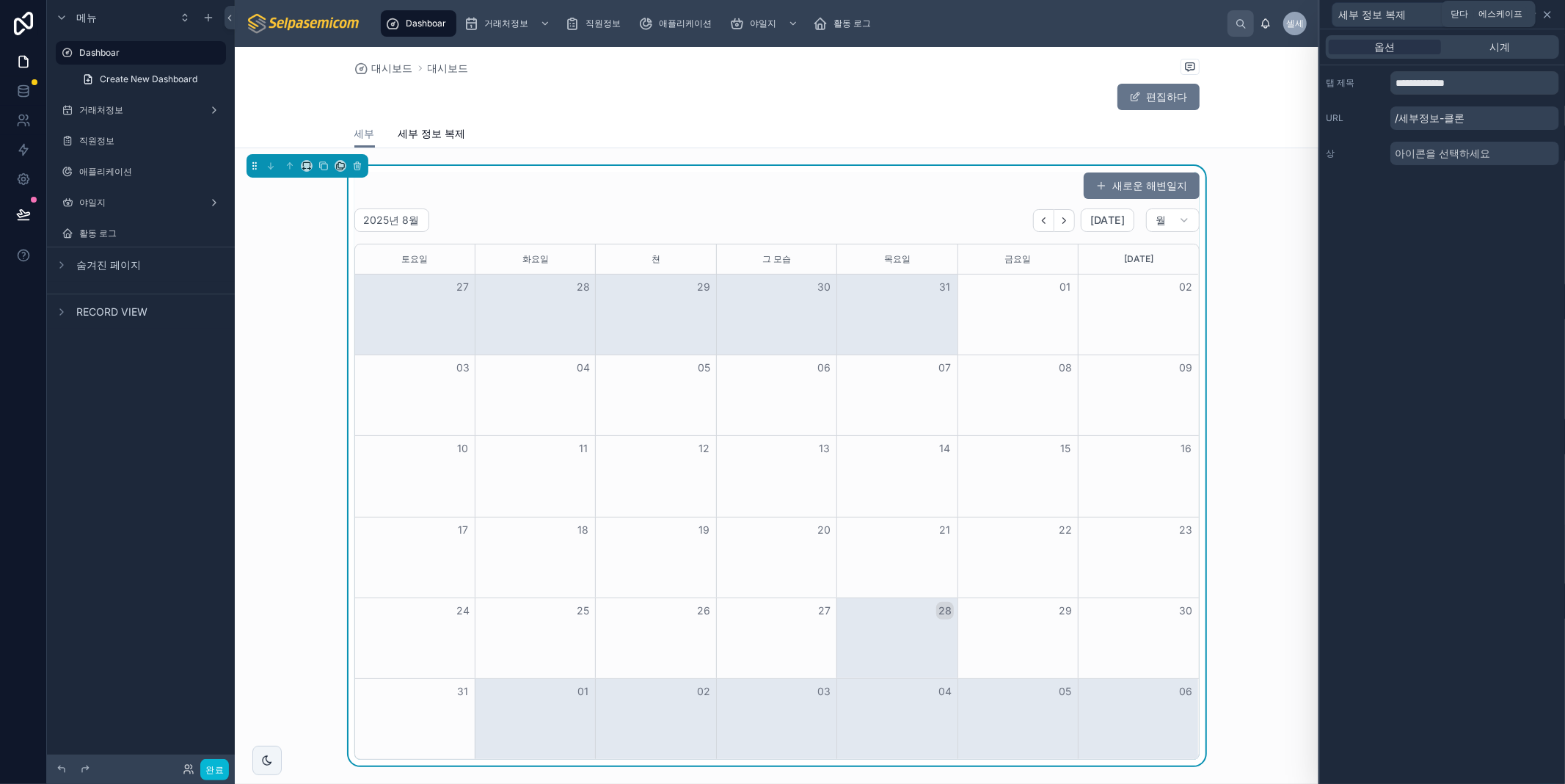
click at [1544, 13] on icon at bounding box center [1548, 15] width 12 height 12
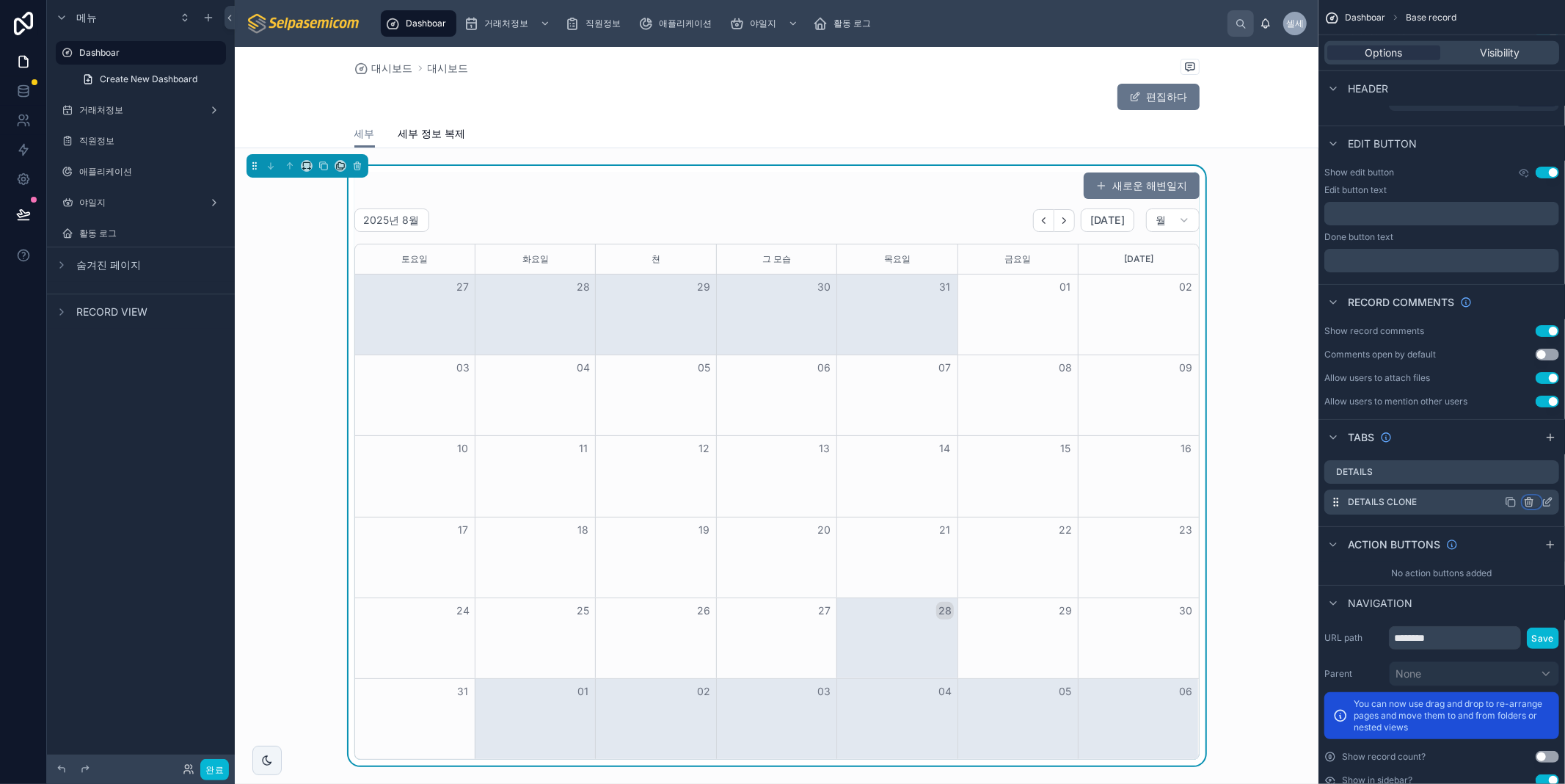
click at [1529, 506] on icon "스크롤 가능한 콘텐츠" at bounding box center [1529, 503] width 7 height 7
click at [1492, 561] on font "탭 제거" at bounding box center [1479, 557] width 33 height 13
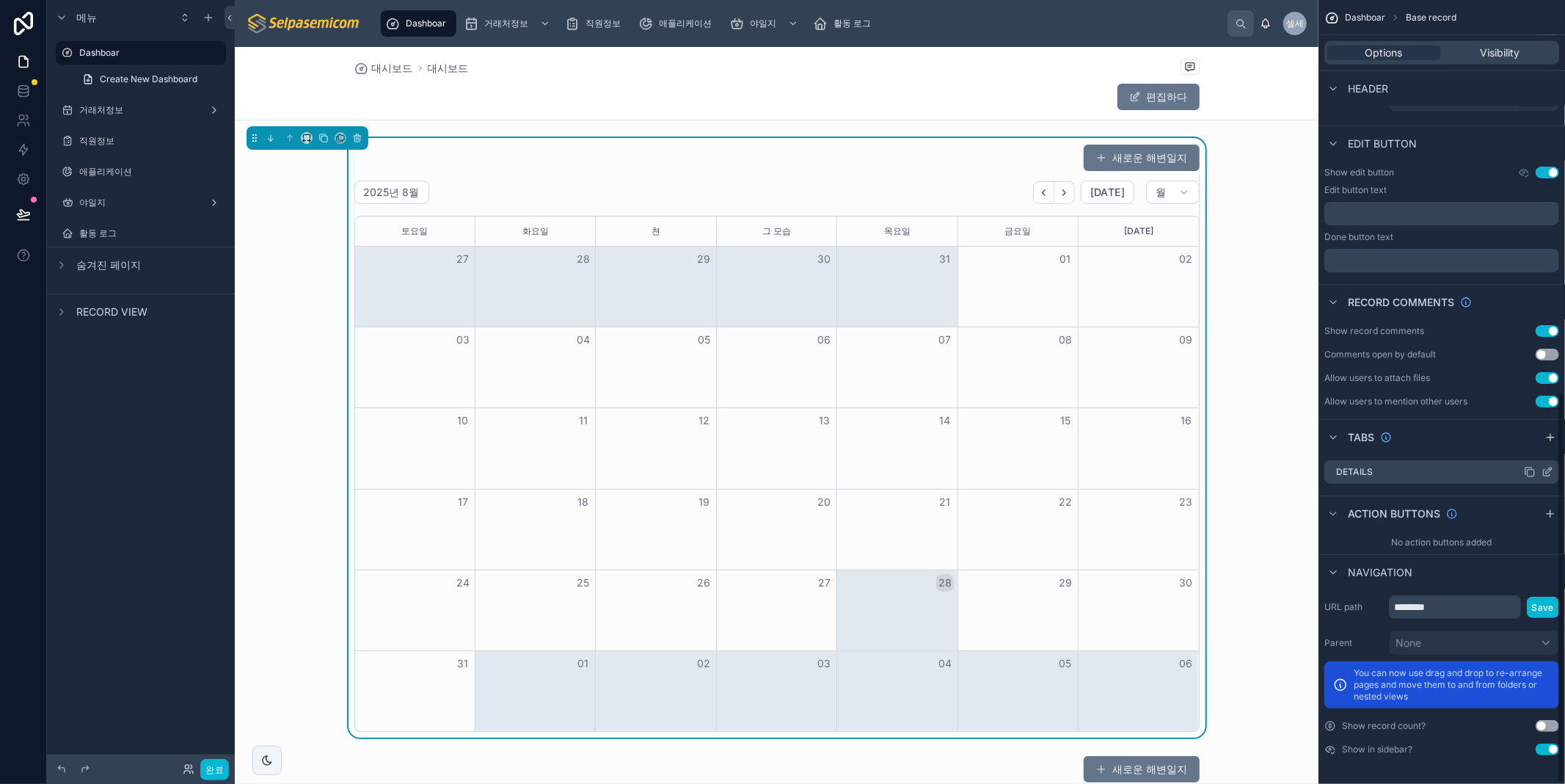
click at [1391, 468] on div "Details" at bounding box center [1442, 471] width 235 height 23
click at [1552, 471] on icon "스크롤 가능한 콘텐츠" at bounding box center [1548, 472] width 12 height 12
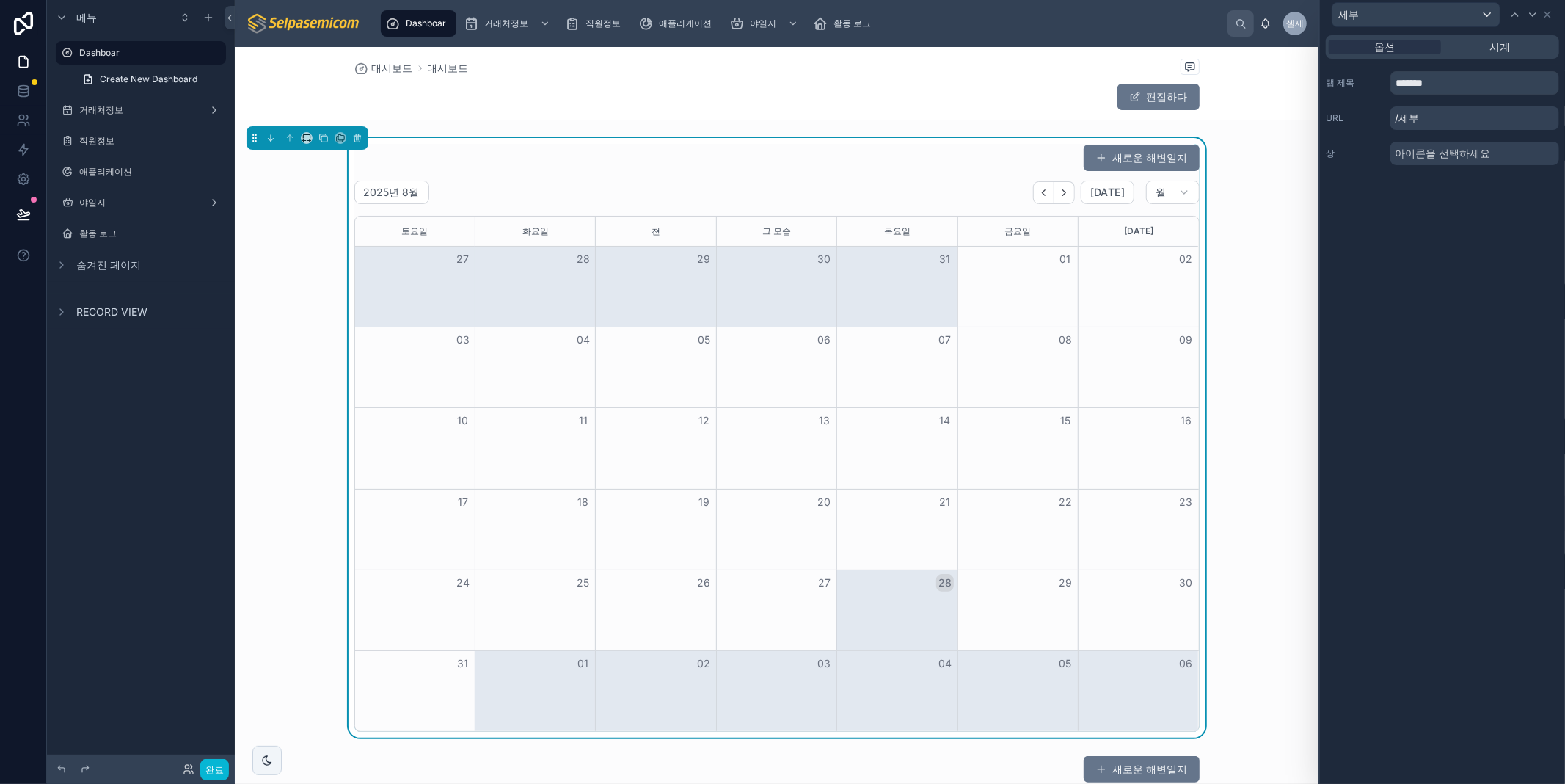
click at [1417, 120] on font "/세부" at bounding box center [1407, 117] width 24 height 13
click at [1443, 293] on div "옵션 시계 탭 제목 ******* URL /세부 상 아이콘을 선택하세요" at bounding box center [1443, 406] width 245 height 754
click at [1551, 15] on icon at bounding box center [1548, 15] width 12 height 12
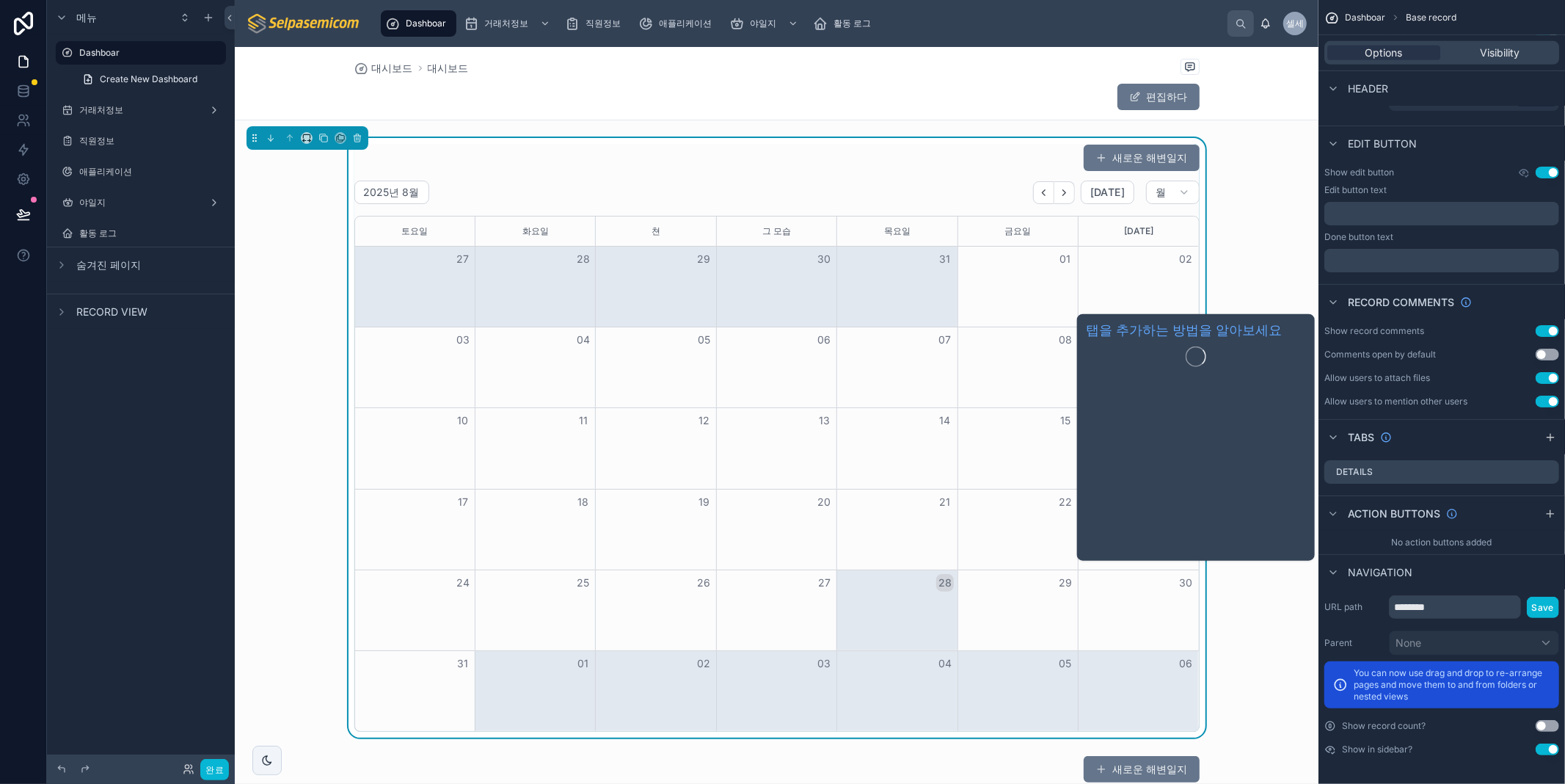
drag, startPoint x: 1345, startPoint y: 433, endPoint x: 1376, endPoint y: 437, distance: 31.3
click at [1376, 437] on div "Tabs" at bounding box center [1358, 437] width 68 height 18
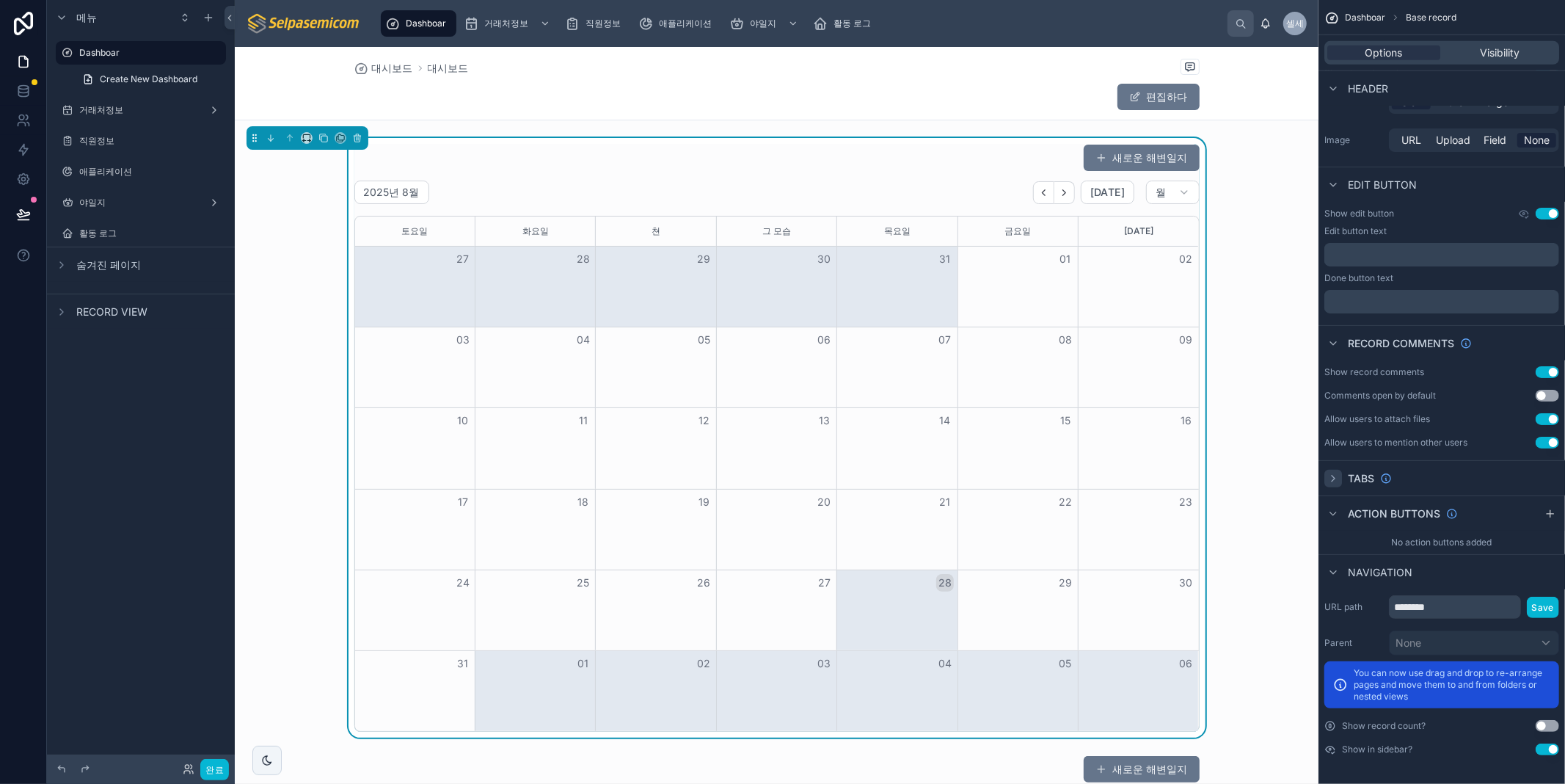
click at [1332, 478] on icon "스크롤 가능한 콘텐츠" at bounding box center [1333, 479] width 12 height 12
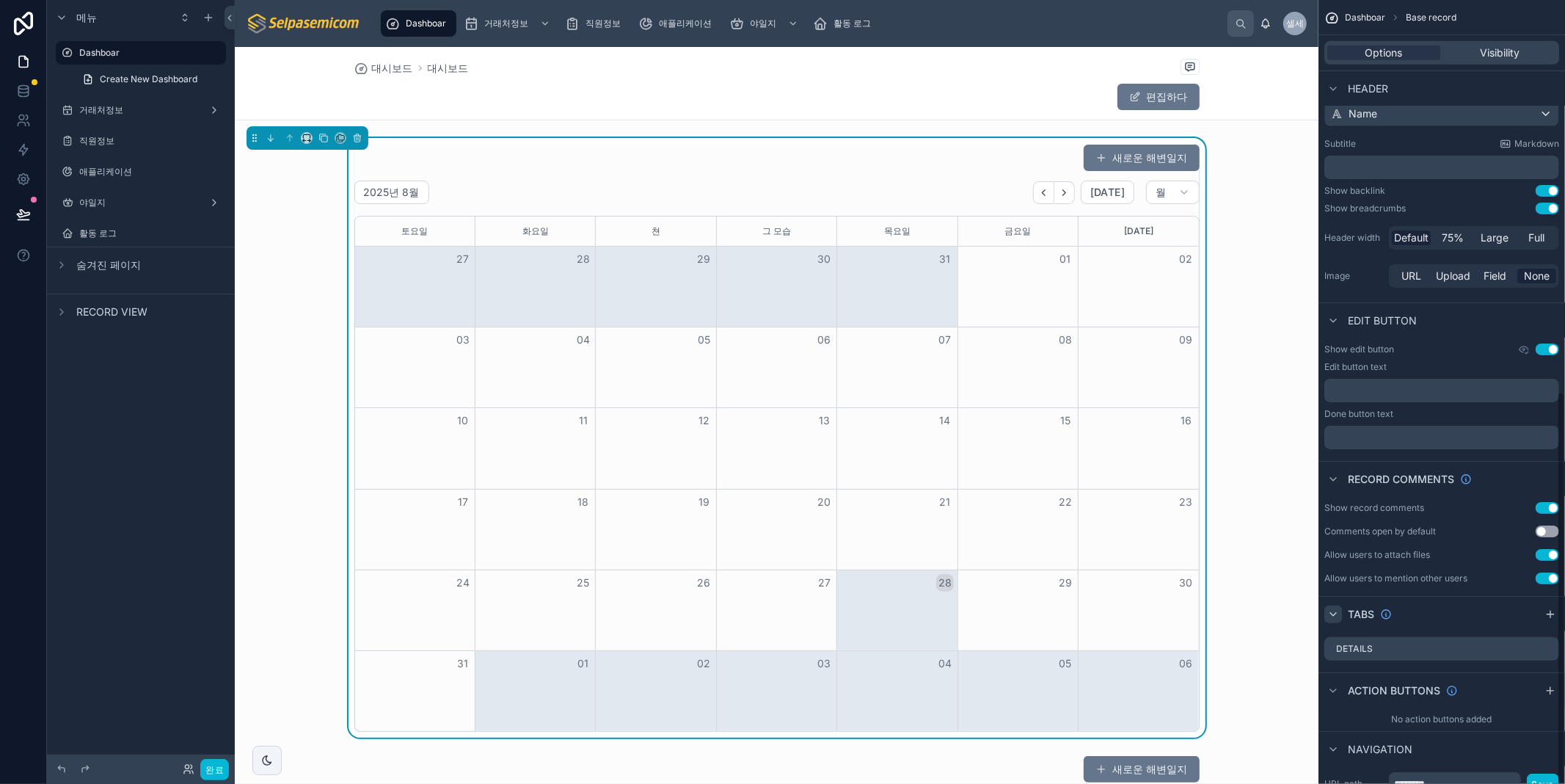
scroll to position [786, 0]
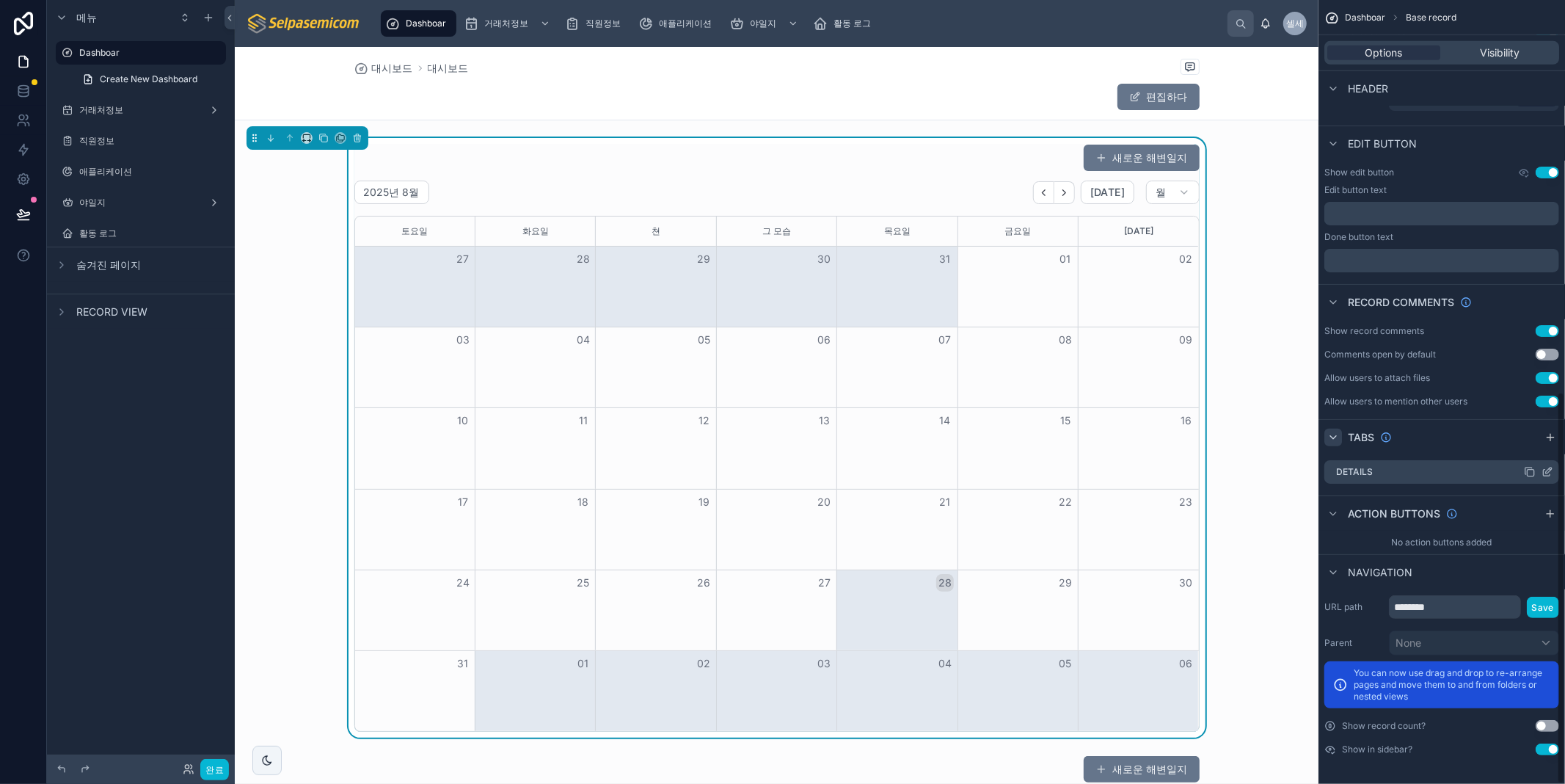
click at [1549, 470] on icon "스크롤 가능한 콘텐츠" at bounding box center [1548, 472] width 12 height 12
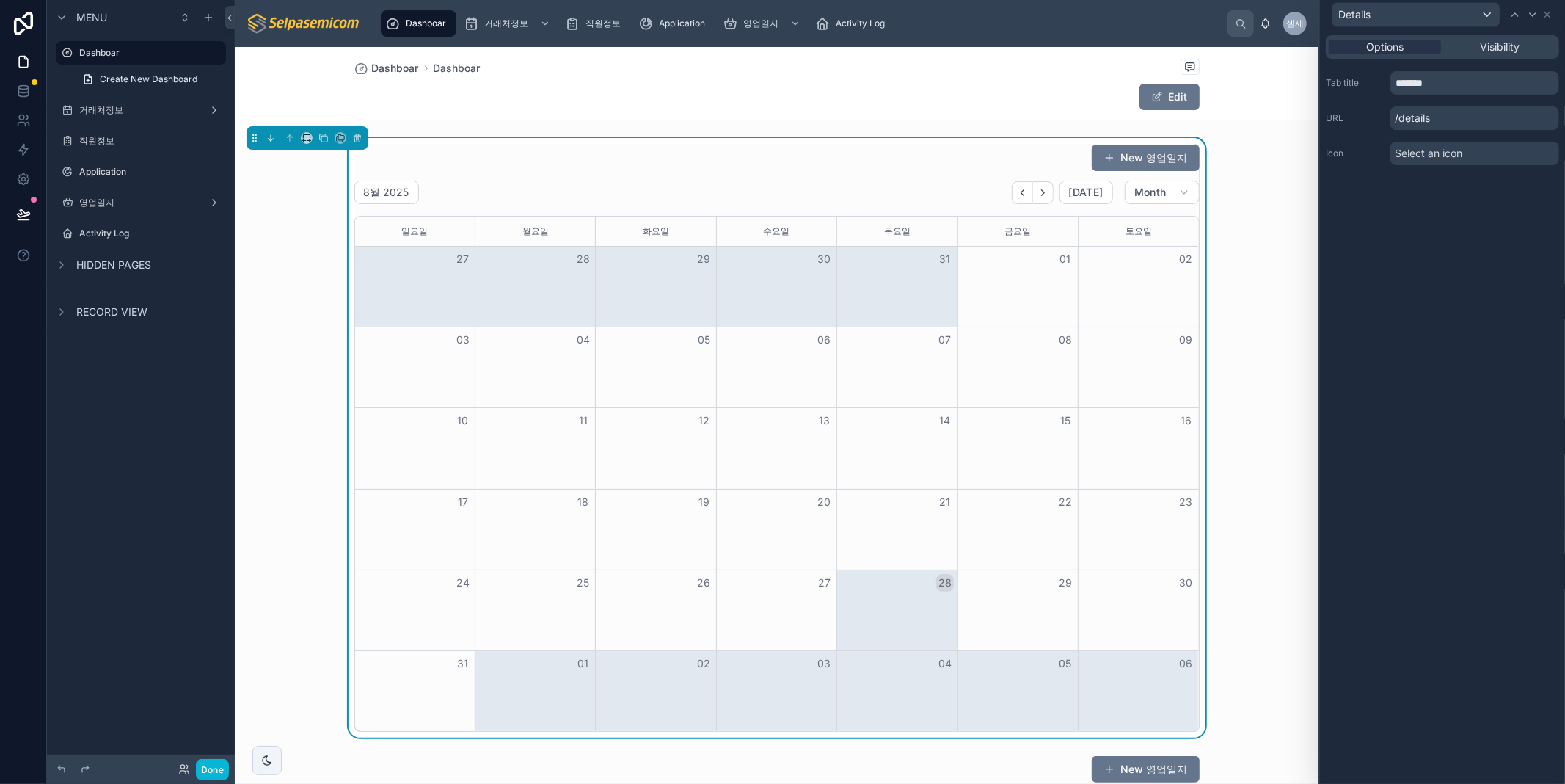
click at [1480, 321] on div "Options Visibility Tab title ******* URL /details Icon Select an icon" at bounding box center [1443, 406] width 245 height 754
click at [1523, 51] on div "Visibility" at bounding box center [1500, 46] width 112 height 15
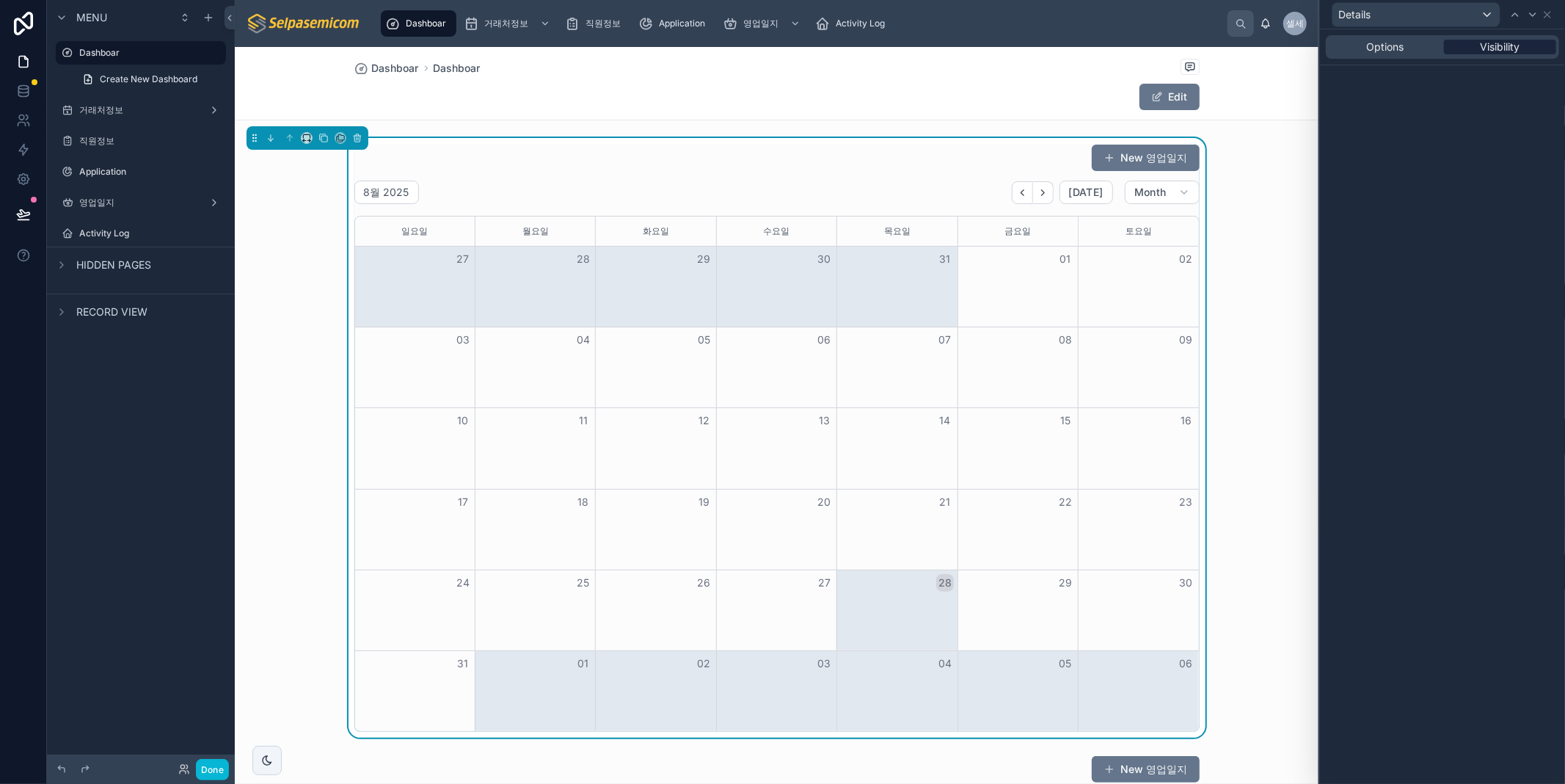
click at [1521, 49] on div "Visibility" at bounding box center [1500, 46] width 112 height 15
click at [1403, 48] on span "Options" at bounding box center [1385, 46] width 38 height 15
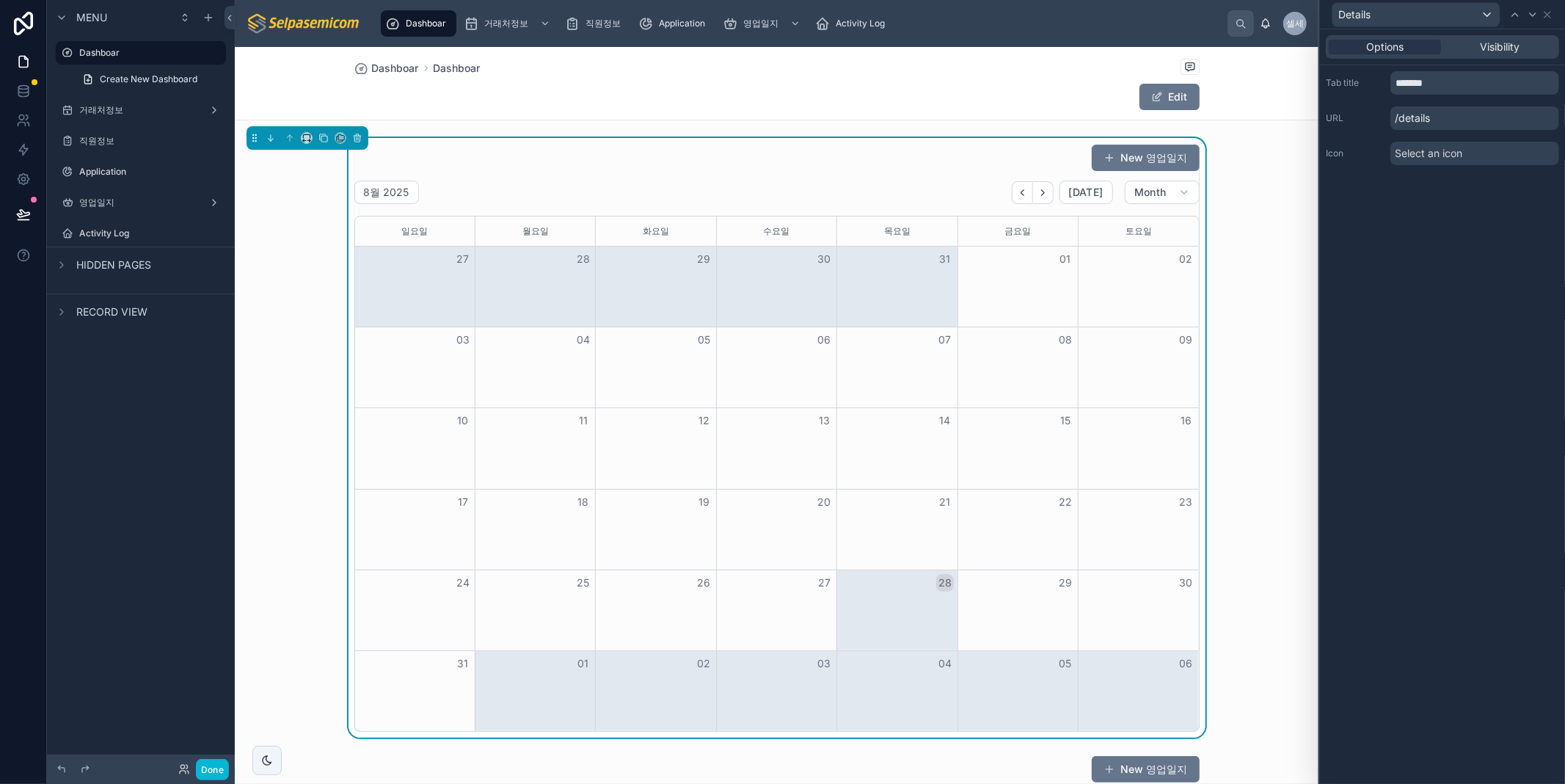
click at [1483, 55] on div "Options Visibility" at bounding box center [1443, 46] width 233 height 23
click at [1486, 43] on span "Visibility" at bounding box center [1501, 46] width 39 height 15
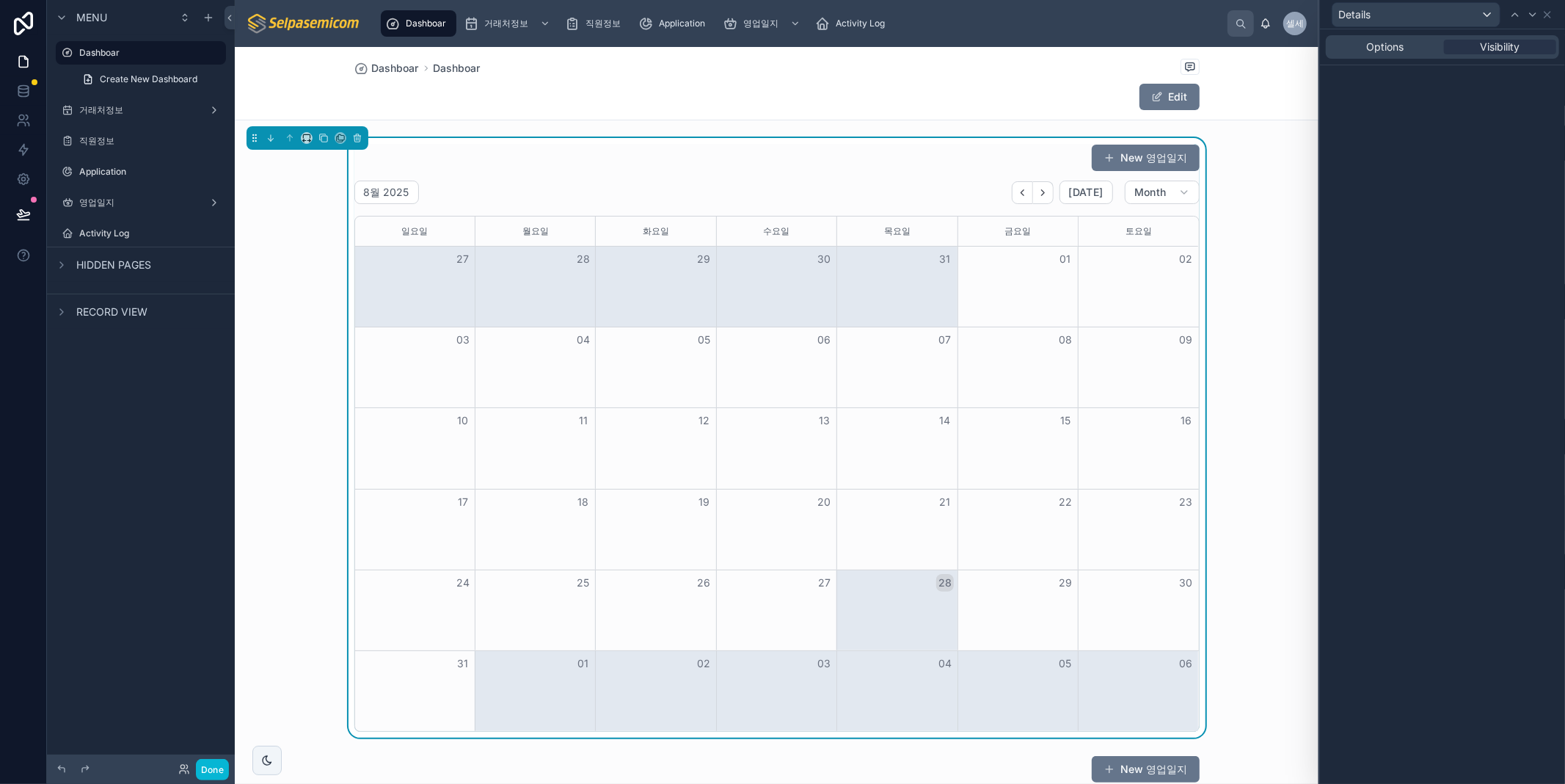
click at [1434, 127] on div "Options Visibility" at bounding box center [1443, 406] width 245 height 754
drag, startPoint x: 1493, startPoint y: 147, endPoint x: 1502, endPoint y: 192, distance: 45.9
click at [1493, 150] on div "Options Visibility" at bounding box center [1443, 406] width 245 height 754
drag, startPoint x: 1501, startPoint y: 196, endPoint x: 1430, endPoint y: 196, distance: 71.0
click at [1496, 201] on div "Options Visibility" at bounding box center [1443, 406] width 245 height 754
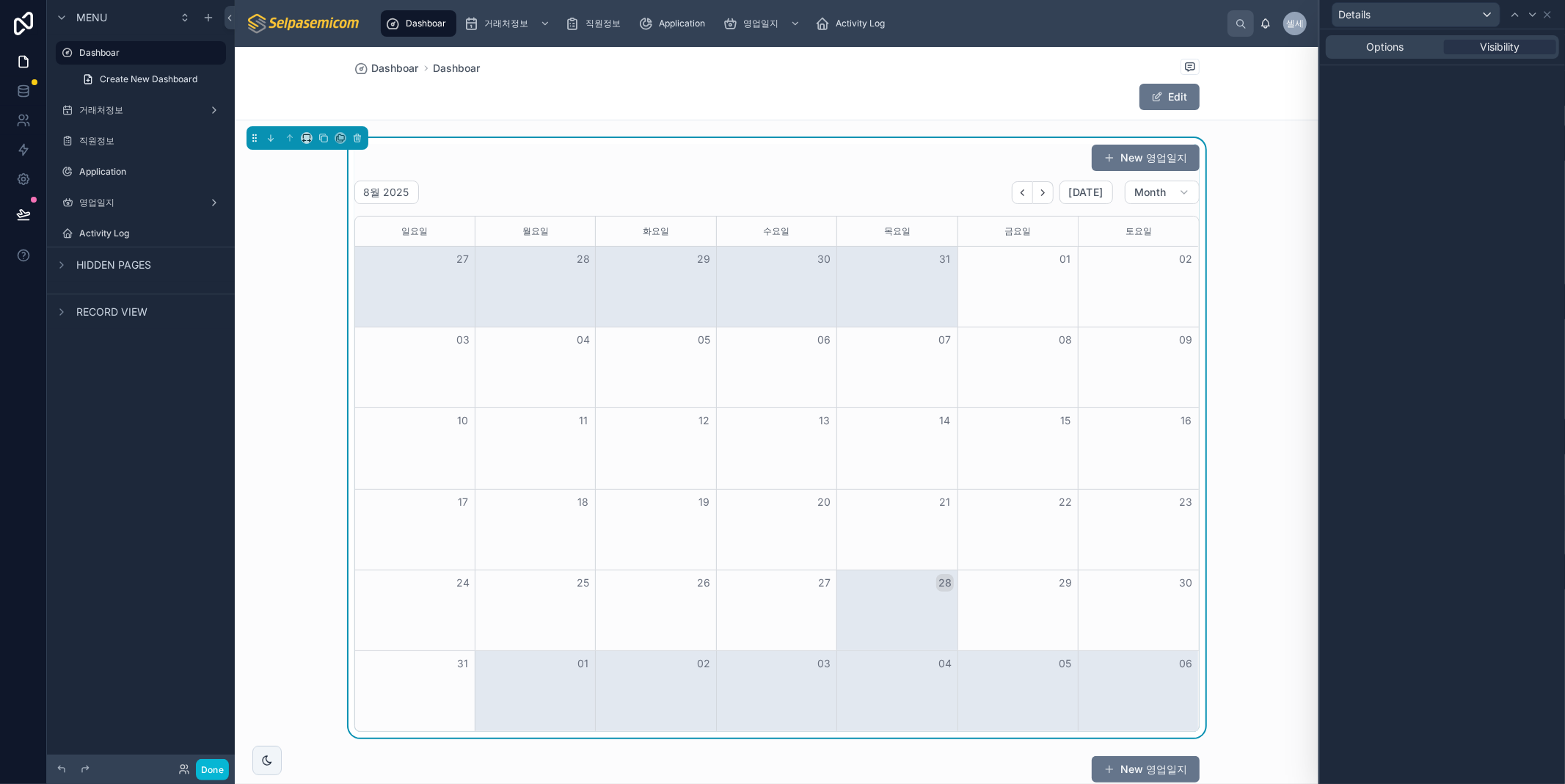
drag, startPoint x: 1430, startPoint y: 196, endPoint x: 1399, endPoint y: 127, distance: 75.6
click at [1410, 155] on div "Options Visibility" at bounding box center [1443, 406] width 245 height 754
drag, startPoint x: 1399, startPoint y: 127, endPoint x: 1384, endPoint y: 80, distance: 49.3
click at [1391, 108] on div "Options Visibility" at bounding box center [1443, 406] width 245 height 754
click at [1373, 50] on span "Options" at bounding box center [1385, 46] width 38 height 15
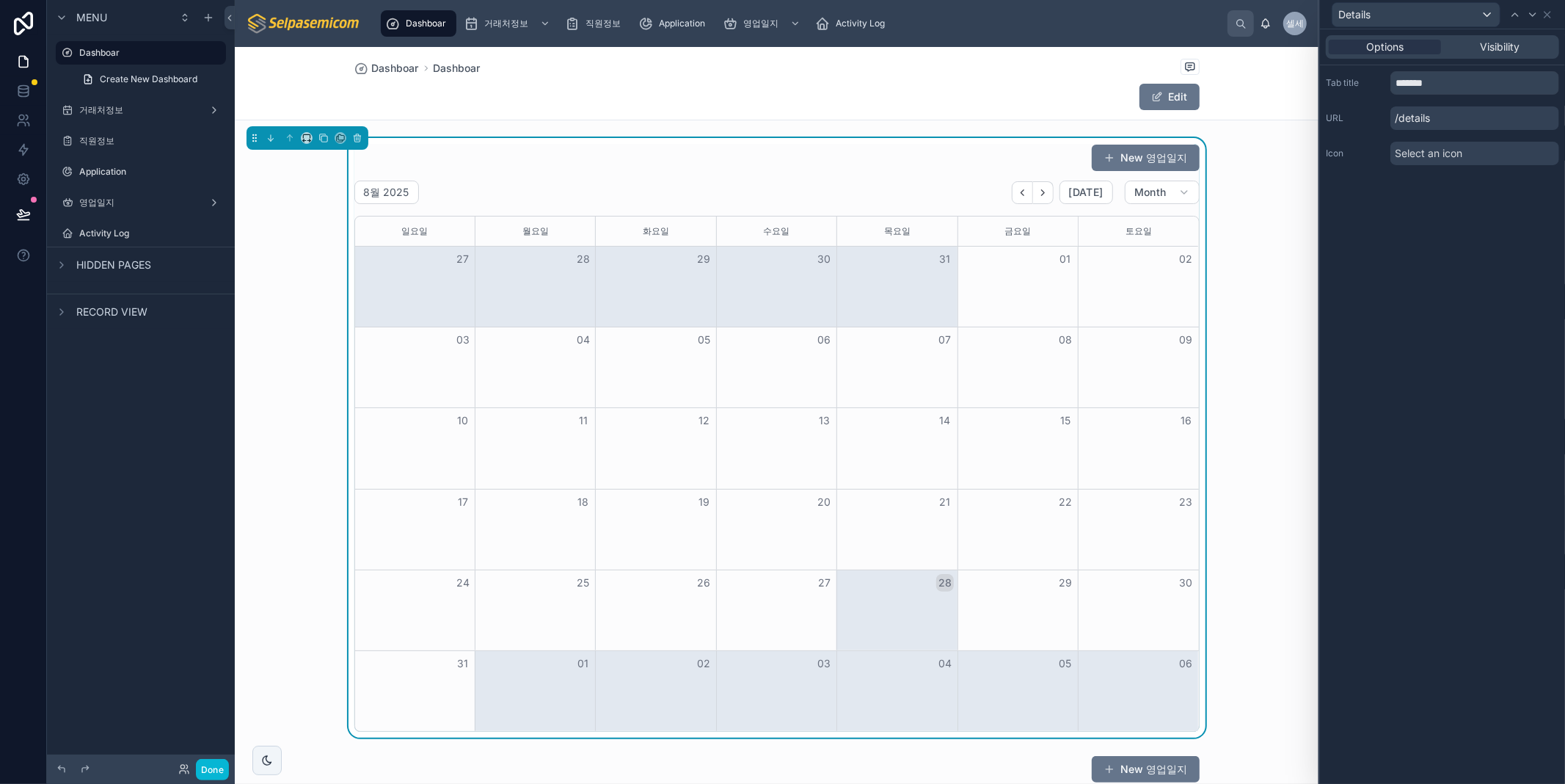
click at [1413, 56] on div "Options Visibility" at bounding box center [1443, 46] width 233 height 23
click at [1405, 52] on div "Options" at bounding box center [1385, 46] width 112 height 15
click at [1486, 39] on span "Visibility" at bounding box center [1501, 46] width 39 height 15
click at [1387, 50] on span "Options" at bounding box center [1385, 46] width 38 height 15
click at [1549, 15] on icon at bounding box center [1548, 15] width 12 height 12
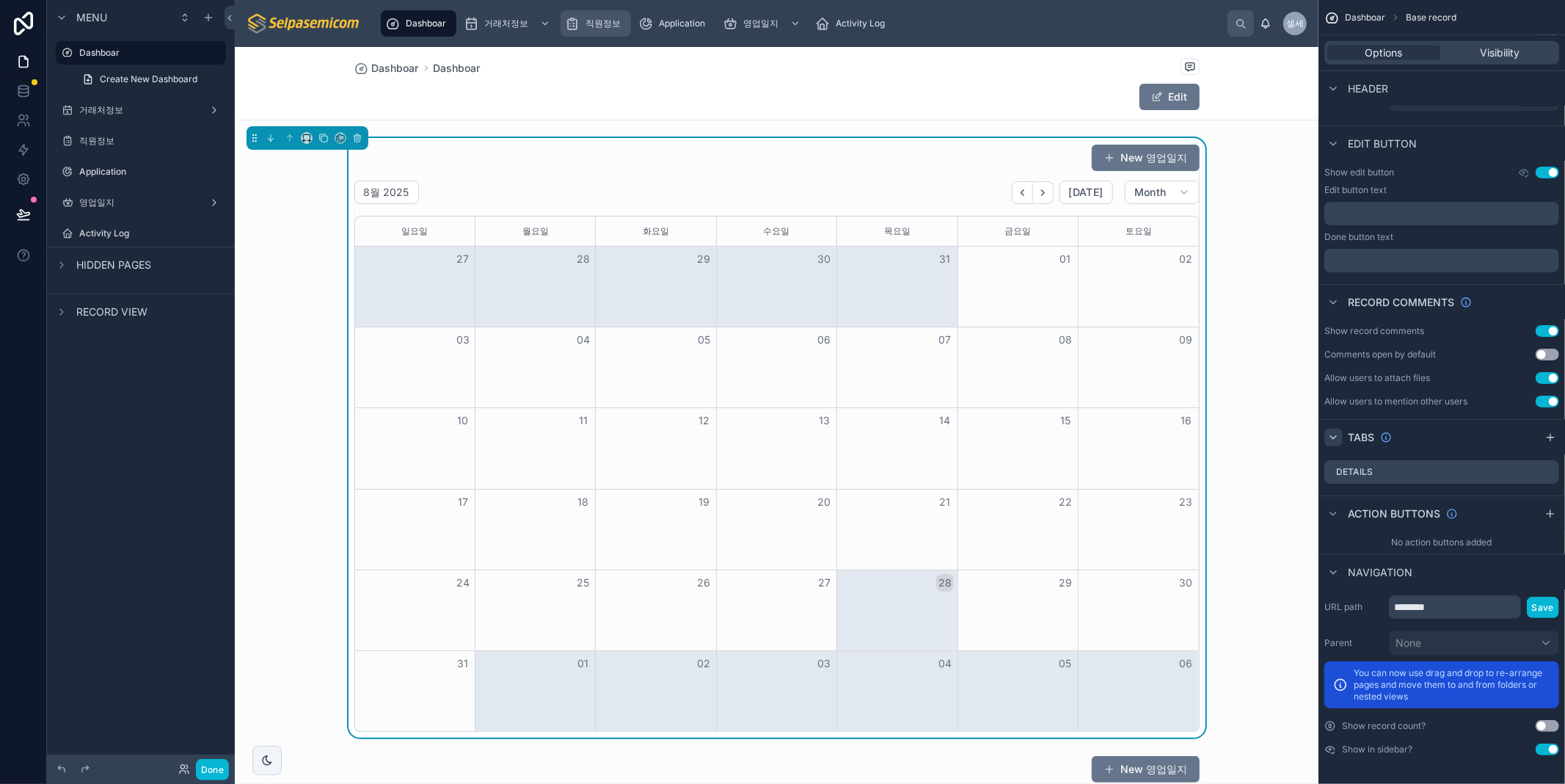
click at [589, 27] on span "직원정보" at bounding box center [603, 24] width 35 height 12
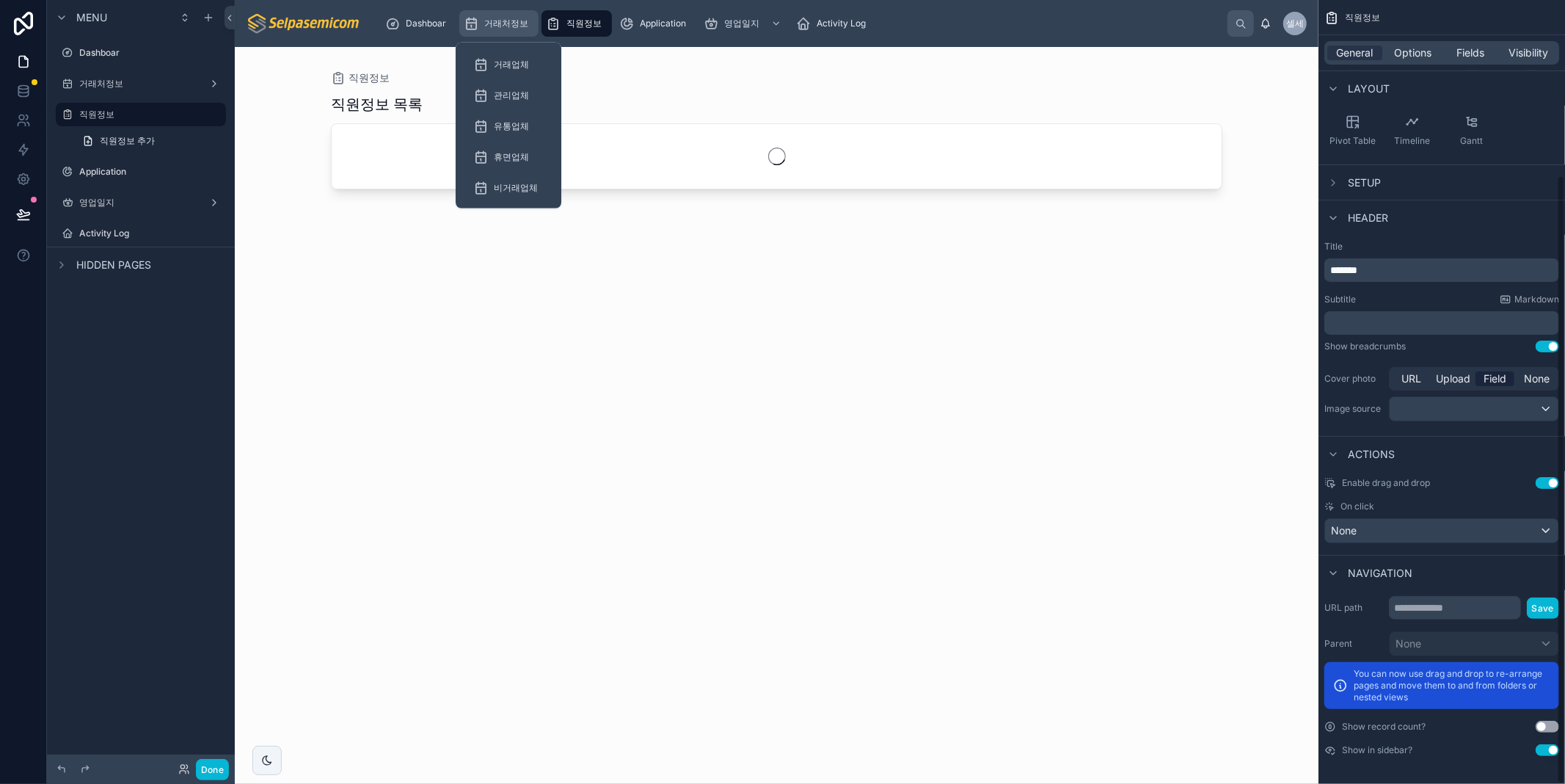
click at [495, 23] on span "거래처정보" at bounding box center [505, 24] width 44 height 12
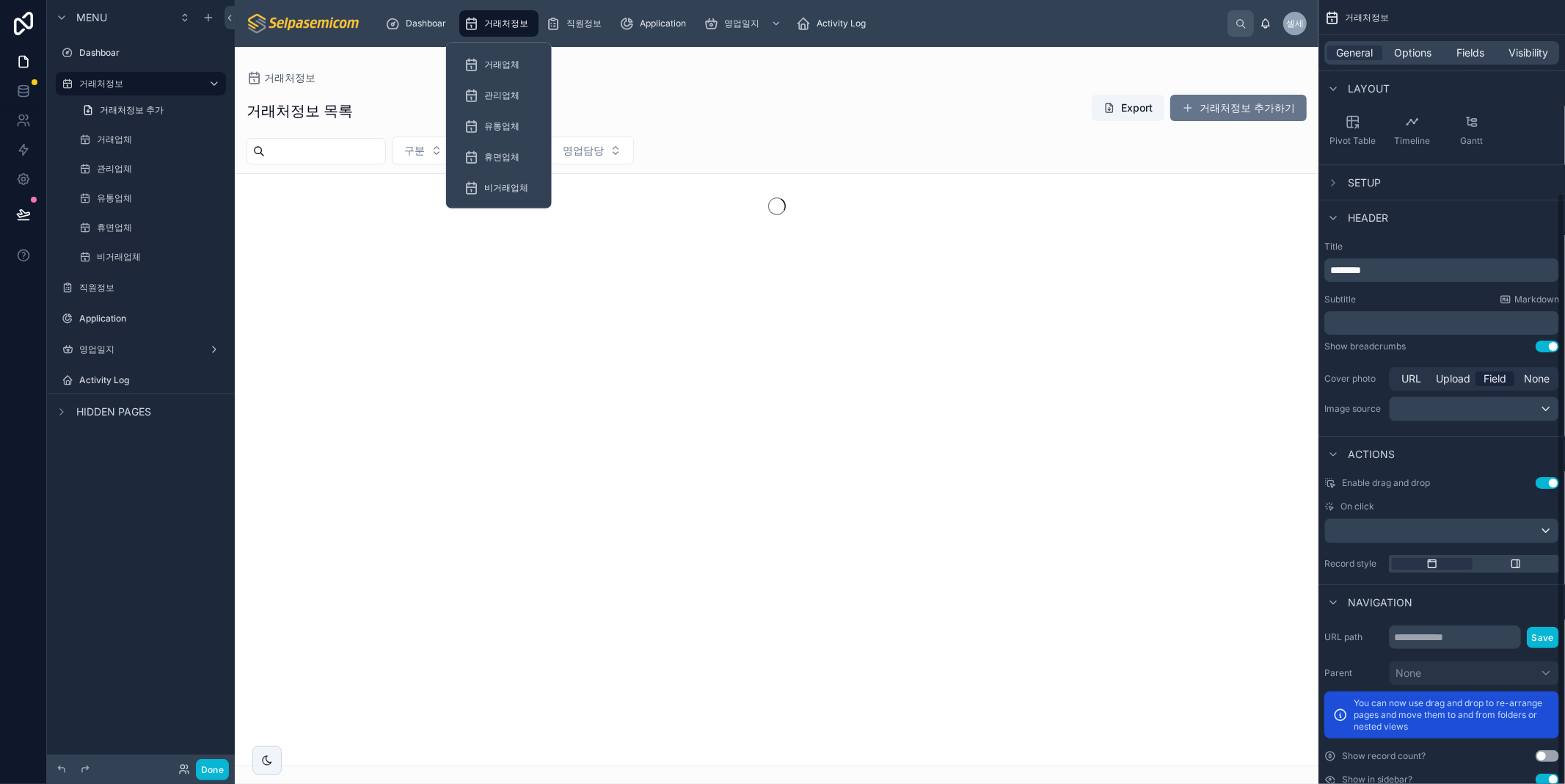
scroll to position [256, 0]
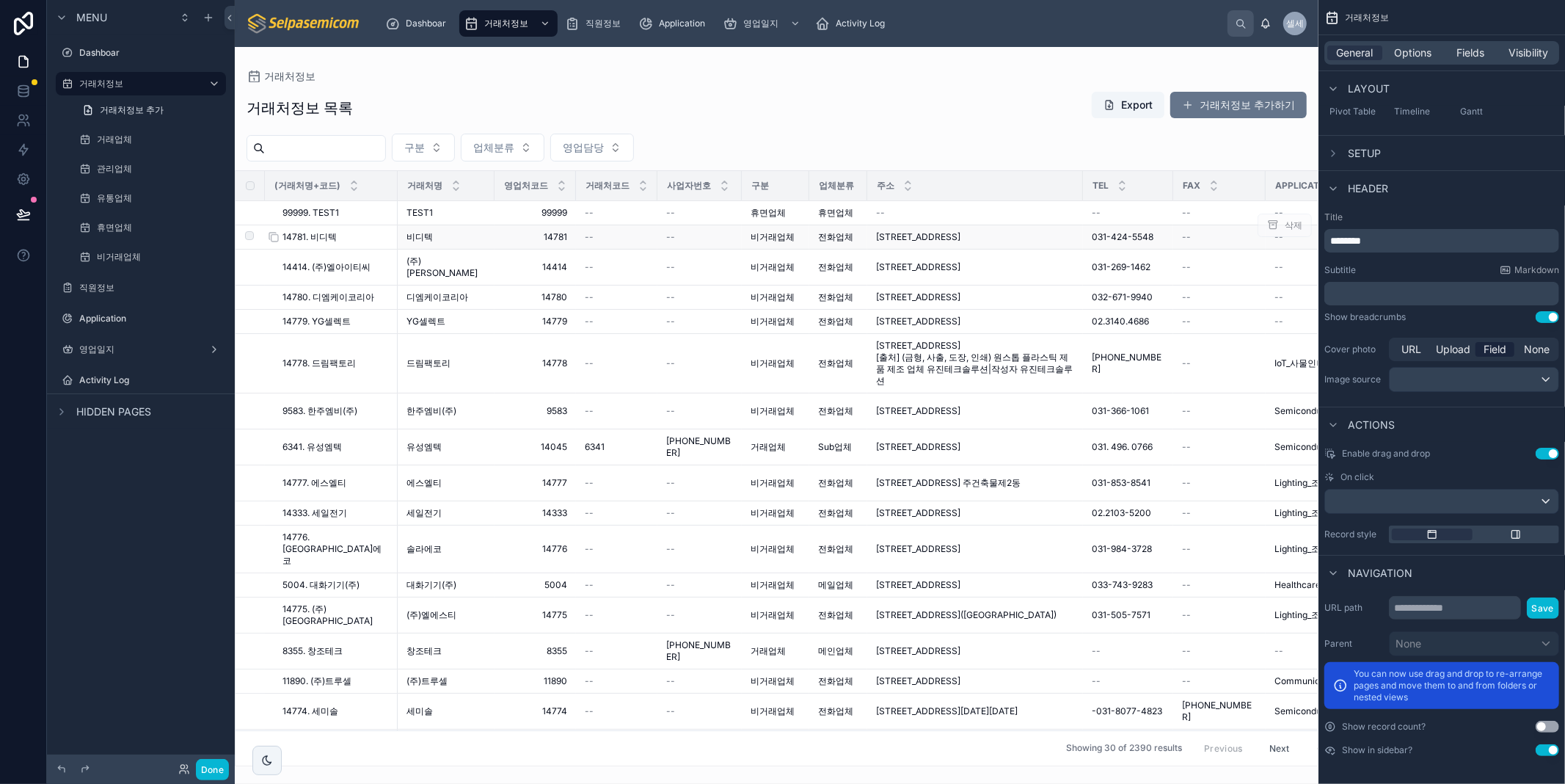
click at [327, 240] on span "14781. 비디텍" at bounding box center [310, 237] width 55 height 12
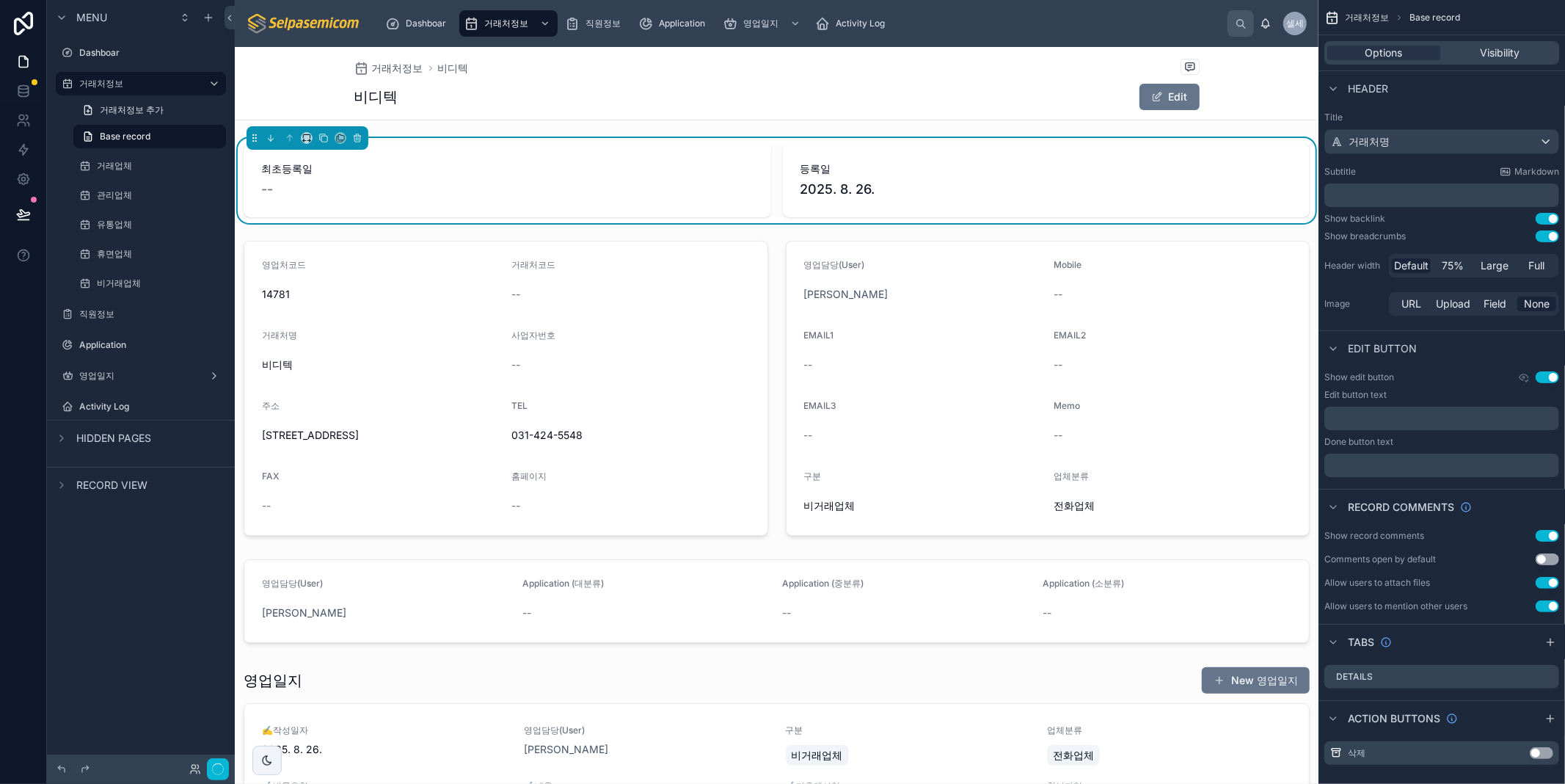
click at [650, 107] on div "비디텍 Edit" at bounding box center [777, 97] width 846 height 28
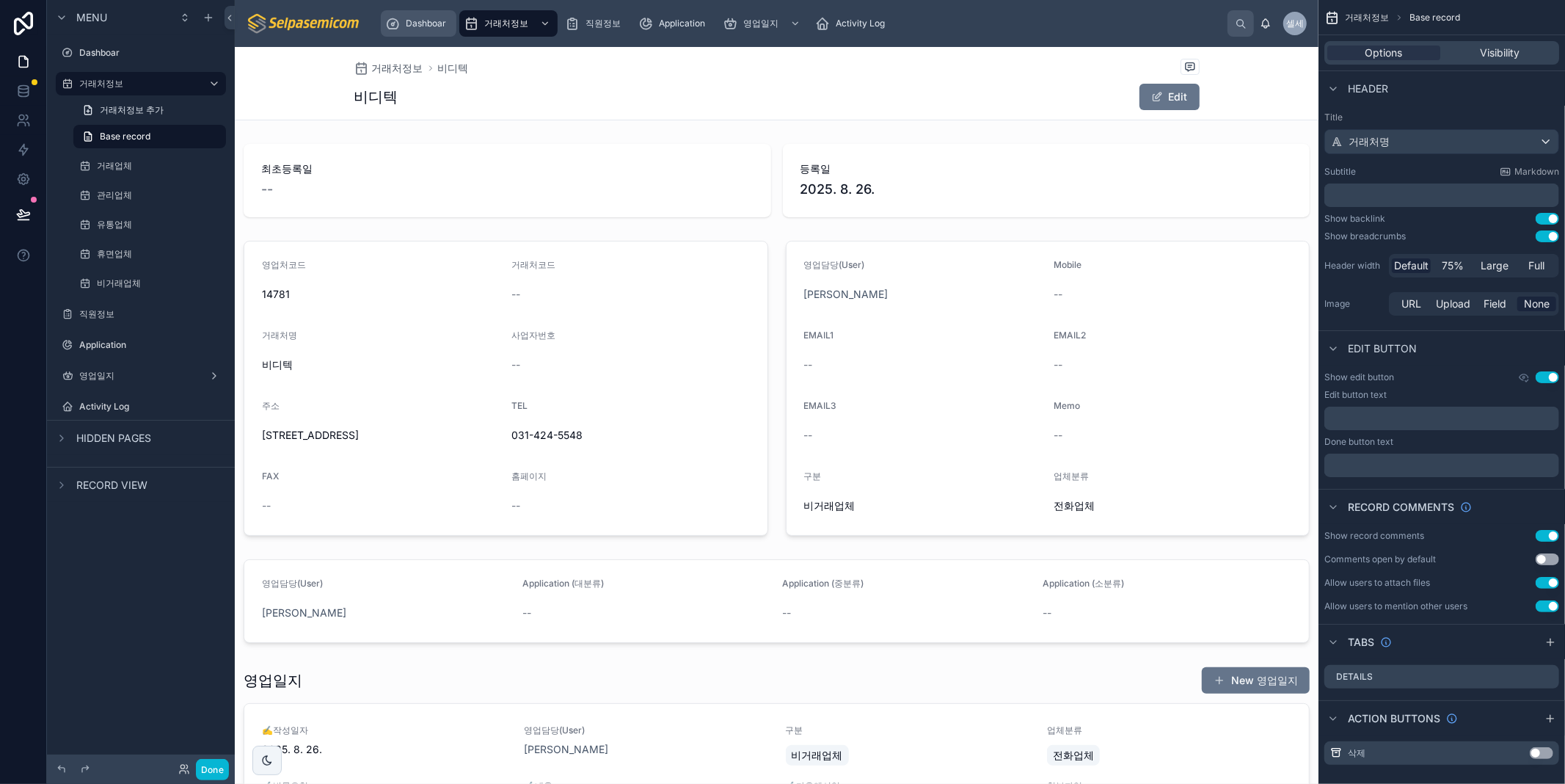
click at [416, 23] on span "Dashboar" at bounding box center [426, 24] width 40 height 12
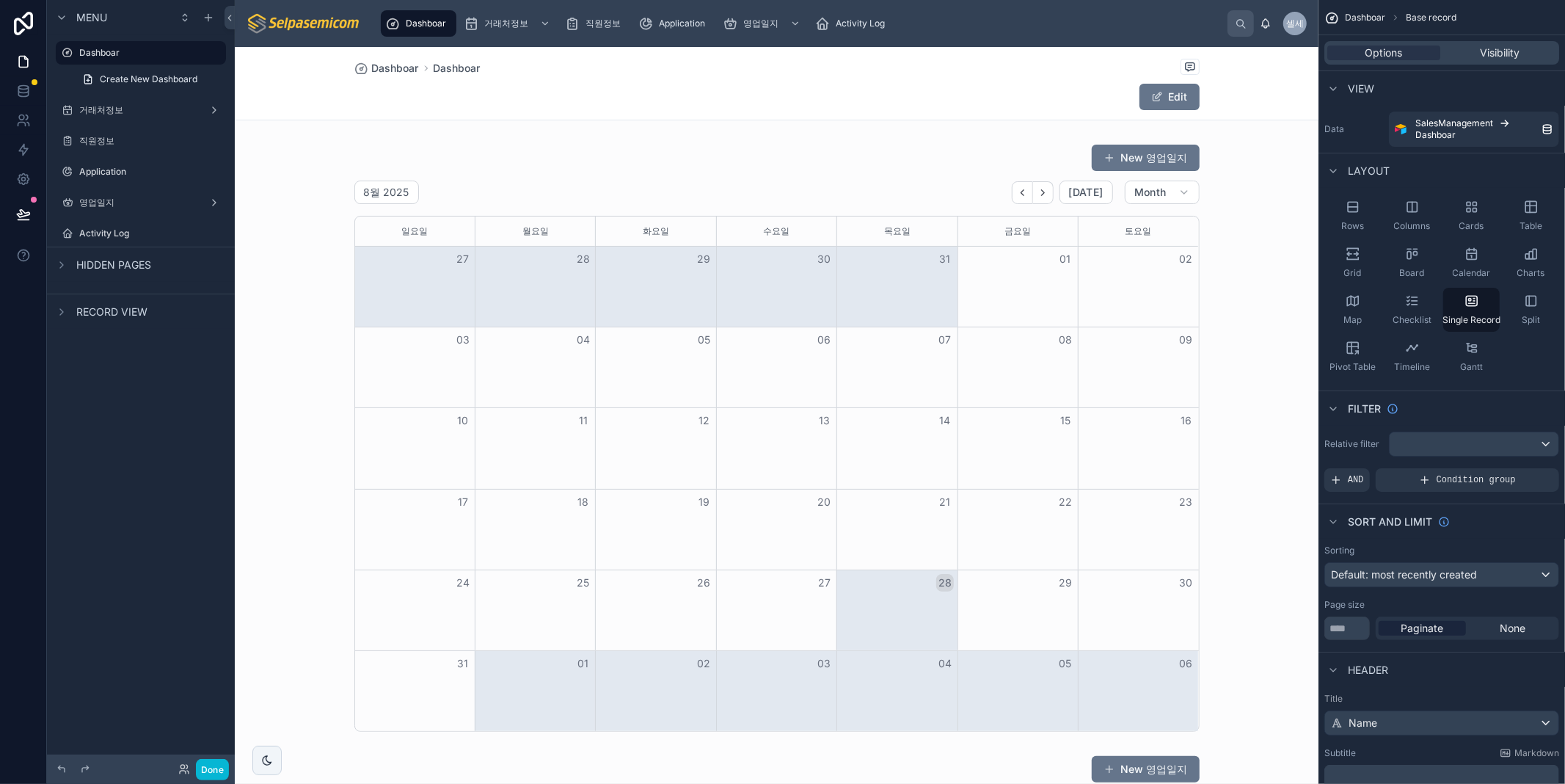
click at [886, 307] on div at bounding box center [777, 437] width 1084 height 599
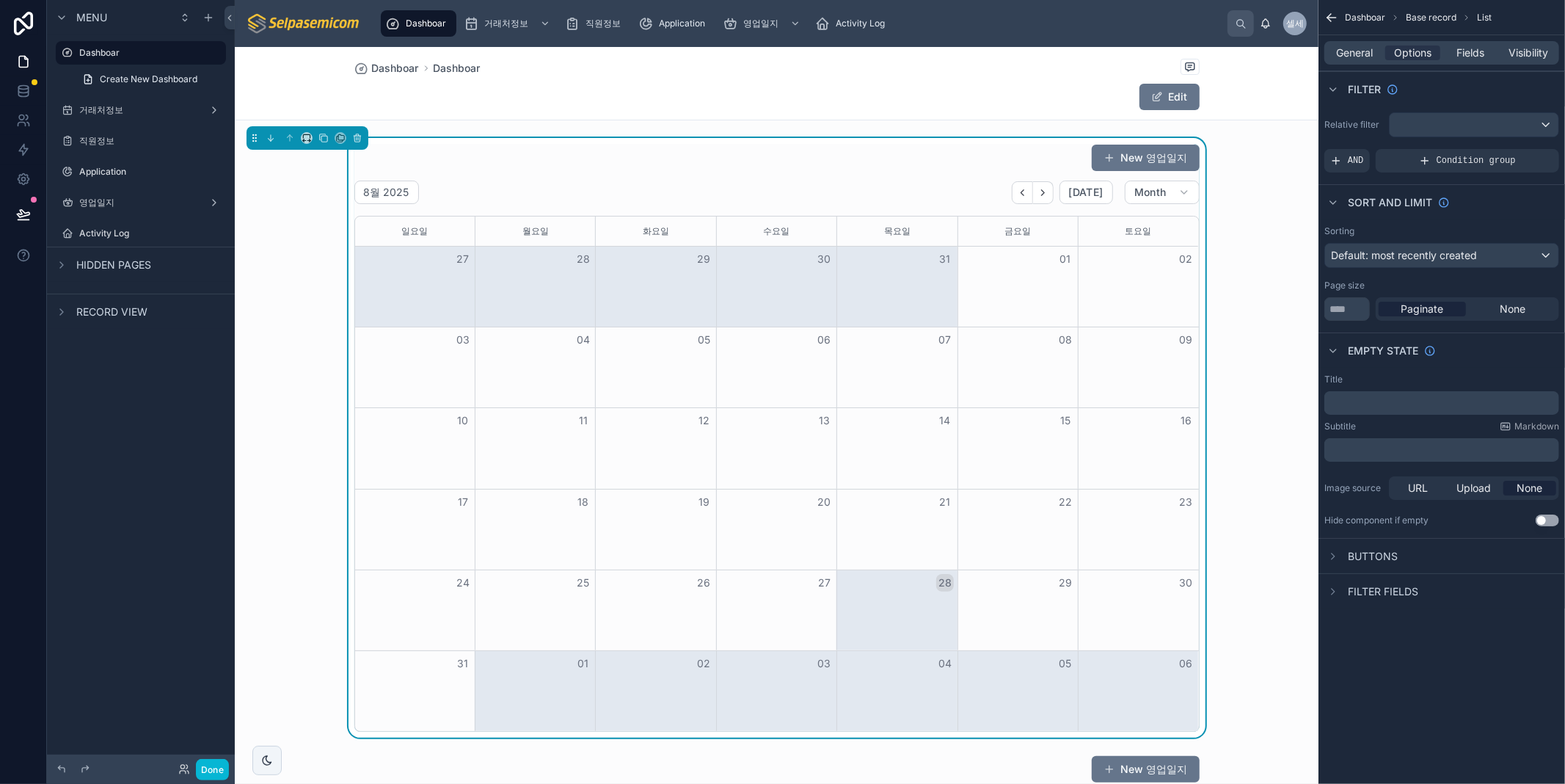
click at [886, 307] on div "Month View" at bounding box center [896, 286] width 121 height 80
click at [1220, 341] on div "New 영업일지 8월 2025 Today Month 일요일 월요일 화요일 수요일 목요일 금요일 토요일 27 28 29 30 31 01 02 0…" at bounding box center [777, 437] width 1084 height 599
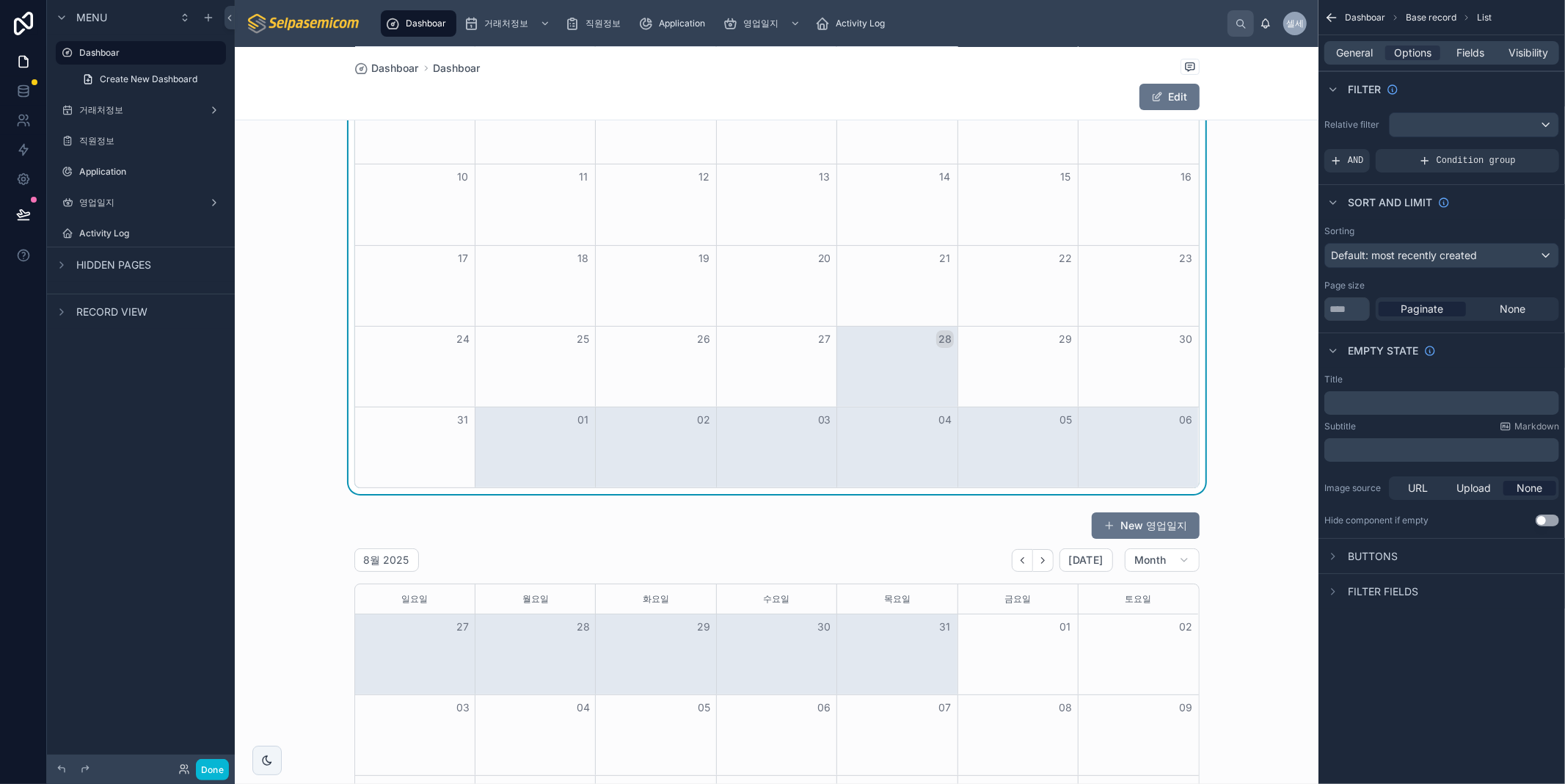
scroll to position [245, 0]
click at [866, 633] on div "31" at bounding box center [897, 625] width 121 height 25
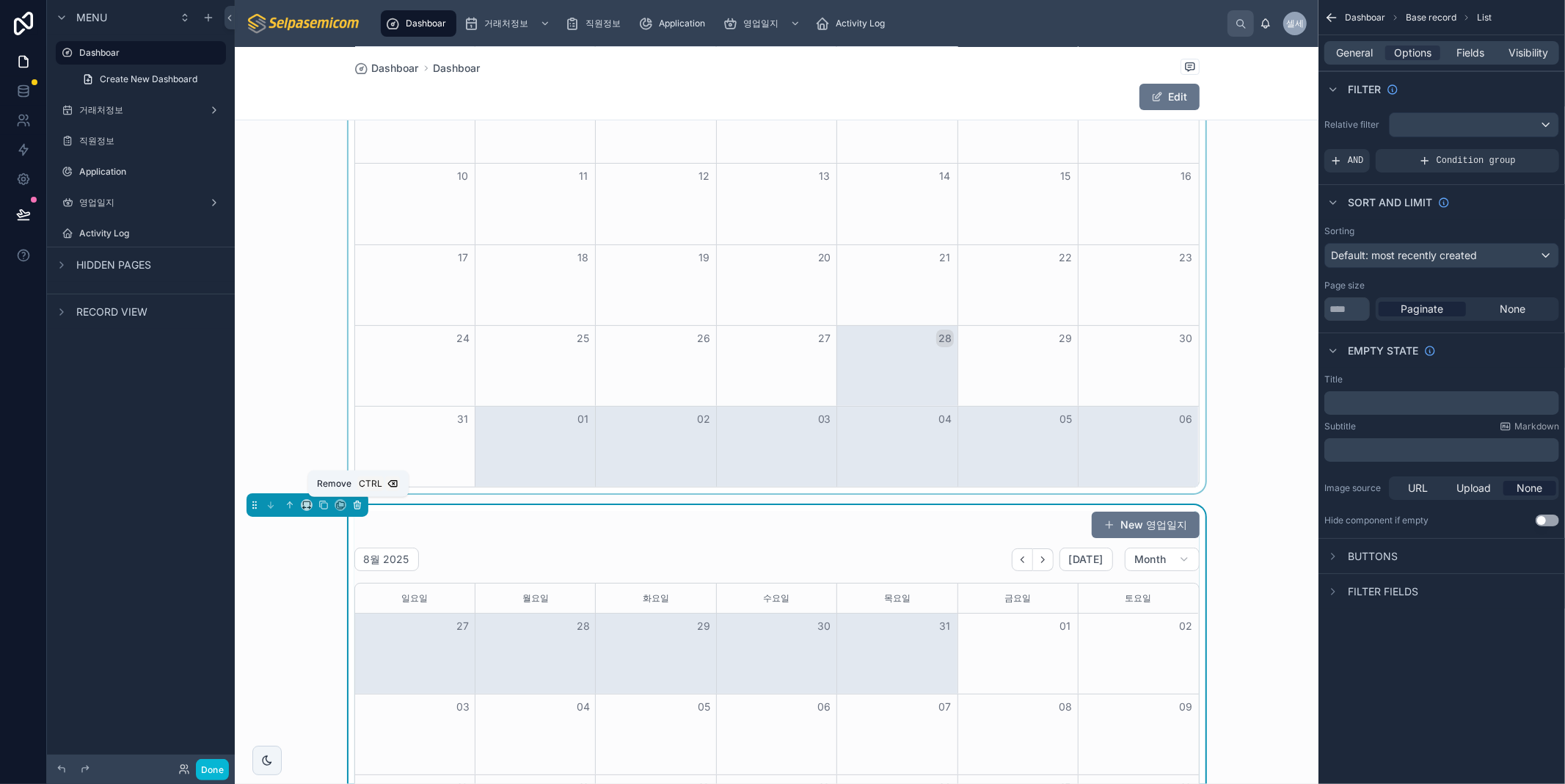
click at [351, 509] on button at bounding box center [357, 504] width 16 height 16
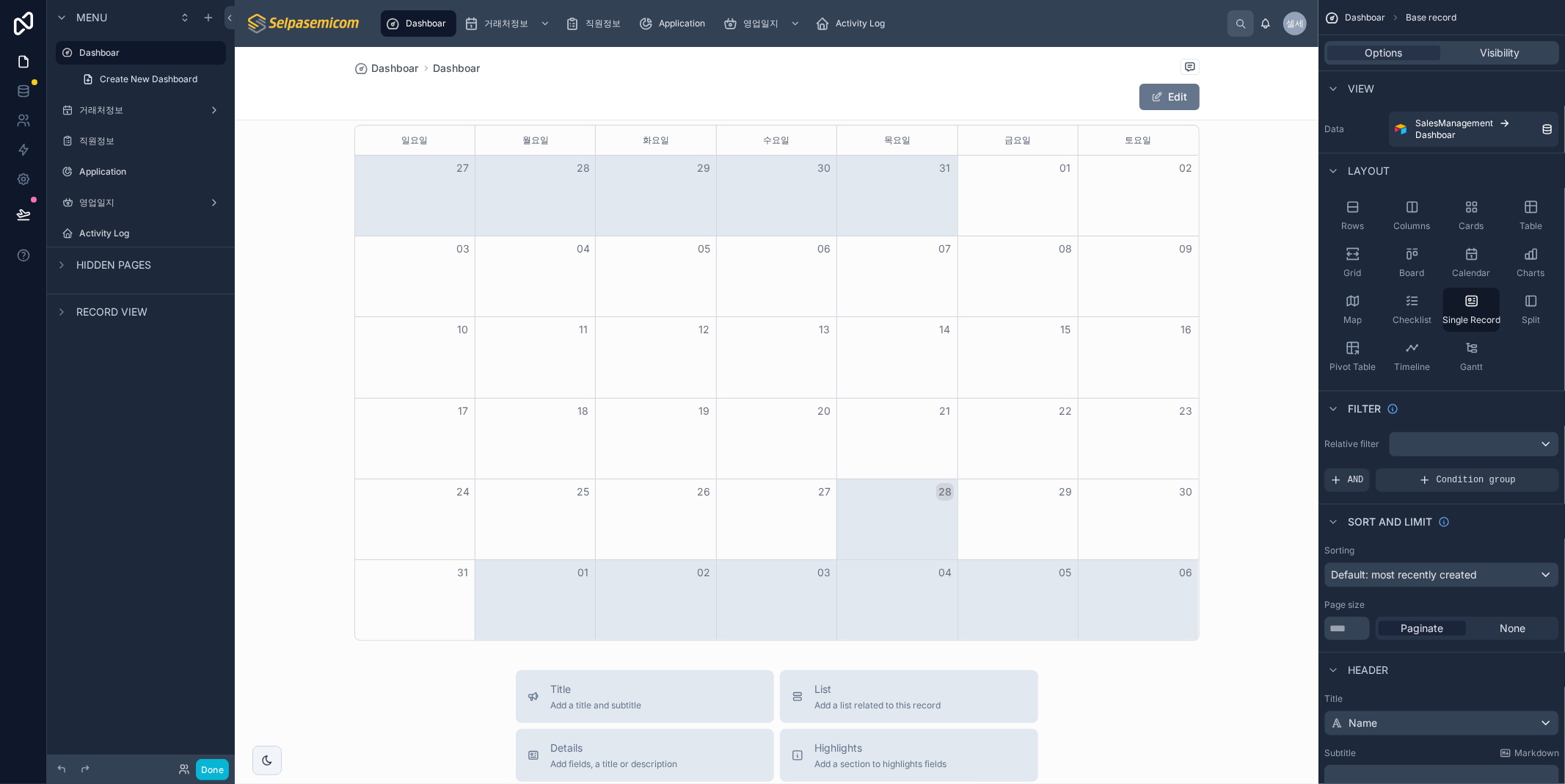
scroll to position [0, 0]
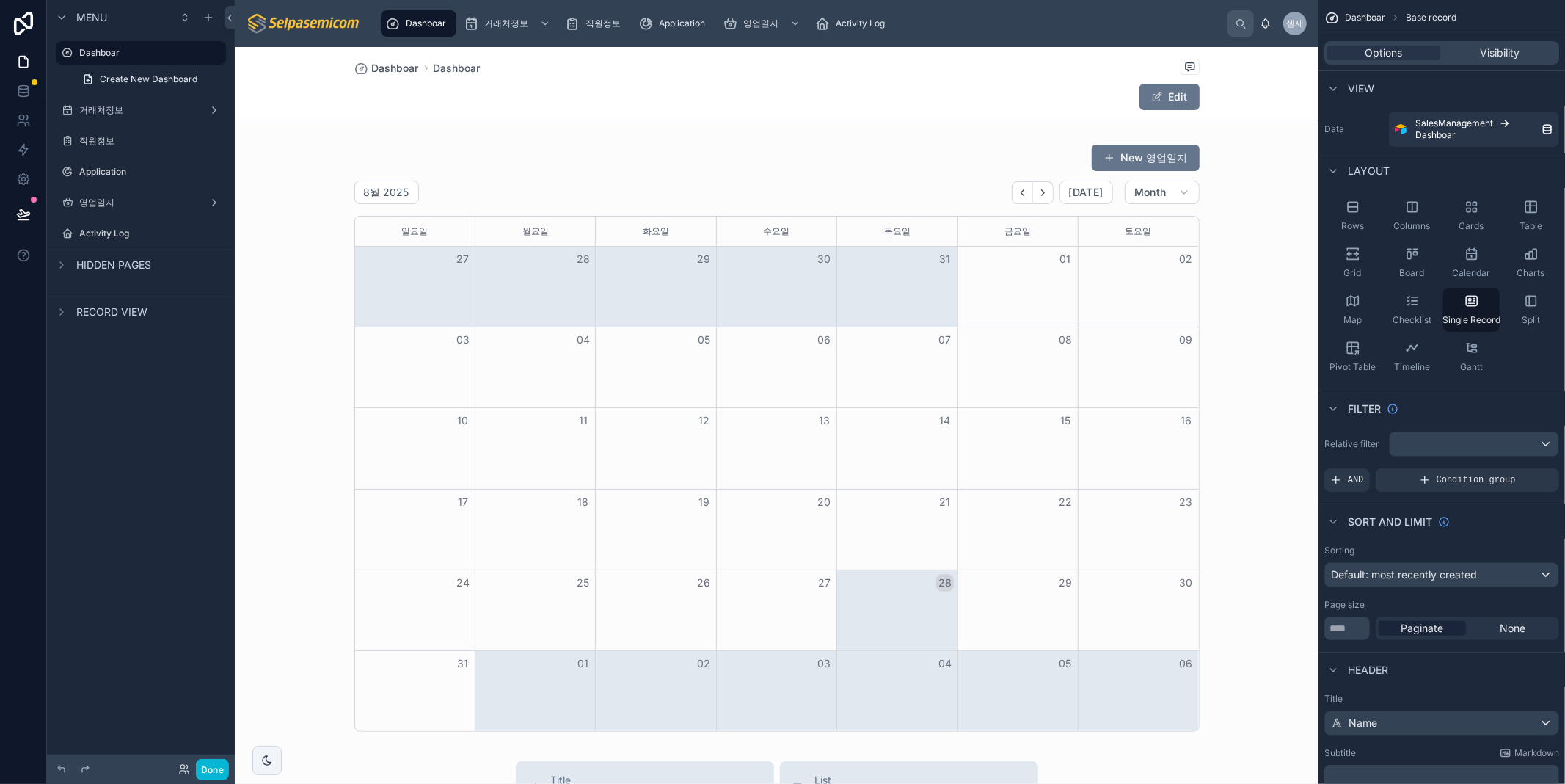
click at [934, 582] on div at bounding box center [777, 723] width 1084 height 1353
click at [801, 609] on div at bounding box center [777, 437] width 1084 height 599
click at [801, 609] on div "Month View" at bounding box center [777, 610] width 121 height 80
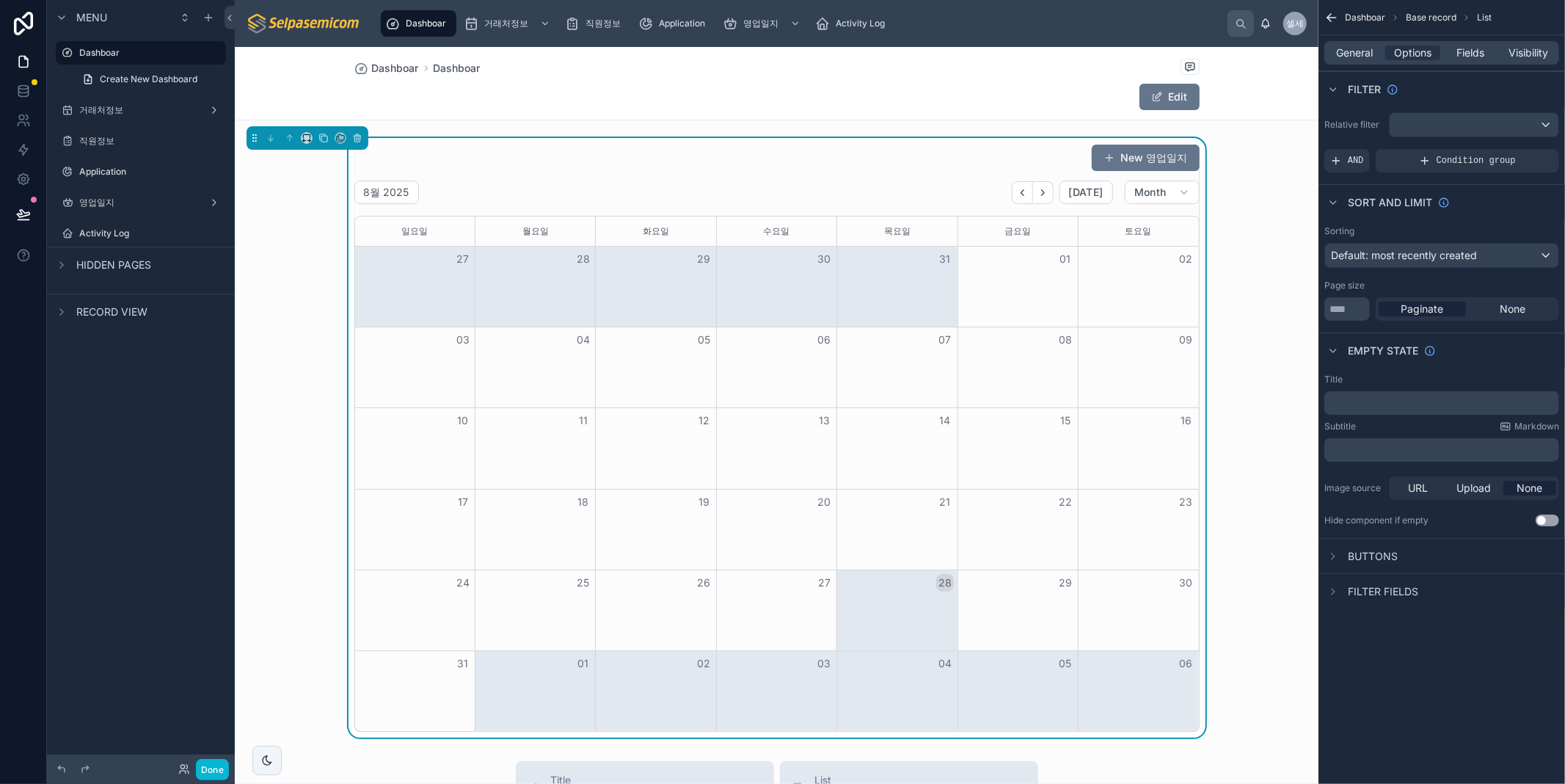
click at [918, 156] on div "New 영업일지" at bounding box center [777, 157] width 846 height 28
click at [1528, 53] on span "Visibility" at bounding box center [1529, 52] width 39 height 15
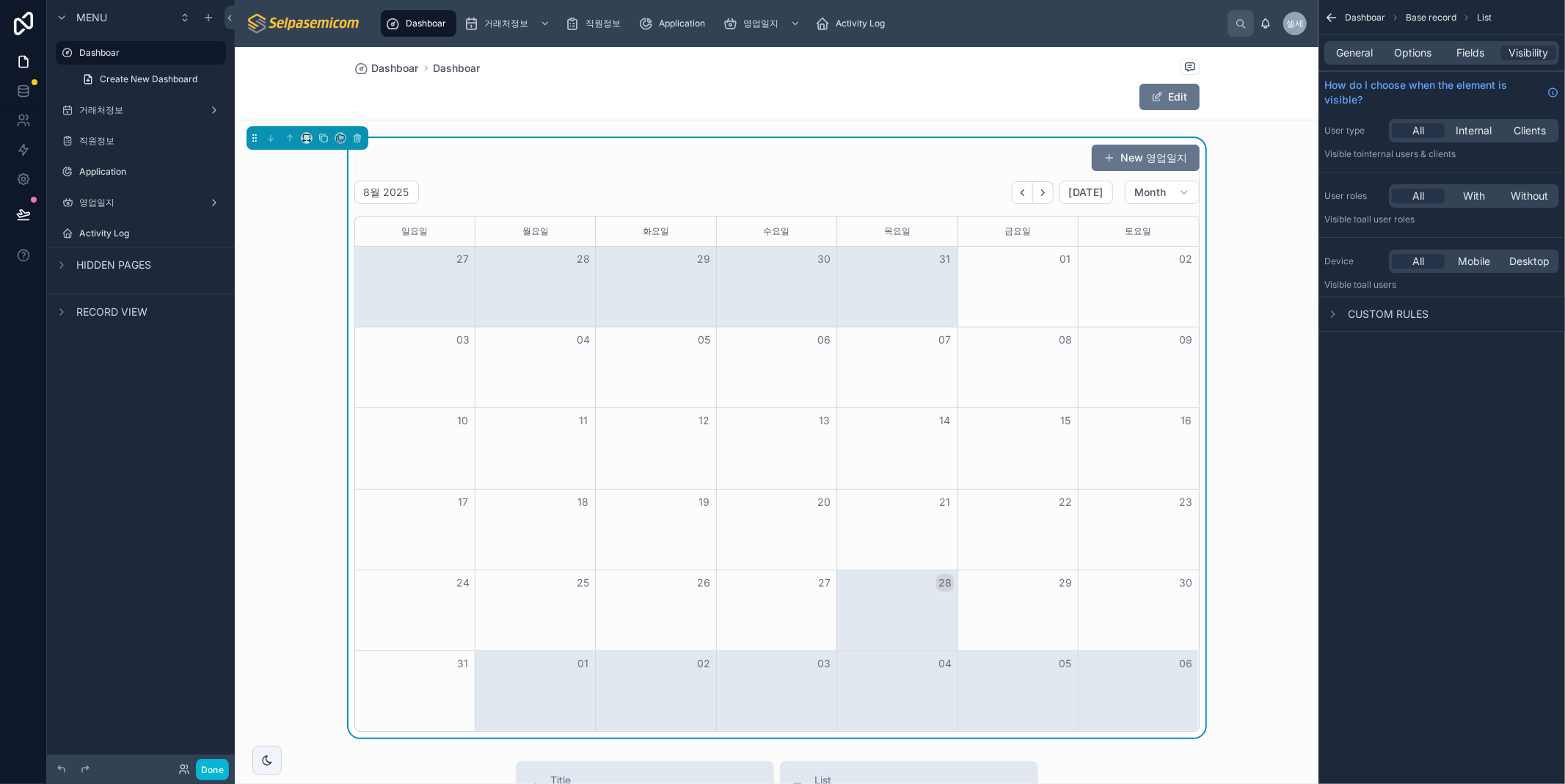
click at [1285, 230] on div "New 영업일지 8월 2025 Today Month 일요일 월요일 화요일 수요일 목요일 금요일 토요일 27 28 29 30 31 01 02 0…" at bounding box center [777, 437] width 1084 height 599
click at [845, 100] on div "Edit" at bounding box center [777, 97] width 846 height 28
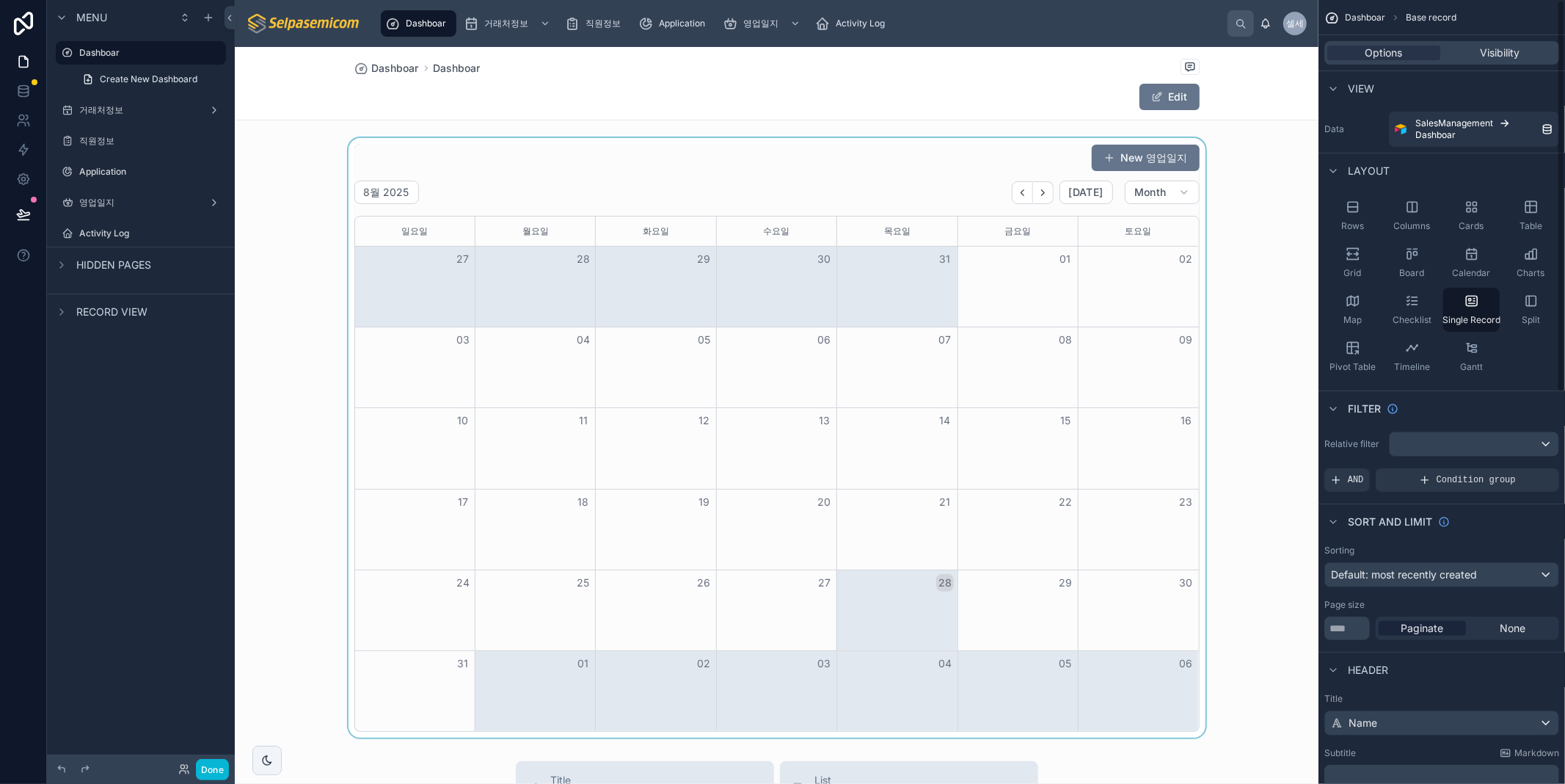
click at [606, 165] on div at bounding box center [777, 437] width 1084 height 599
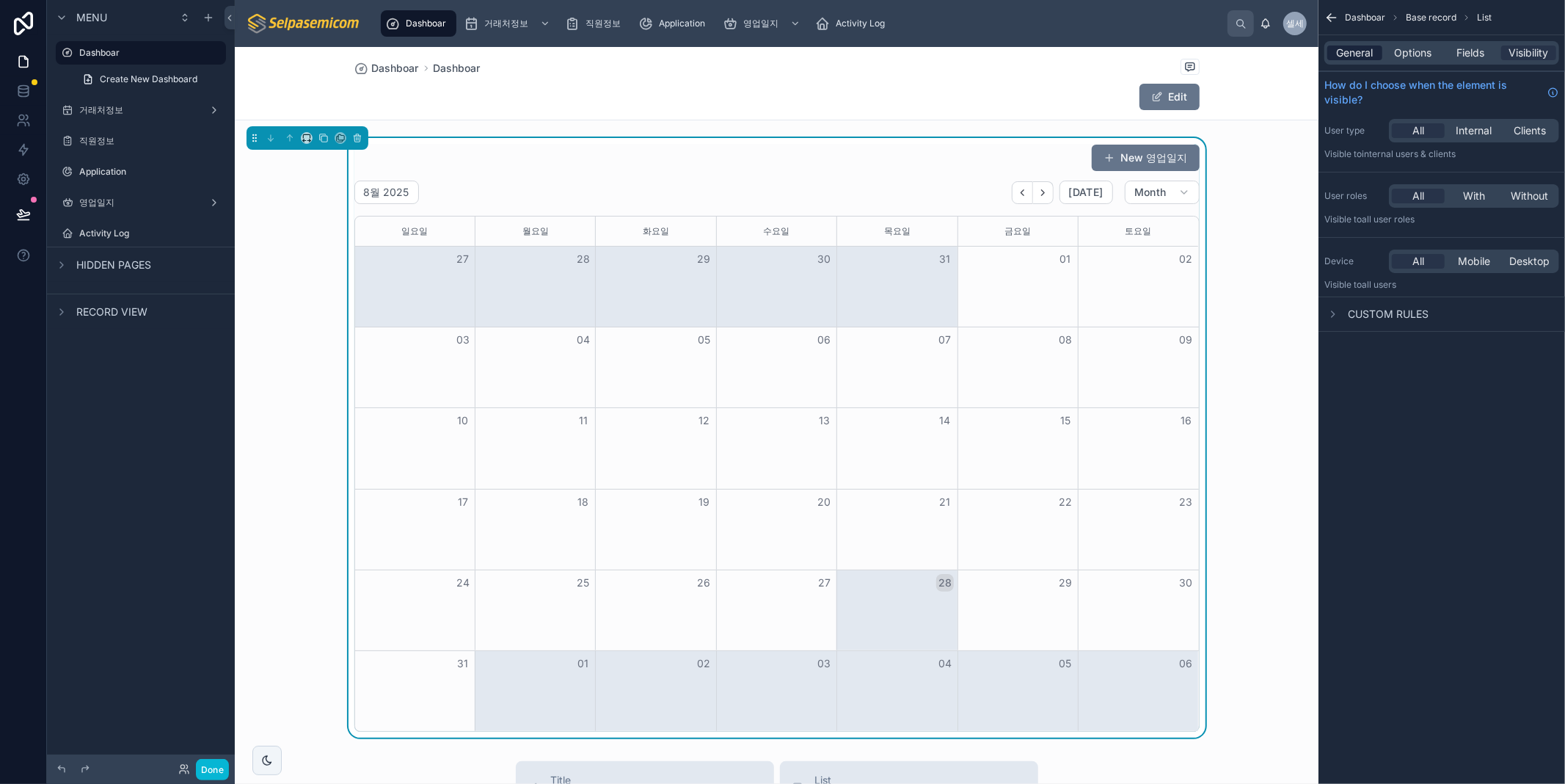
click at [1355, 55] on span "General" at bounding box center [1355, 52] width 37 height 15
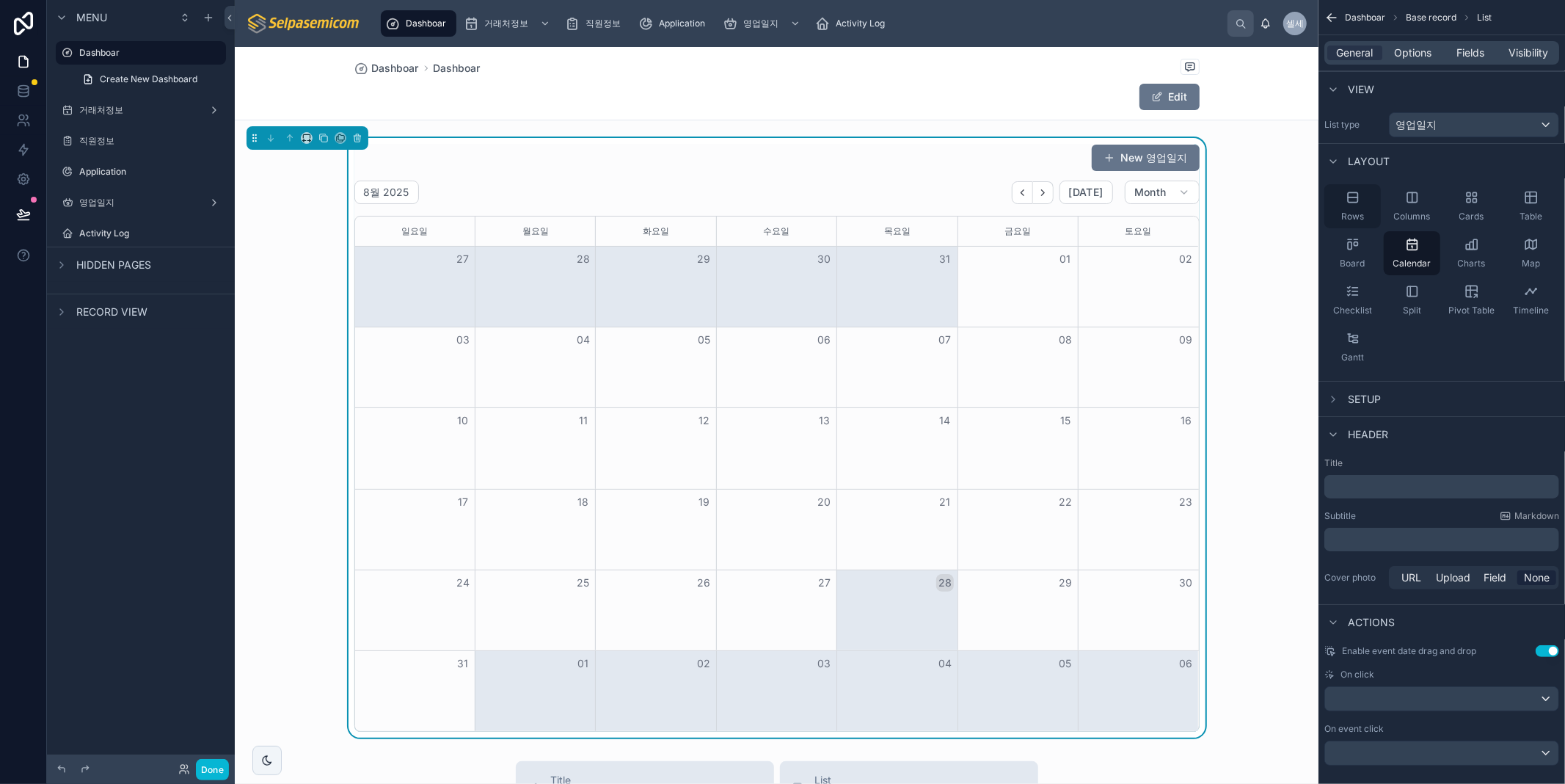
click at [1346, 196] on icon "scrollable content" at bounding box center [1353, 197] width 15 height 15
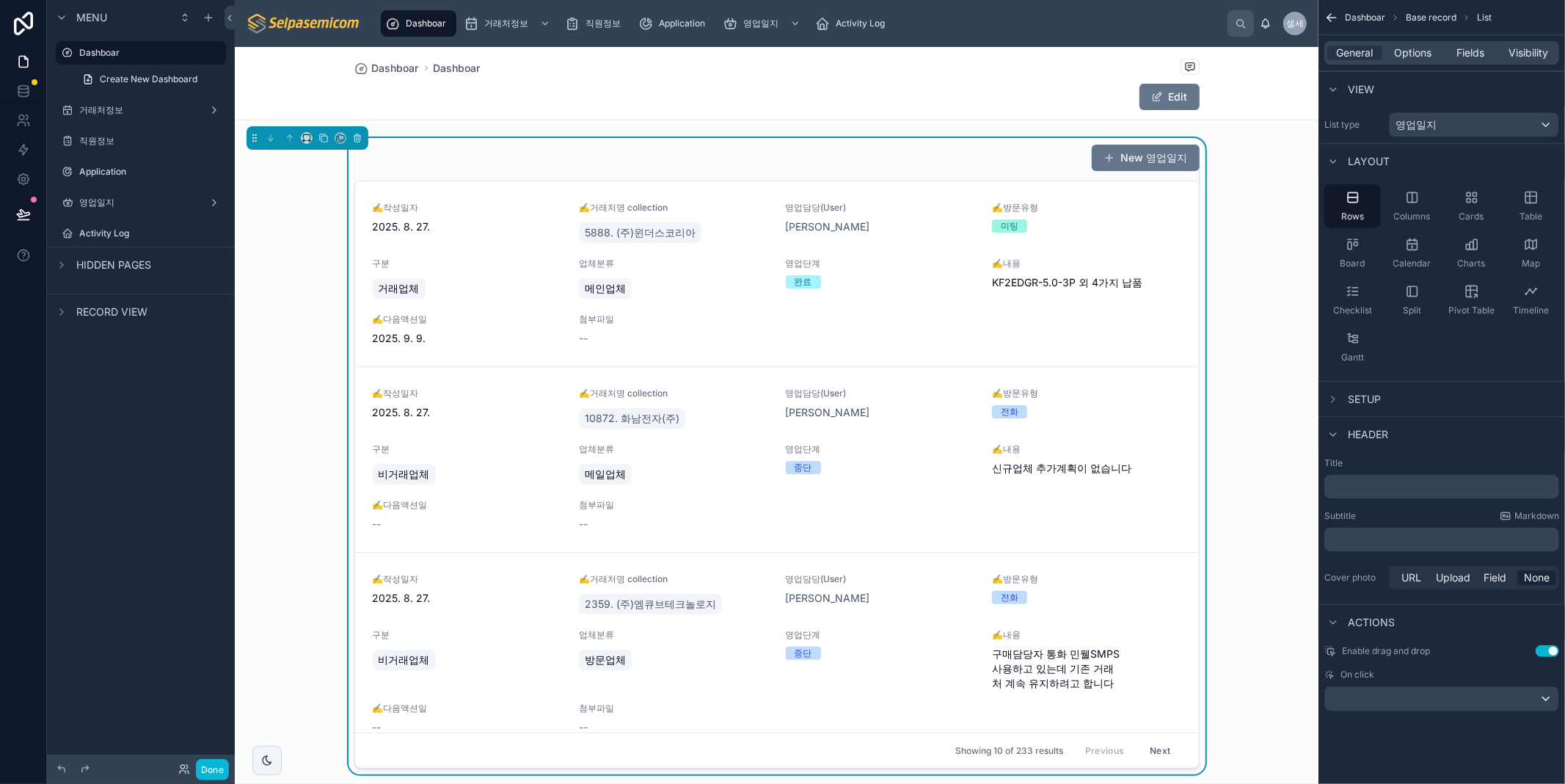
click at [999, 165] on div "New 영업일지" at bounding box center [777, 157] width 846 height 28
click at [1426, 38] on div "General Options Fields Visibility" at bounding box center [1442, 52] width 246 height 35
click at [1421, 47] on span "Options" at bounding box center [1413, 52] width 38 height 15
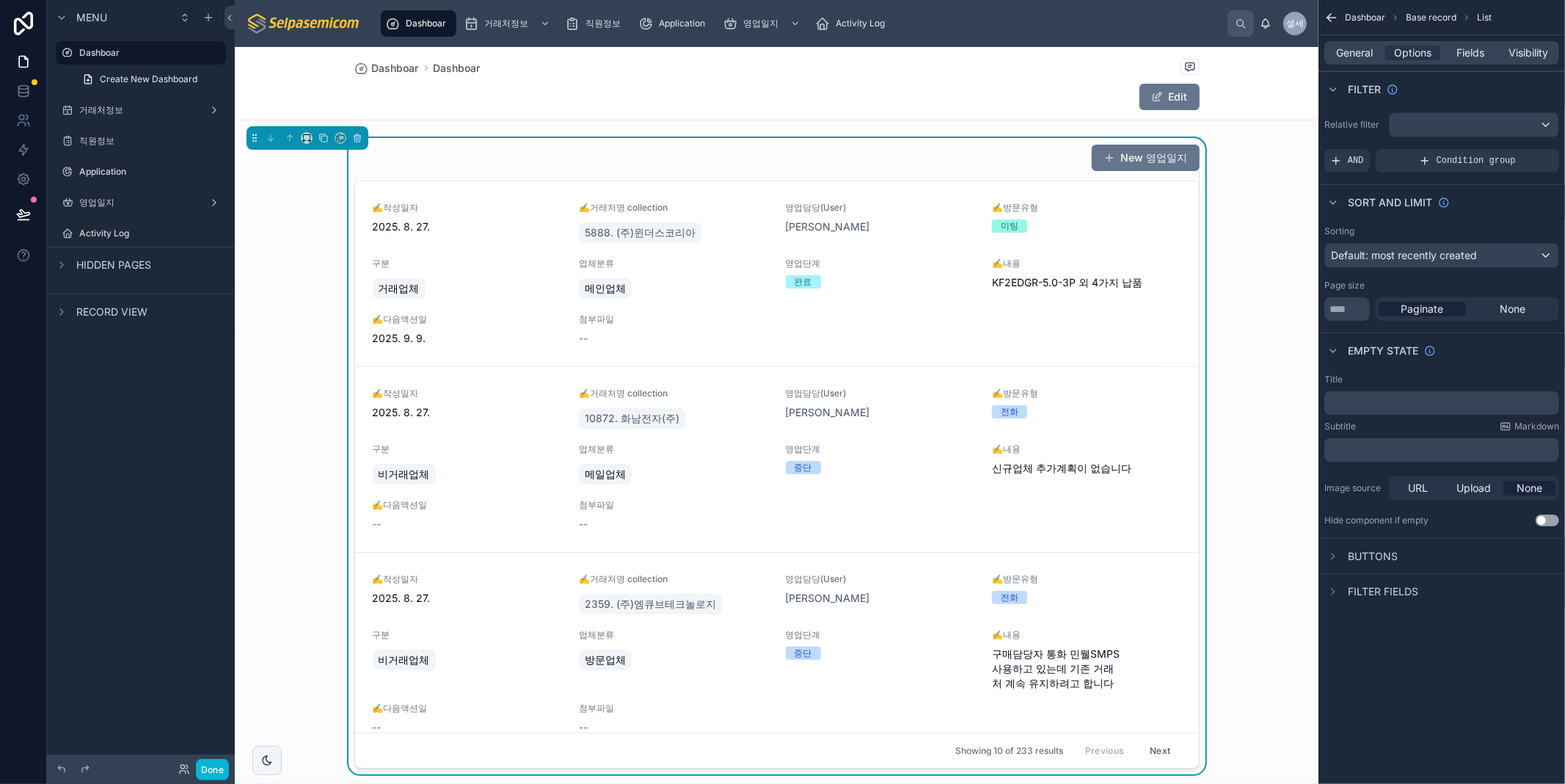
drag, startPoint x: 1112, startPoint y: 225, endPoint x: 1117, endPoint y: 150, distance: 75.2
click at [1112, 225] on div "미팅" at bounding box center [1086, 226] width 189 height 13
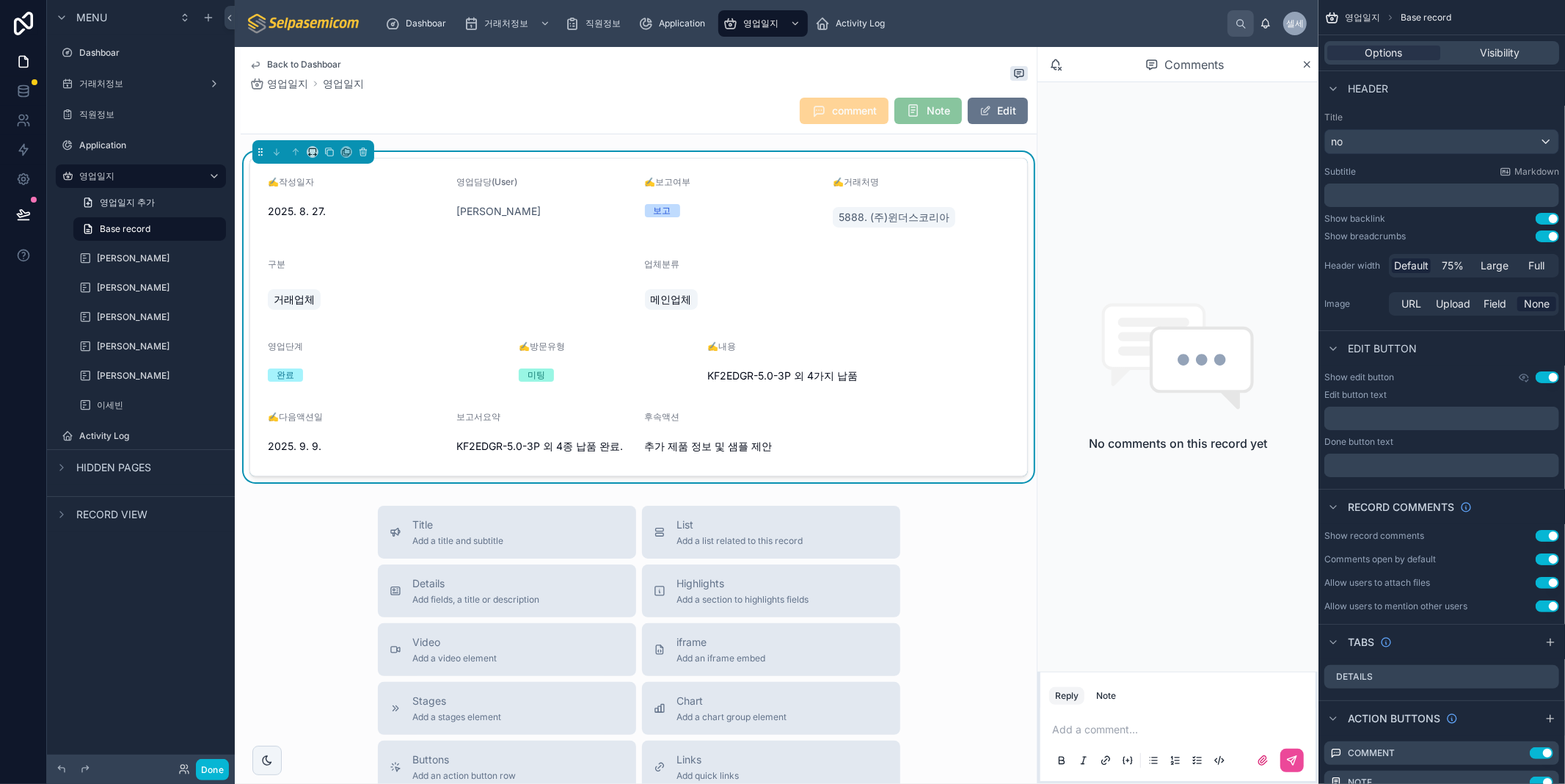
click at [270, 63] on span "Back to Dashboar" at bounding box center [304, 65] width 74 height 12
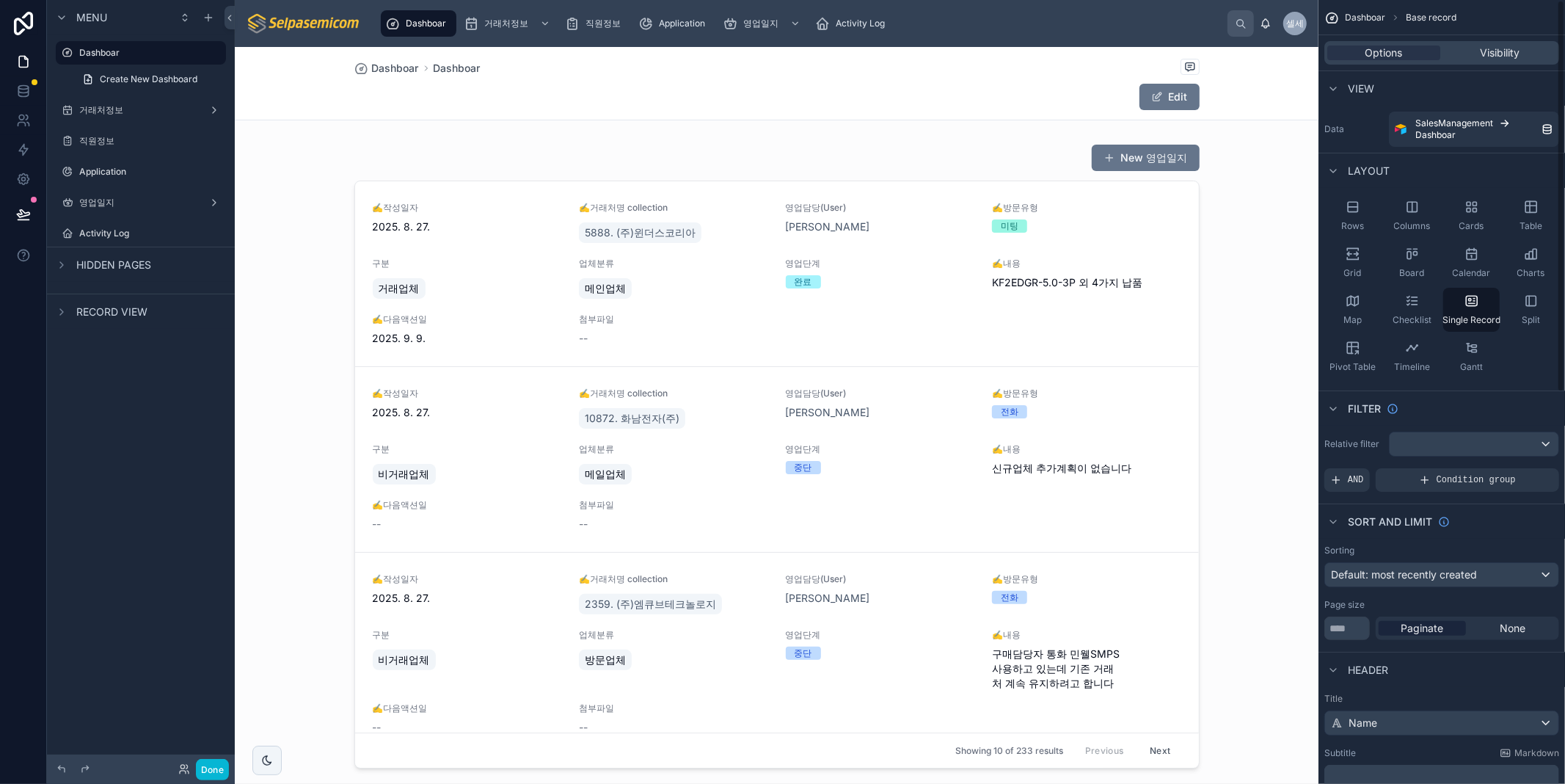
click at [1167, 151] on div at bounding box center [777, 742] width 1084 height 1390
click at [1092, 164] on div at bounding box center [777, 456] width 1084 height 636
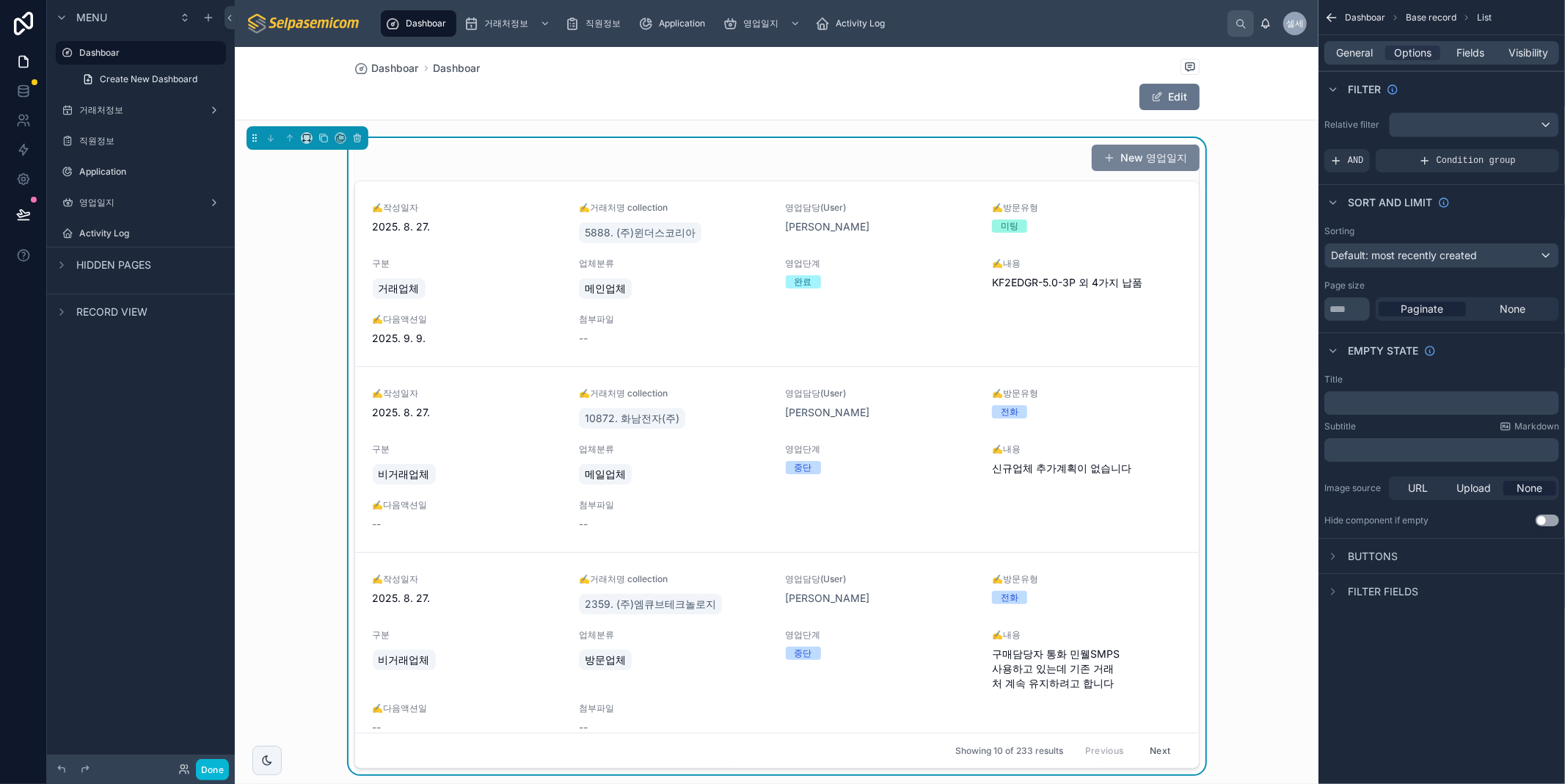
click at [1096, 162] on button "New 영업일지" at bounding box center [1146, 157] width 108 height 27
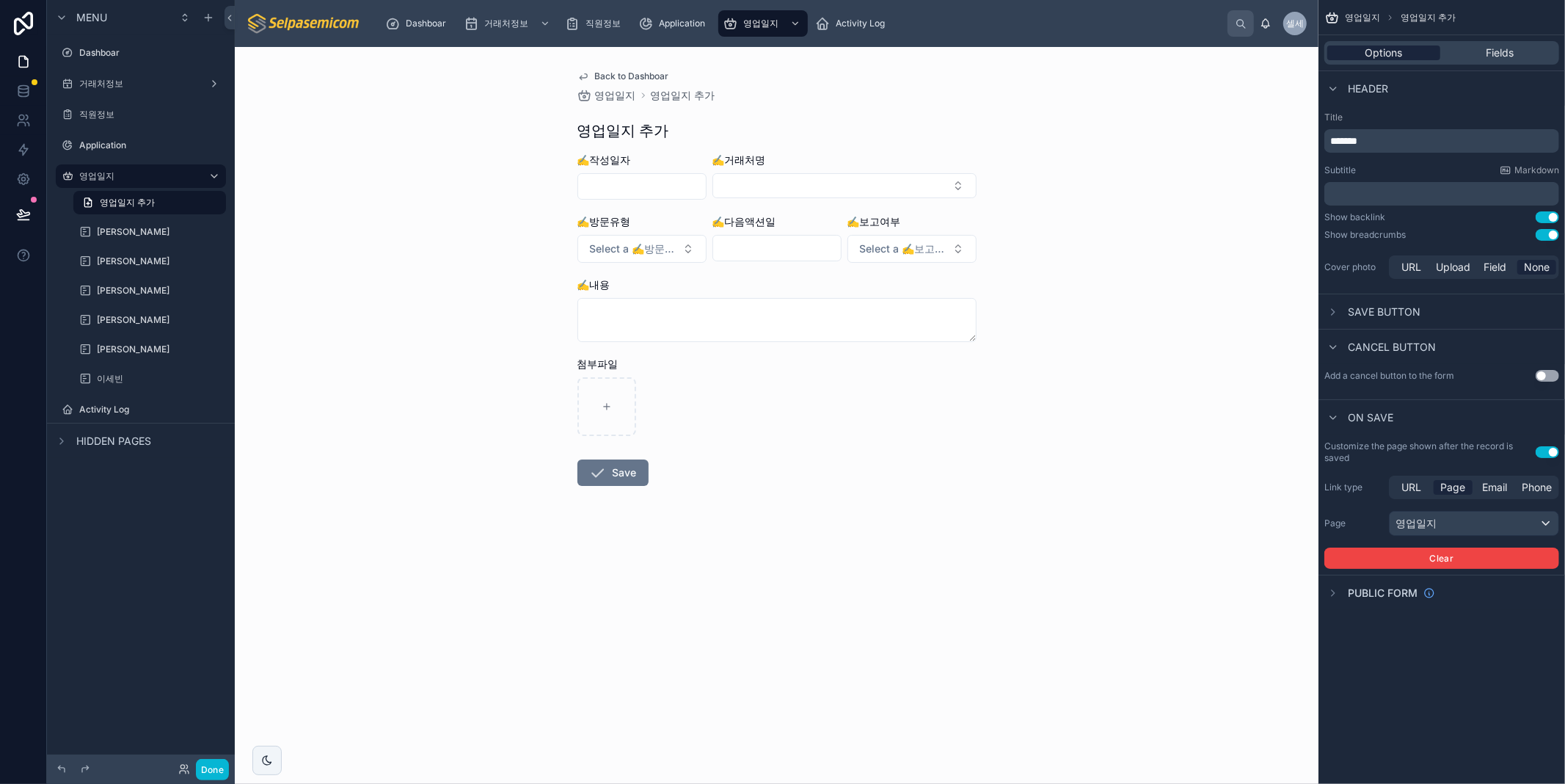
click at [1382, 45] on span "Options" at bounding box center [1385, 52] width 38 height 15
click at [1473, 49] on div "Fields" at bounding box center [1500, 52] width 113 height 15
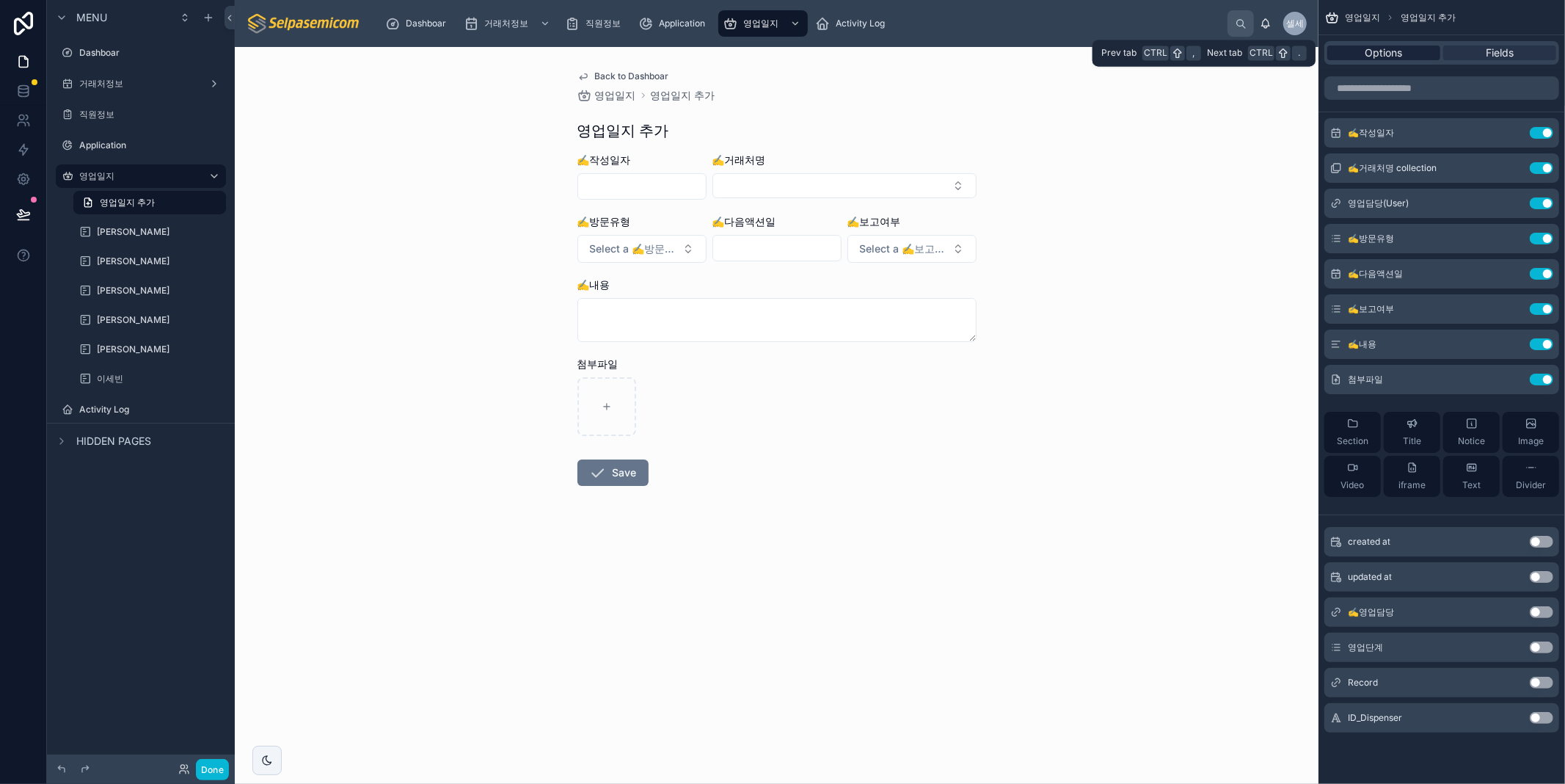
click at [1375, 49] on span "Options" at bounding box center [1385, 52] width 38 height 15
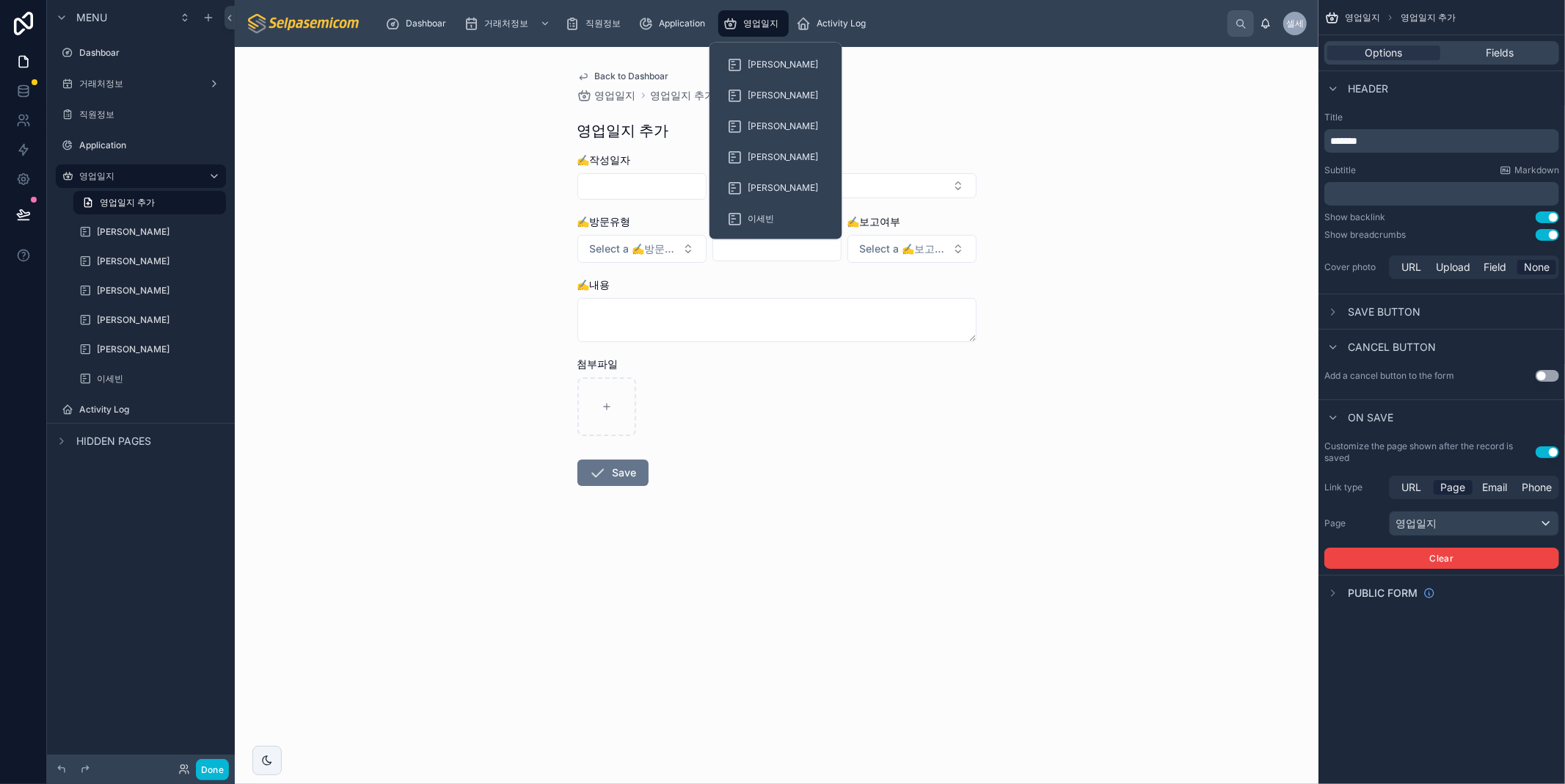
click at [761, 18] on span "영업일지" at bounding box center [760, 24] width 35 height 12
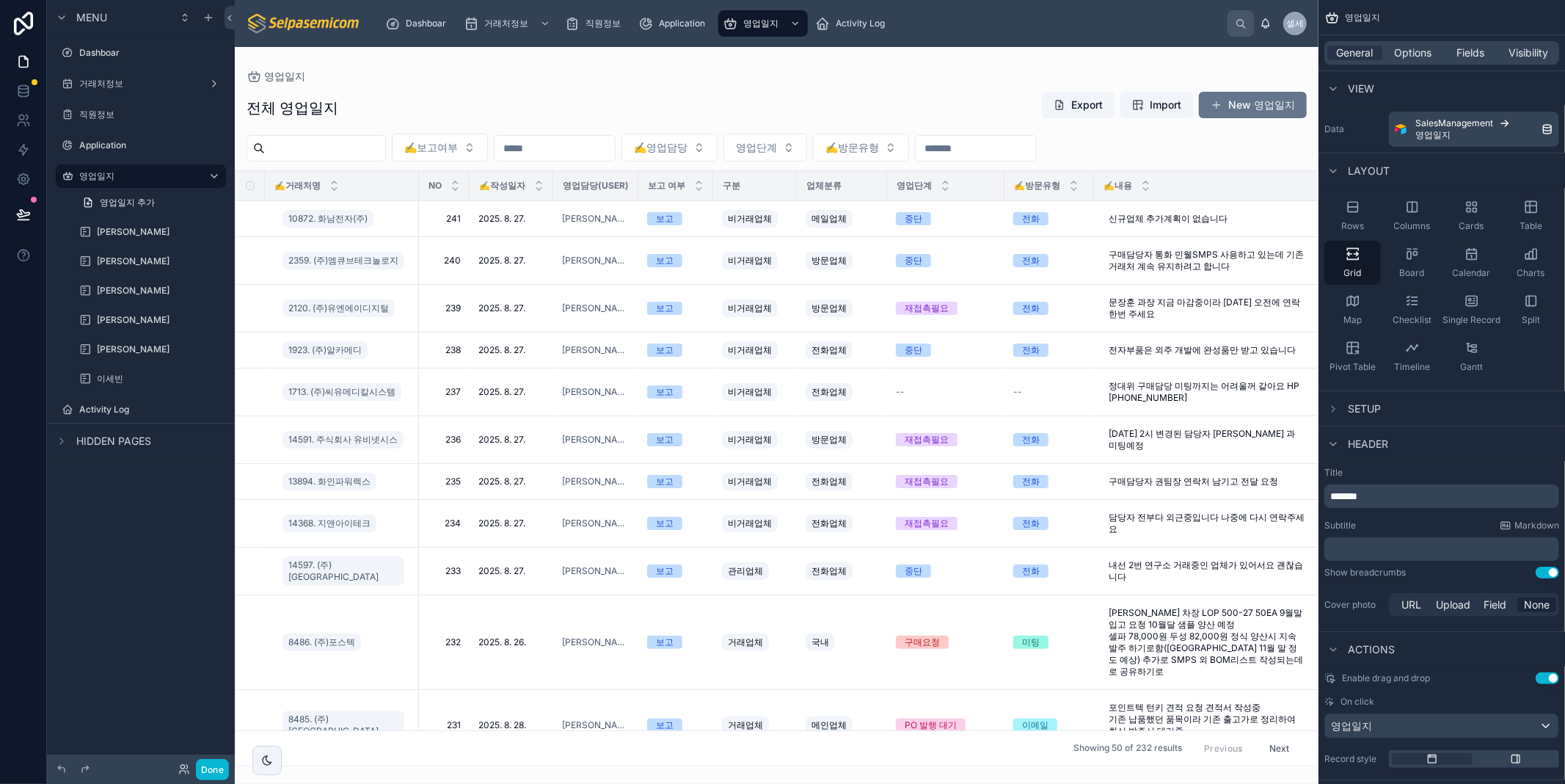
drag, startPoint x: 845, startPoint y: 85, endPoint x: 1543, endPoint y: 121, distance: 698.9
click at [795, 82] on div at bounding box center [777, 416] width 1084 height 737
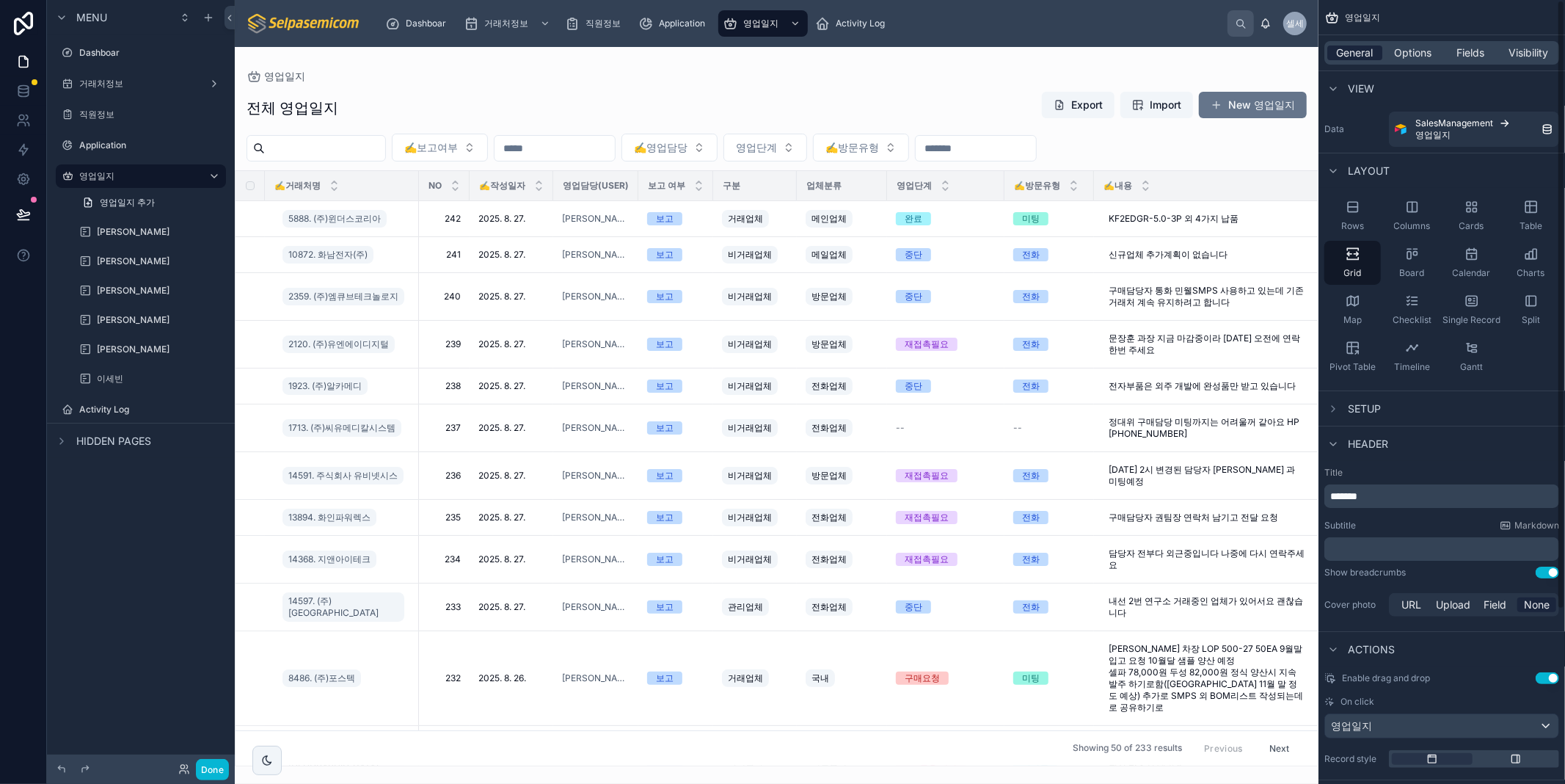
click at [1353, 60] on span "General" at bounding box center [1355, 52] width 37 height 15
click at [1356, 49] on span "General" at bounding box center [1355, 52] width 37 height 15
click at [422, 23] on span "Dashboar" at bounding box center [426, 24] width 40 height 12
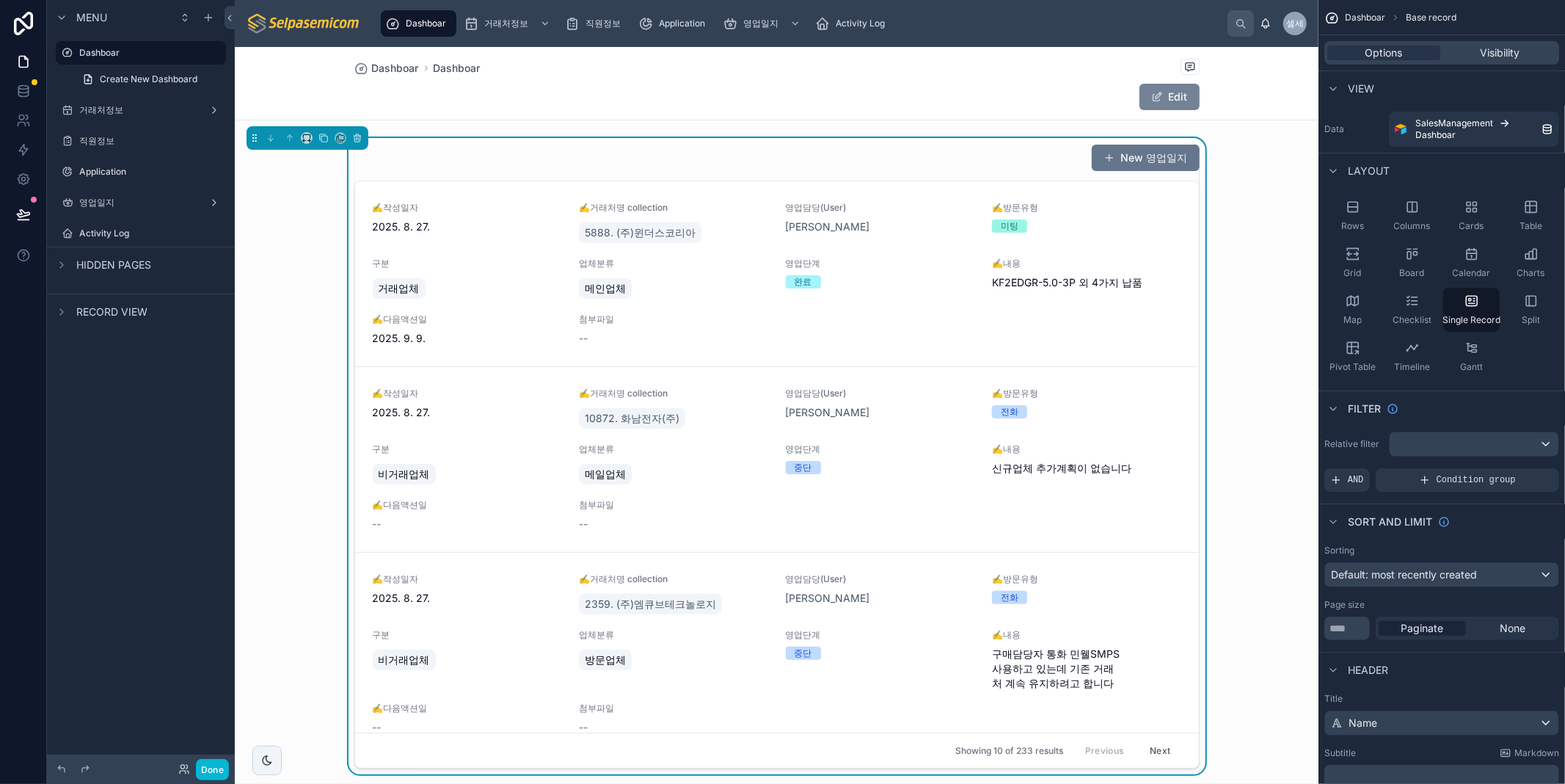
click at [1169, 93] on button "Edit" at bounding box center [1170, 97] width 60 height 27
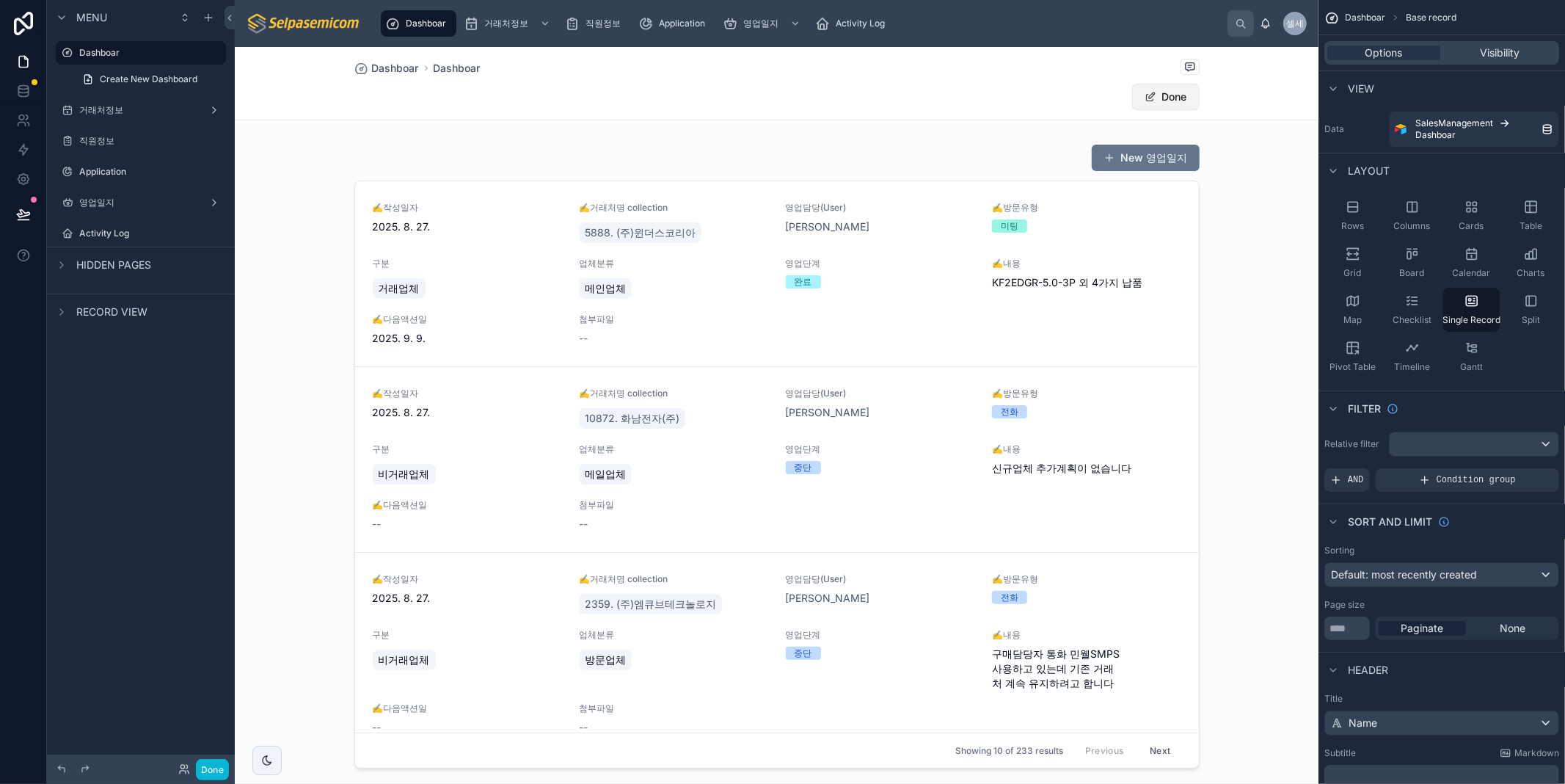
click at [1168, 91] on button "Done" at bounding box center [1166, 97] width 68 height 27
click at [1073, 235] on div at bounding box center [777, 456] width 1084 height 636
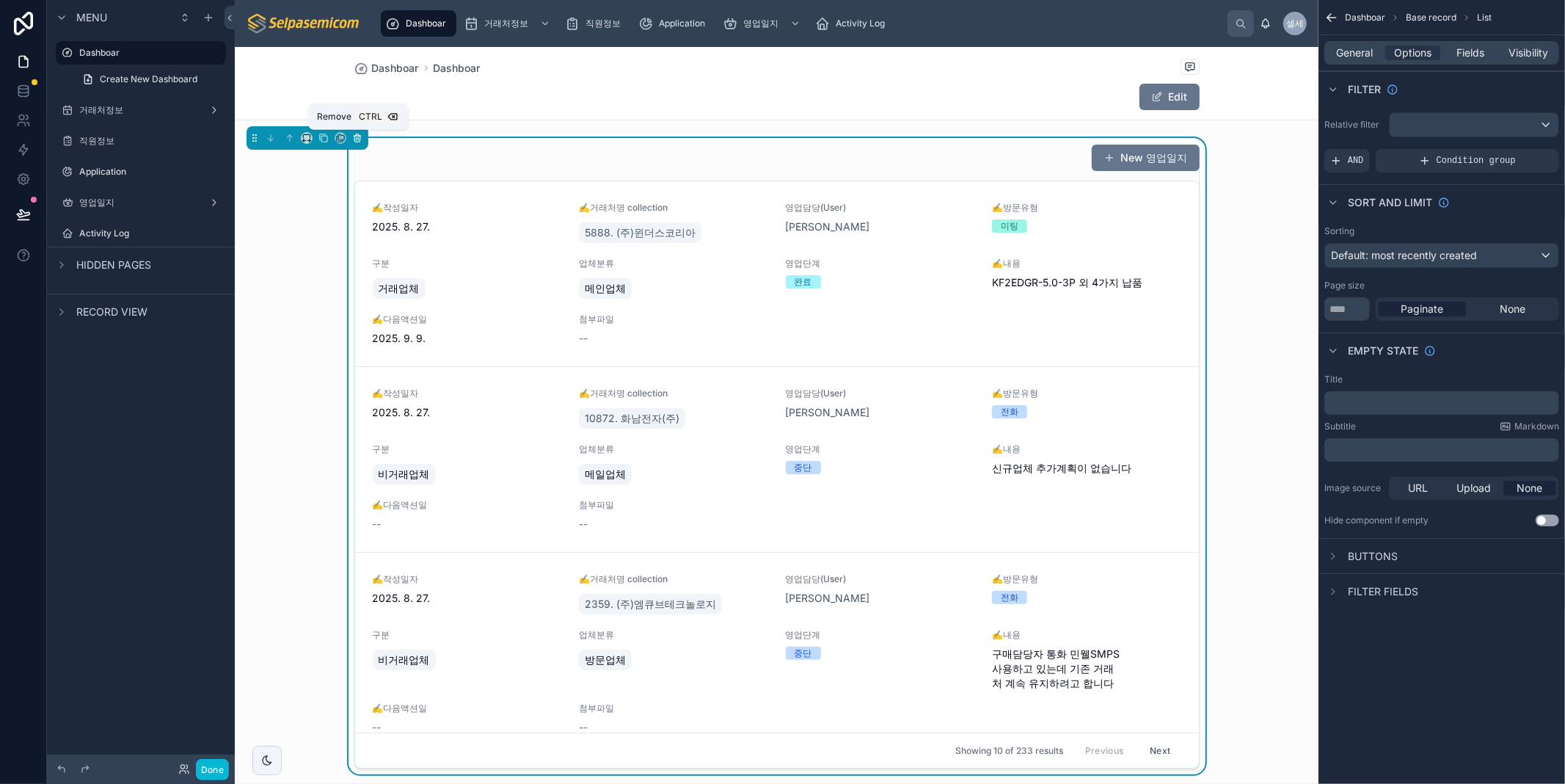
click at [360, 140] on icon at bounding box center [357, 139] width 6 height 6
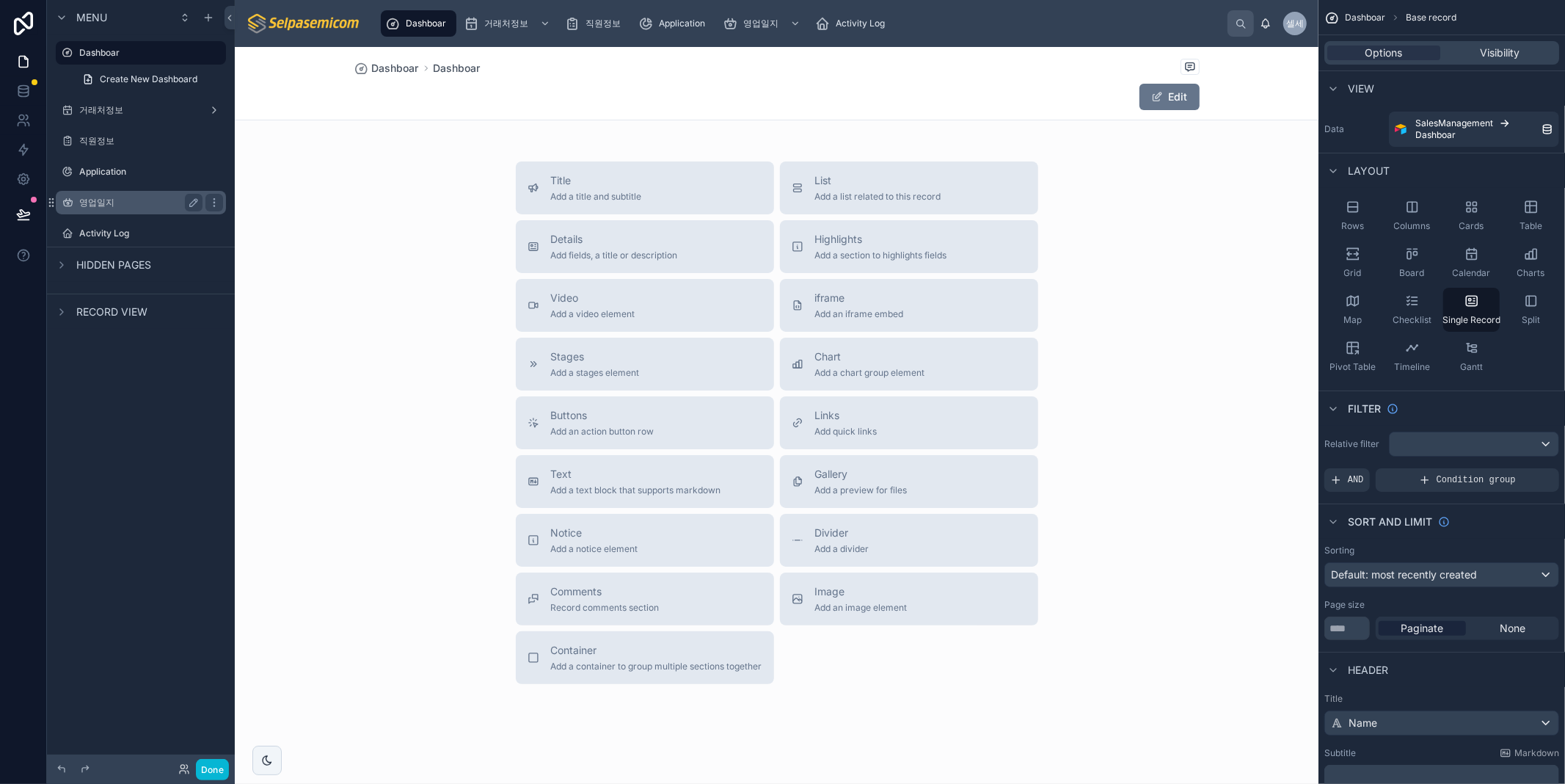
click at [97, 203] on label "영업일지" at bounding box center [138, 203] width 117 height 12
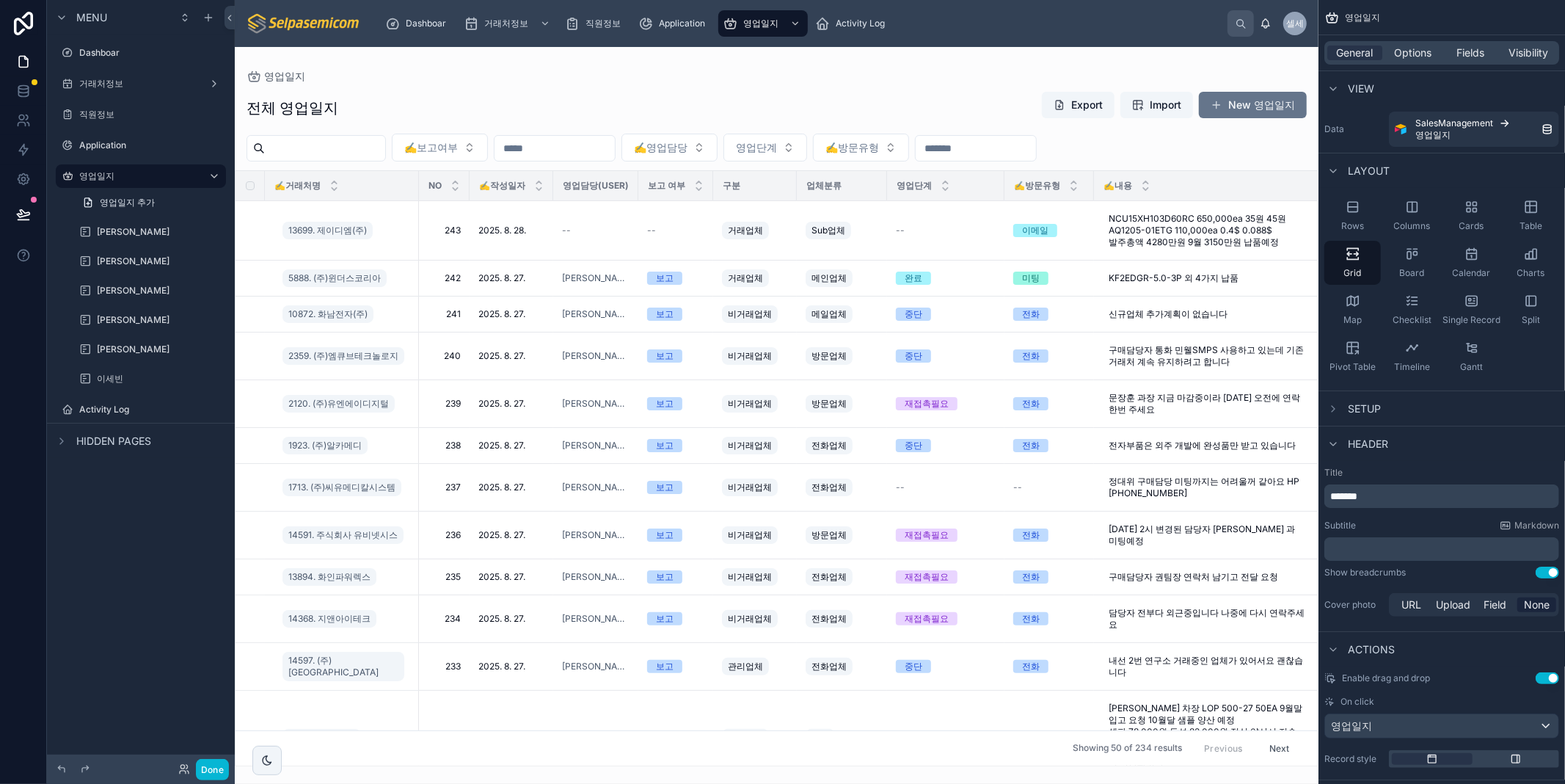
drag, startPoint x: 856, startPoint y: 759, endPoint x: 1283, endPoint y: 765, distance: 427.0
click at [1283, 765] on div at bounding box center [777, 416] width 1084 height 737
click at [628, 64] on div "영업일지 전체 영업일지 Export Import New 영업일지 ✍️보고여부 ✍️영업담당 영업단계 ✍️방문유형 ✍️거래처명 NO ✍️작성일자 …" at bounding box center [777, 406] width 1084 height 719
click at [663, 233] on div "--" at bounding box center [676, 231] width 57 height 12
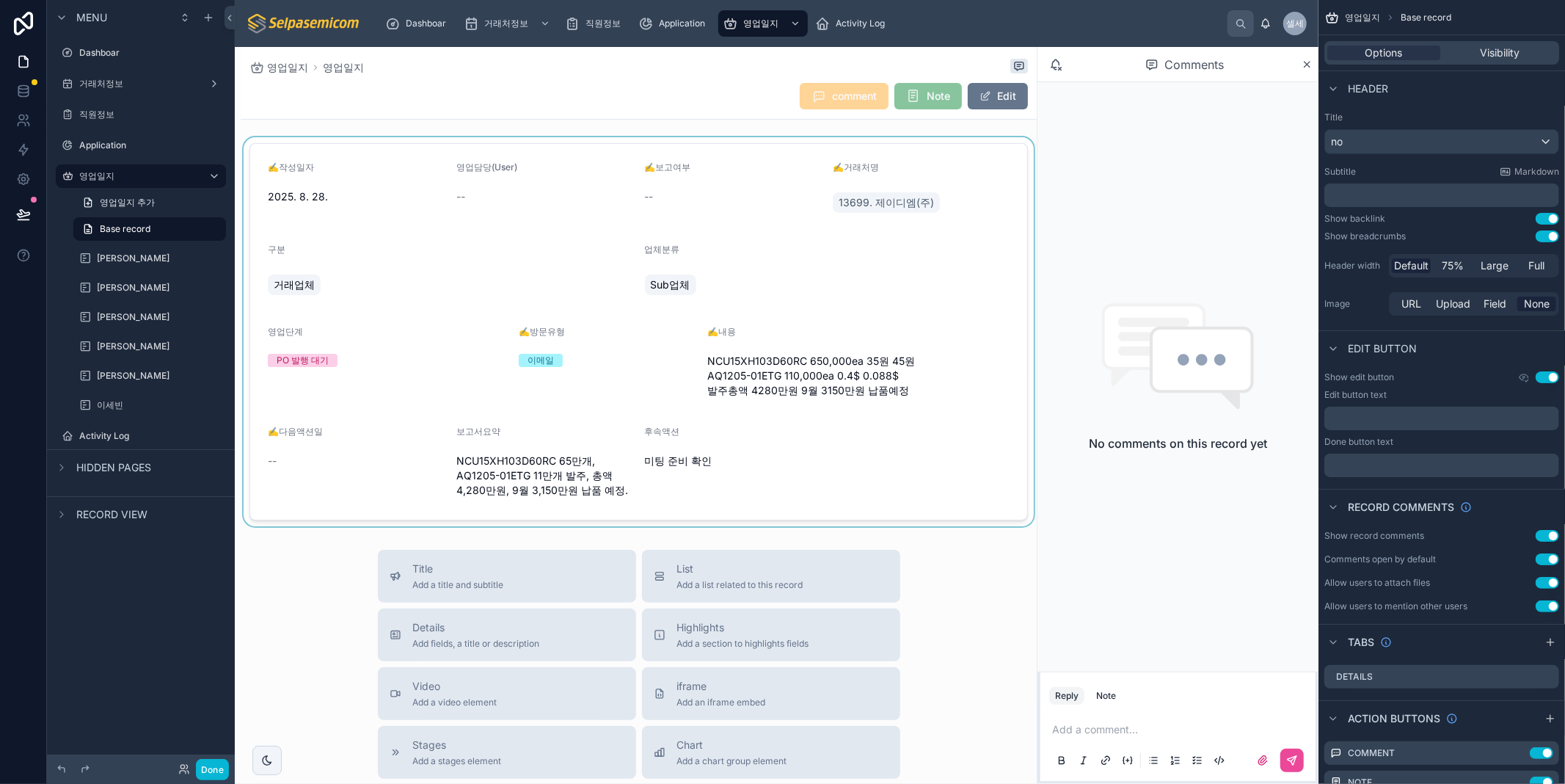
click at [470, 199] on div at bounding box center [638, 331] width 796 height 389
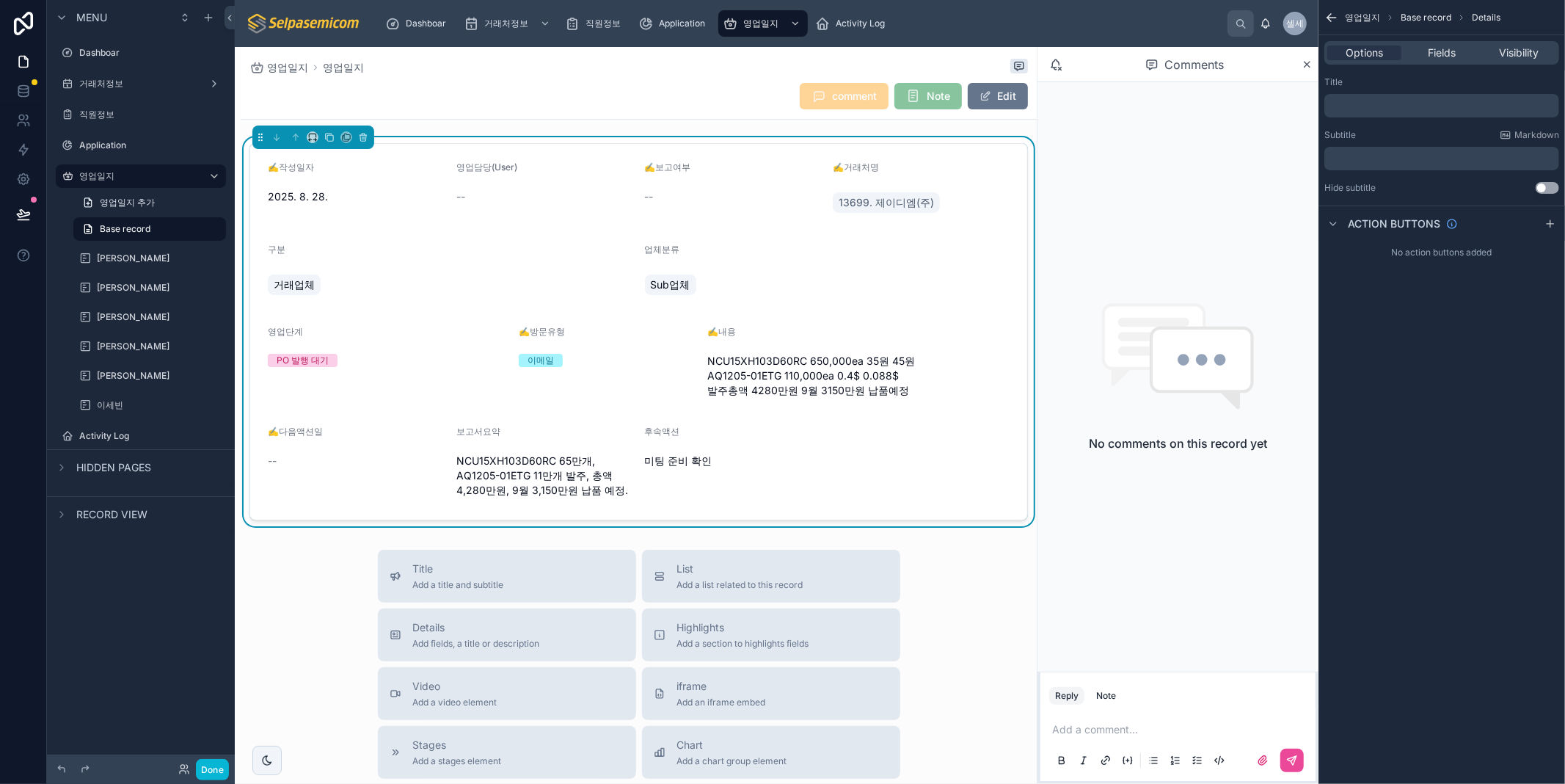
click at [654, 198] on div "--" at bounding box center [733, 196] width 177 height 15
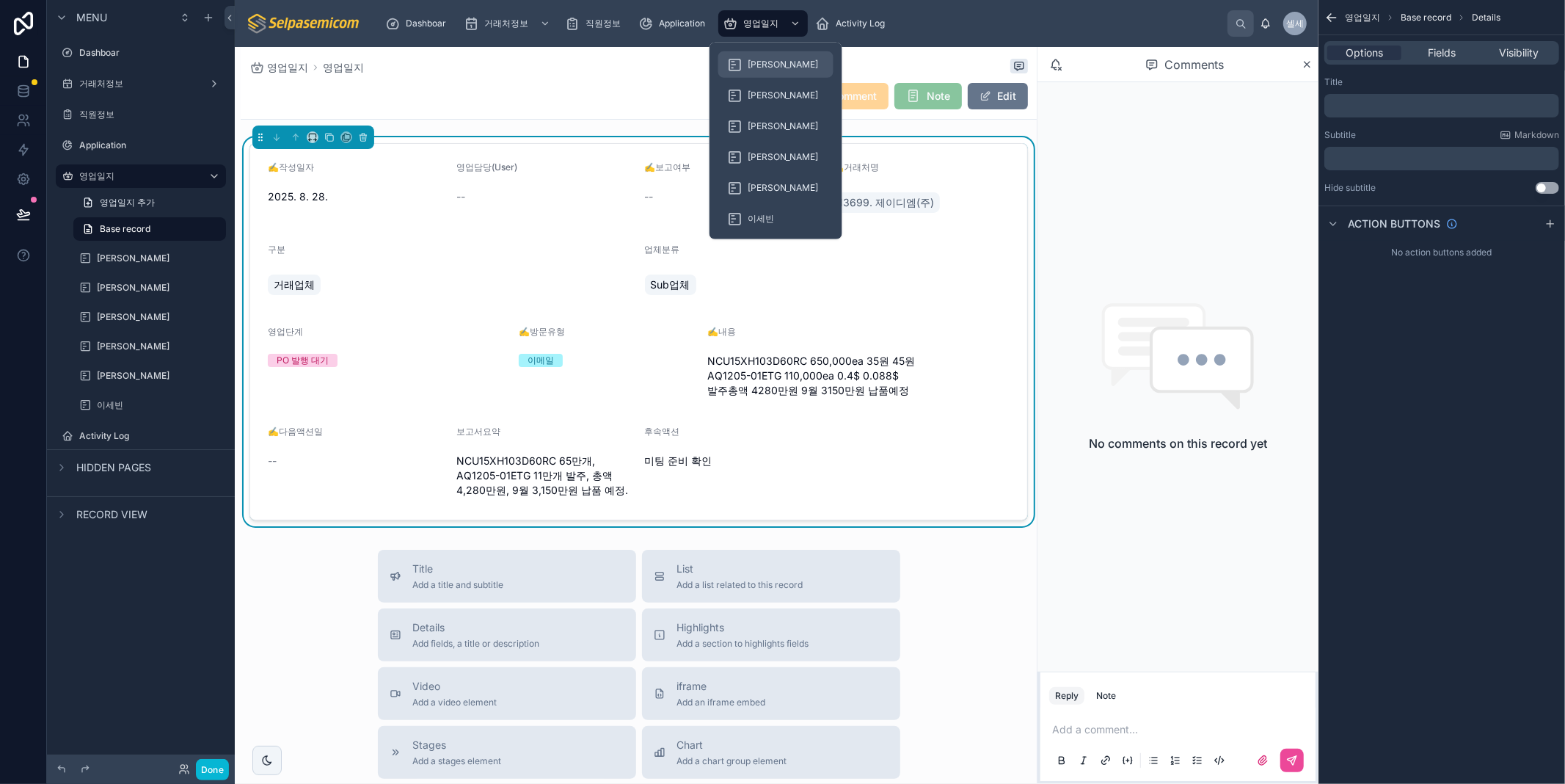
click at [767, 68] on span "[PERSON_NAME]" at bounding box center [782, 65] width 71 height 12
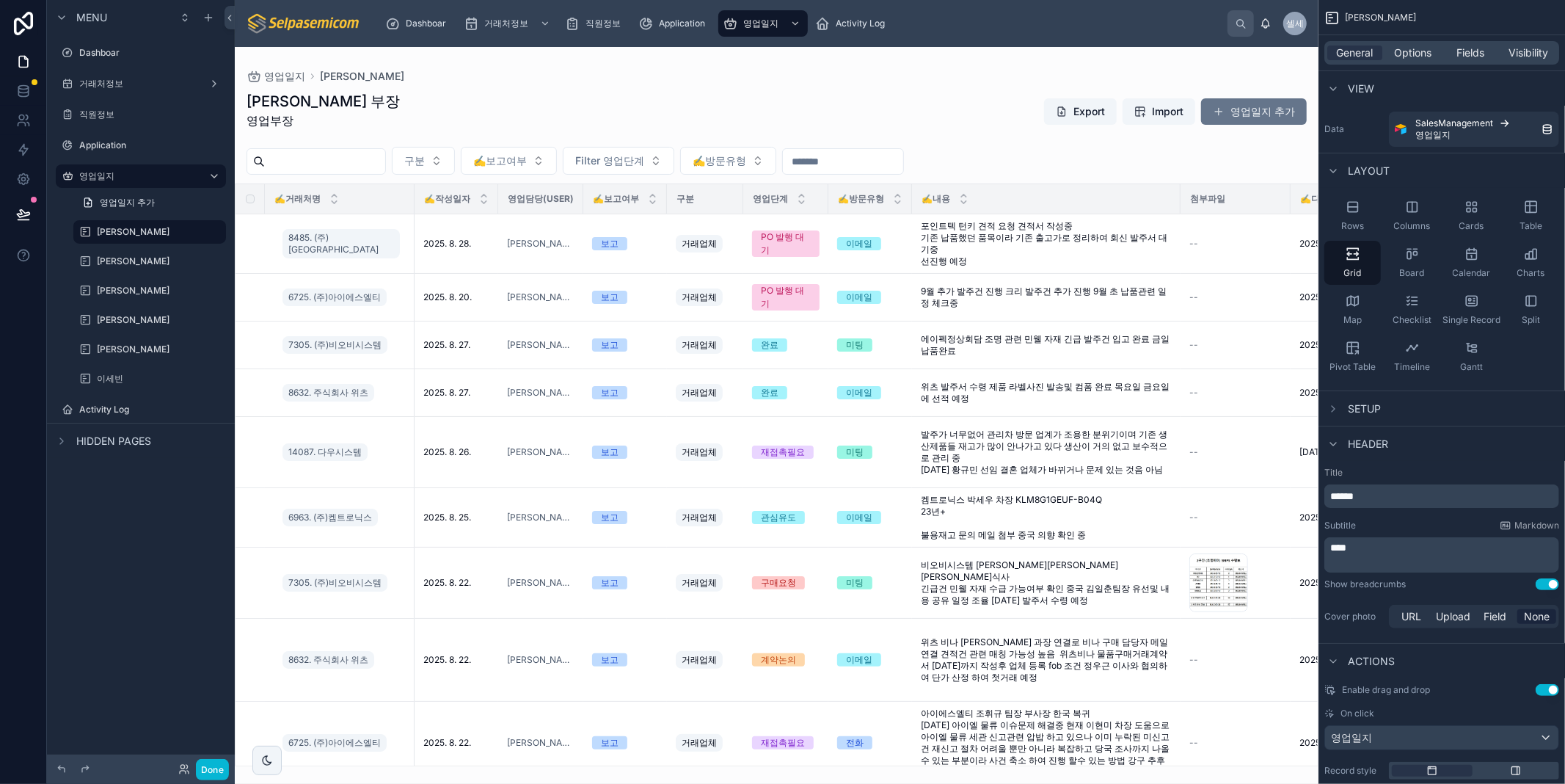
click at [589, 113] on div at bounding box center [777, 416] width 1084 height 737
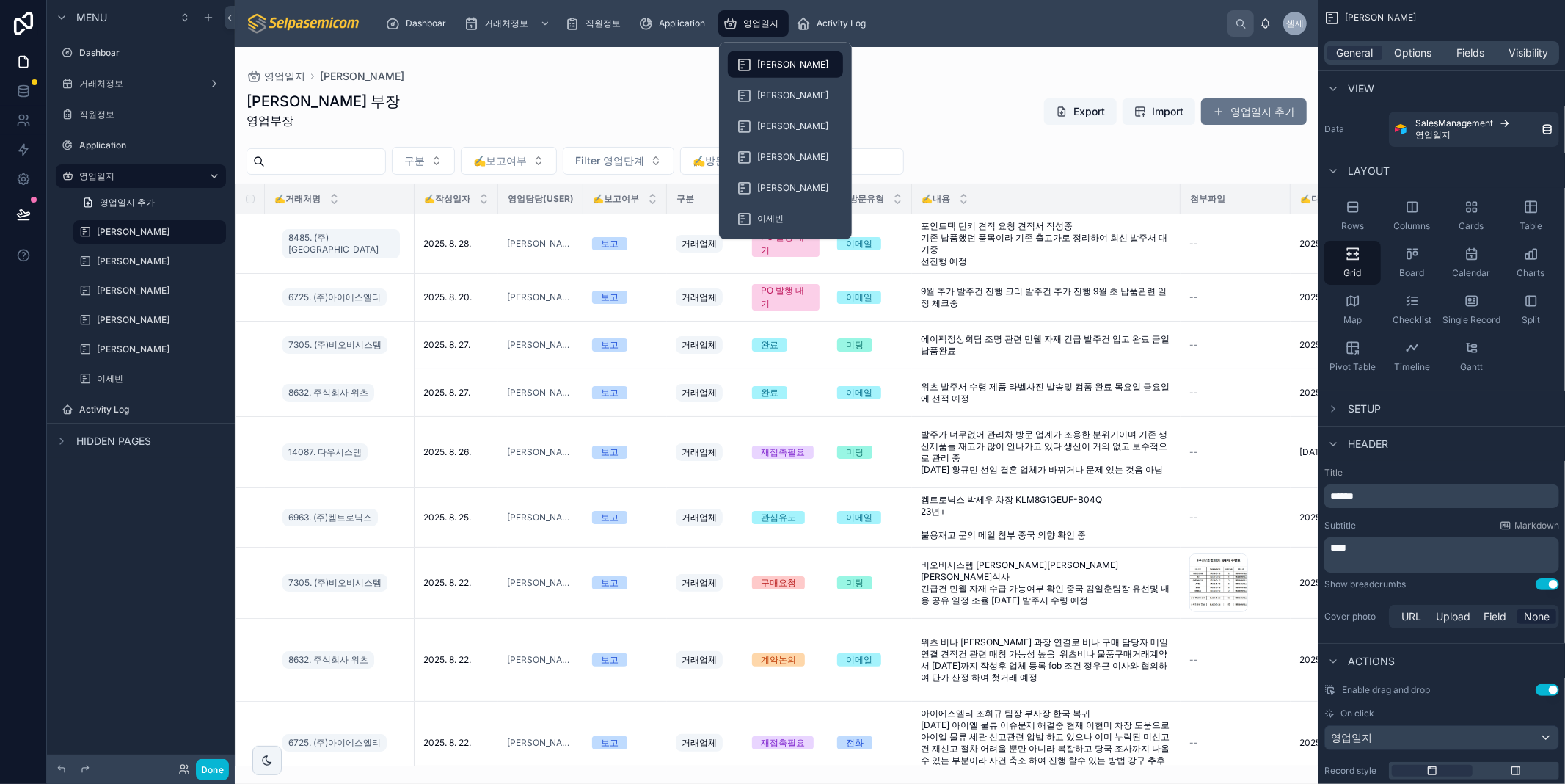
click at [754, 18] on span "영업일지" at bounding box center [760, 24] width 35 height 12
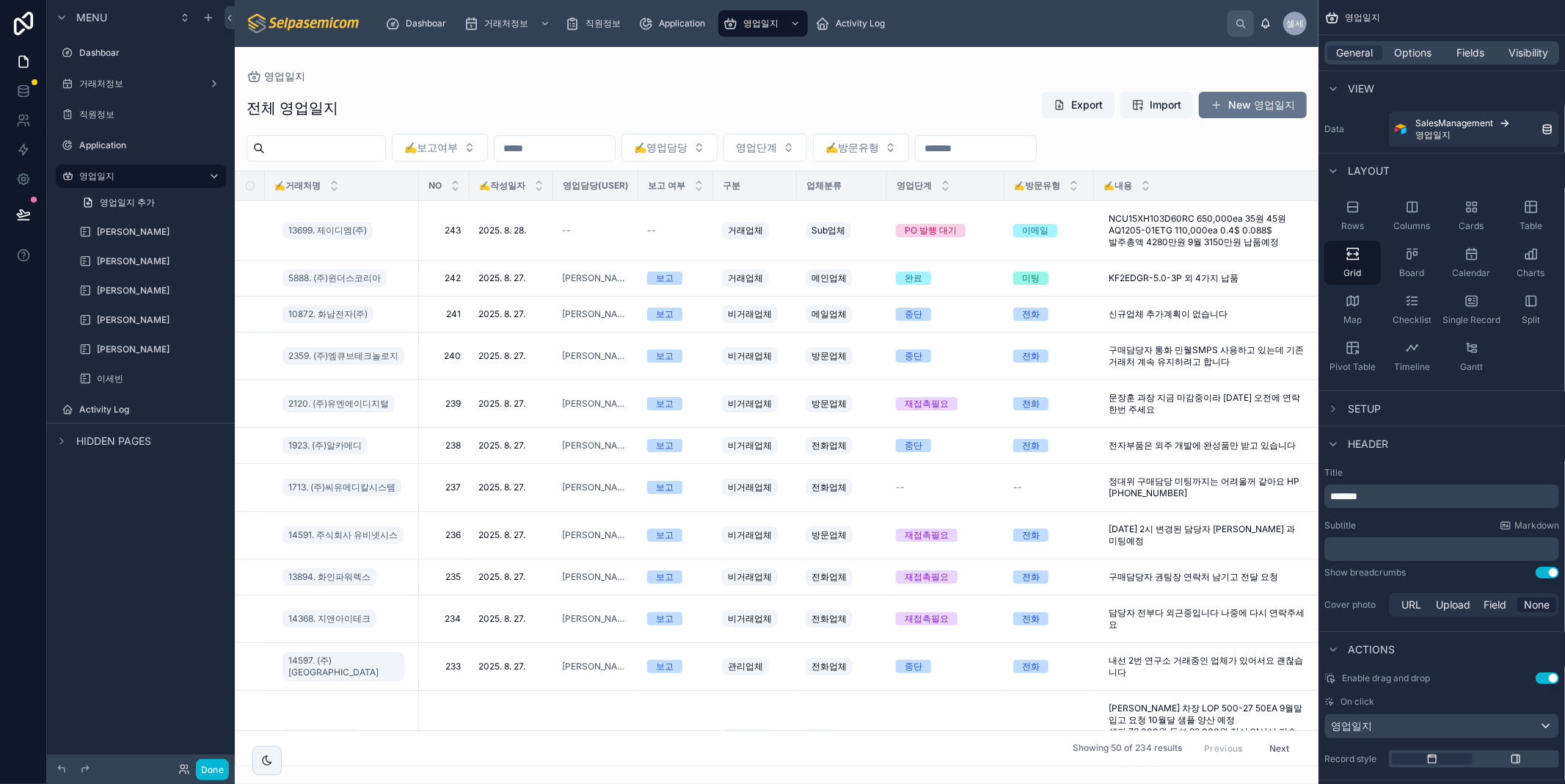
click at [618, 106] on div at bounding box center [777, 416] width 1084 height 737
click at [323, 223] on link "13699. 제이디엠(주)" at bounding box center [328, 230] width 91 height 18
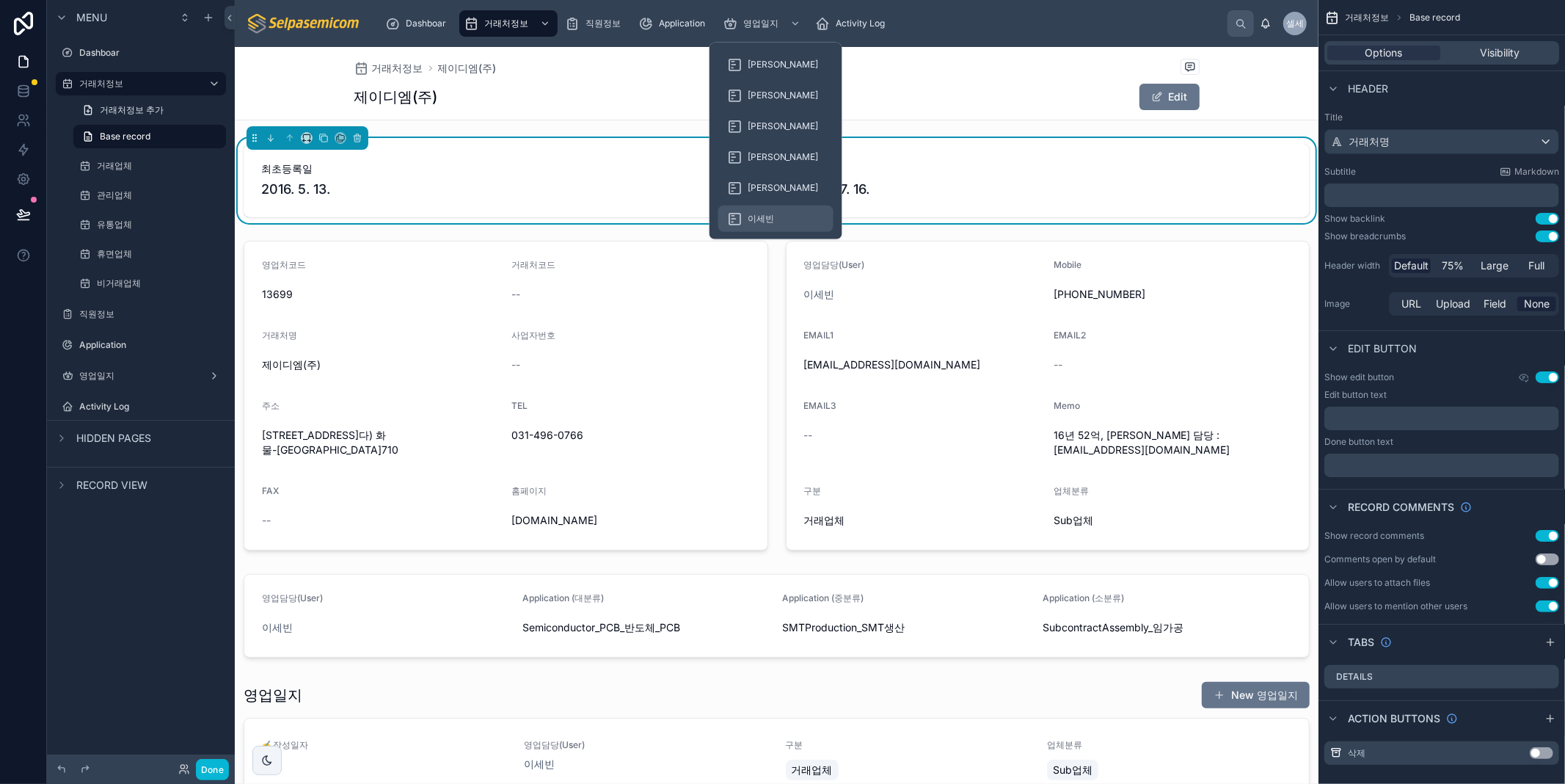
click at [769, 223] on span "이세빈" at bounding box center [760, 219] width 27 height 12
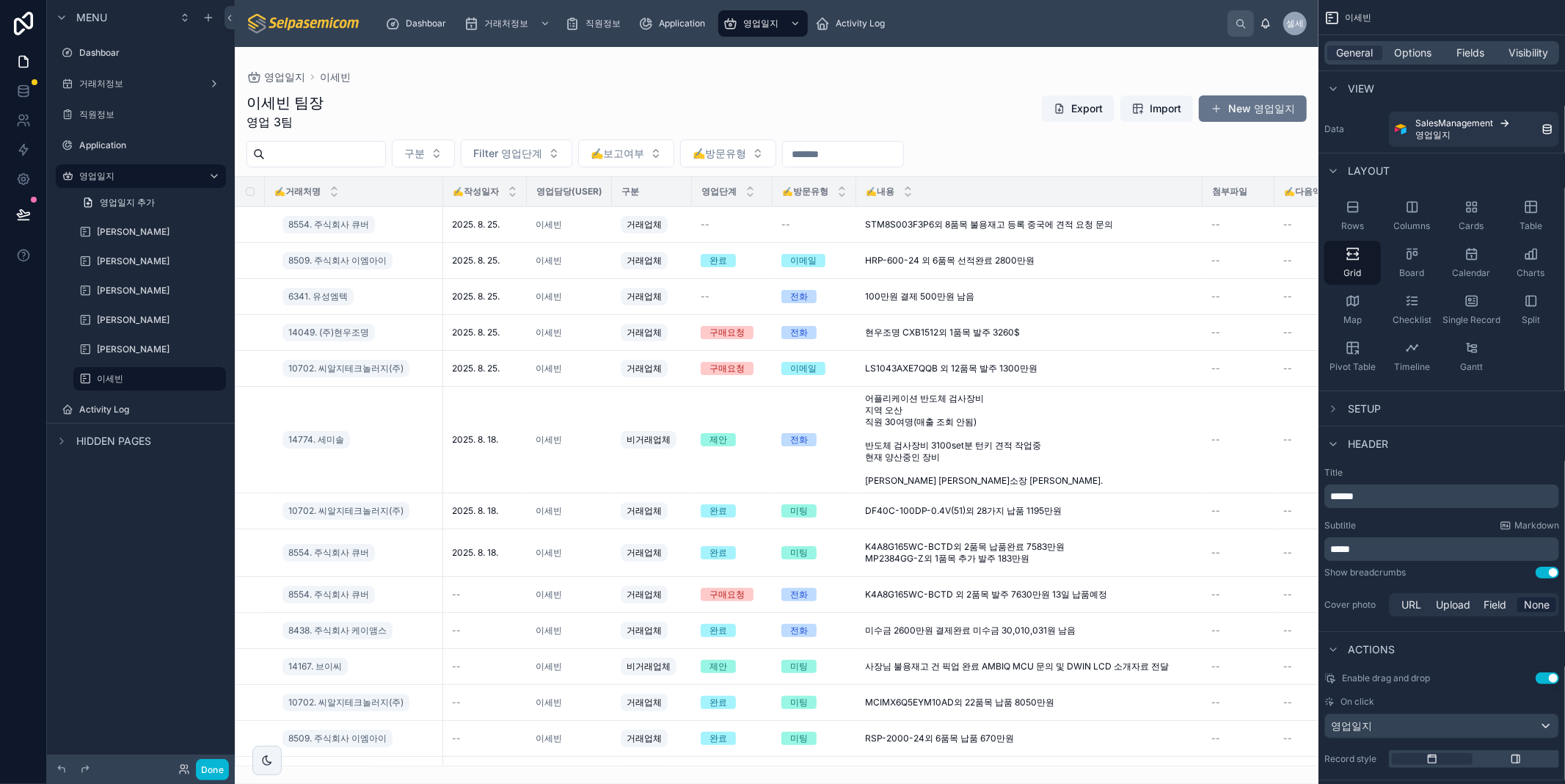
click at [452, 56] on div at bounding box center [777, 416] width 1084 height 737
click at [1261, 114] on button "New 영업일지" at bounding box center [1253, 109] width 108 height 27
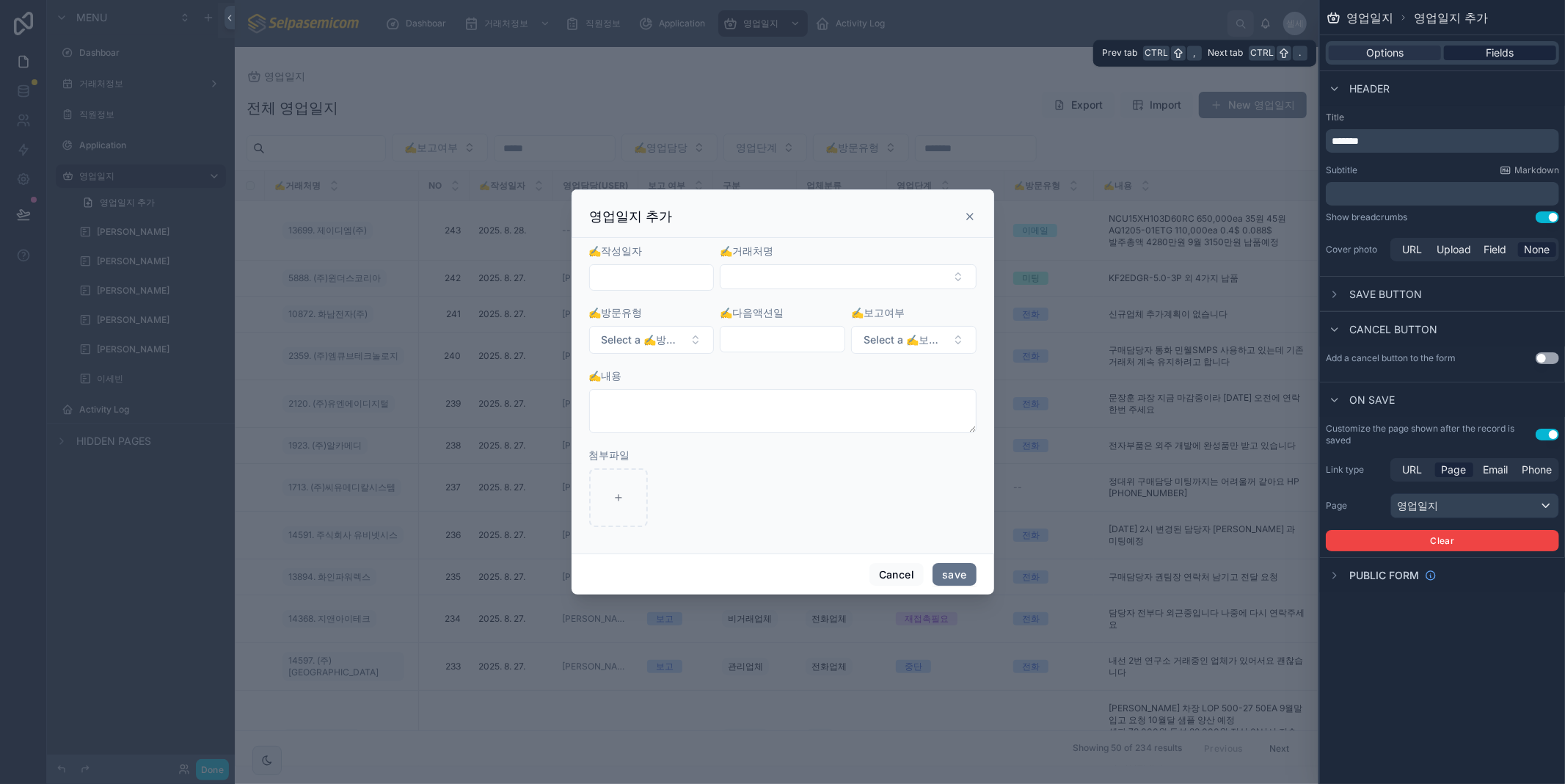
click at [1494, 51] on span "Fields" at bounding box center [1501, 52] width 28 height 15
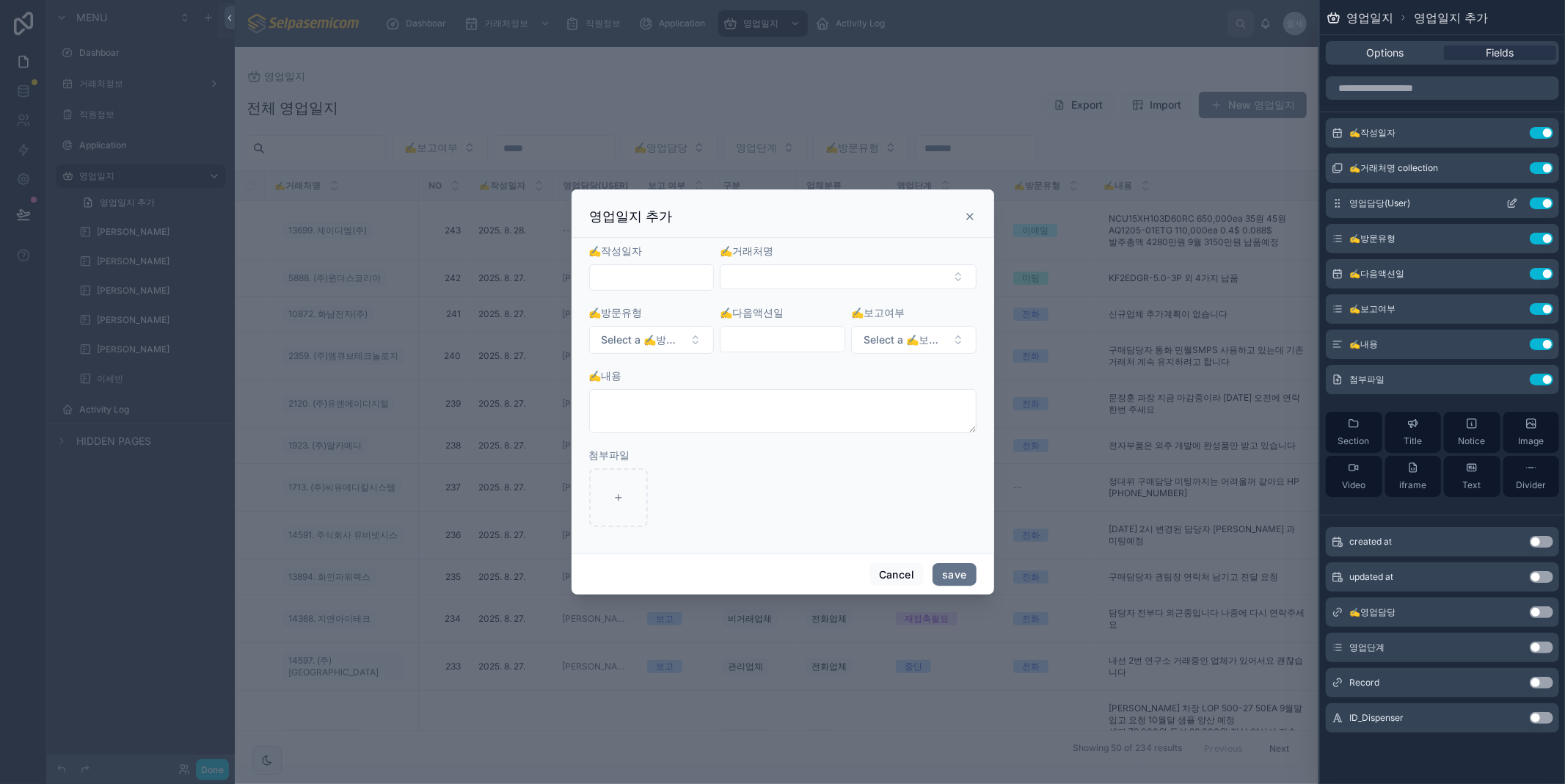
click at [1512, 200] on icon at bounding box center [1513, 203] width 12 height 12
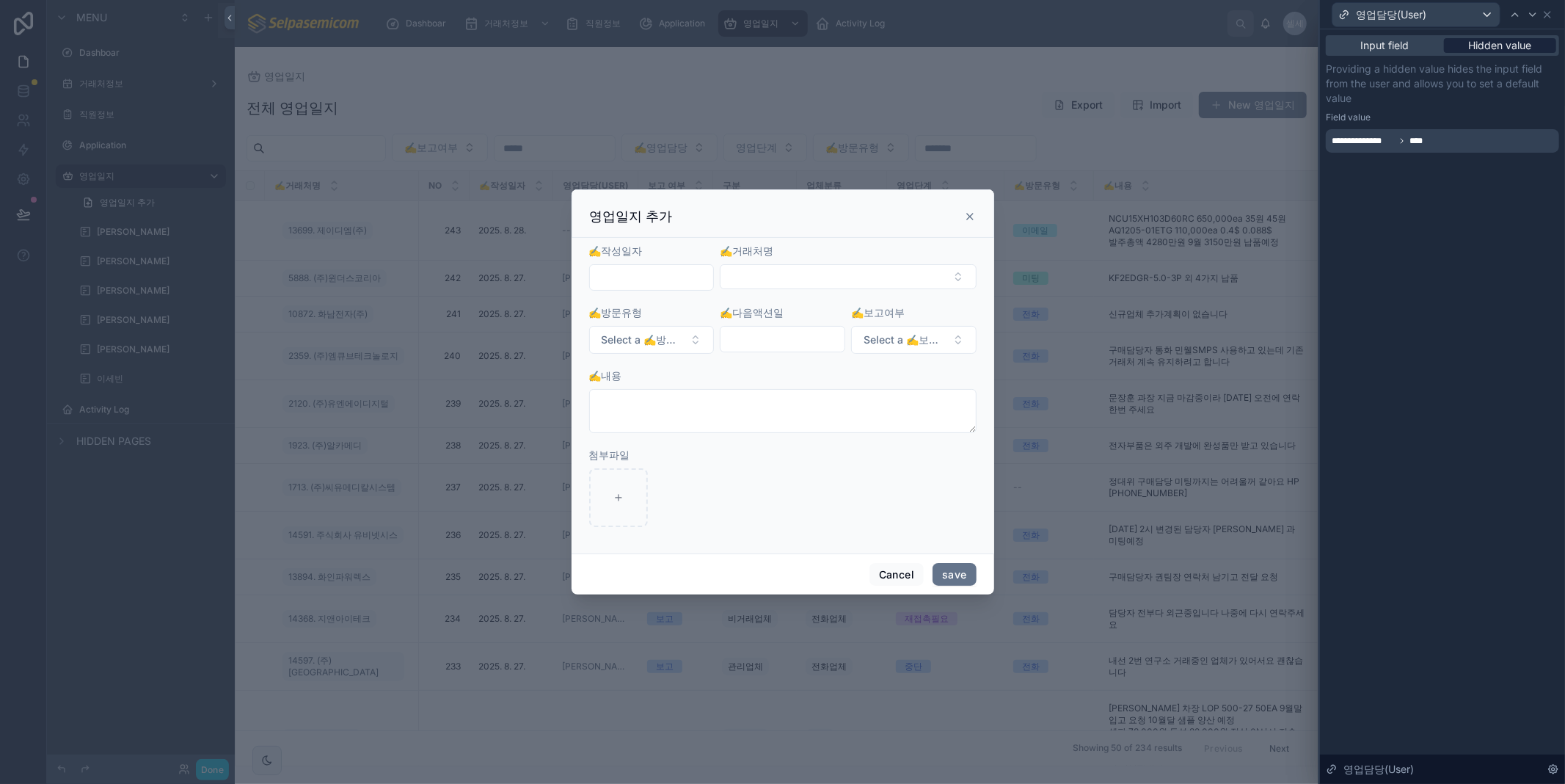
click at [1505, 41] on span "Hidden value" at bounding box center [1501, 45] width 63 height 15
click at [1405, 39] on span "Input field" at bounding box center [1385, 45] width 49 height 15
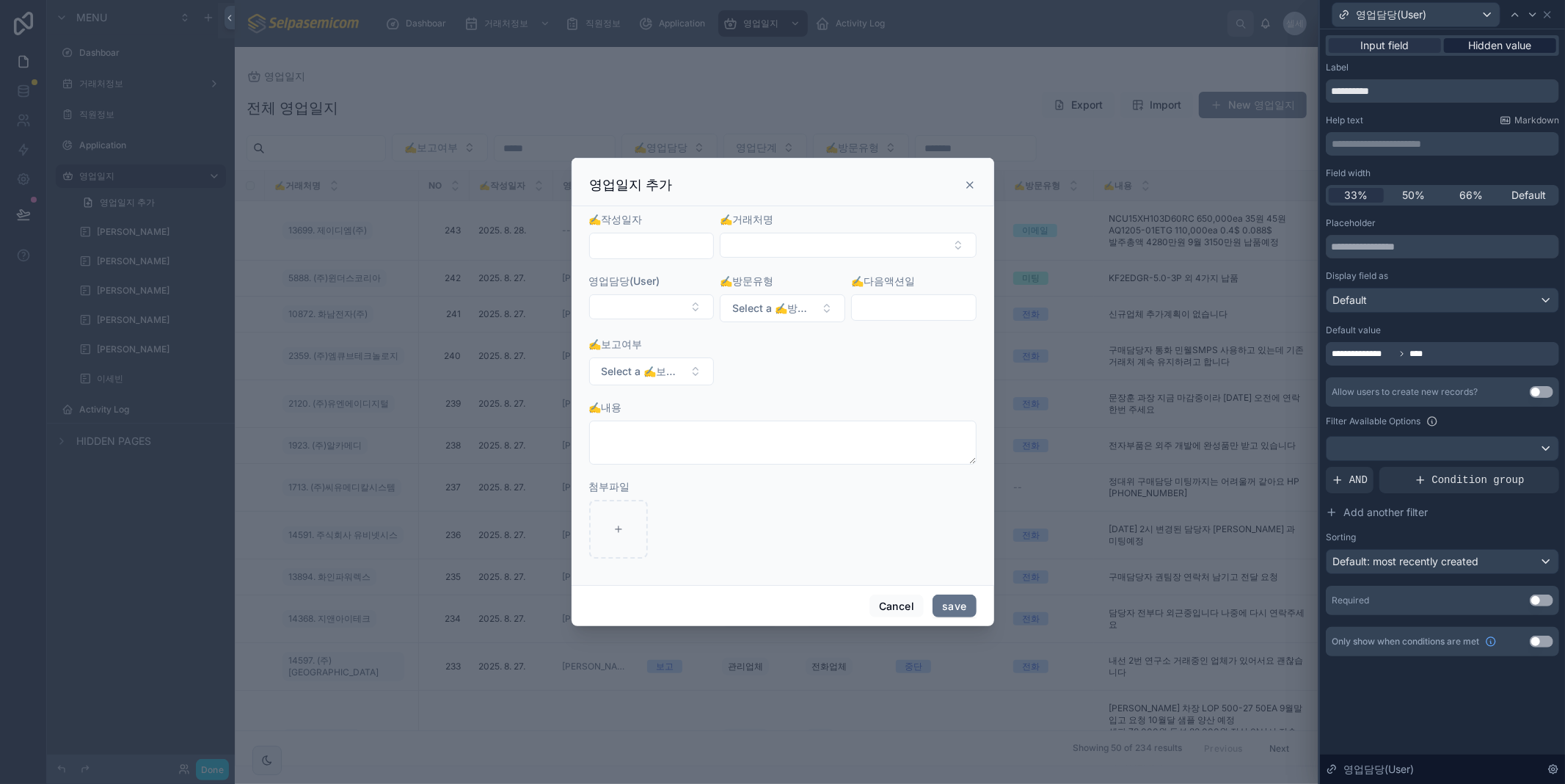
click at [1502, 38] on span "Hidden value" at bounding box center [1501, 45] width 63 height 15
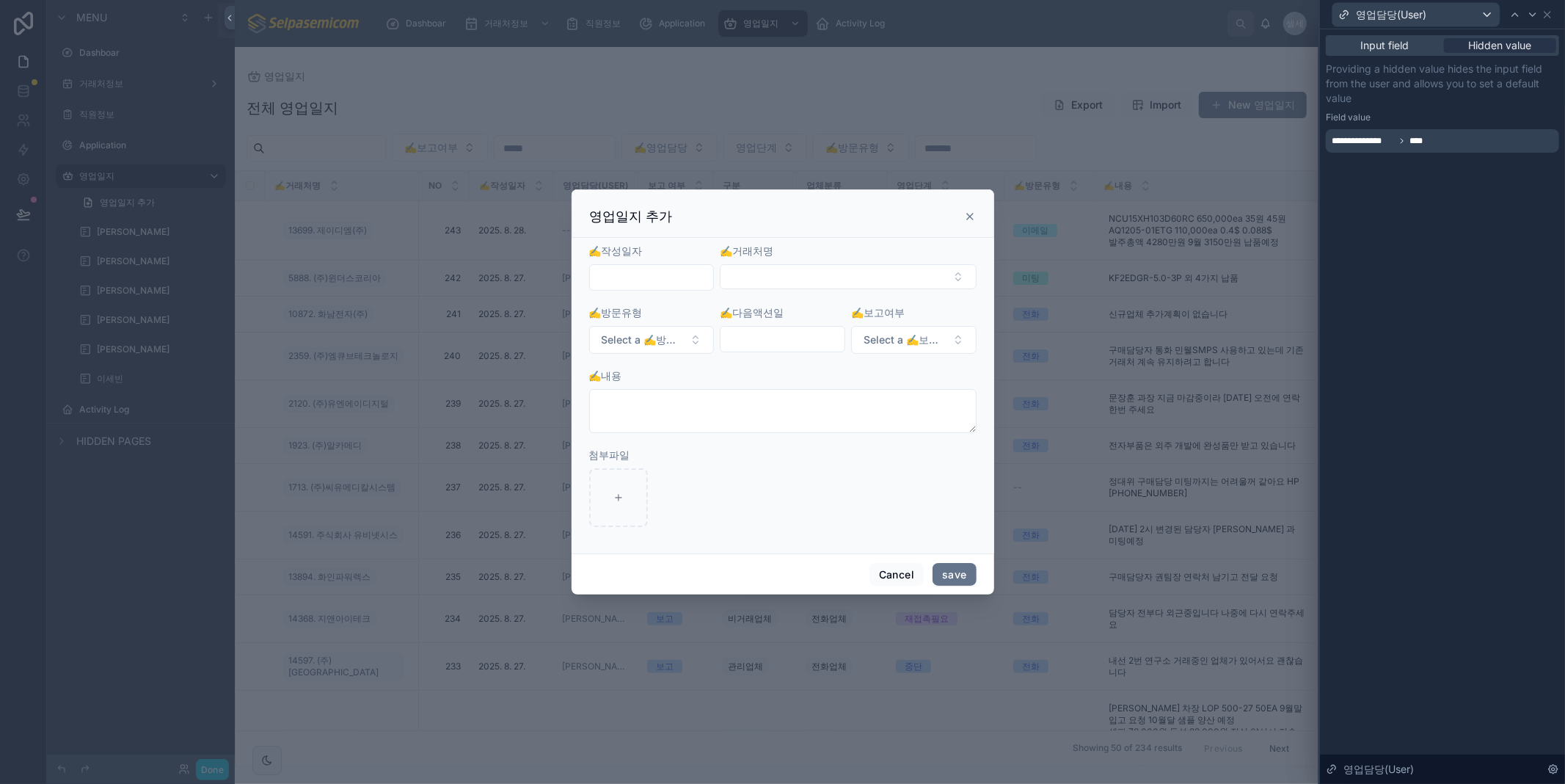
click at [1379, 138] on span "**********" at bounding box center [1364, 141] width 63 height 12
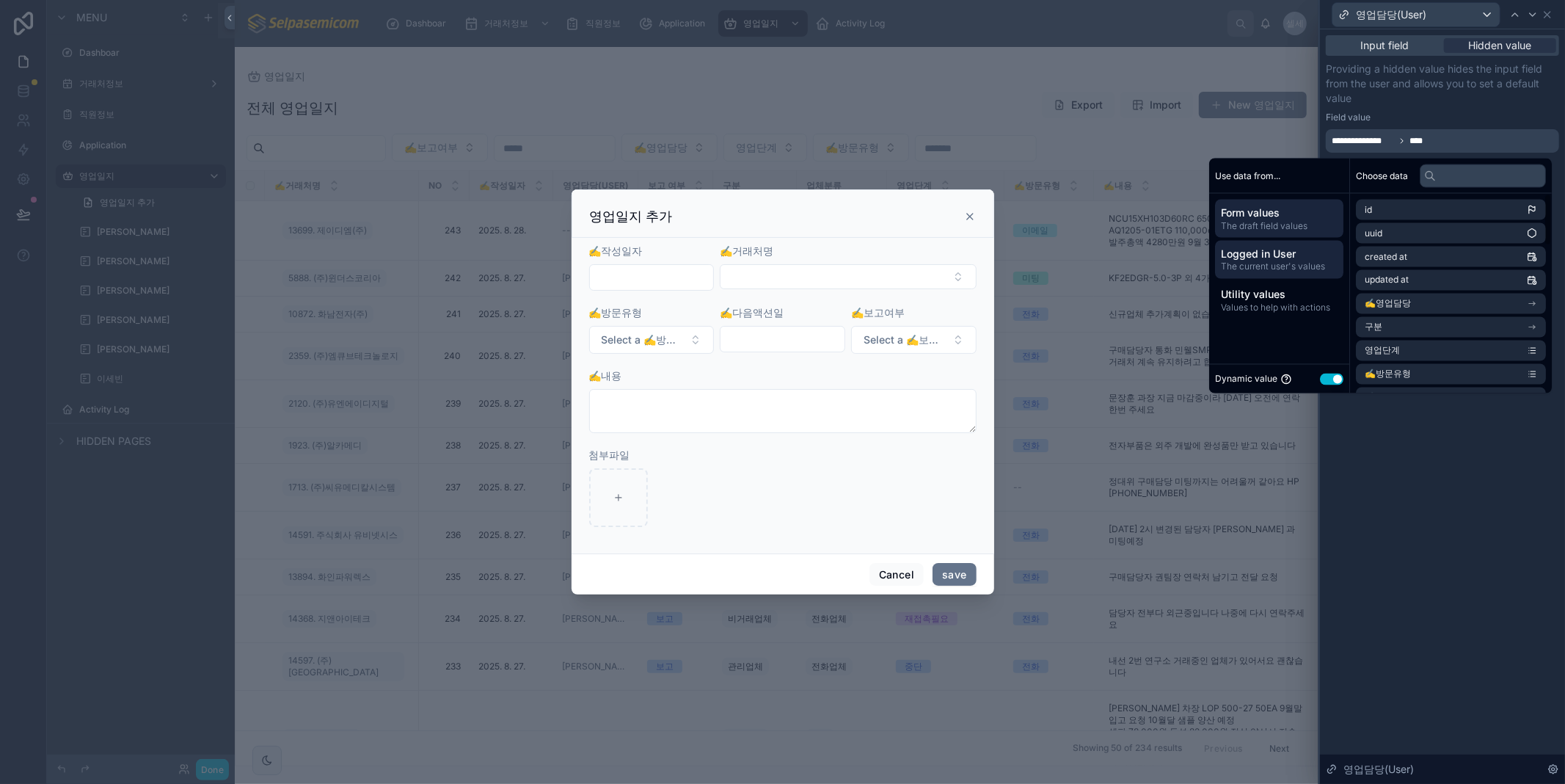
click at [1290, 251] on span "Logged in User" at bounding box center [1279, 253] width 116 height 15
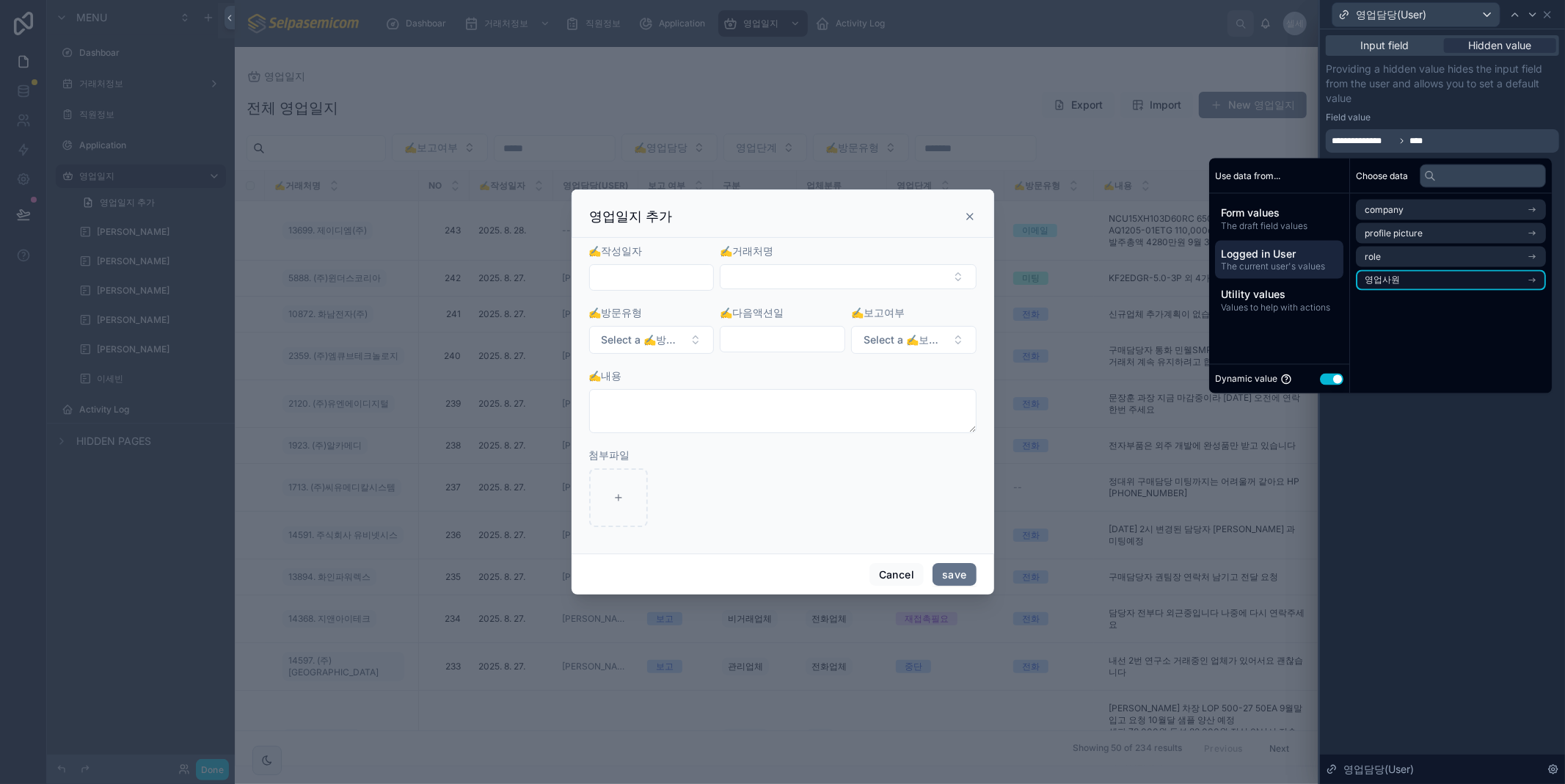
click at [1392, 276] on li "영업사원" at bounding box center [1451, 280] width 190 height 21
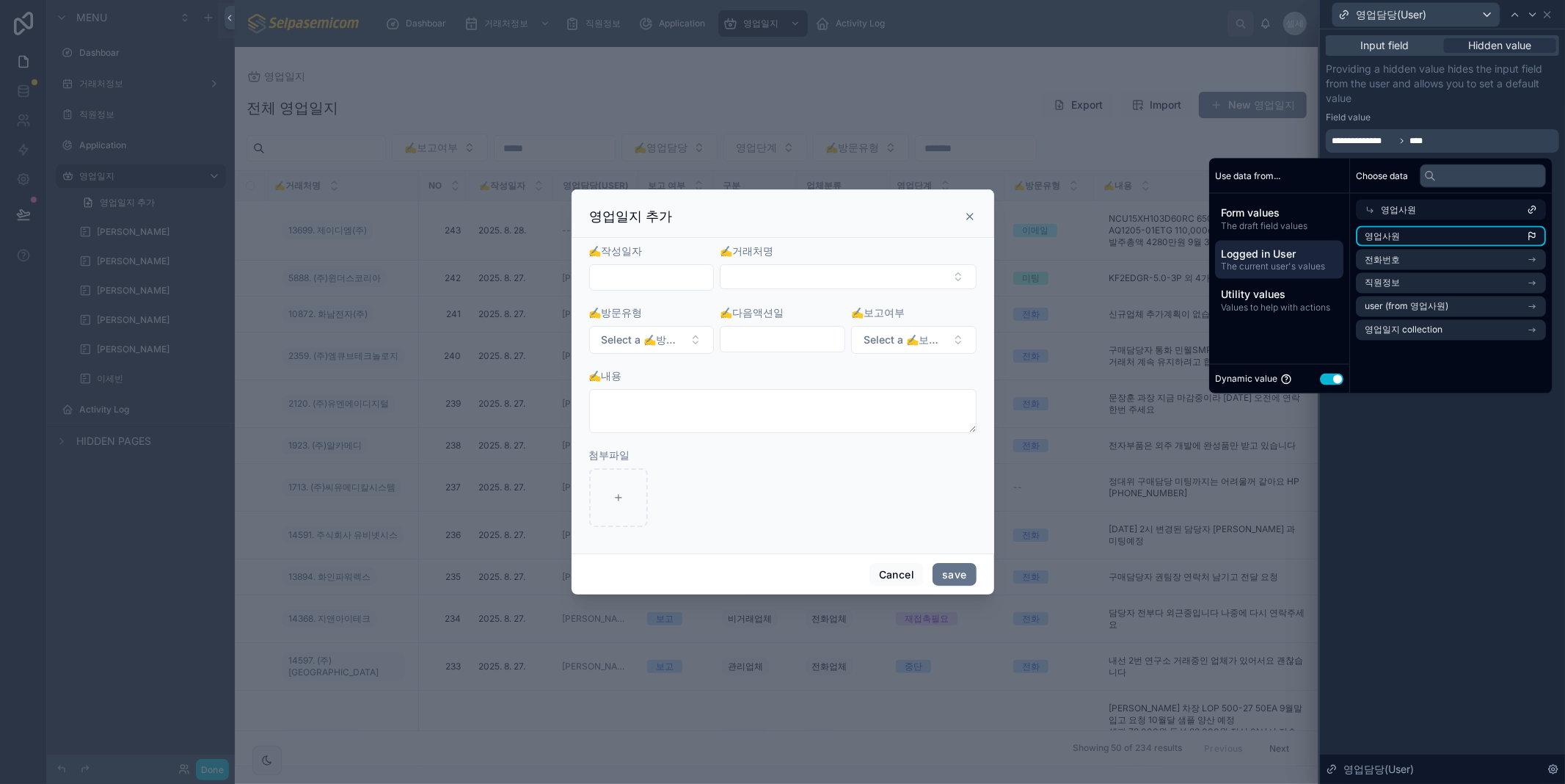
click at [1487, 235] on li "영업사원" at bounding box center [1451, 236] width 190 height 21
click at [1430, 236] on li "영업사원" at bounding box center [1451, 236] width 190 height 21
click at [1479, 446] on div "**********" at bounding box center [1443, 406] width 245 height 754
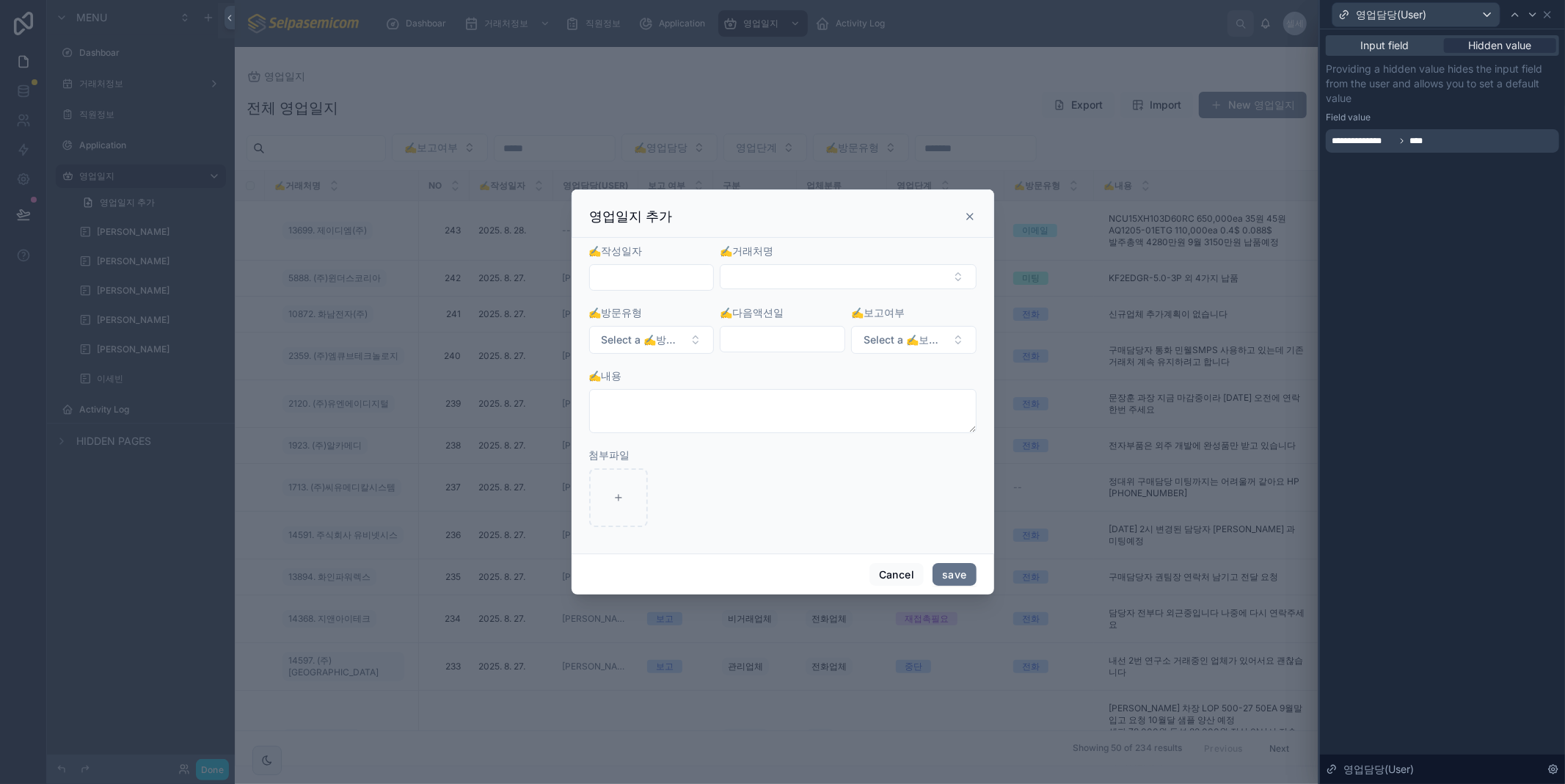
click at [971, 219] on icon at bounding box center [971, 216] width 12 height 12
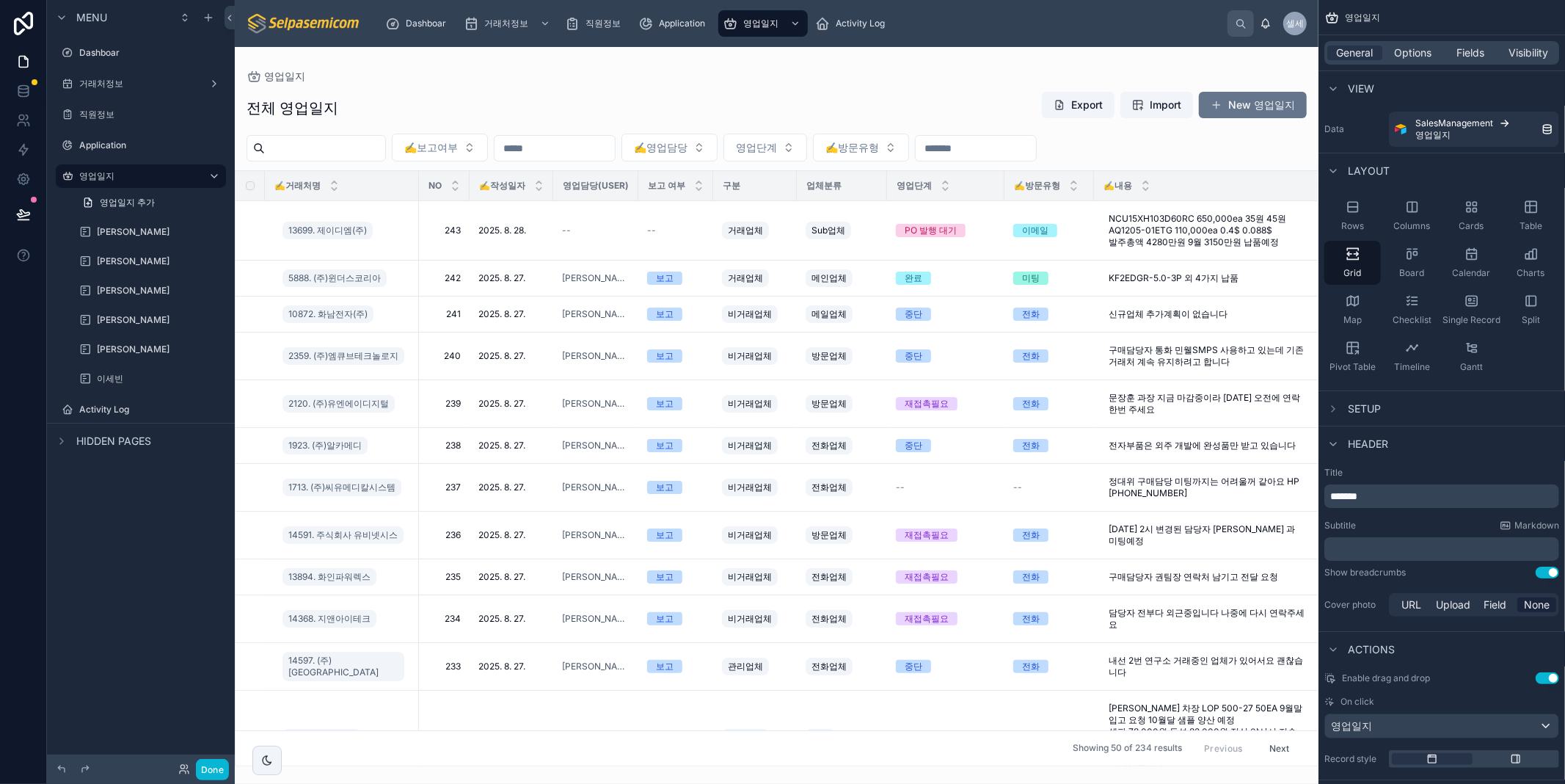
click at [565, 229] on div at bounding box center [777, 416] width 1084 height 737
click at [570, 236] on span "--" at bounding box center [566, 231] width 9 height 12
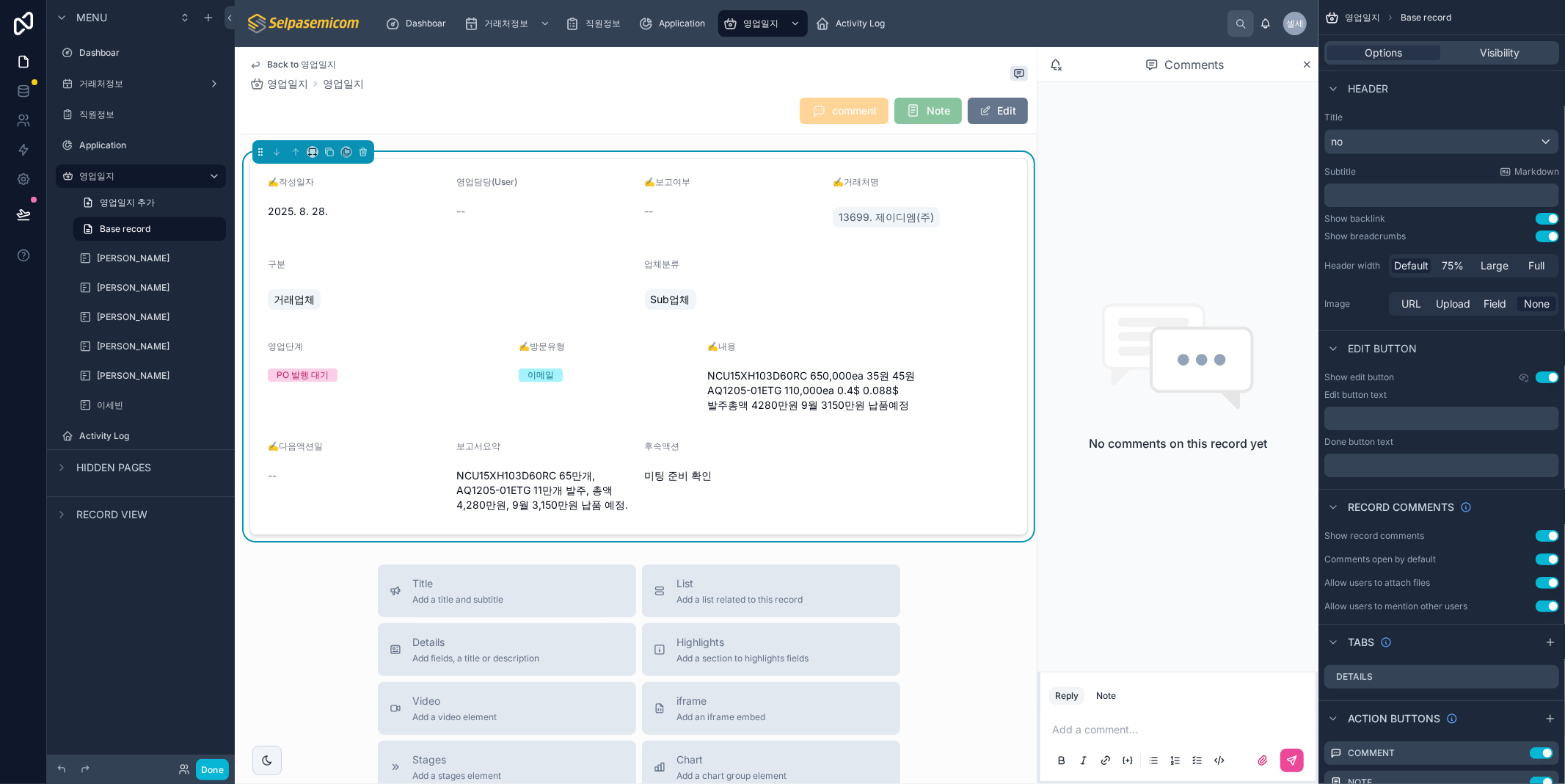
click at [458, 215] on span "--" at bounding box center [461, 211] width 9 height 15
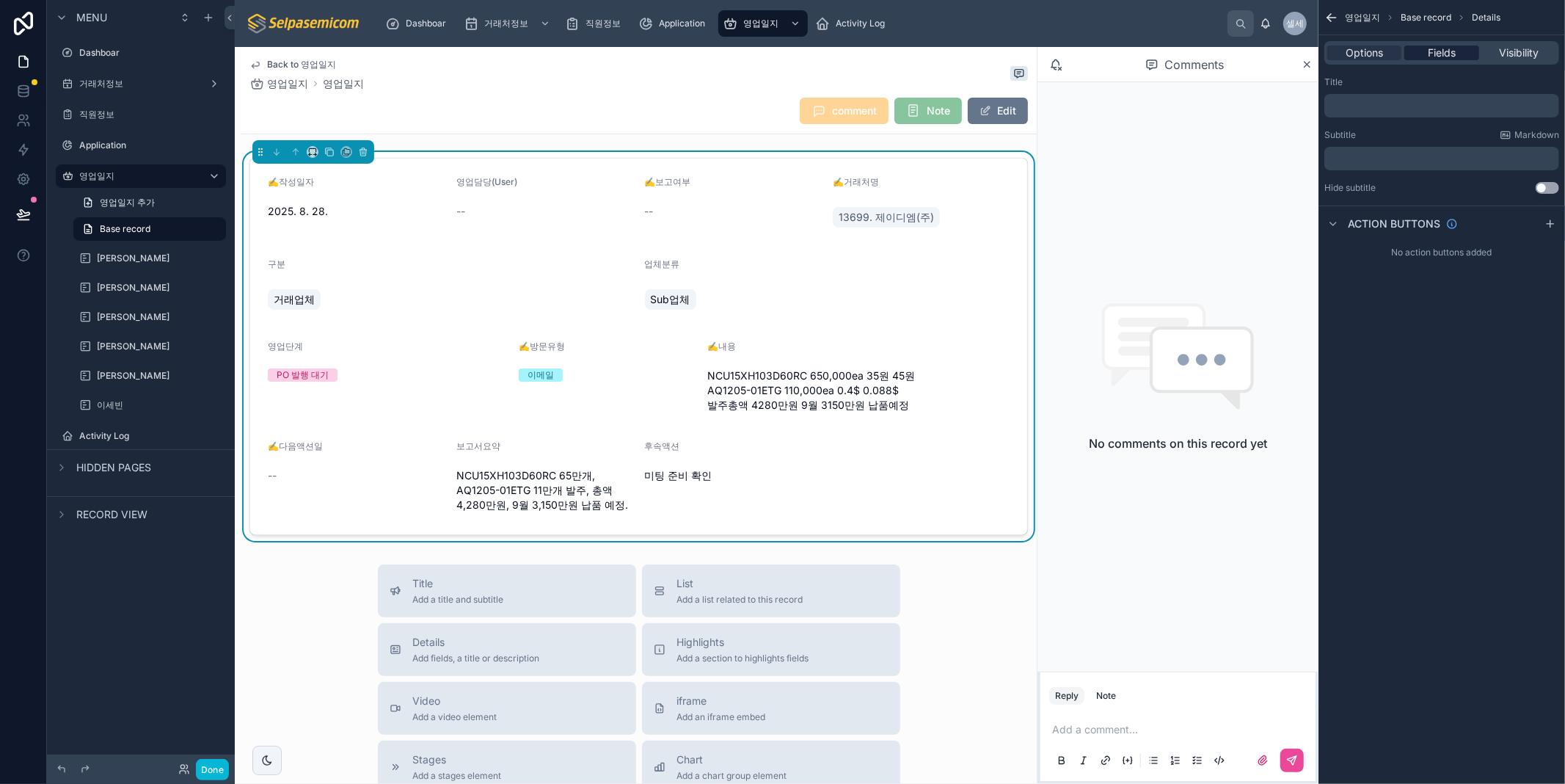
click at [1447, 57] on span "Fields" at bounding box center [1442, 52] width 28 height 15
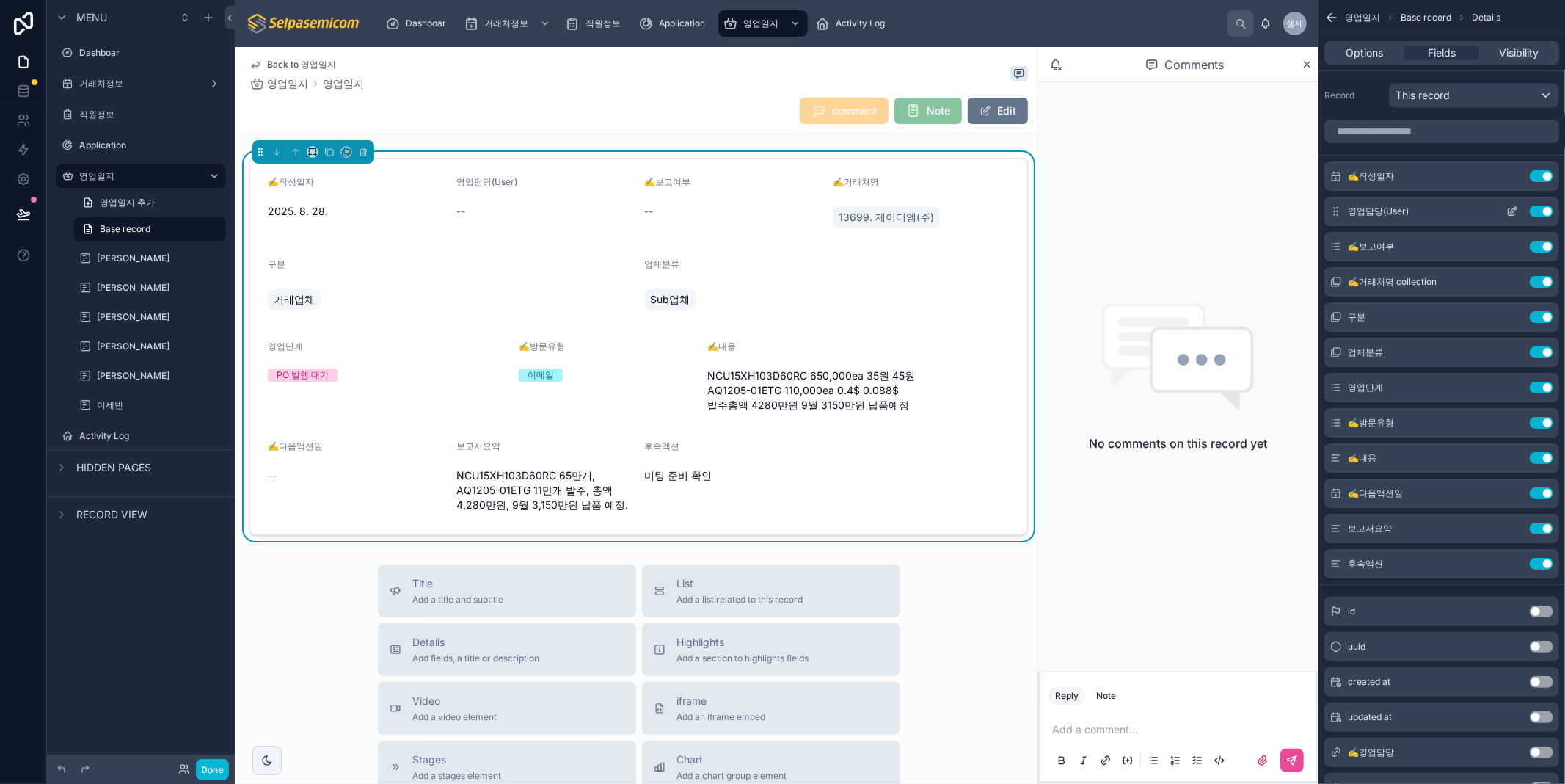
click at [1515, 210] on icon "scrollable content" at bounding box center [1514, 209] width 6 height 6
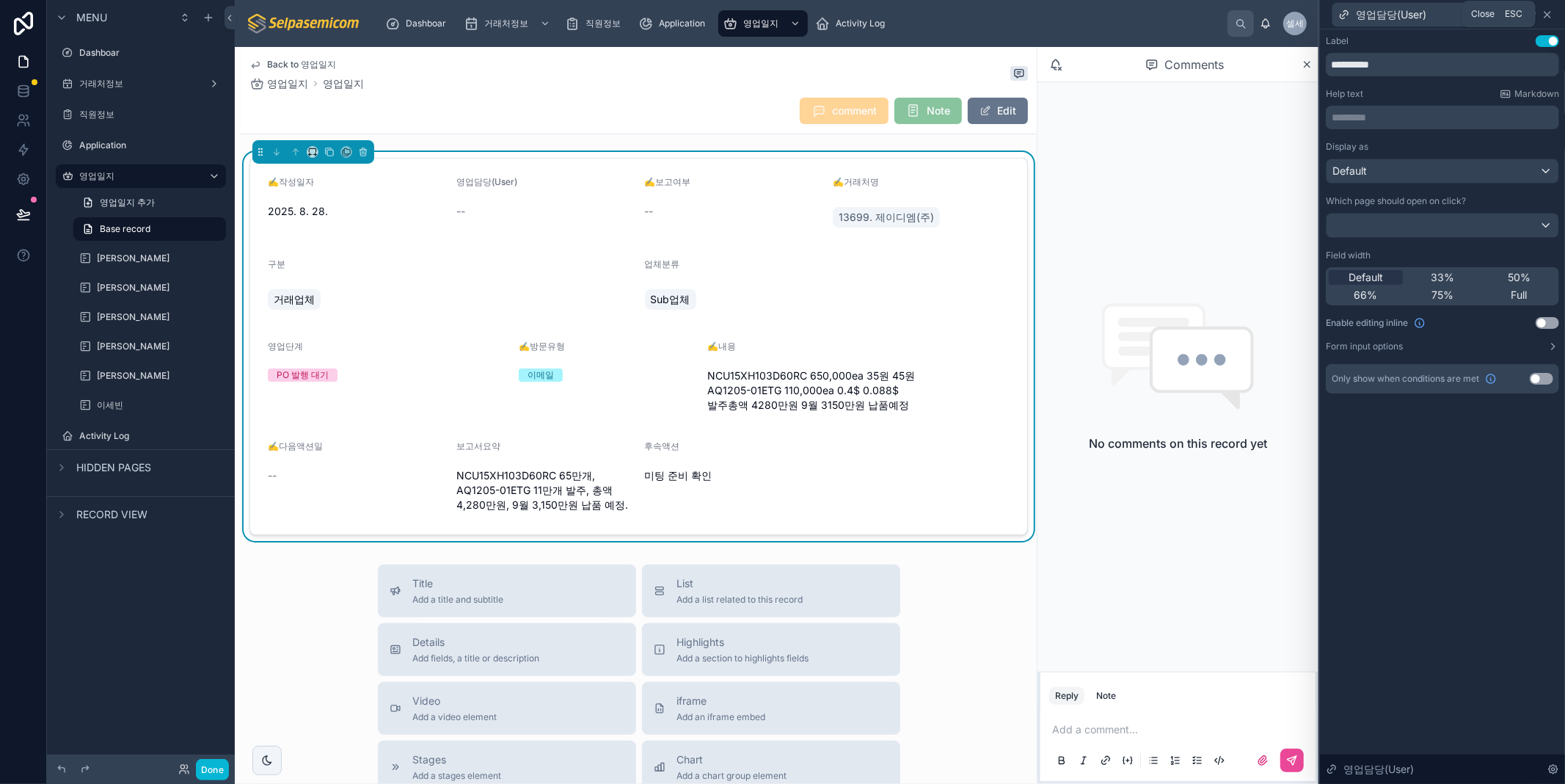
click at [1550, 9] on icon at bounding box center [1548, 15] width 12 height 12
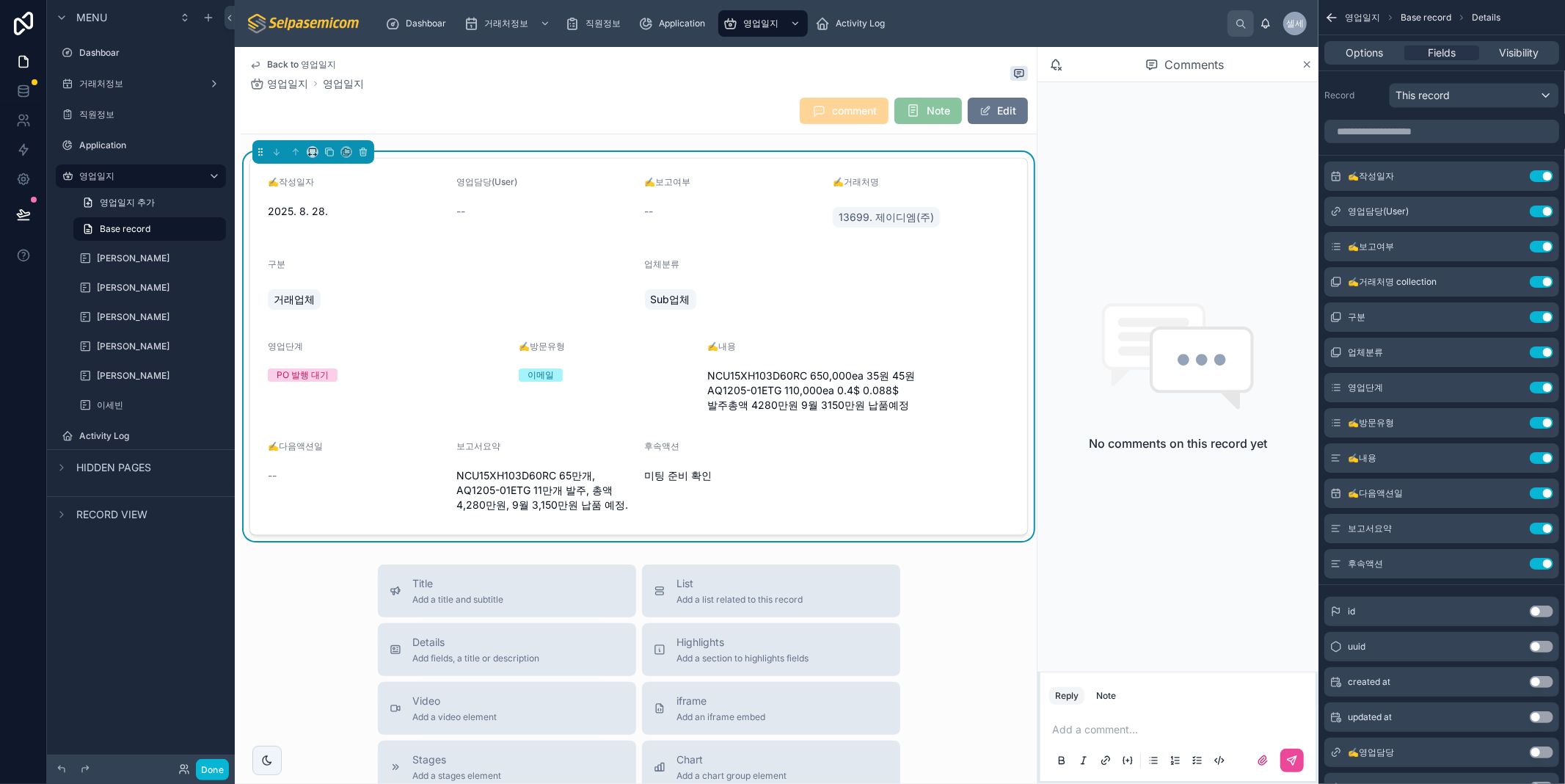
click at [1307, 62] on icon at bounding box center [1308, 64] width 6 height 6
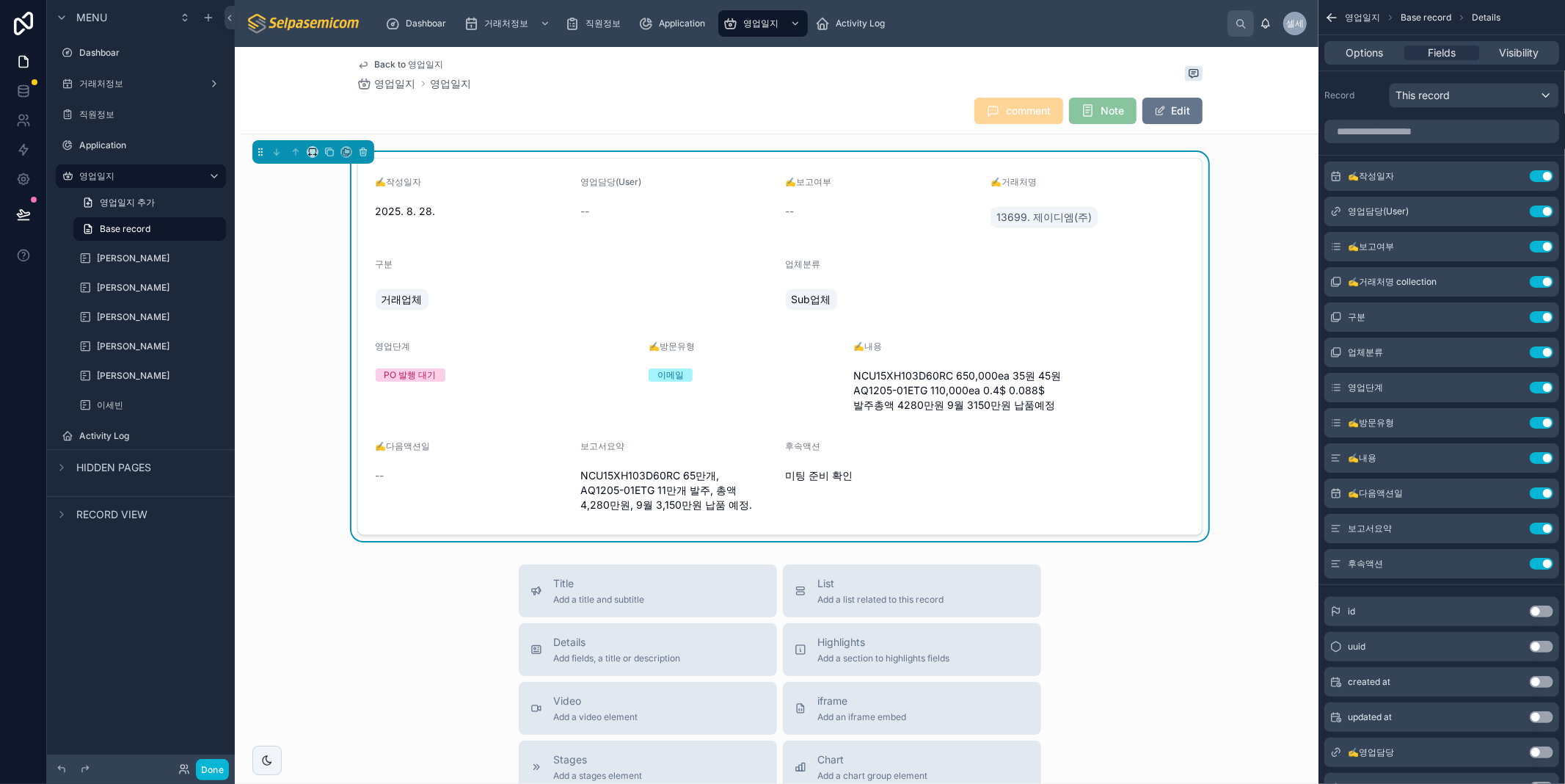
click at [617, 85] on div "Back to 영업일지 영업일지 영업일지" at bounding box center [780, 75] width 846 height 32
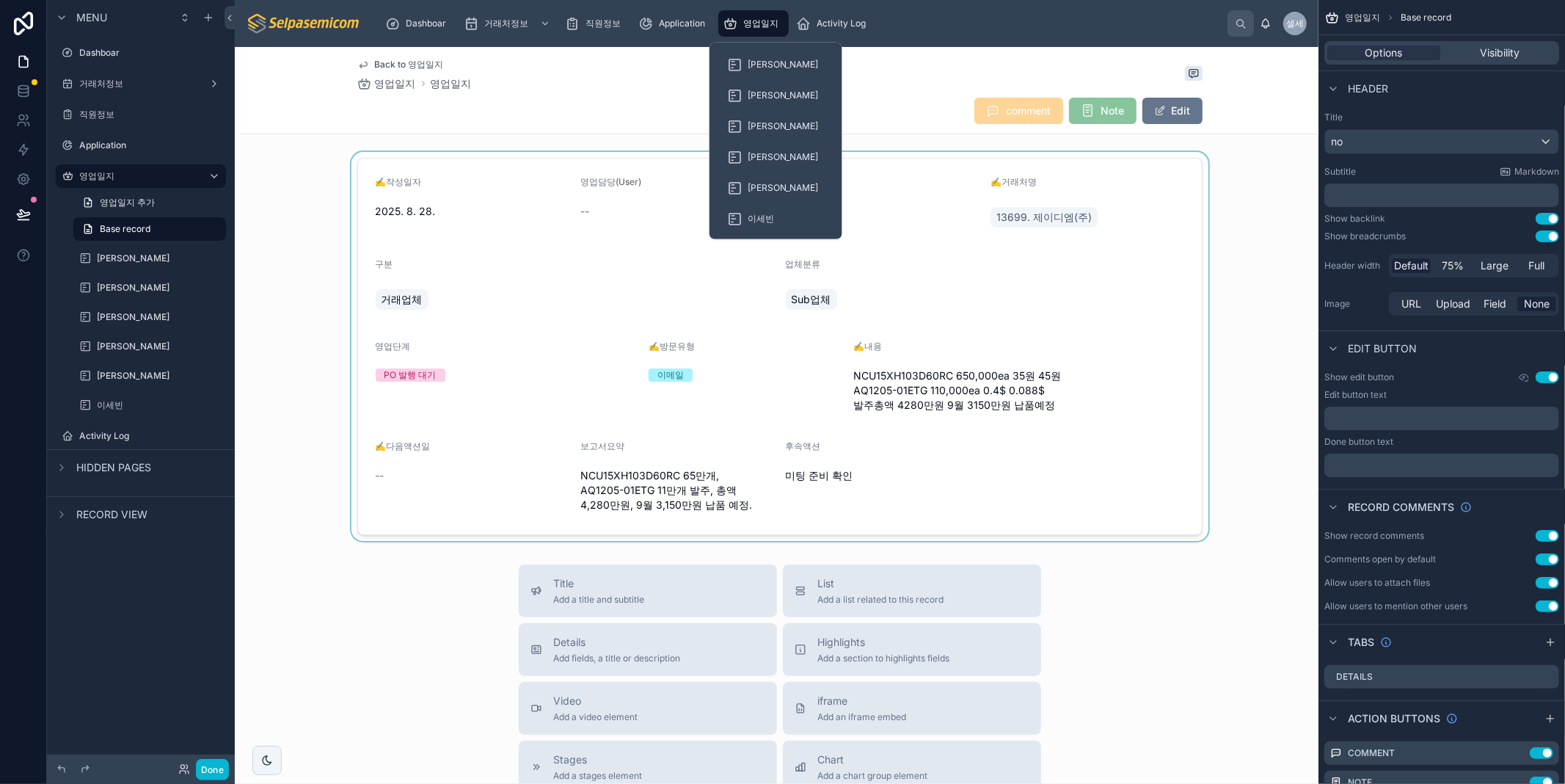
click at [743, 23] on span "영업일지" at bounding box center [760, 24] width 35 height 12
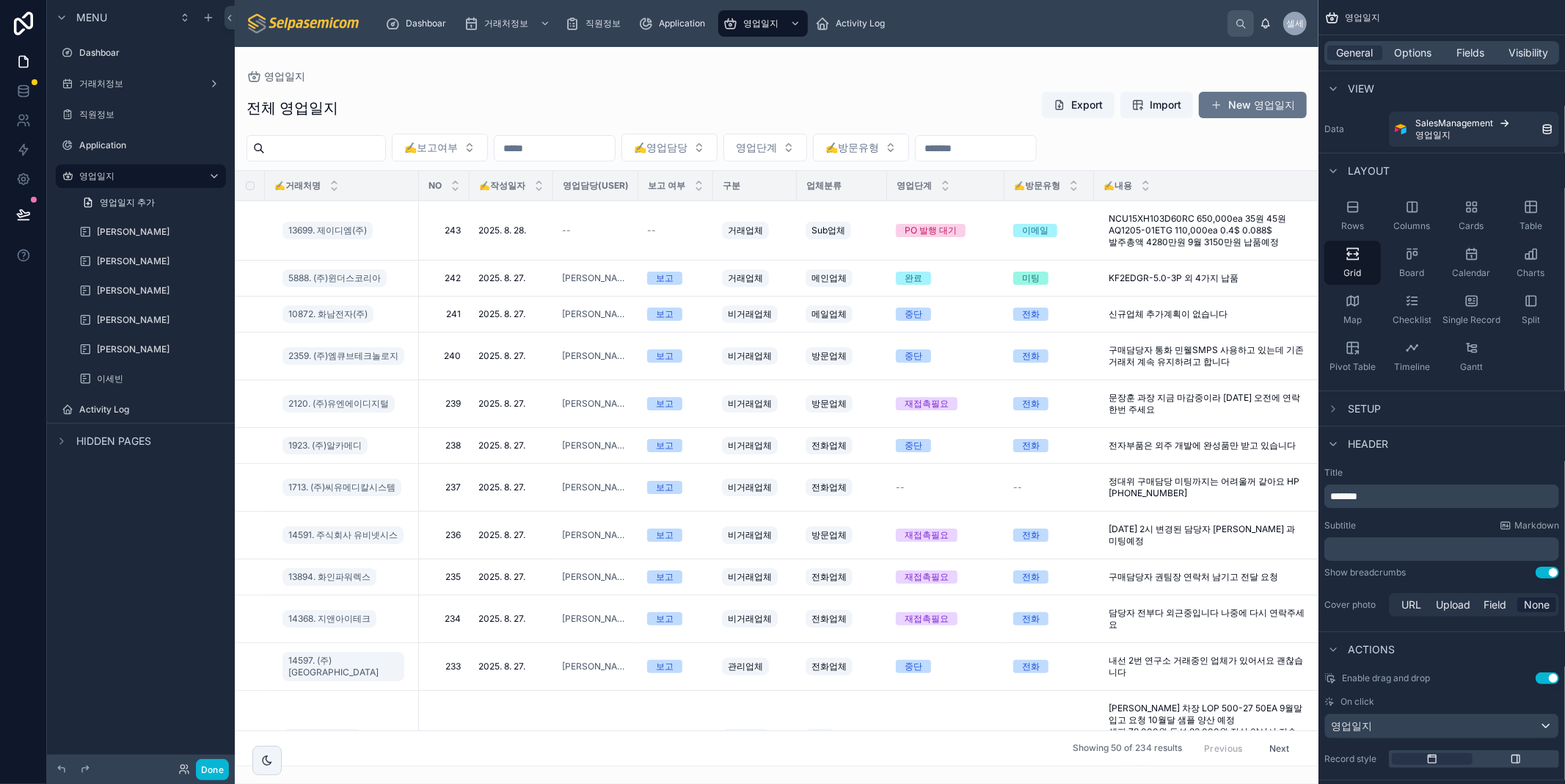
click at [623, 54] on div "영업일지 전체 영업일지 Export Import New 영업일지 ✍️보고여부 ✍️영업담당 영업단계 ✍️방문유형 ✍️거래처명 NO ✍️작성일자 …" at bounding box center [777, 406] width 1084 height 719
click at [764, 63] on div "영업일지 전체 영업일지 Export Import New 영업일지 ✍️보고여부 ✍️영업담당 영업단계 ✍️방문유형 ✍️거래처명 NO ✍️작성일자 …" at bounding box center [777, 406] width 1084 height 719
click at [575, 232] on div "--" at bounding box center [595, 231] width 68 height 12
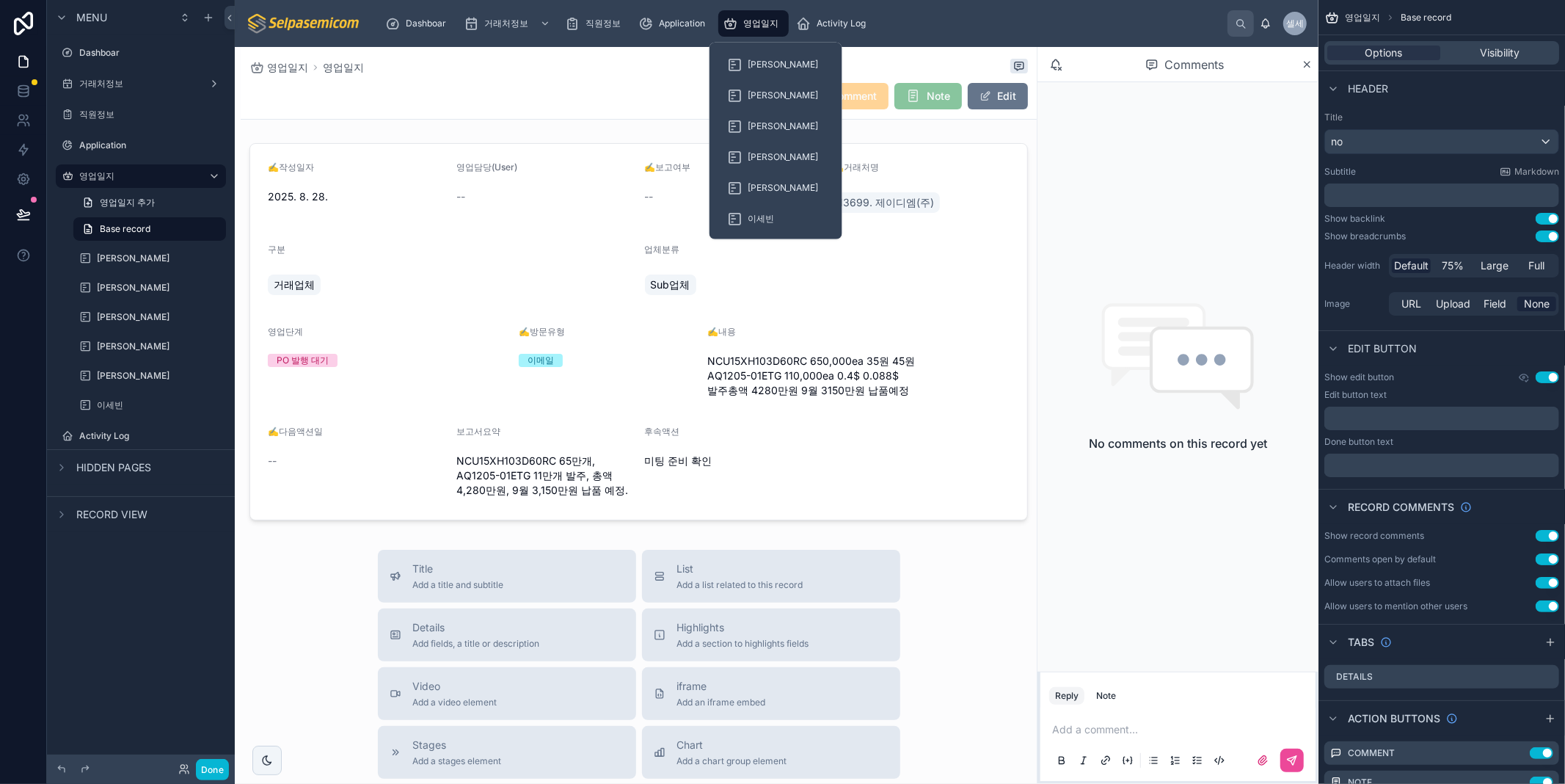
click at [758, 20] on span "영업일지" at bounding box center [760, 24] width 35 height 12
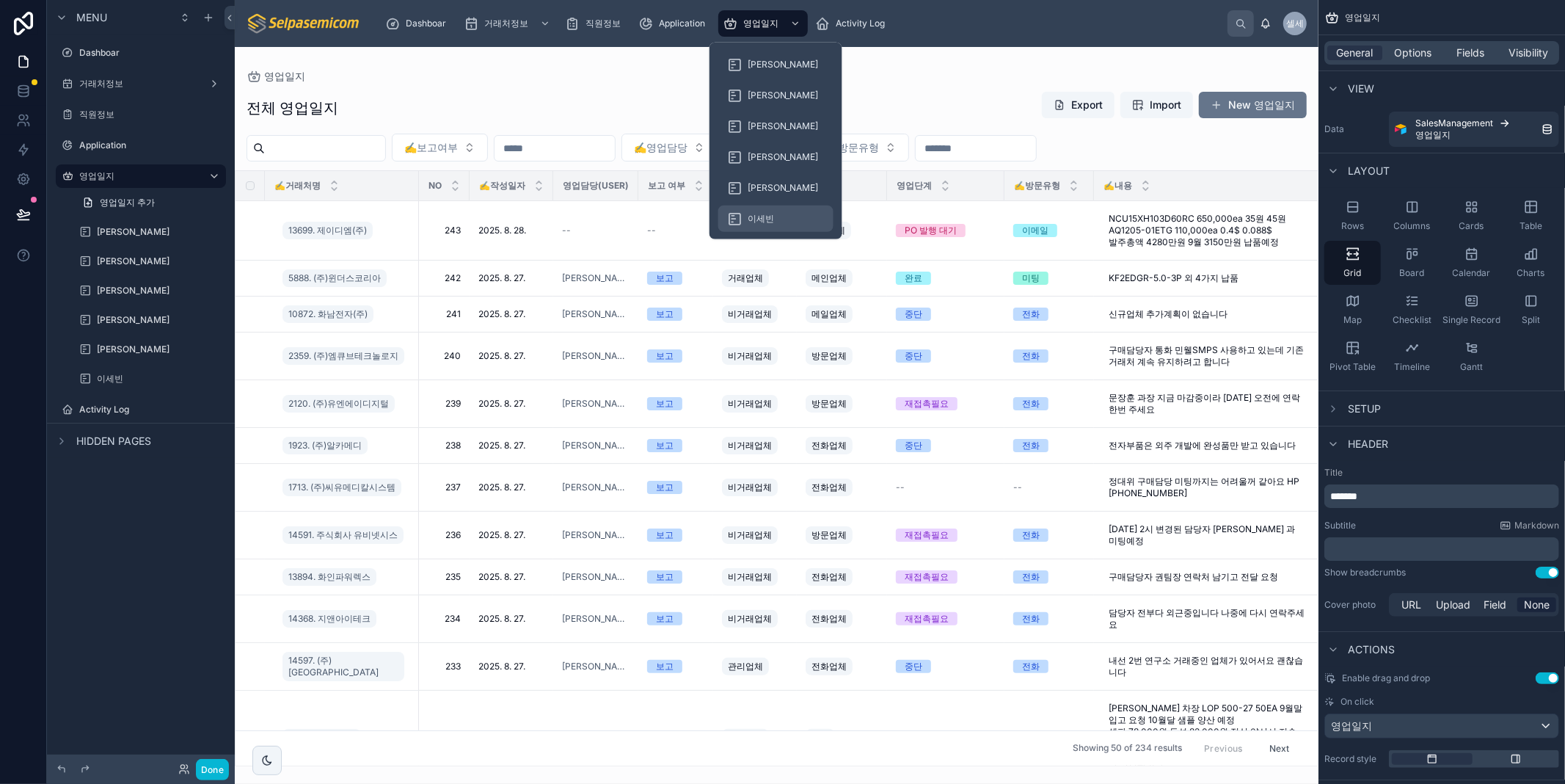
click at [751, 215] on span "이세빈" at bounding box center [760, 219] width 27 height 12
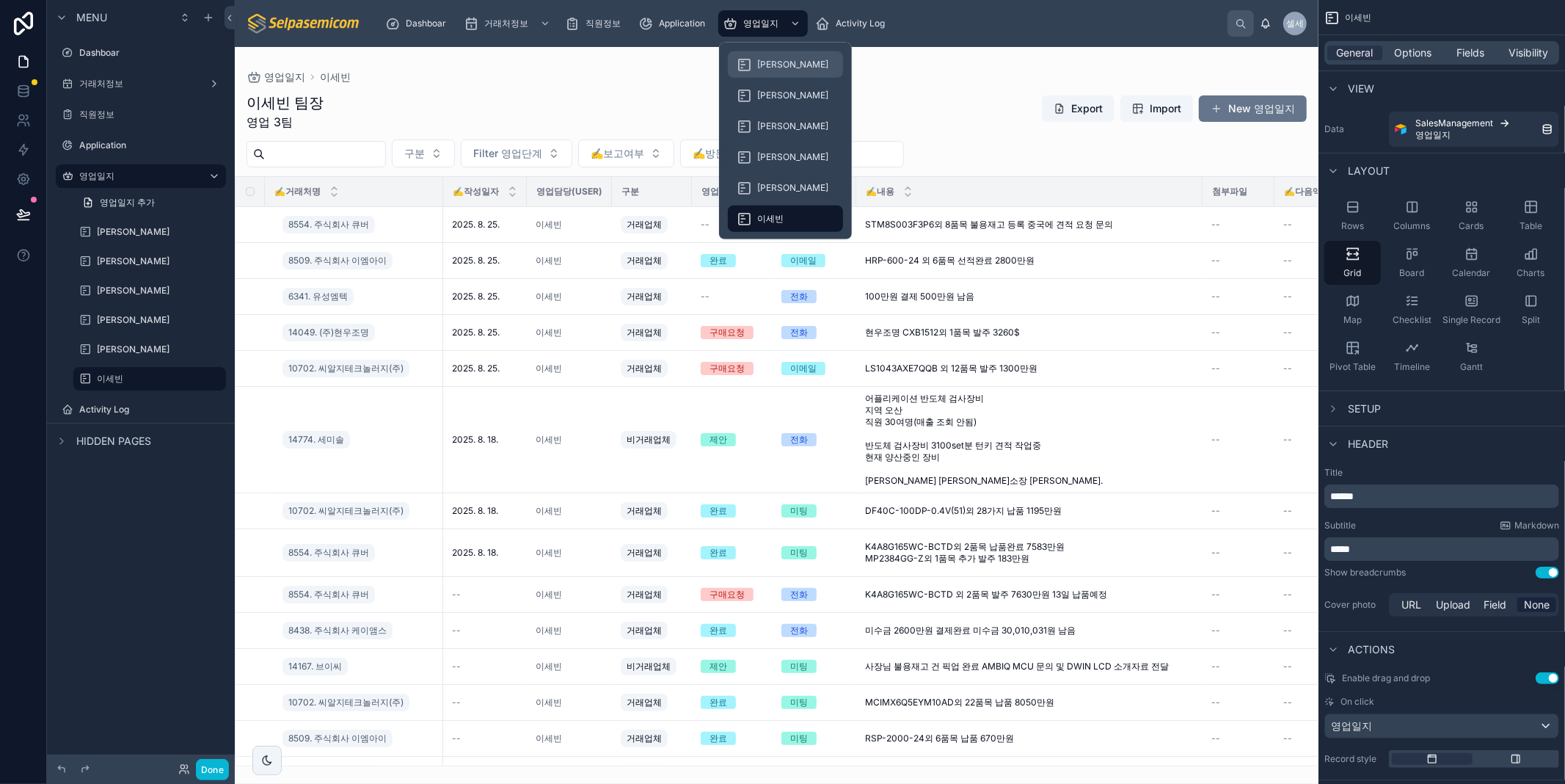
click at [771, 64] on span "[PERSON_NAME]" at bounding box center [793, 65] width 71 height 12
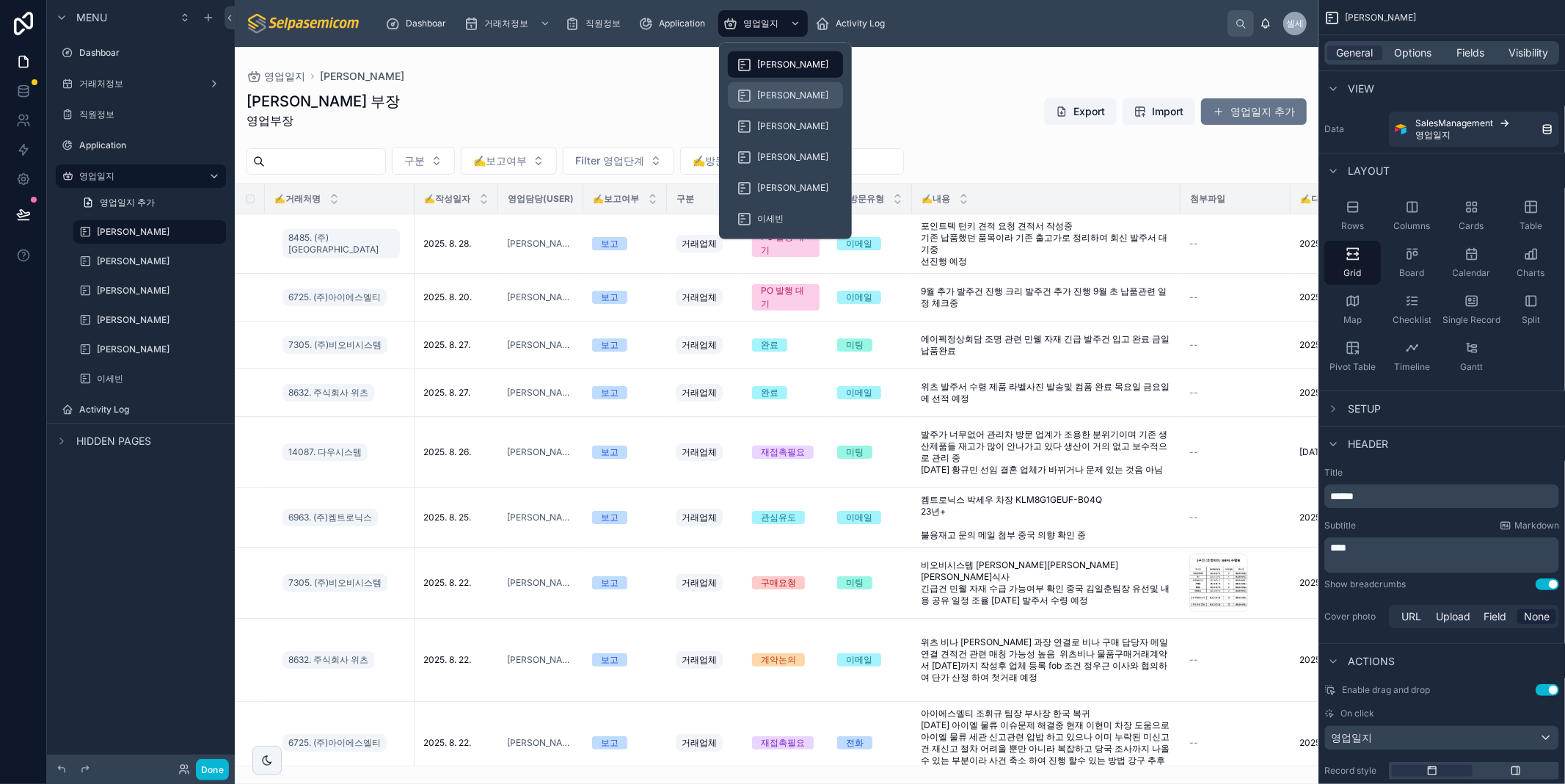
click at [765, 93] on span "[PERSON_NAME]" at bounding box center [793, 96] width 71 height 12
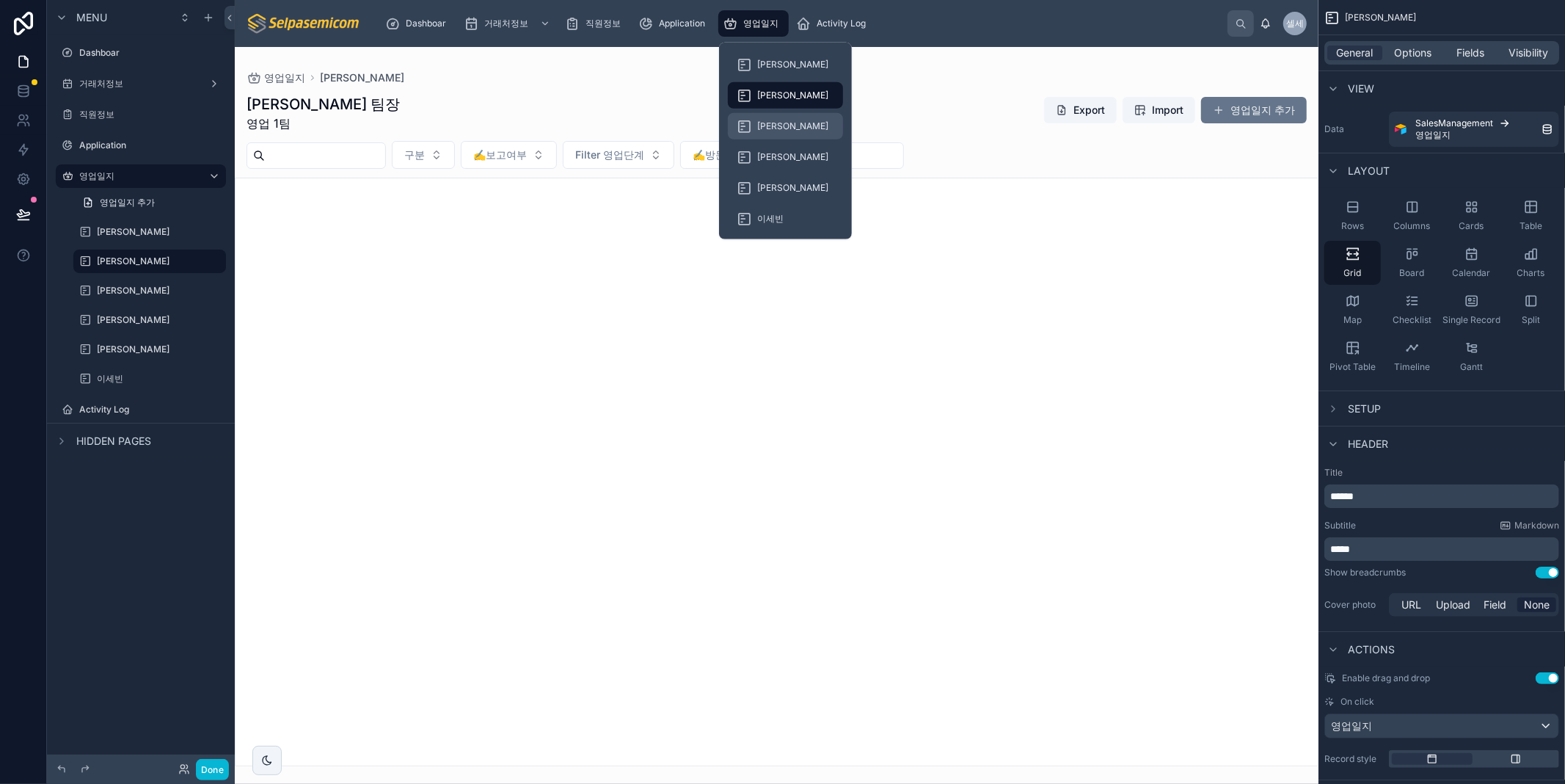
drag, startPoint x: 759, startPoint y: 127, endPoint x: 749, endPoint y: 23, distance: 104.5
click at [759, 127] on span "[PERSON_NAME]" at bounding box center [793, 127] width 71 height 12
click at [749, 22] on span "영업일지" at bounding box center [760, 24] width 35 height 12
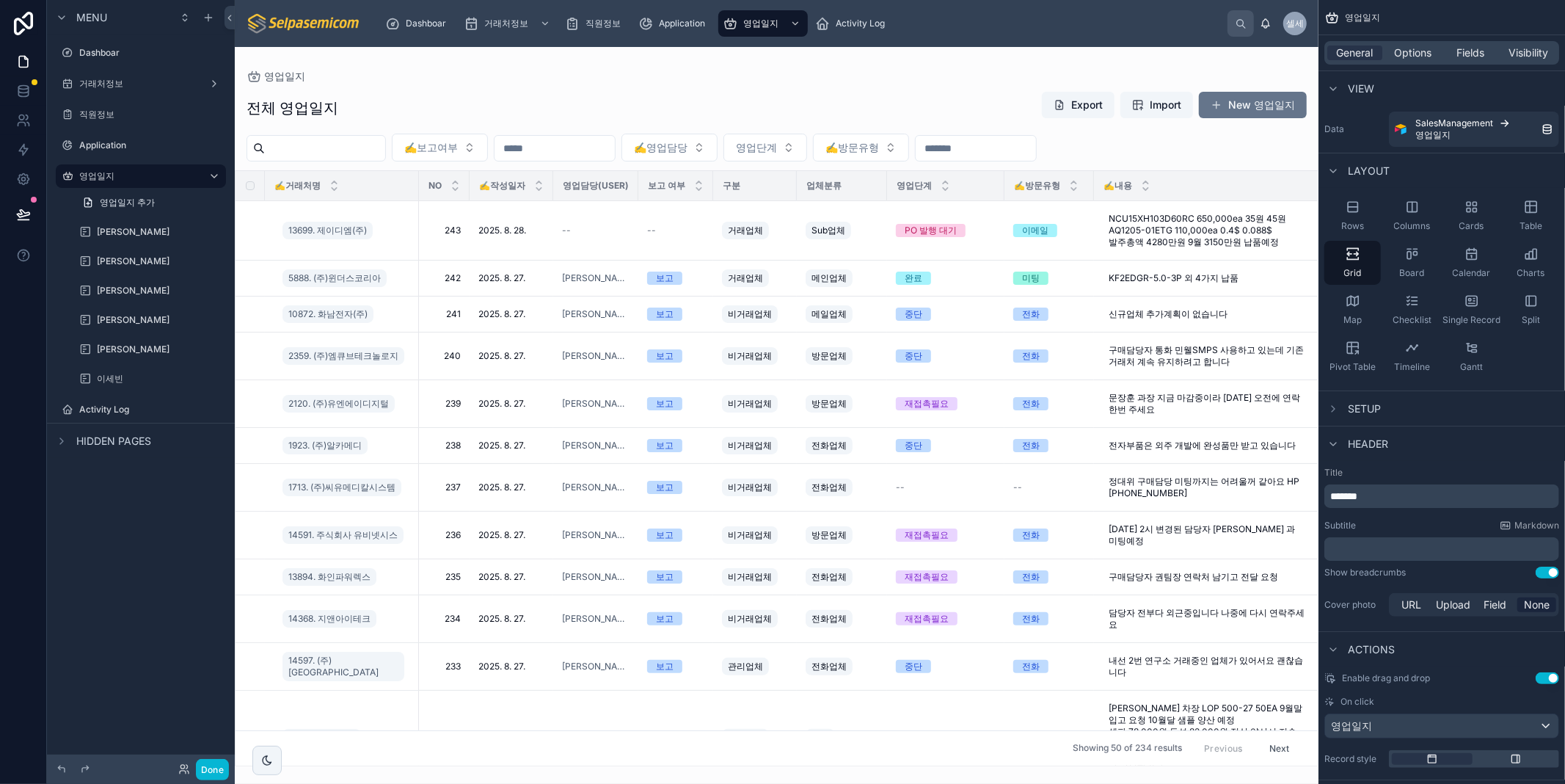
click at [558, 67] on div "영업일지 전체 영업일지 Export Import New 영업일지 ✍️보고여부 ✍️영업담당 영업단계 ✍️방문유형 ✍️거래처명 NO ✍️작성일자 …" at bounding box center [777, 406] width 1084 height 719
click at [548, 91] on div "전체 영업일지 Export Import New 영업일지" at bounding box center [777, 107] width 1060 height 33
click at [24, 90] on icon at bounding box center [22, 87] width 9 height 3
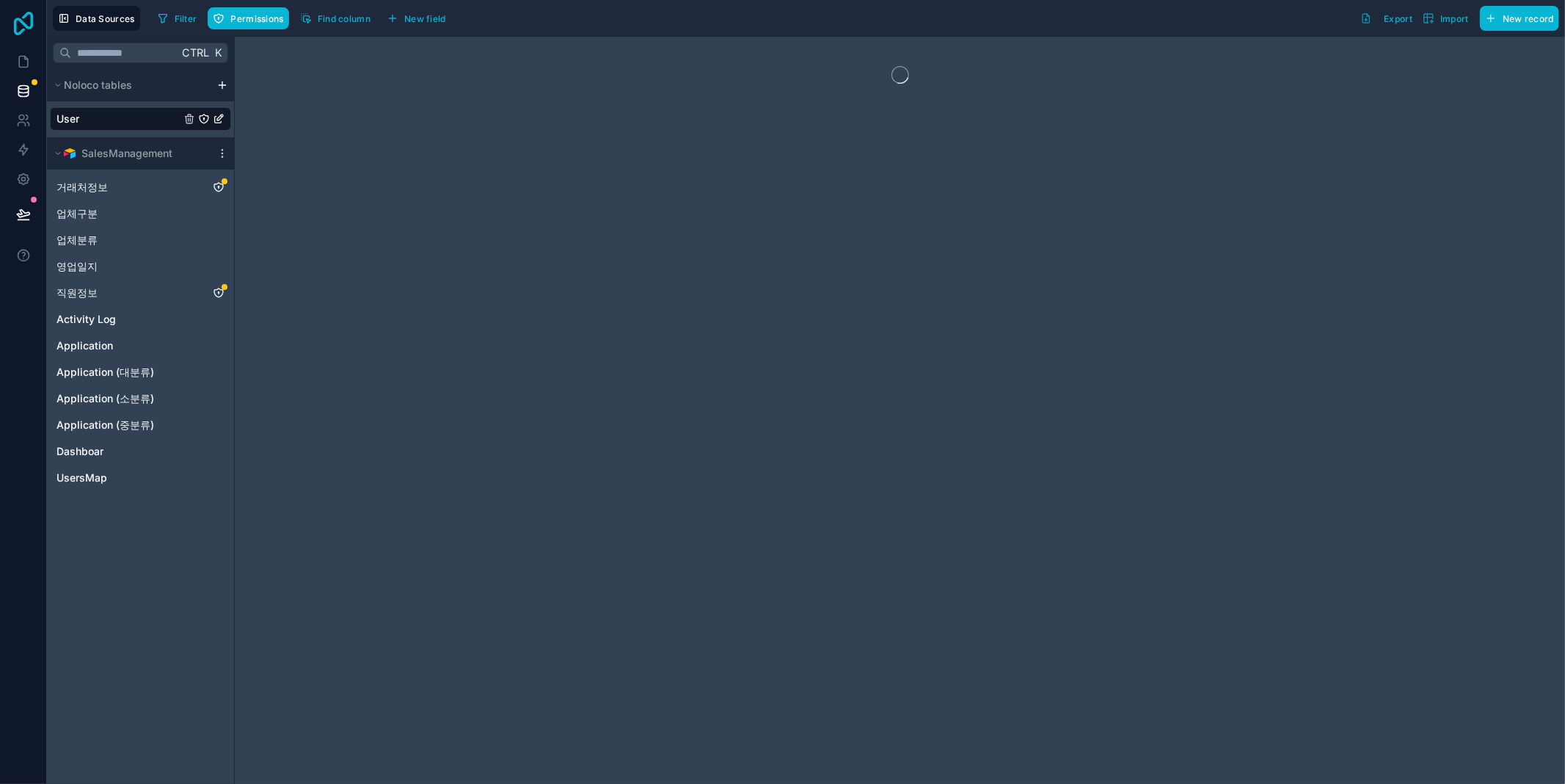
click at [18, 25] on icon at bounding box center [23, 23] width 29 height 23
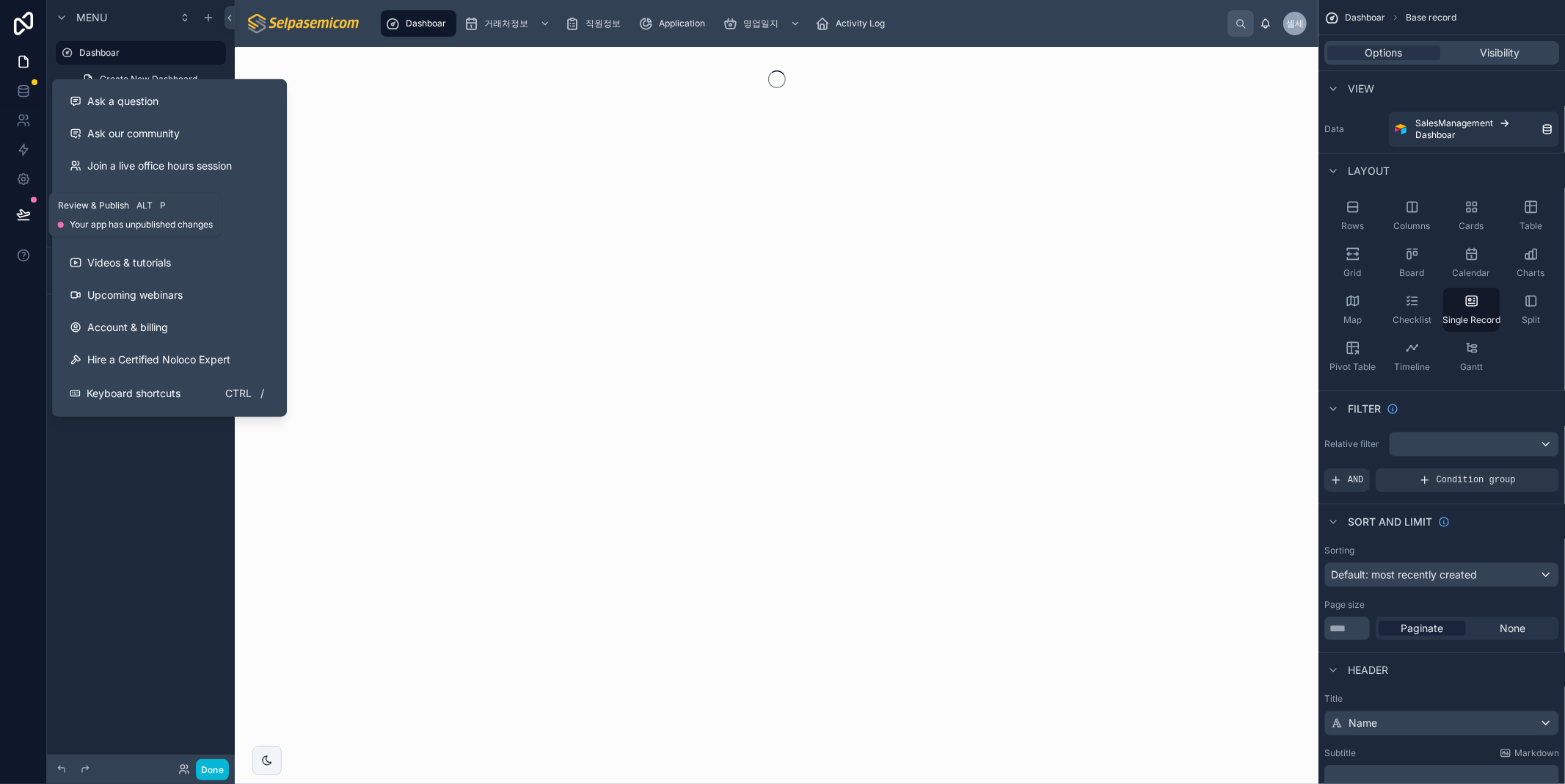
click at [21, 209] on icon at bounding box center [23, 214] width 15 height 15
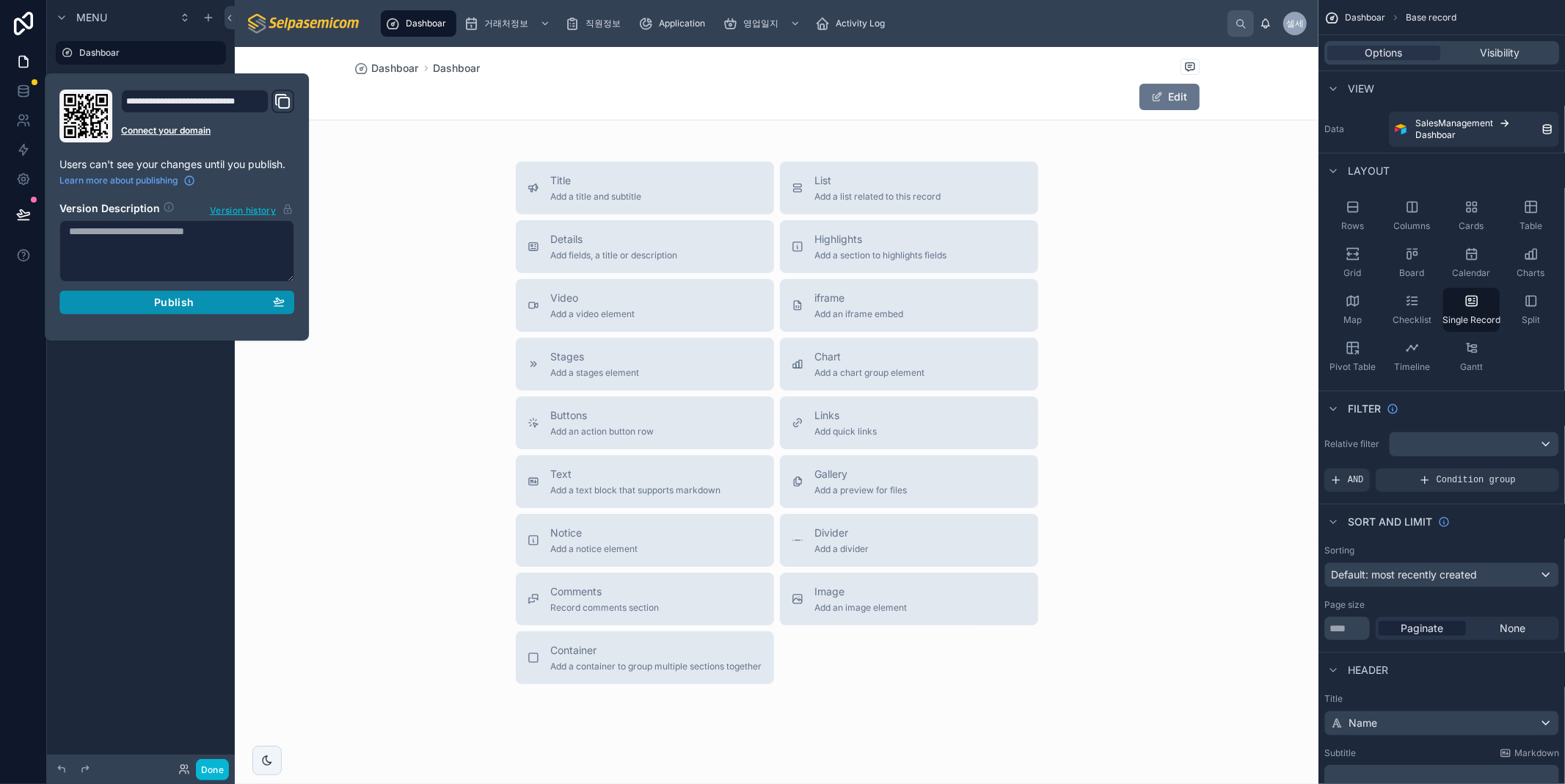
click at [168, 294] on button "Publish" at bounding box center [177, 302] width 235 height 23
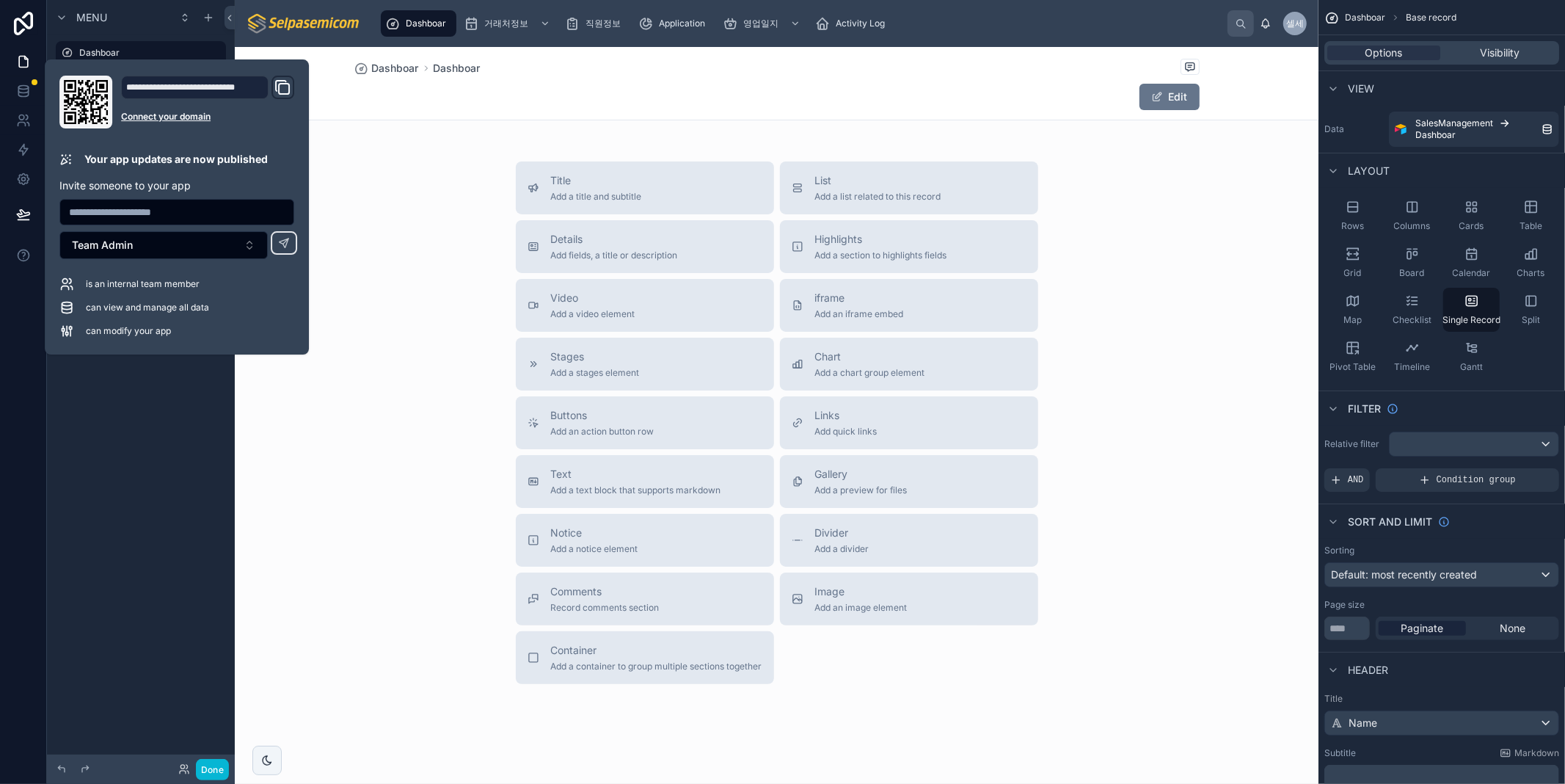
click at [564, 132] on div at bounding box center [777, 424] width 1084 height 754
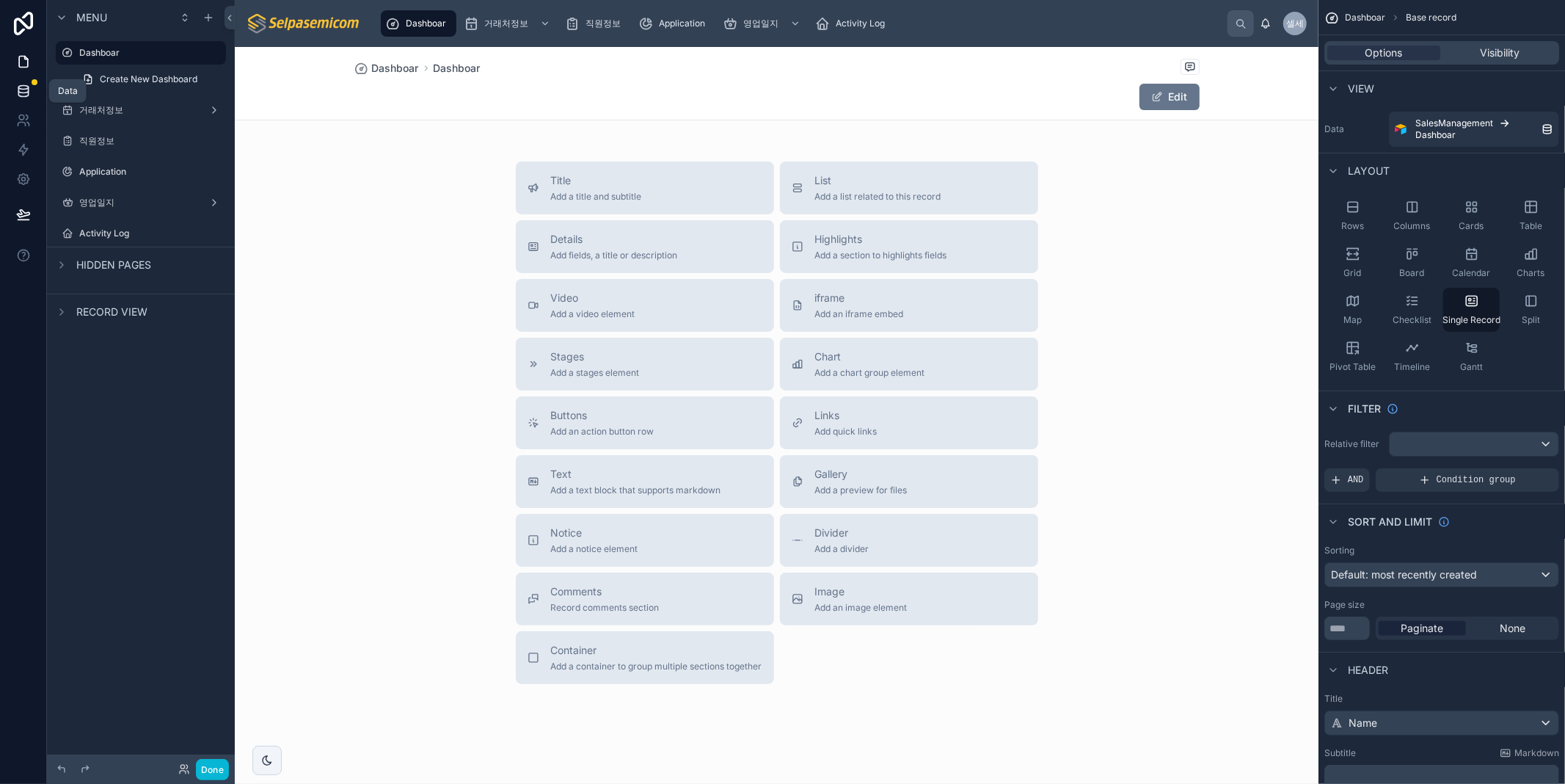
click at [25, 96] on icon at bounding box center [23, 91] width 15 height 15
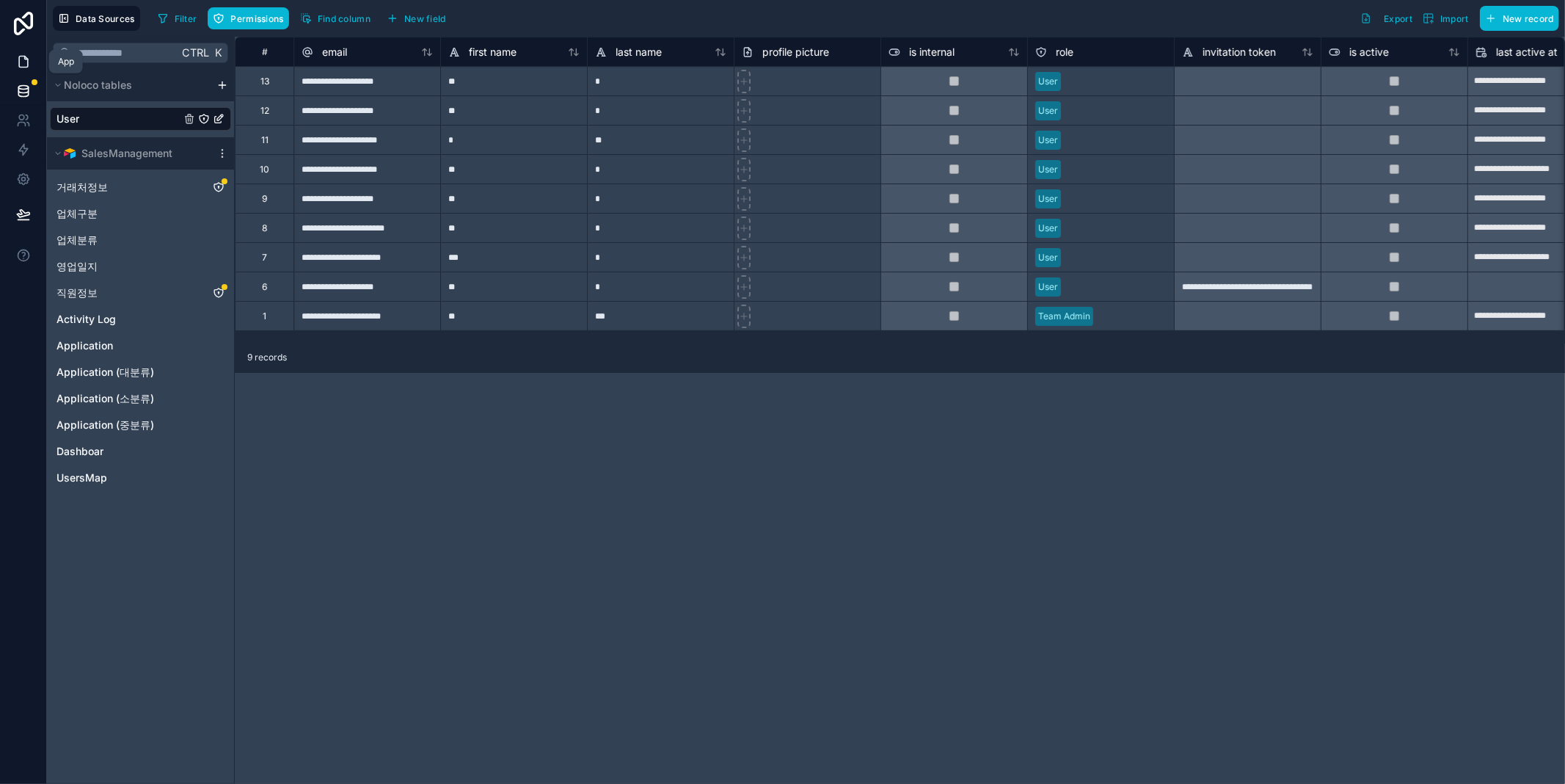
click at [27, 66] on icon at bounding box center [23, 62] width 9 height 11
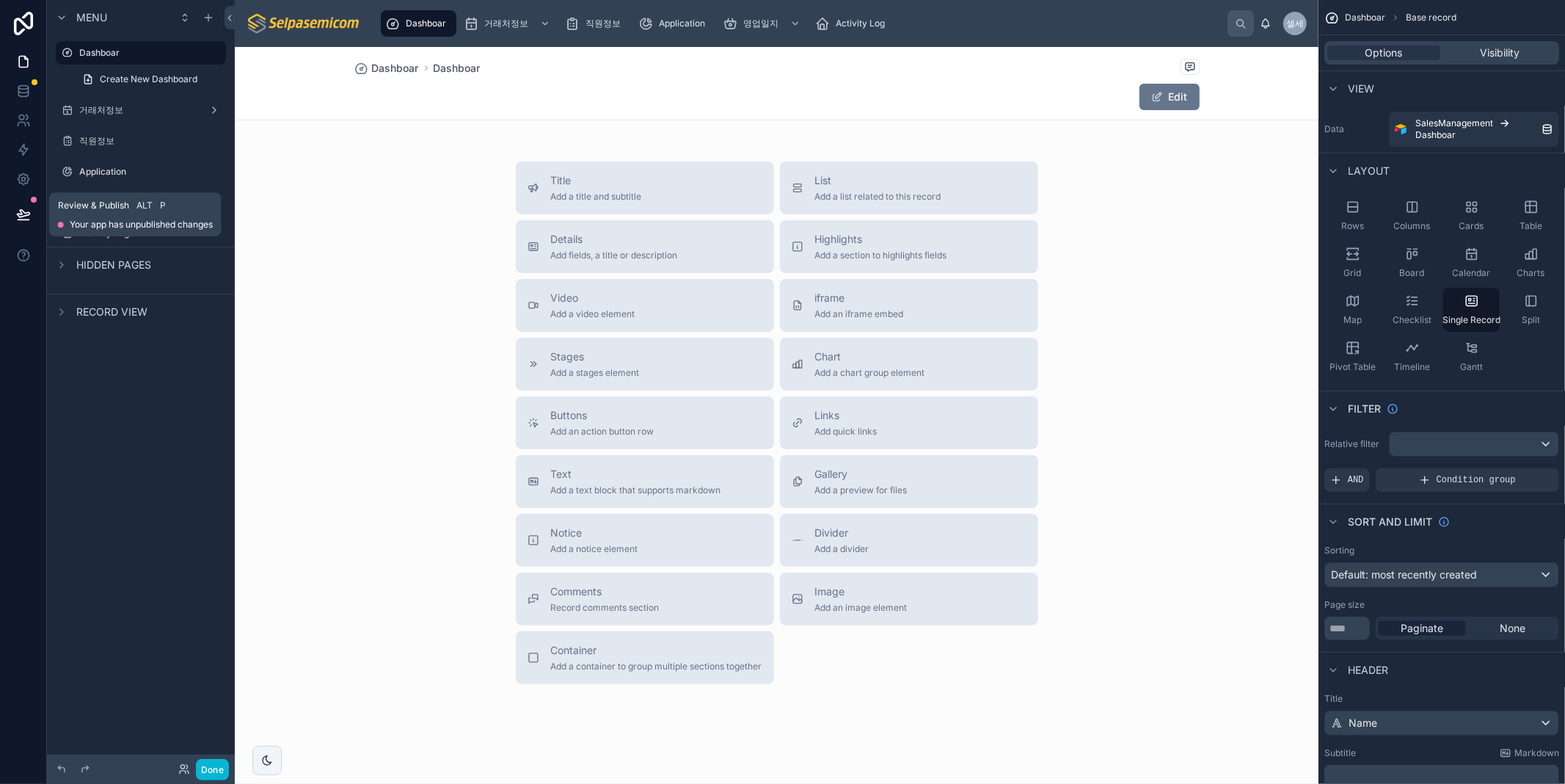
click at [17, 215] on icon at bounding box center [23, 213] width 13 height 8
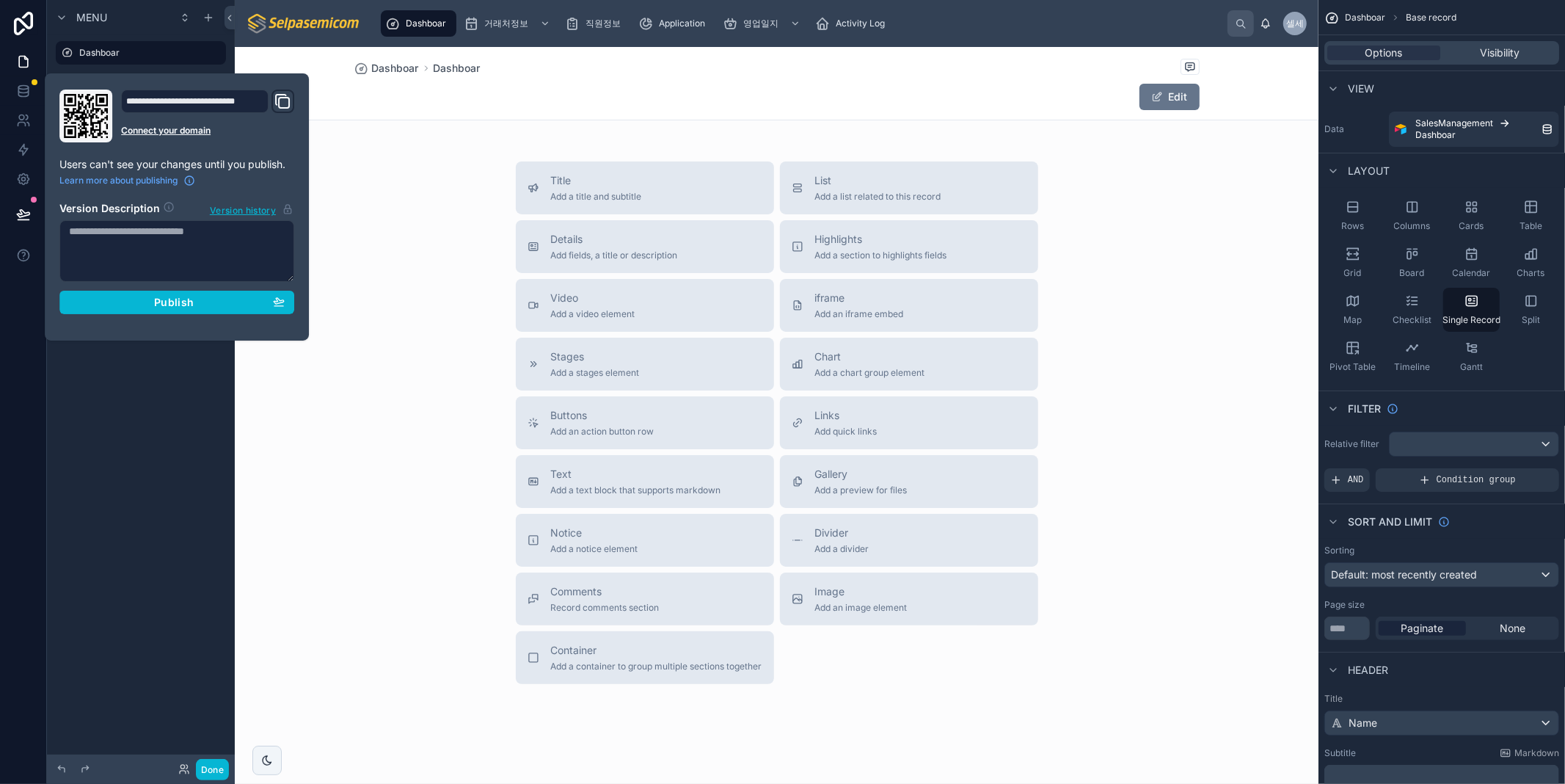
click at [349, 415] on div "Title Add a title and subtitle List Add a list related to this record Details A…" at bounding box center [777, 422] width 1084 height 522
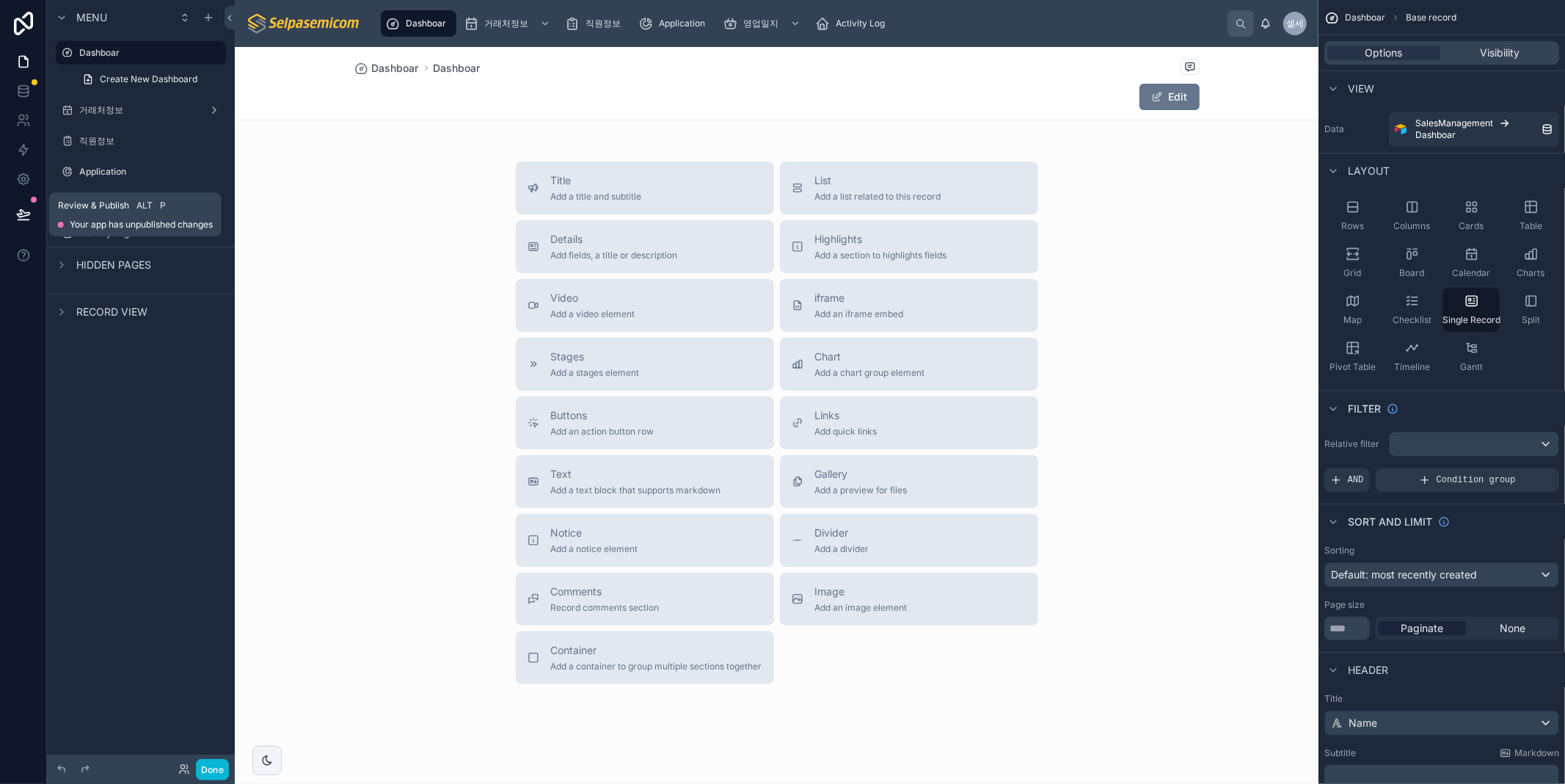
click at [23, 213] on icon at bounding box center [23, 213] width 13 height 8
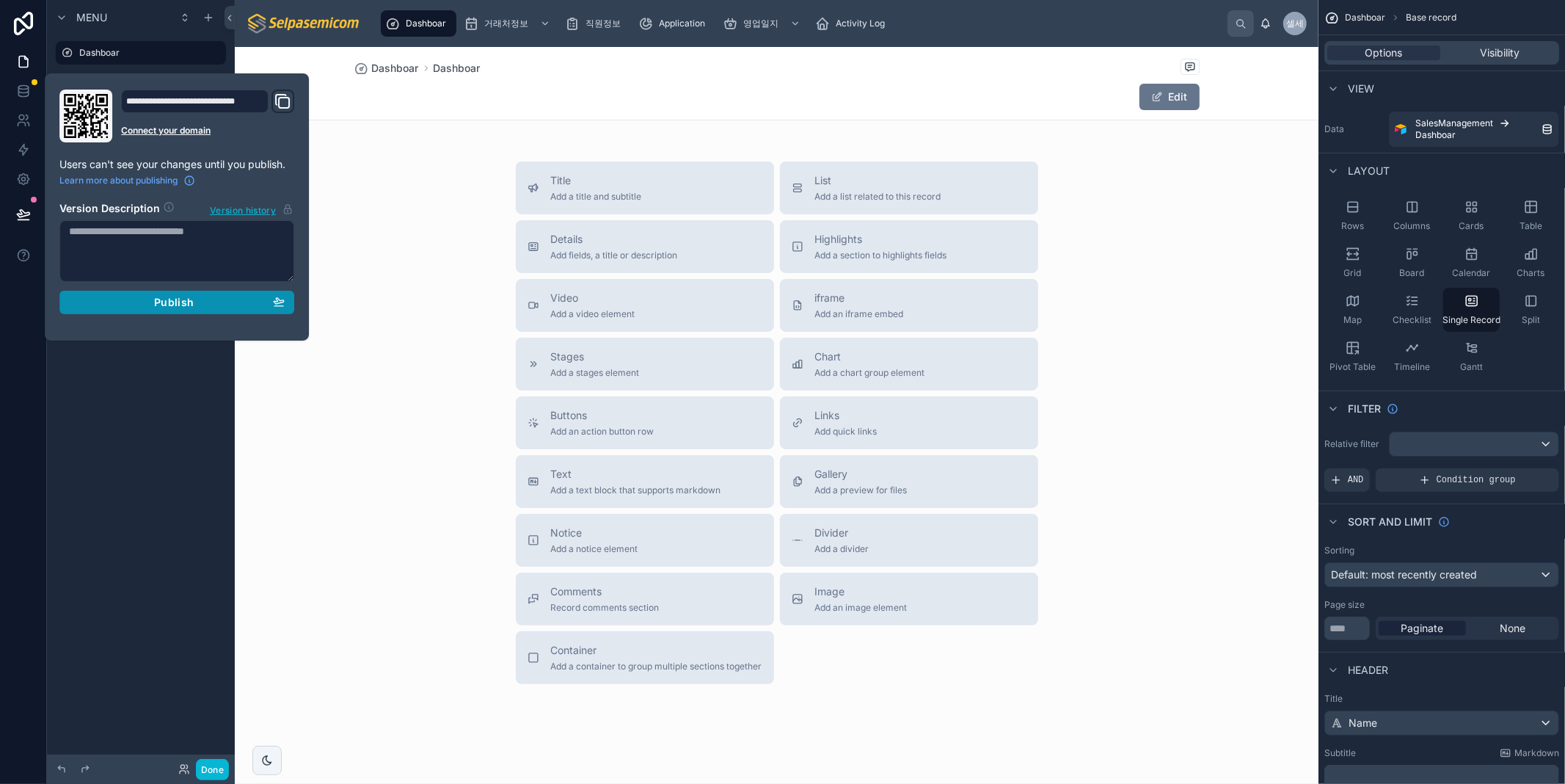
click at [154, 304] on span "Publish" at bounding box center [174, 302] width 39 height 13
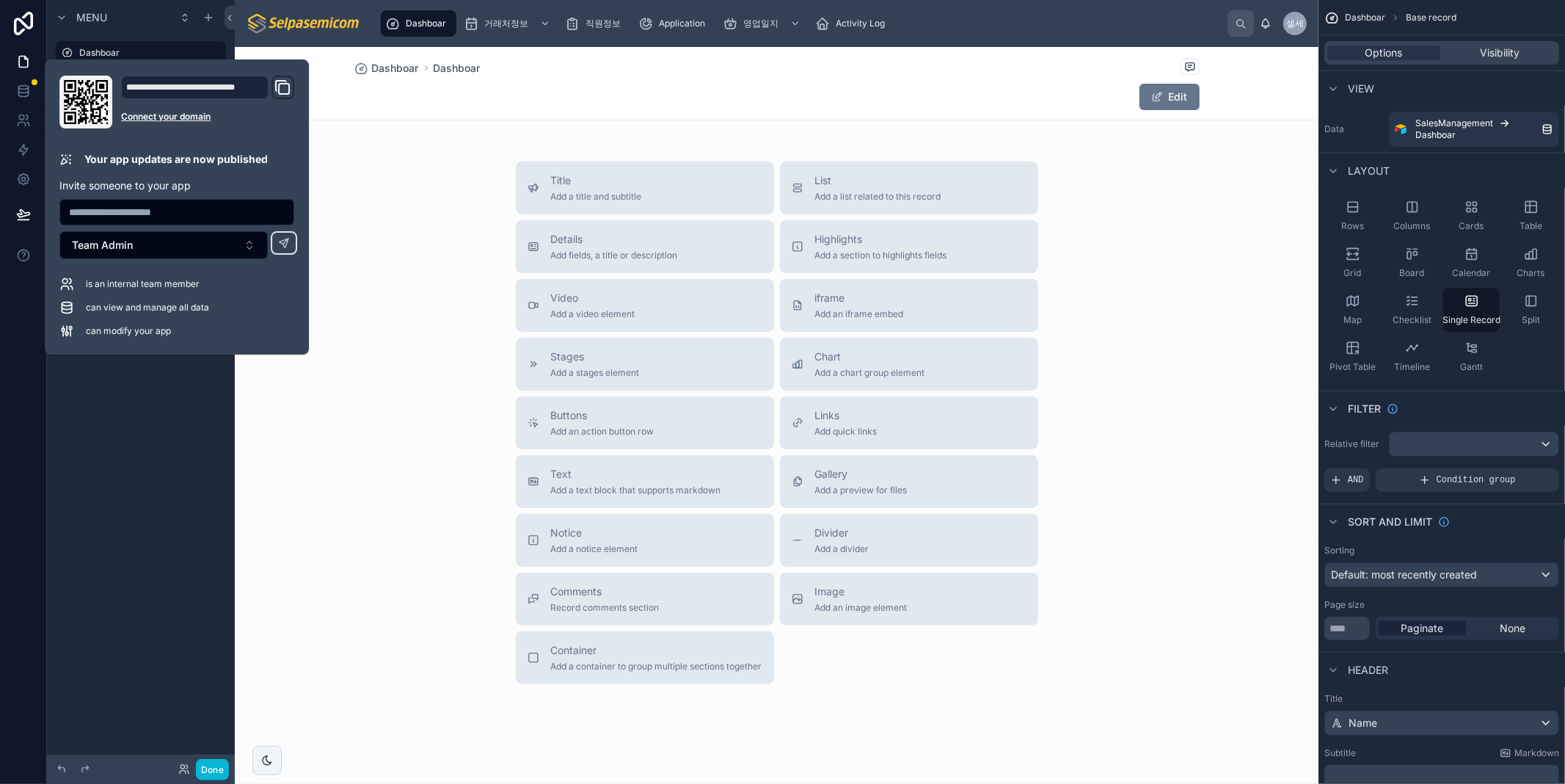
click at [82, 439] on div "Menu Dashboar Create New Dashboard 거래처정보 직원정보 Application 영업일지 Activity Log Hid…" at bounding box center [141, 383] width 188 height 766
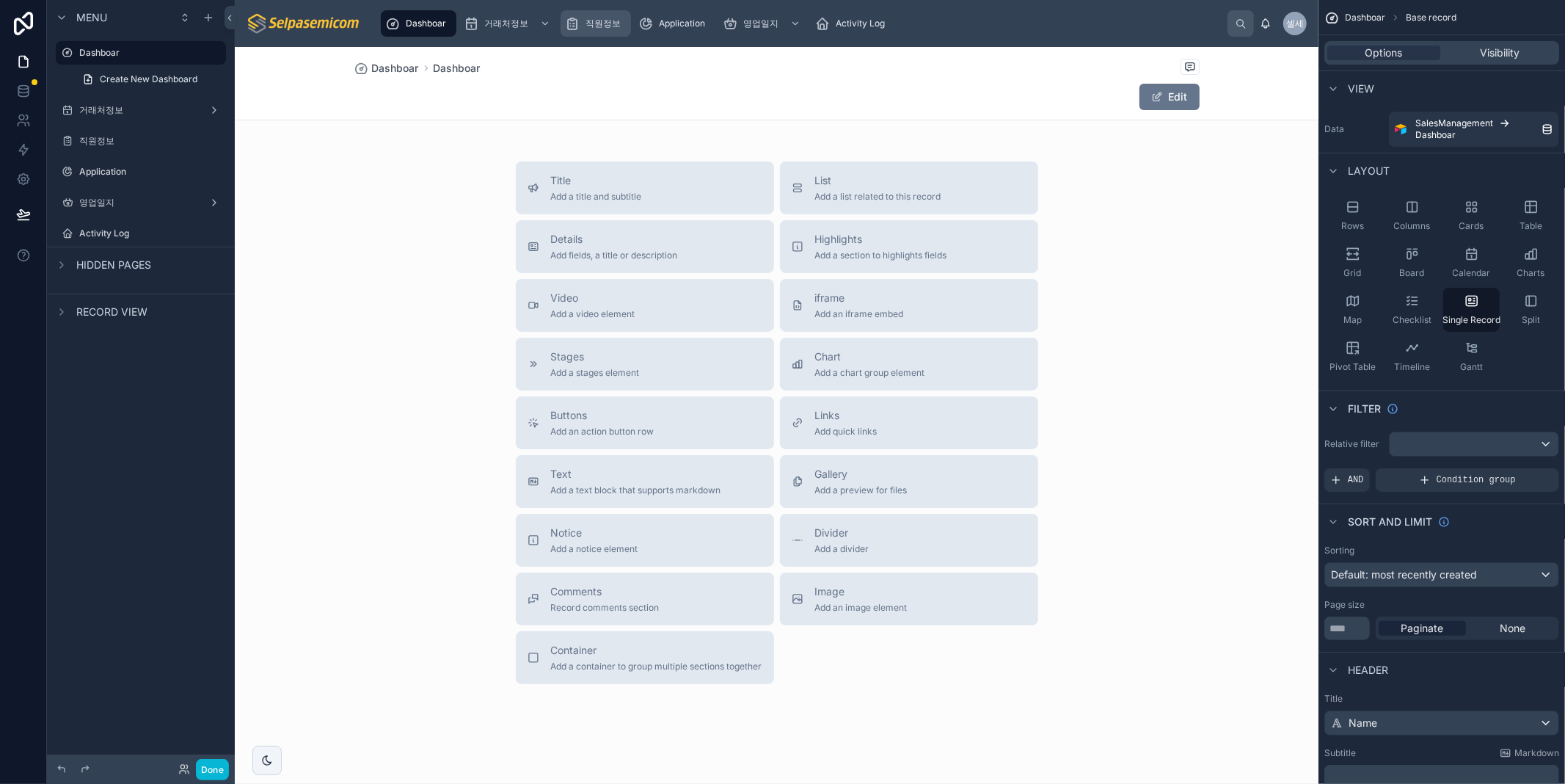
click at [620, 22] on span "직원정보" at bounding box center [603, 24] width 35 height 12
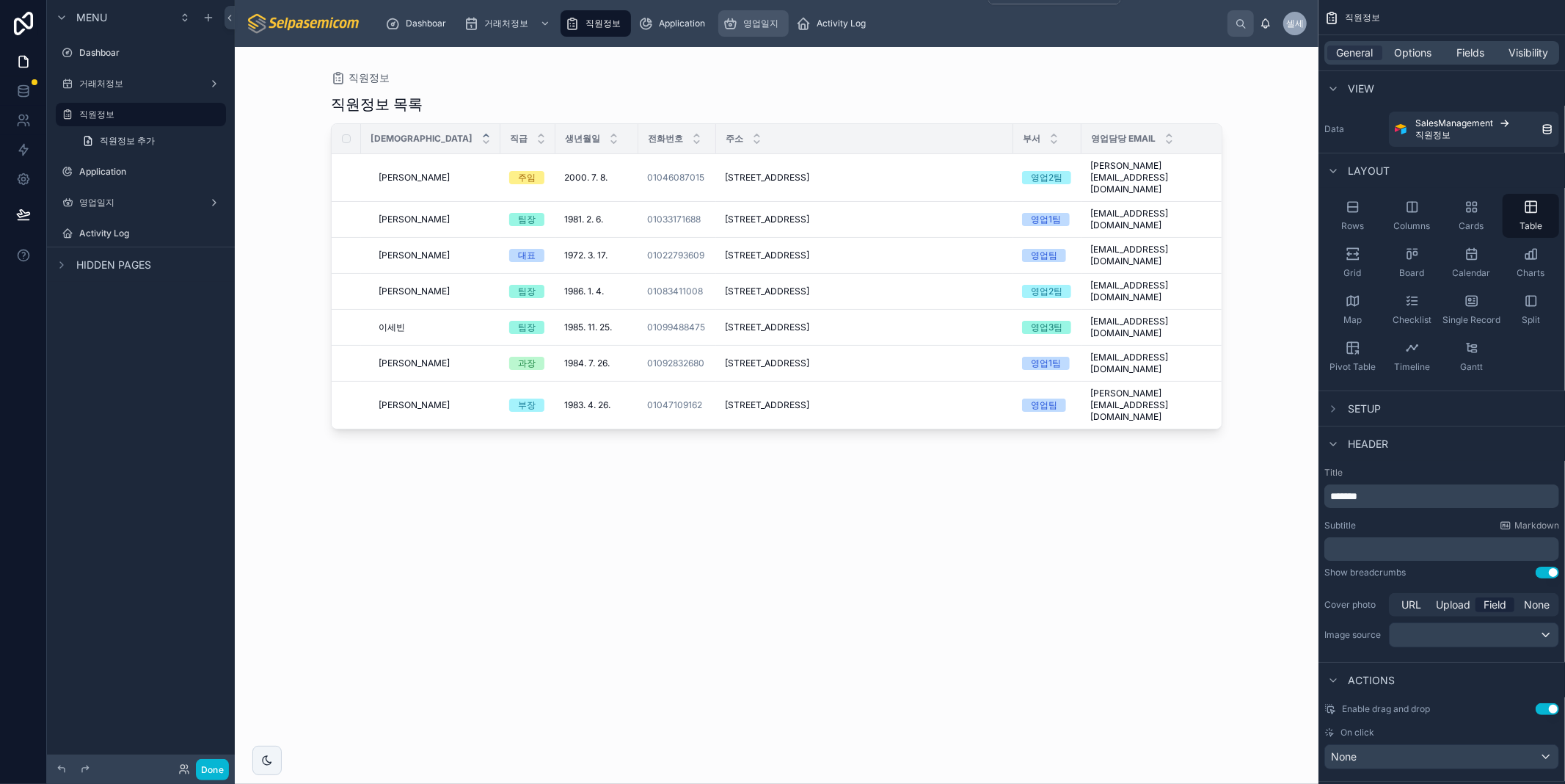
click at [743, 25] on span "영업일지" at bounding box center [760, 24] width 35 height 12
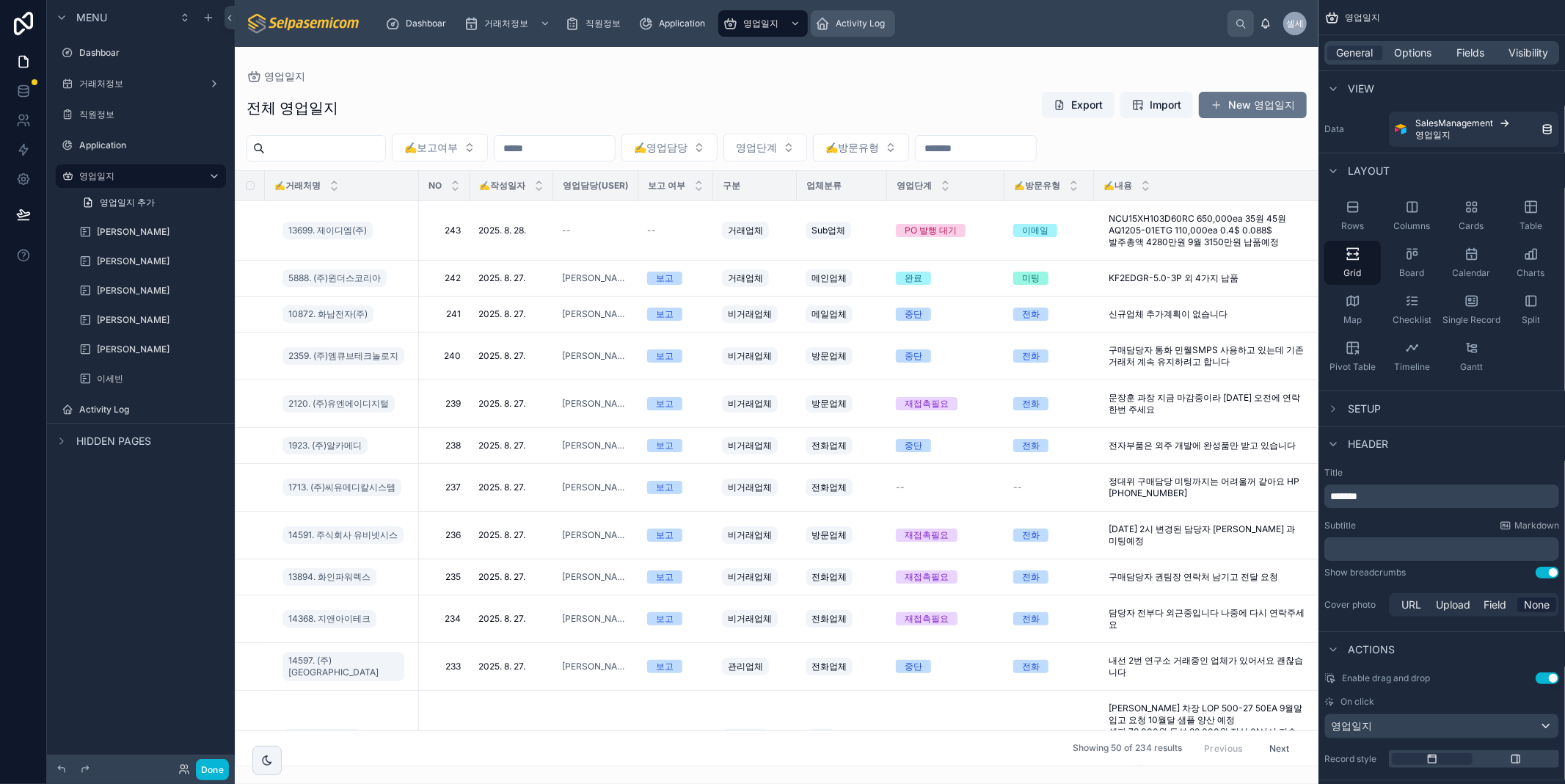
click at [871, 23] on span "Activity Log" at bounding box center [859, 24] width 49 height 12
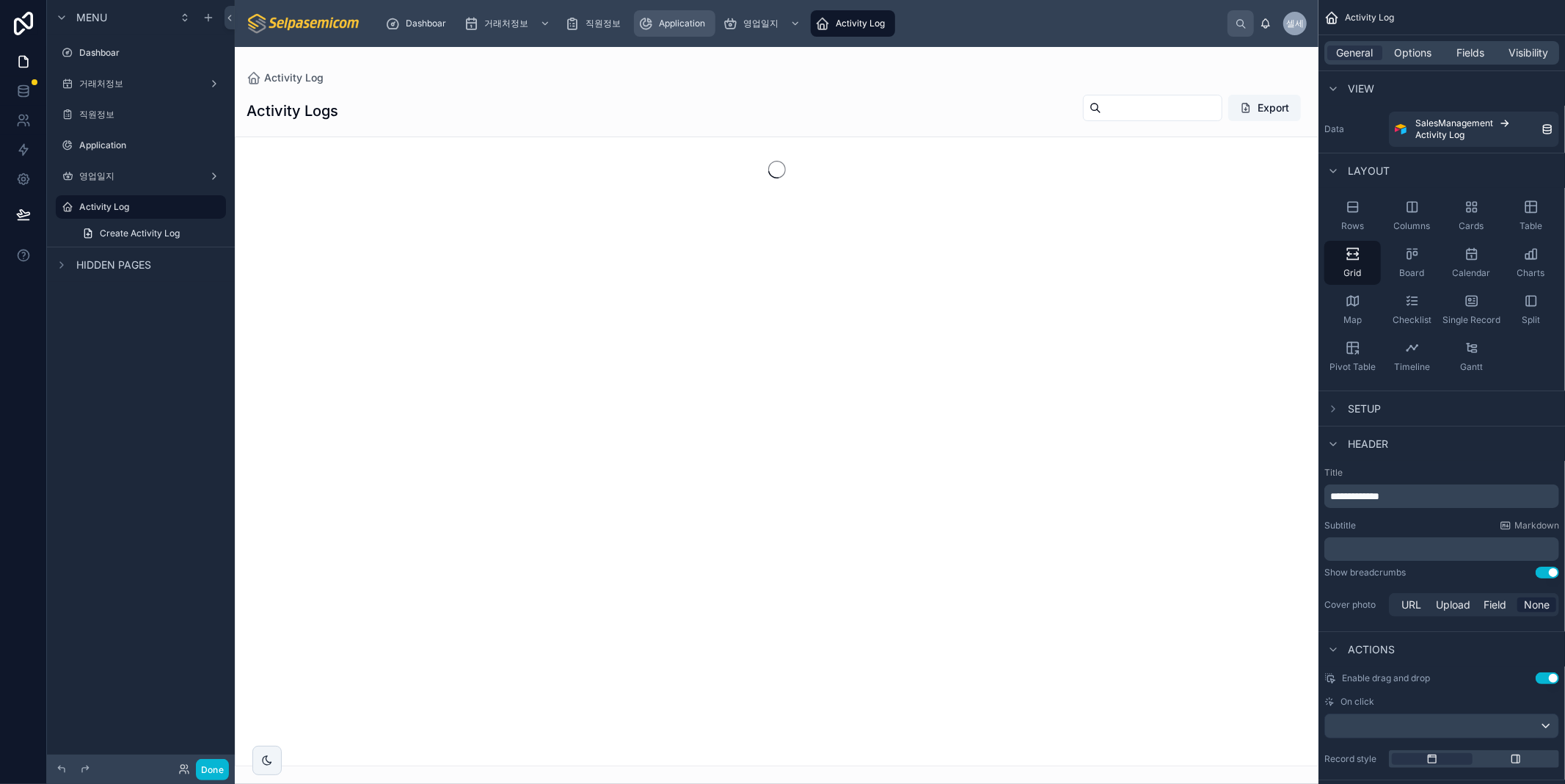
click at [674, 31] on div "Application" at bounding box center [675, 23] width 73 height 23
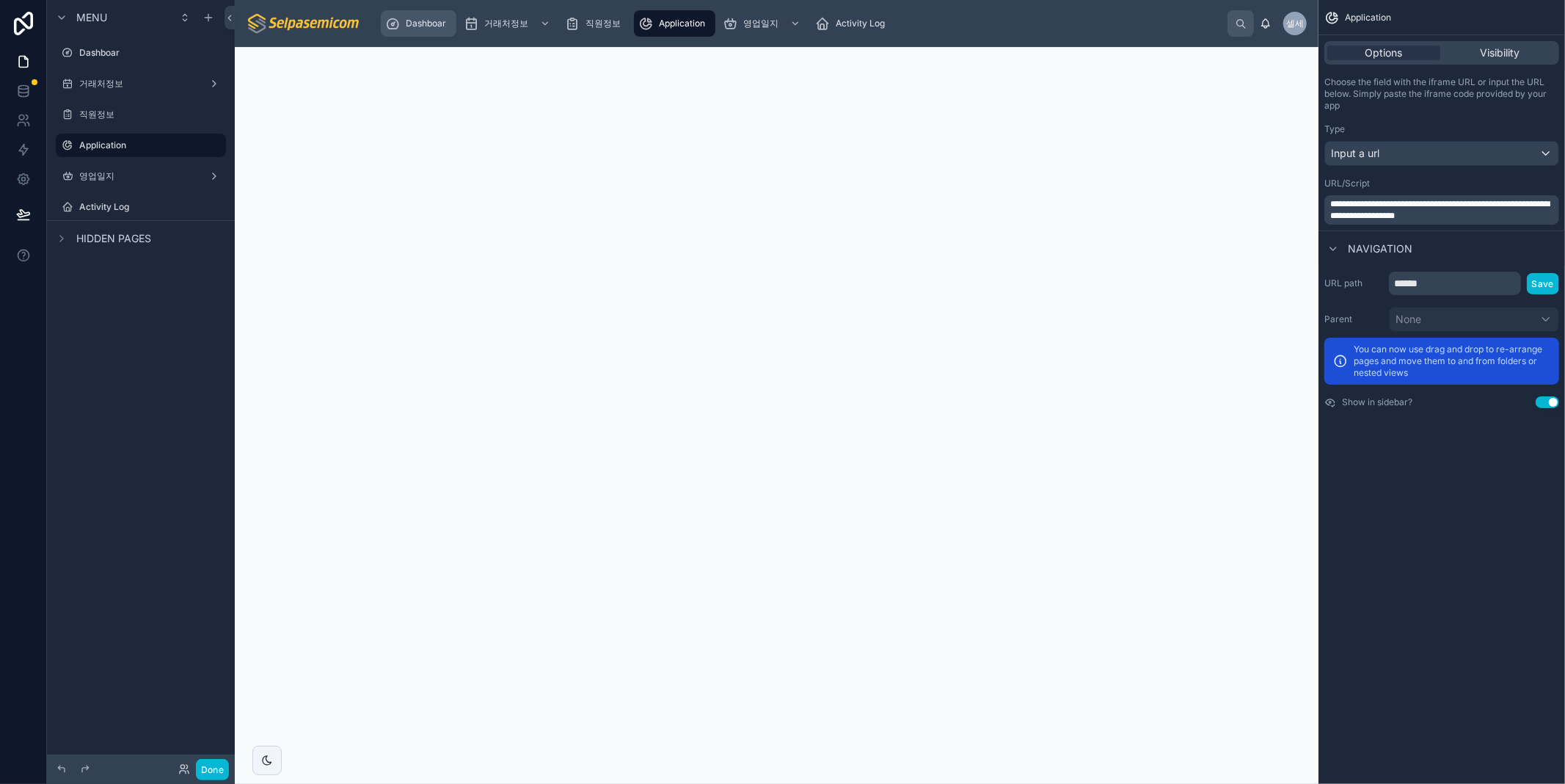
click at [406, 23] on span "Dashboar" at bounding box center [426, 24] width 40 height 12
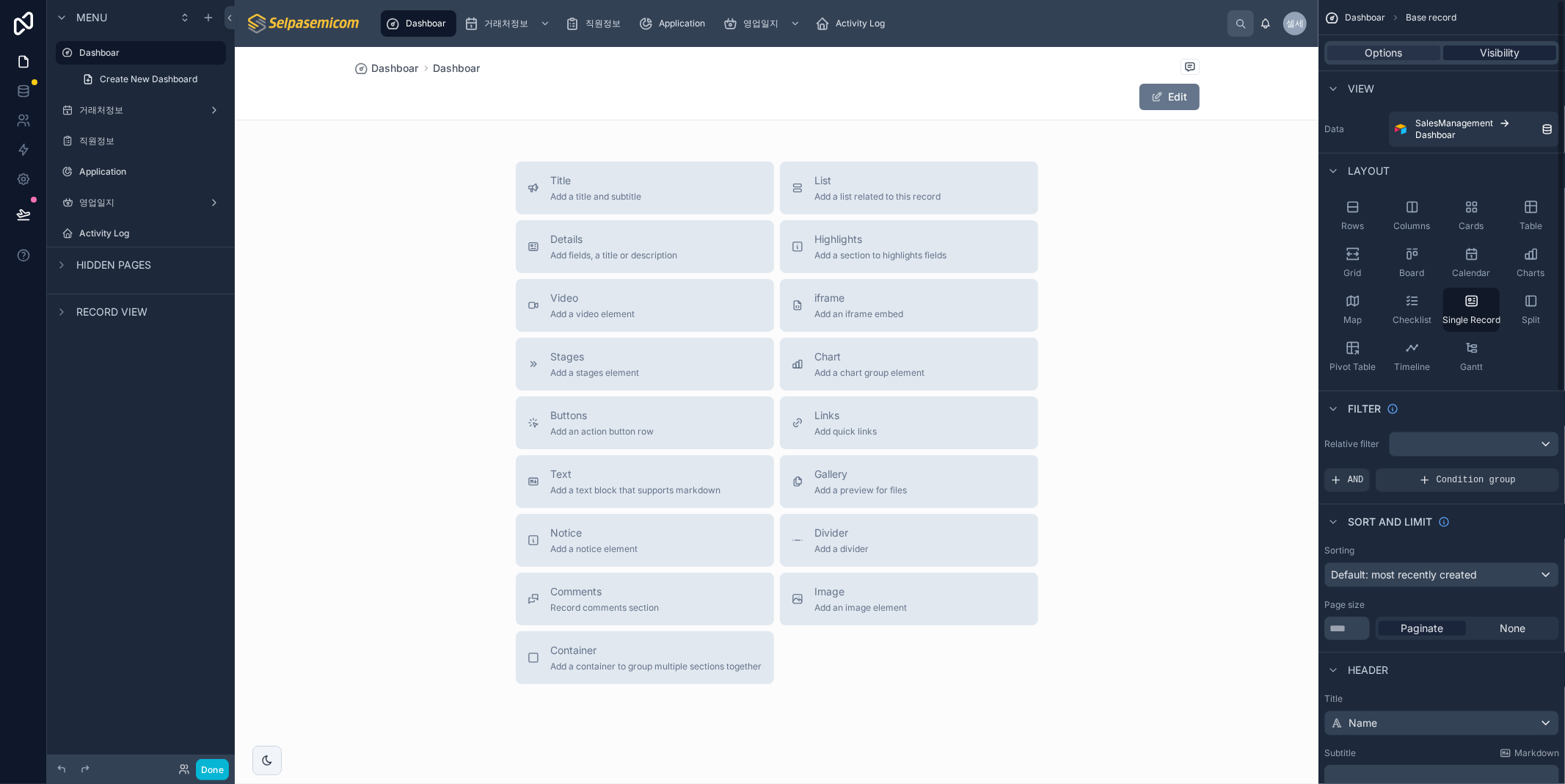
click at [1515, 60] on span "Visibility" at bounding box center [1500, 52] width 39 height 15
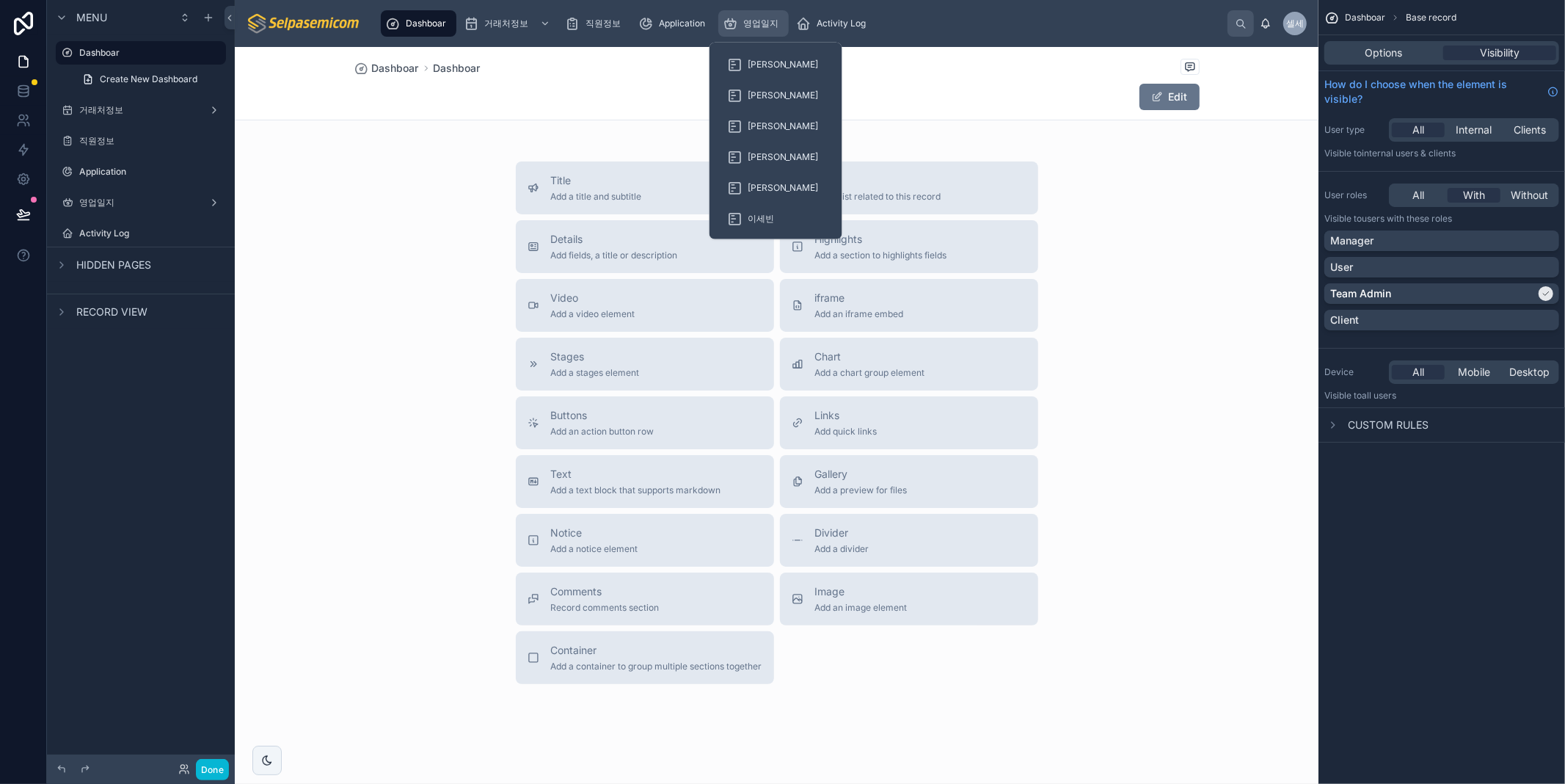
click at [752, 29] on div "영업일지" at bounding box center [753, 23] width 62 height 23
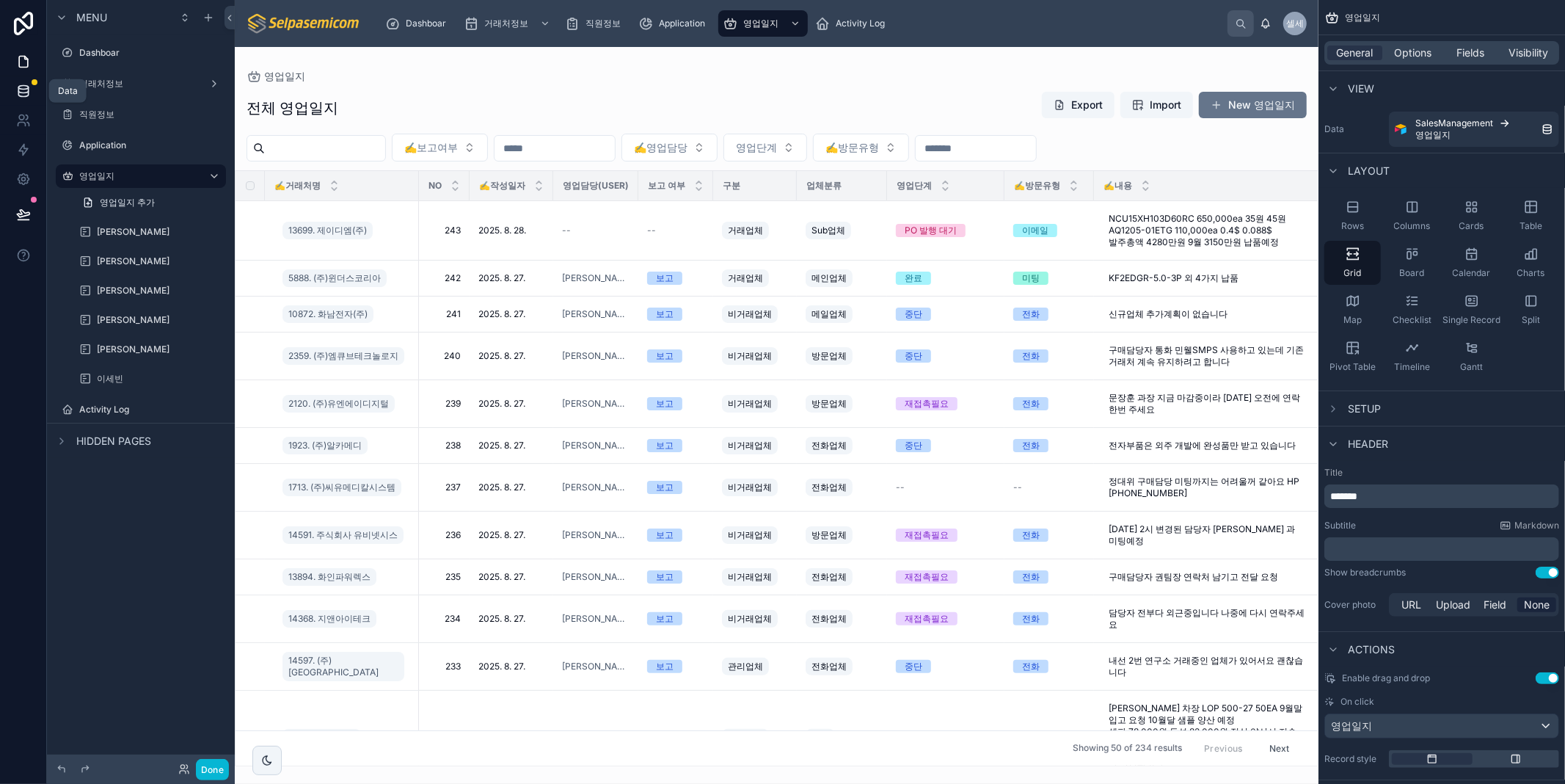
click at [26, 91] on icon at bounding box center [23, 91] width 15 height 15
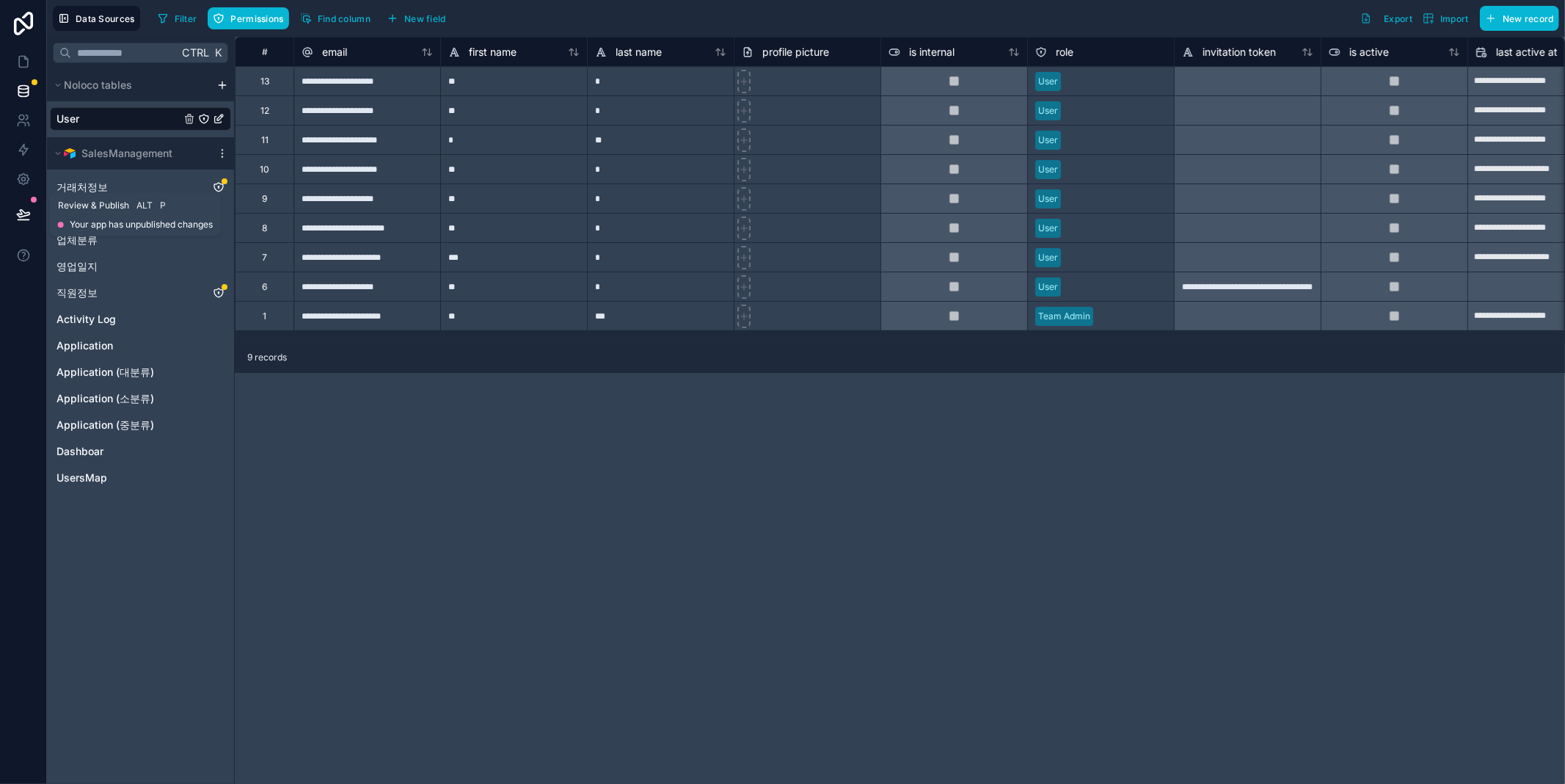
click at [16, 209] on icon at bounding box center [23, 214] width 15 height 15
drag, startPoint x: 479, startPoint y: 494, endPoint x: 264, endPoint y: 144, distance: 410.8
click at [479, 492] on div "**********" at bounding box center [901, 410] width 1331 height 747
click at [13, 67] on link at bounding box center [23, 62] width 46 height 29
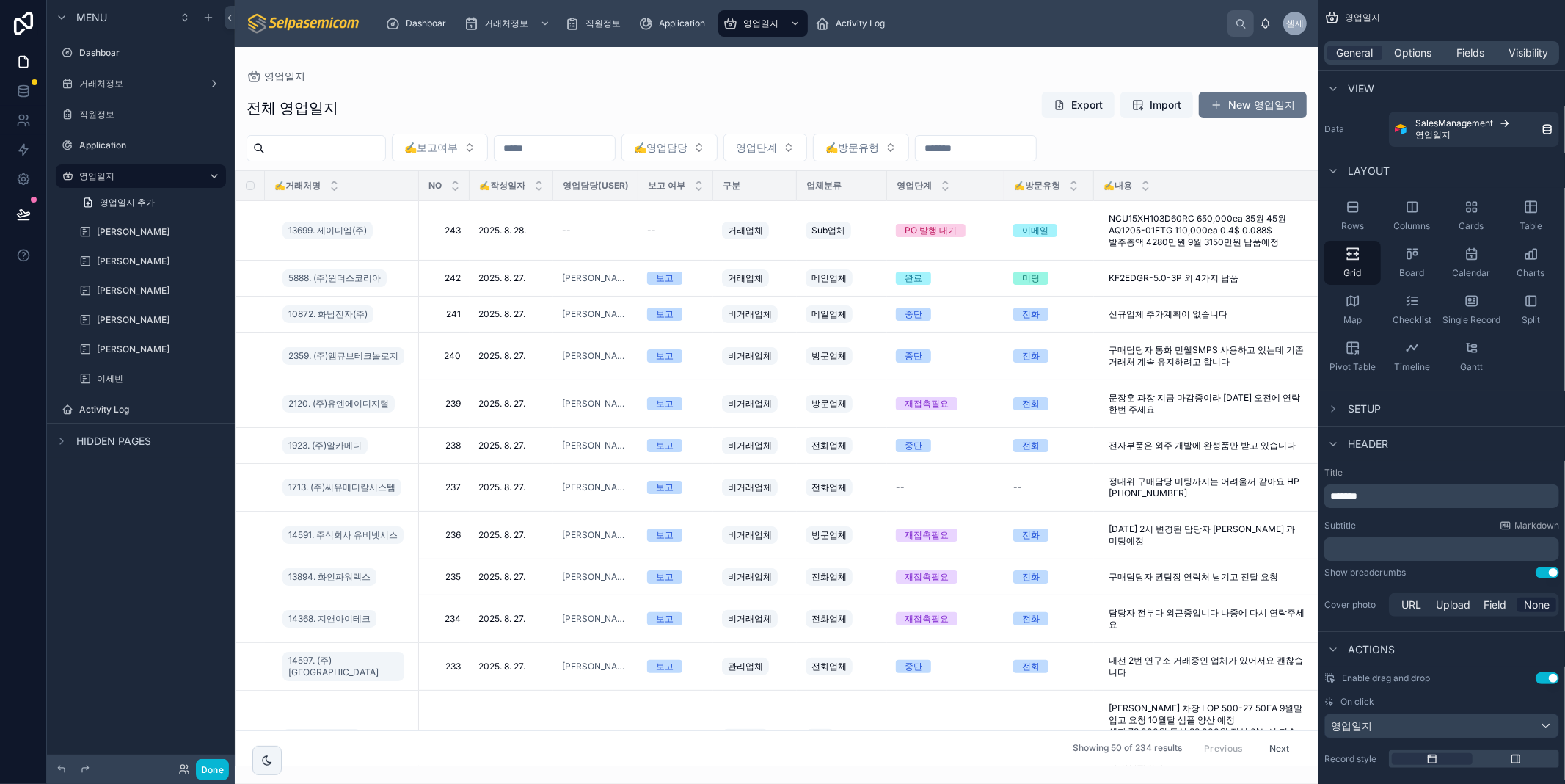
click at [1226, 104] on div at bounding box center [777, 416] width 1084 height 737
click at [1131, 65] on div "영업일지 전체 영업일지 Export Import New 영업일지 ✍️보고여부 ✍️영업담당 영업단계 ✍️방문유형 ✍️거래처명 NO ✍️작성일자 …" at bounding box center [777, 406] width 1084 height 719
click at [1238, 107] on button "New 영업일지" at bounding box center [1253, 104] width 108 height 27
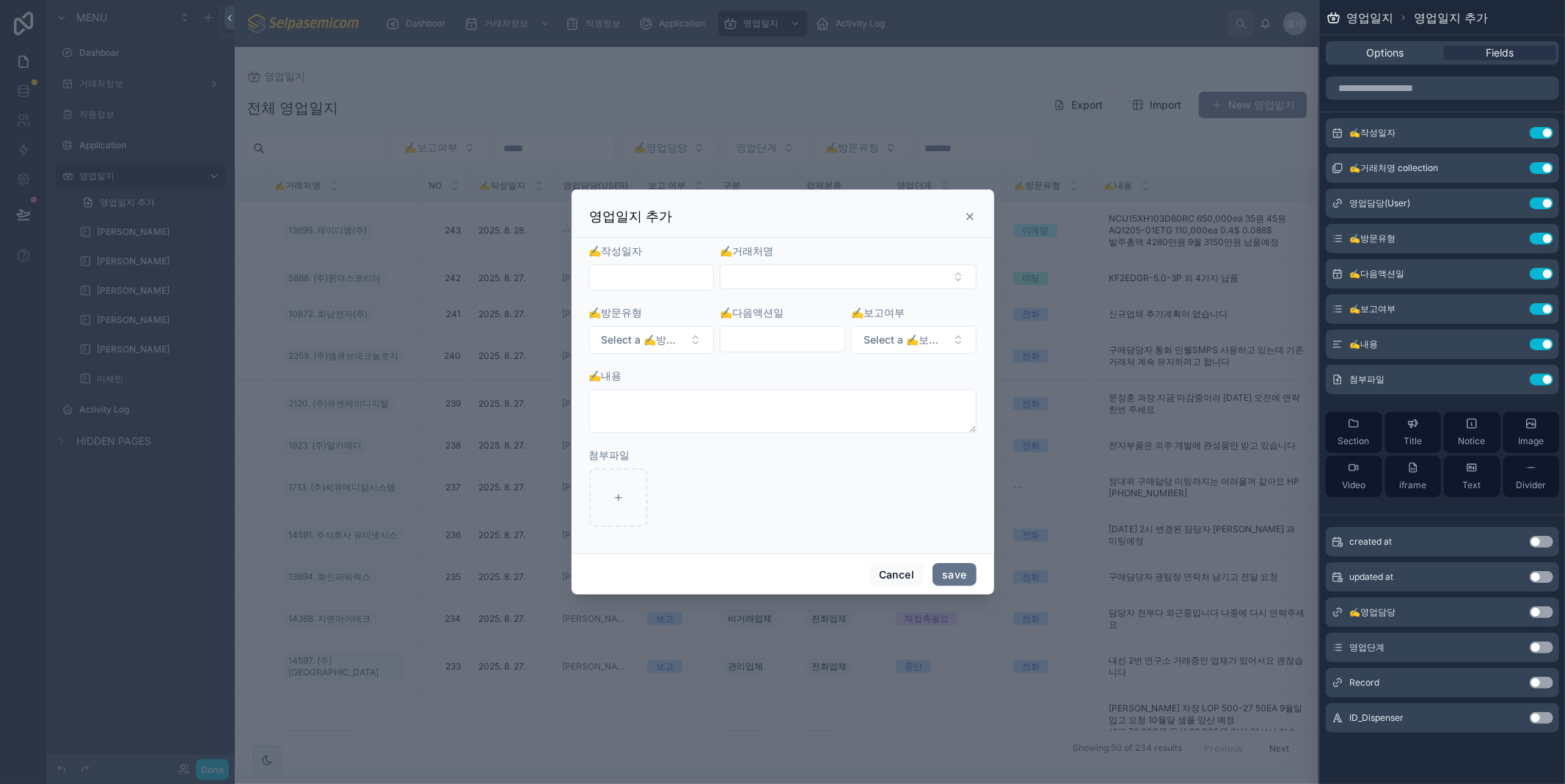
click at [969, 217] on icon at bounding box center [970, 216] width 6 height 6
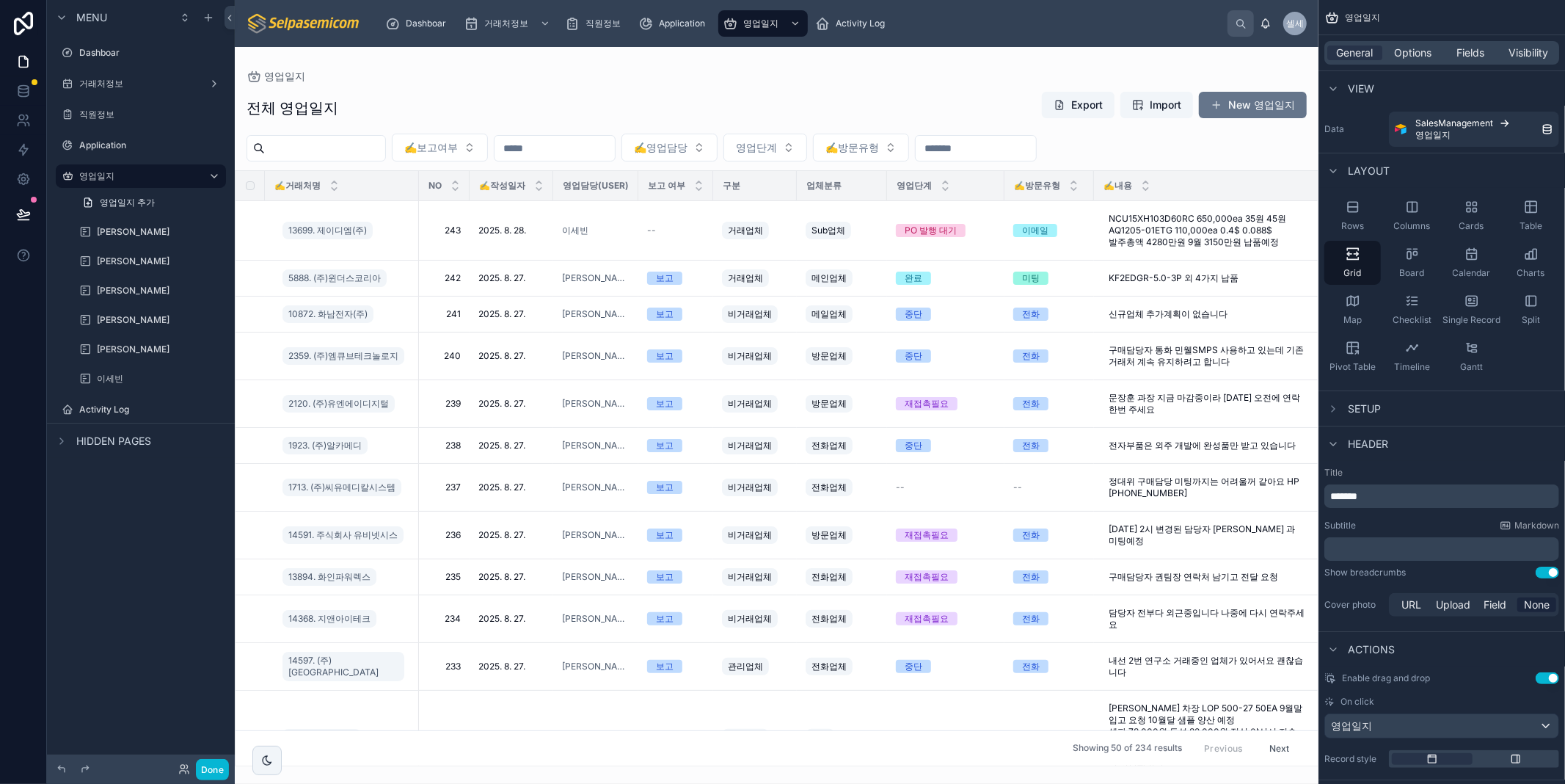
click at [882, 112] on div "전체 영업일지 Export Import New 영업일지" at bounding box center [777, 107] width 1060 height 33
